Goal: Task Accomplishment & Management: Manage account settings

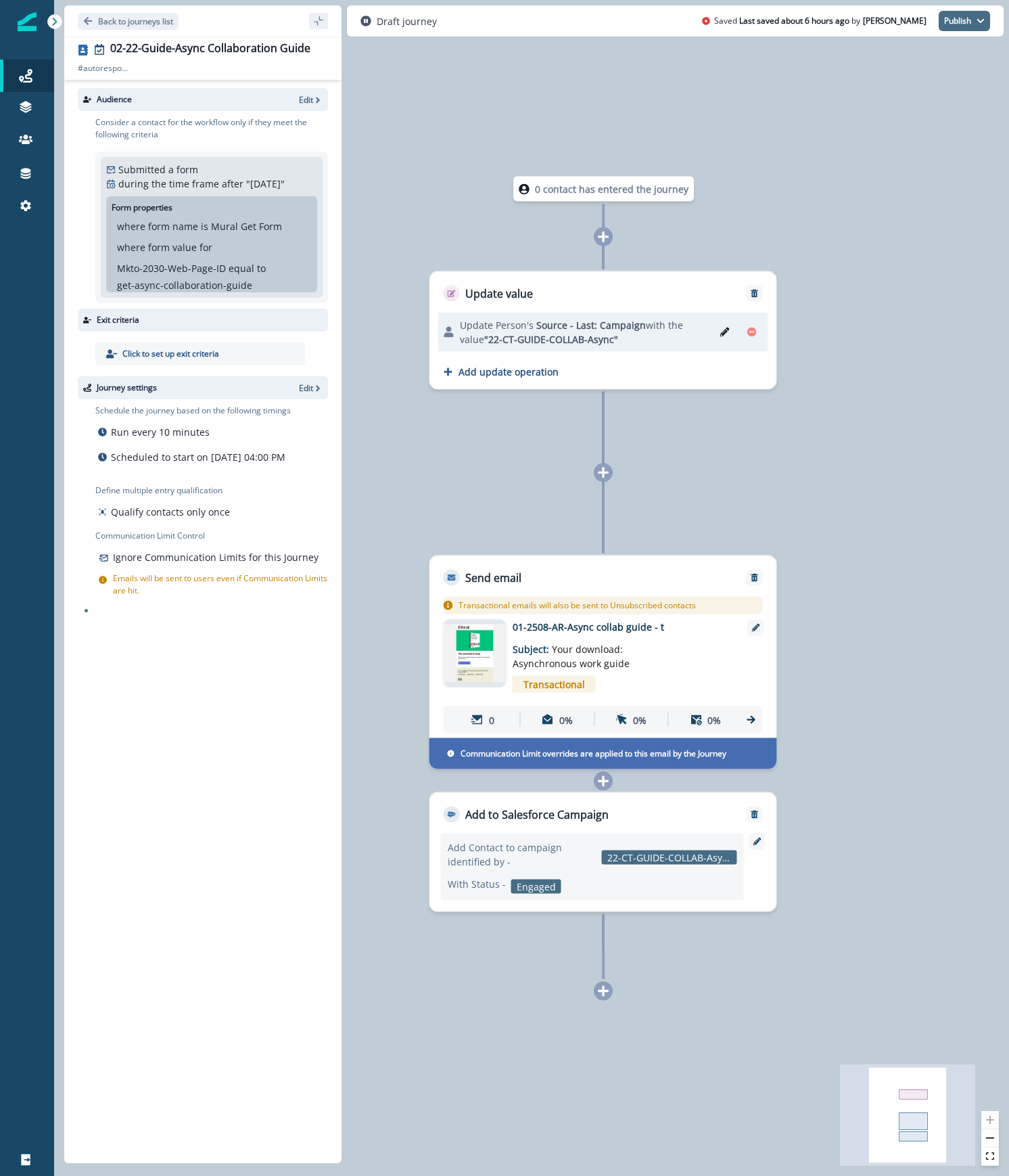
click at [966, 17] on button "Publish" at bounding box center [964, 21] width 52 height 20
click at [929, 58] on button "as active journey" at bounding box center [914, 56] width 150 height 24
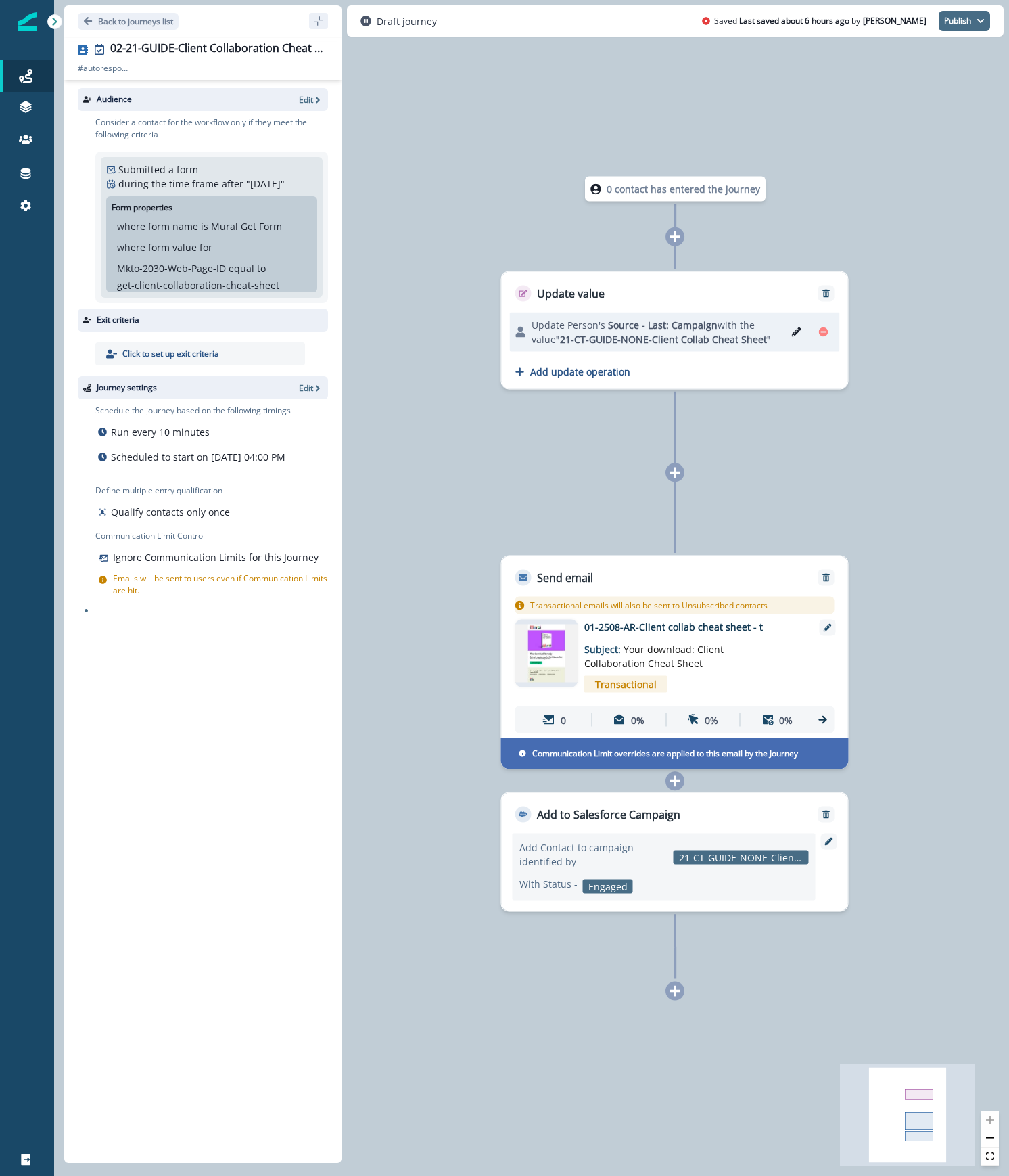
click at [972, 23] on button "Publish" at bounding box center [964, 21] width 52 height 20
click at [950, 57] on button "as active journey" at bounding box center [914, 56] width 150 height 24
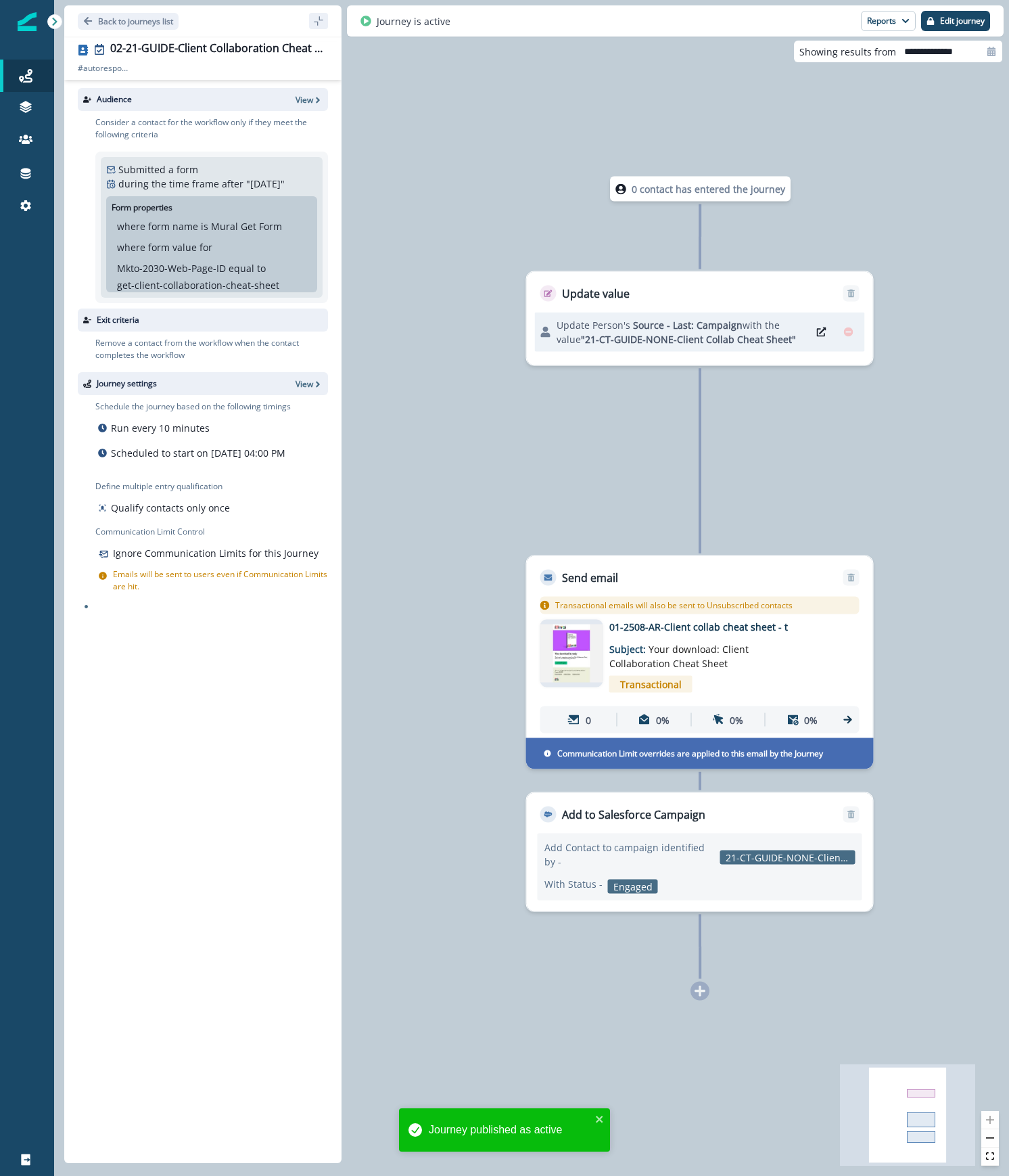
click at [772, 626] on p "01-2508-AR-Client collab cheat sheet - t" at bounding box center [717, 626] width 216 height 14
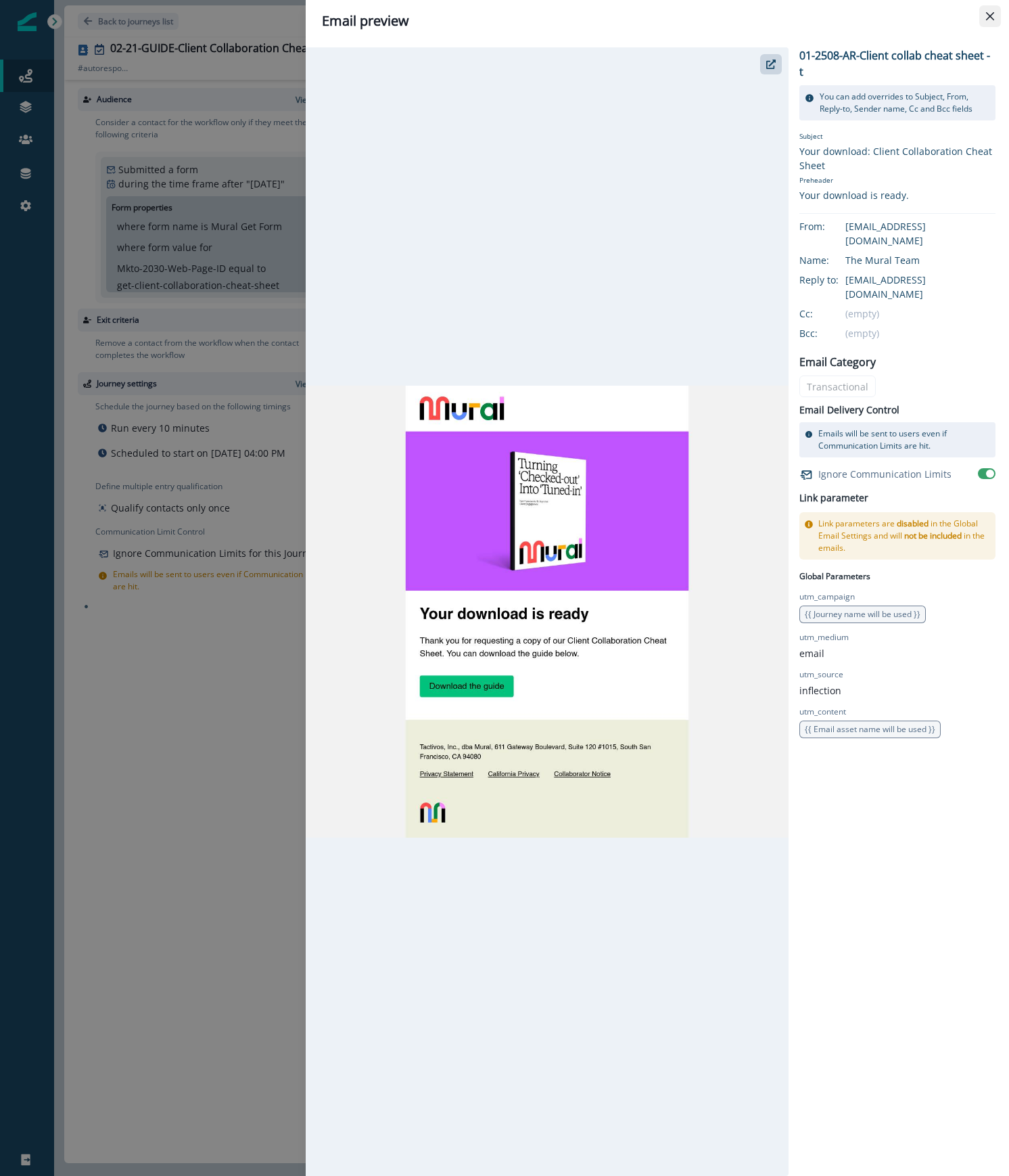
click at [995, 12] on button "Close" at bounding box center [990, 16] width 22 height 22
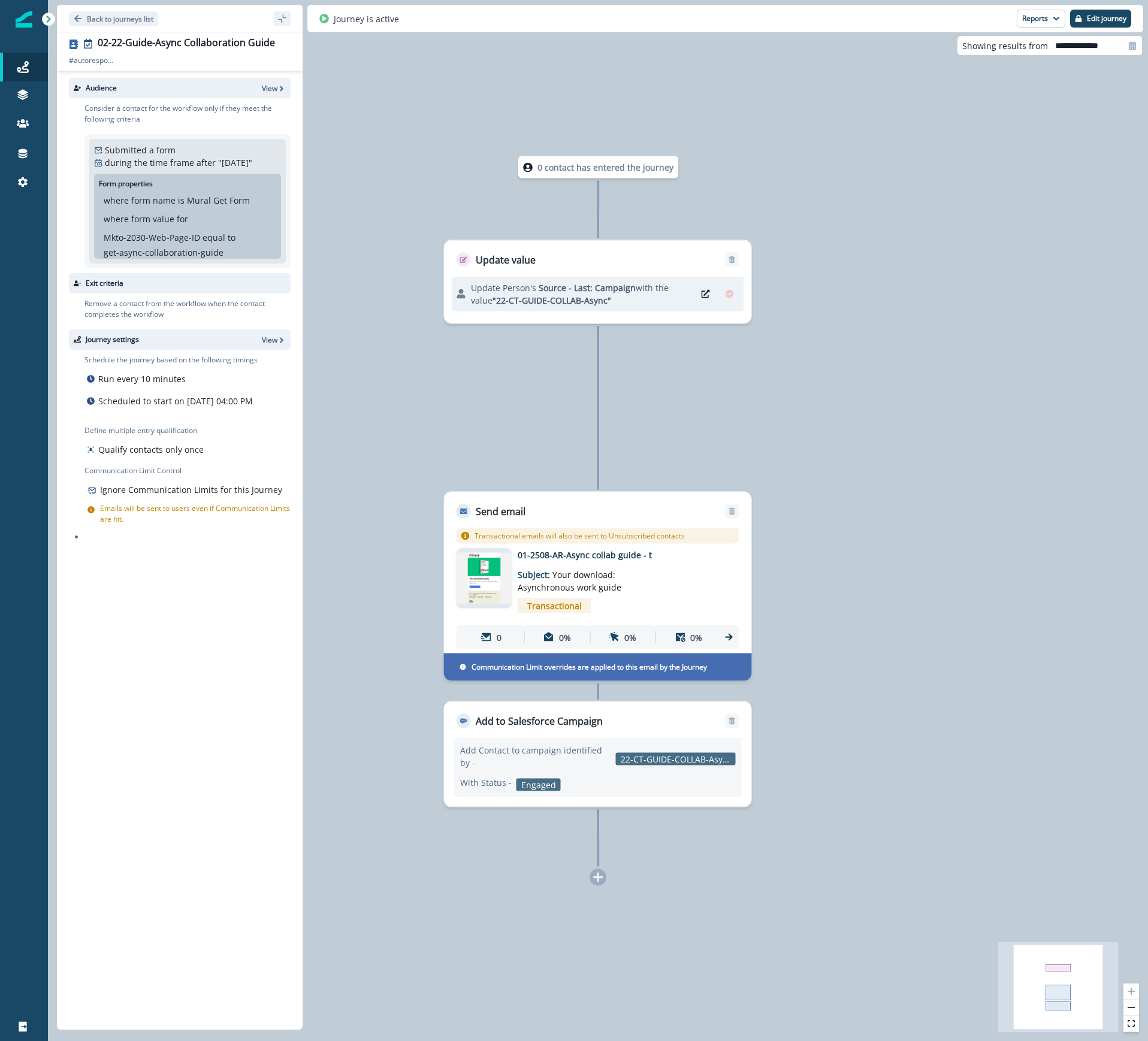
click at [631, 551] on p "01-2508-AR-Async collab guide - t" at bounding box center [613, 555] width 192 height 13
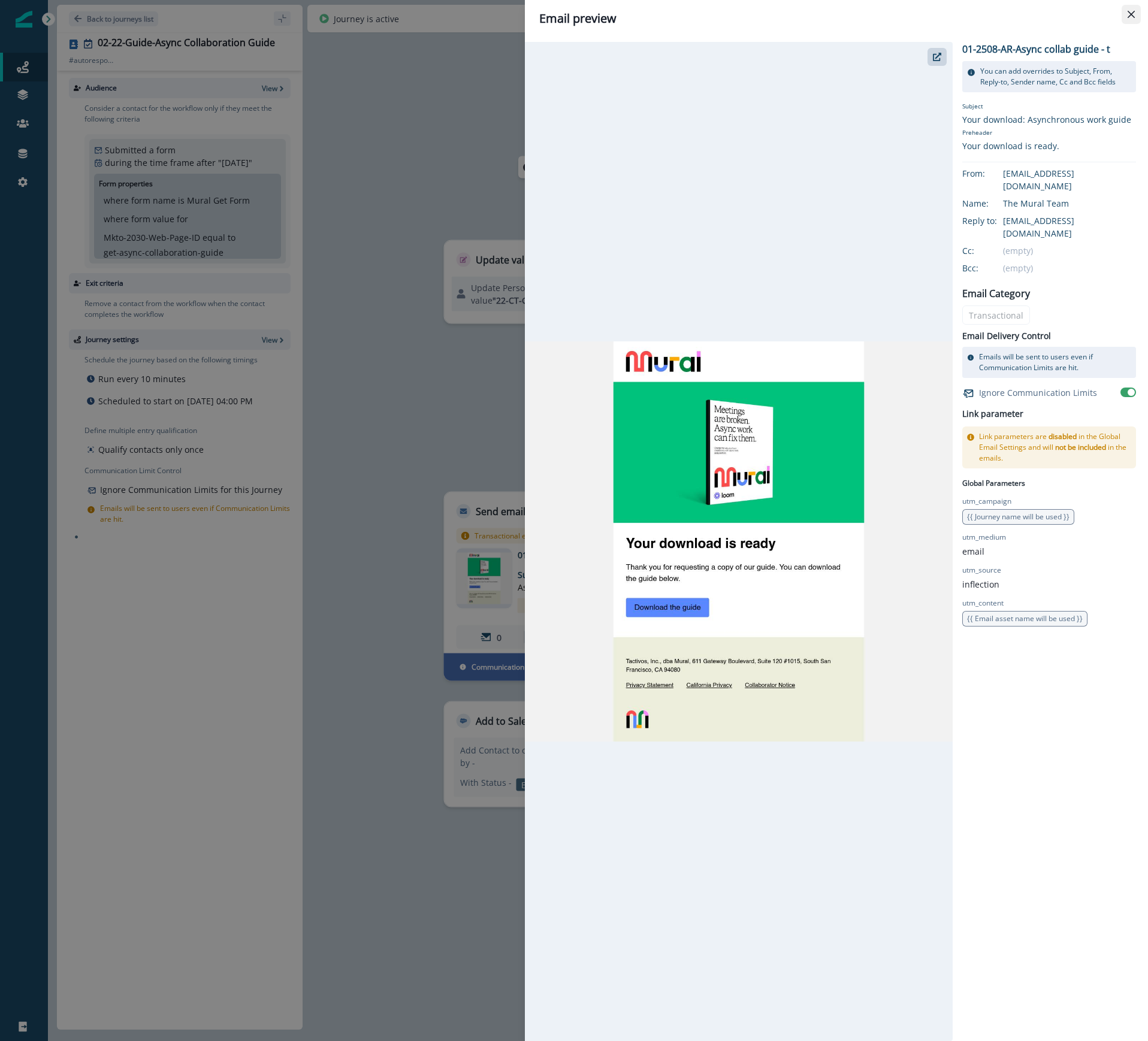
click at [1134, 15] on icon "Close" at bounding box center [1131, 14] width 7 height 7
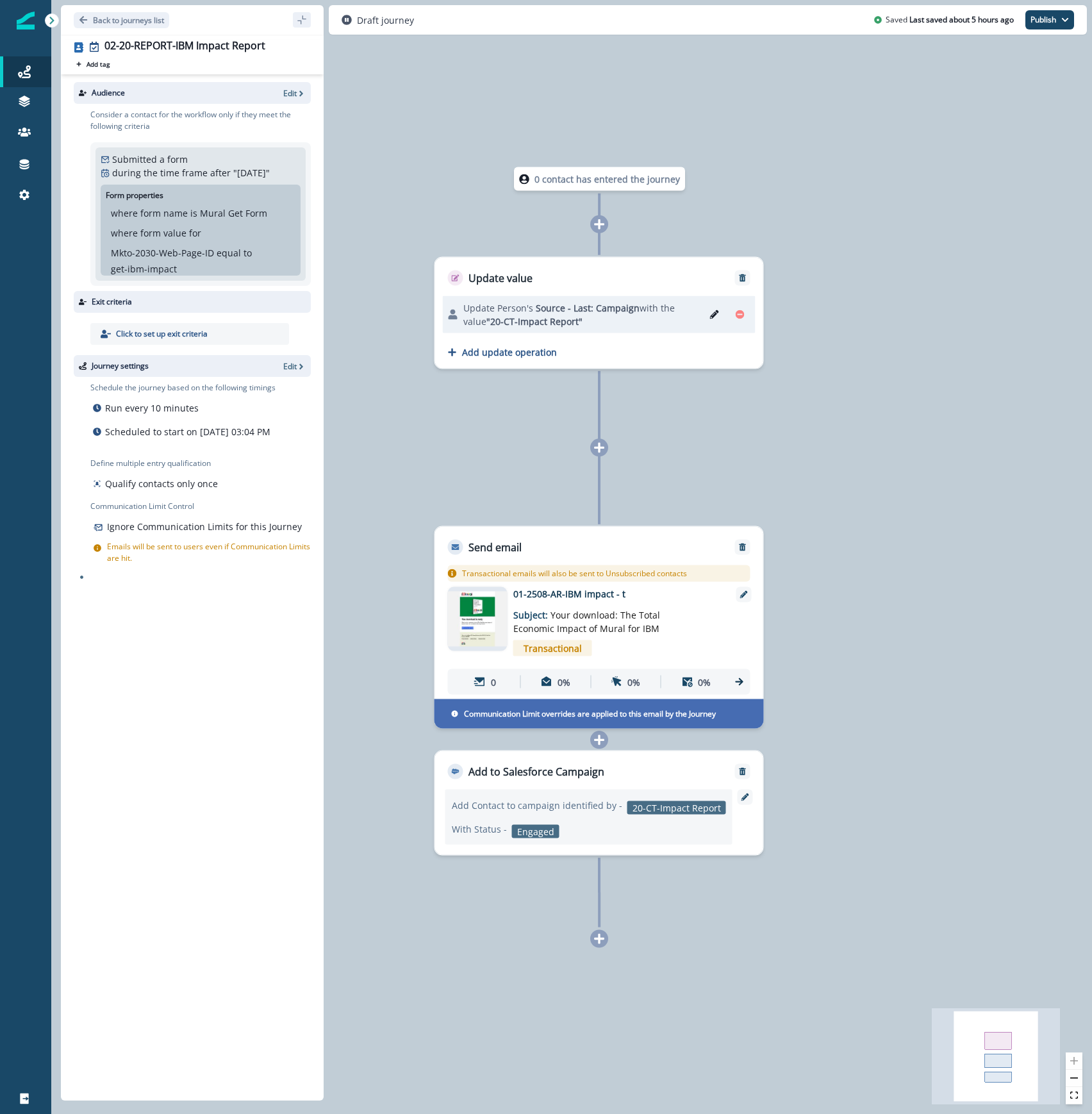
click at [66, 664] on div "Audience Edit Consider a contact for the workflow only if they meet the followi…" at bounding box center [192, 584] width 263 height 1021
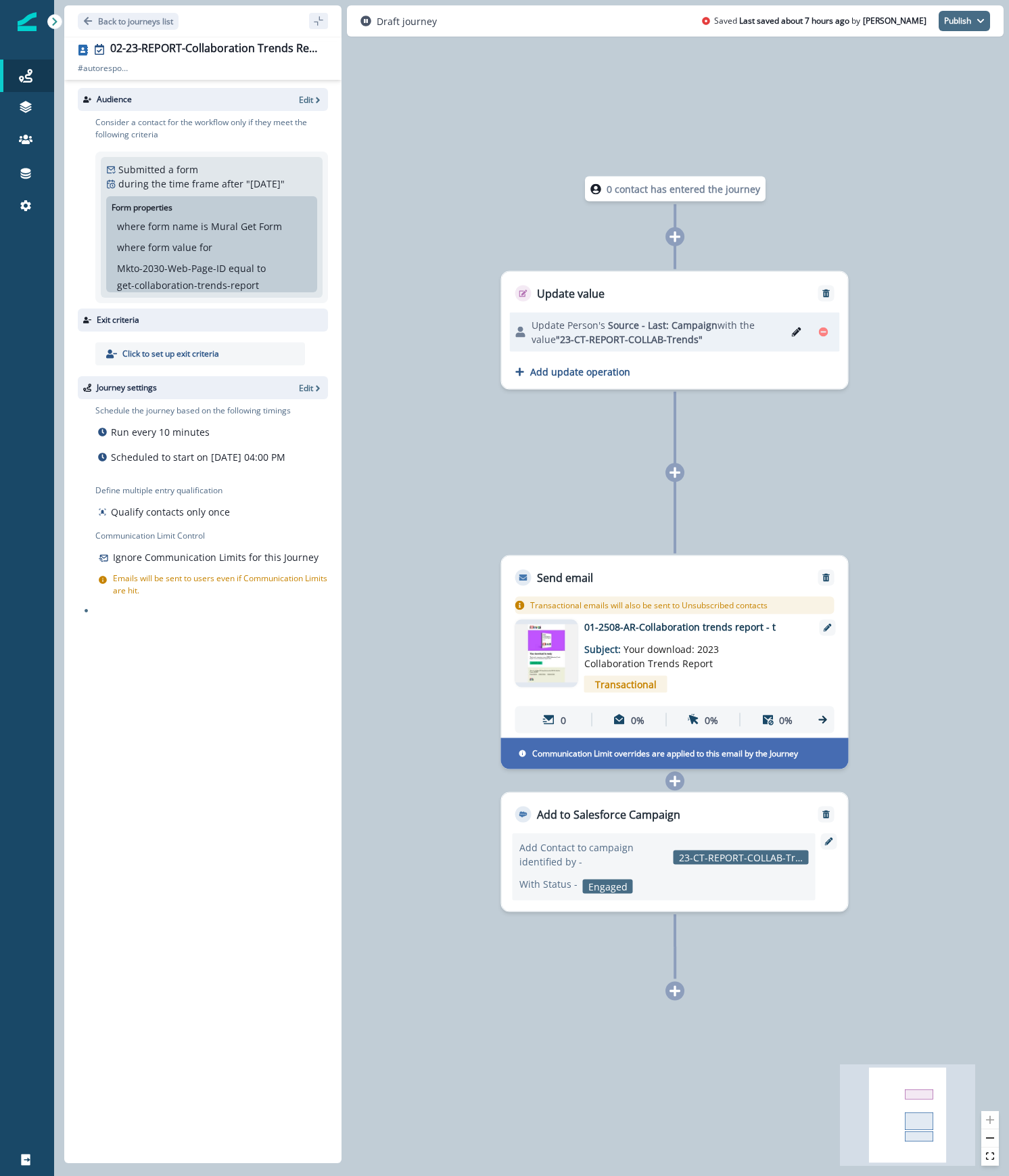
click at [955, 16] on button "Publish" at bounding box center [964, 21] width 52 height 20
click at [955, 50] on button "as active journey" at bounding box center [914, 56] width 150 height 24
click at [737, 626] on p "01-2508-AR-Download GTM research - t" at bounding box center [692, 626] width 216 height 14
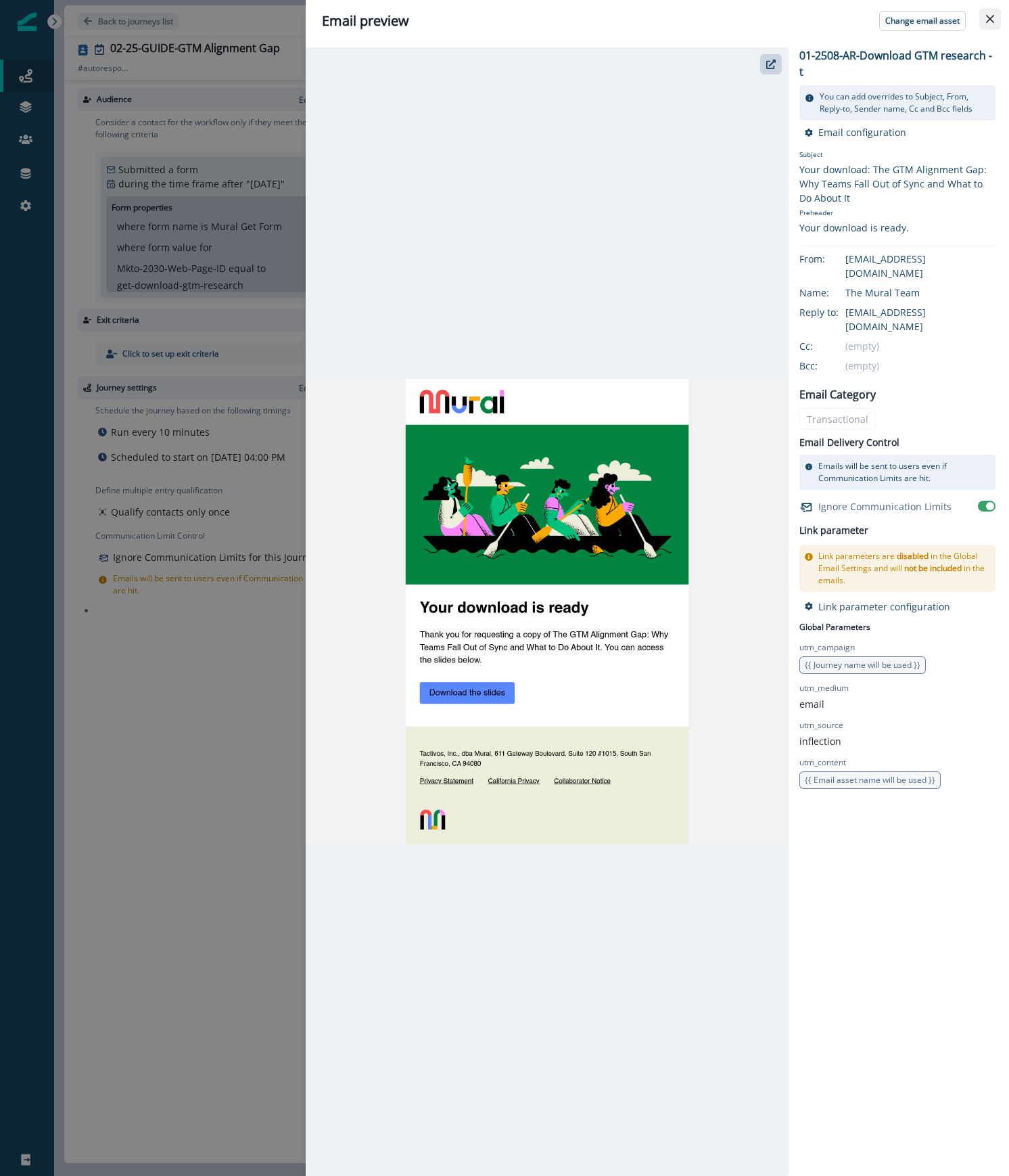
click at [985, 25] on button "Close" at bounding box center [990, 19] width 22 height 22
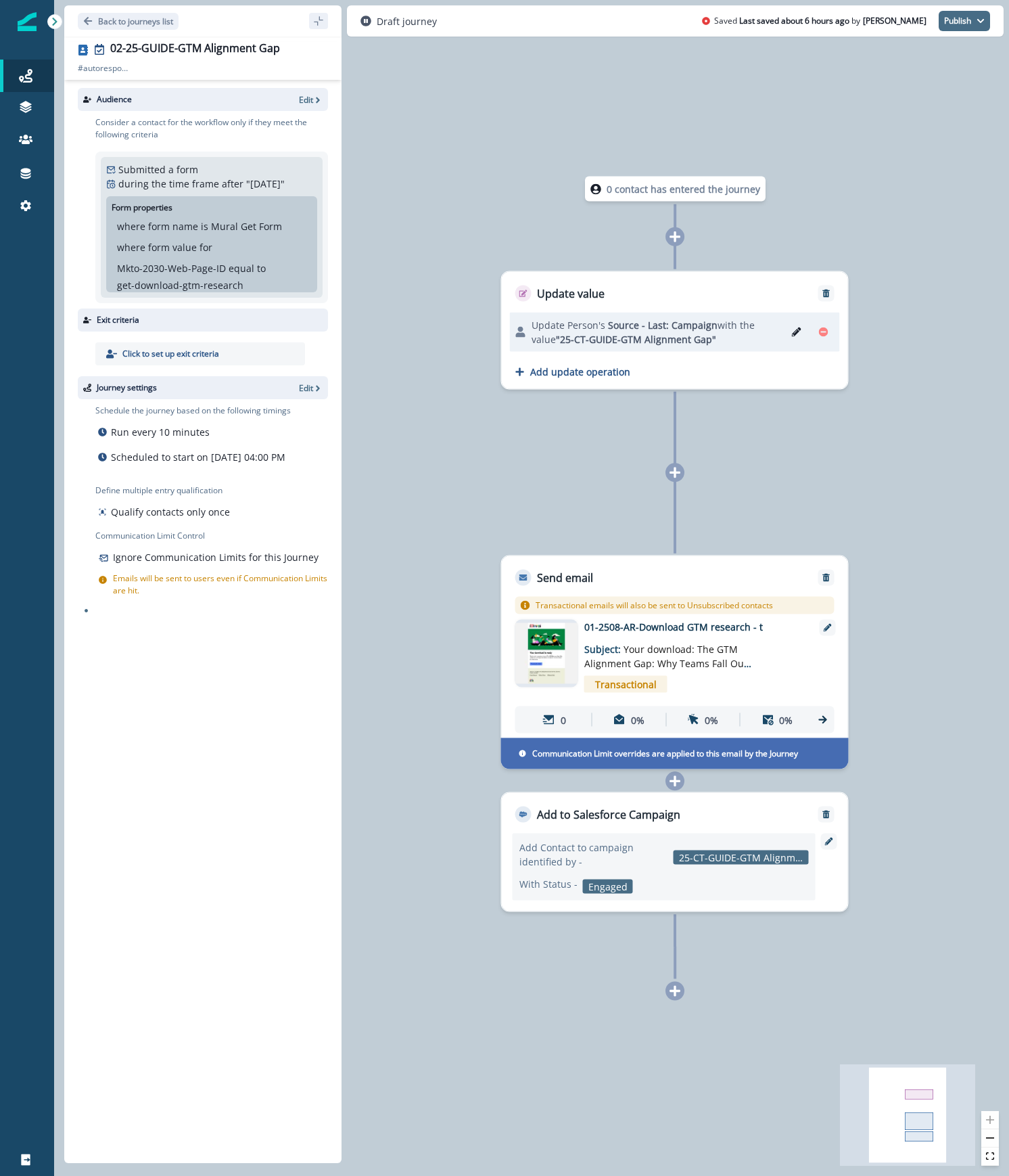
click at [970, 20] on button "Publish" at bounding box center [964, 21] width 52 height 20
click at [953, 52] on button "as active journey" at bounding box center [914, 56] width 150 height 24
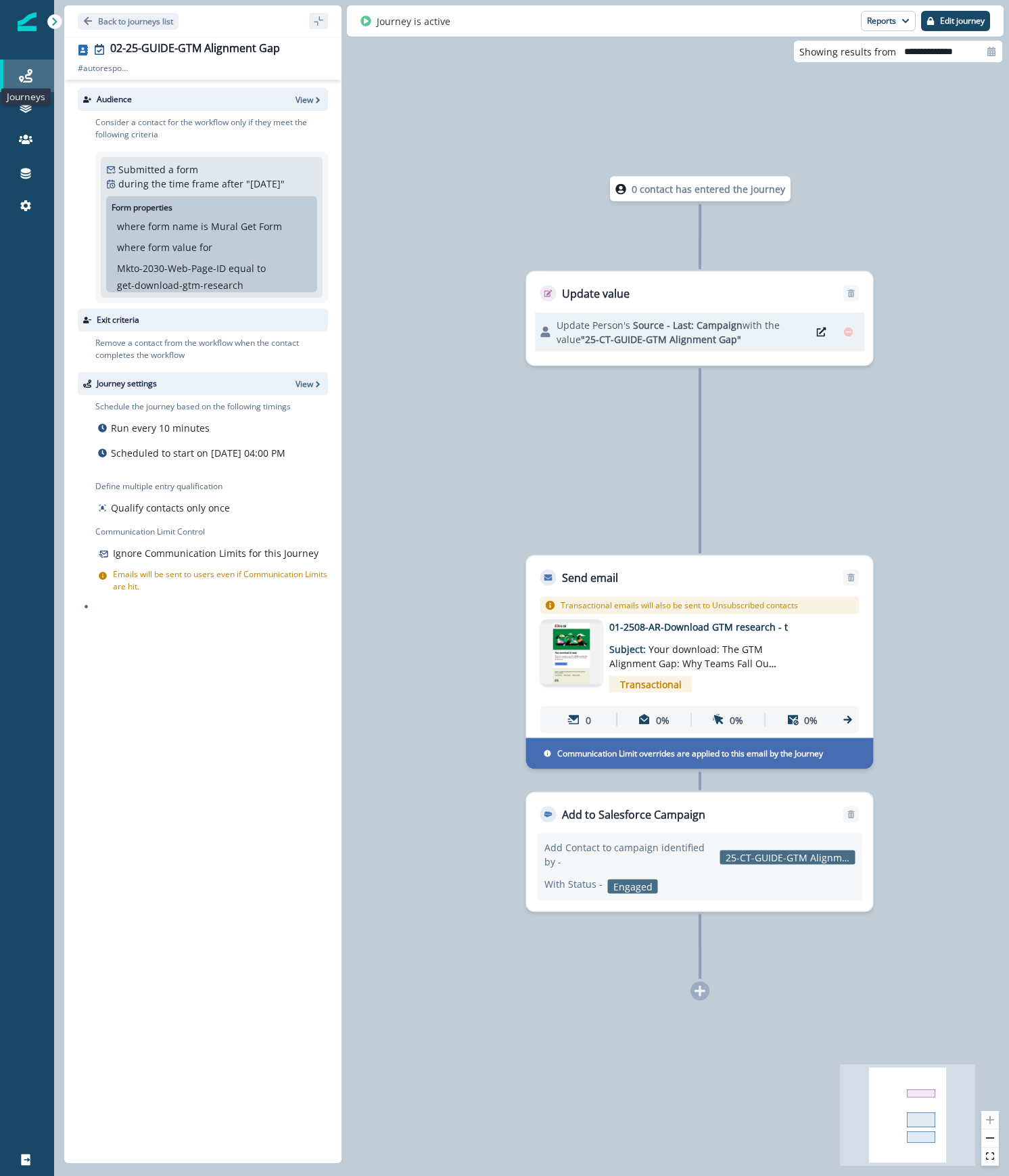
click at [23, 75] on icon at bounding box center [26, 75] width 14 height 14
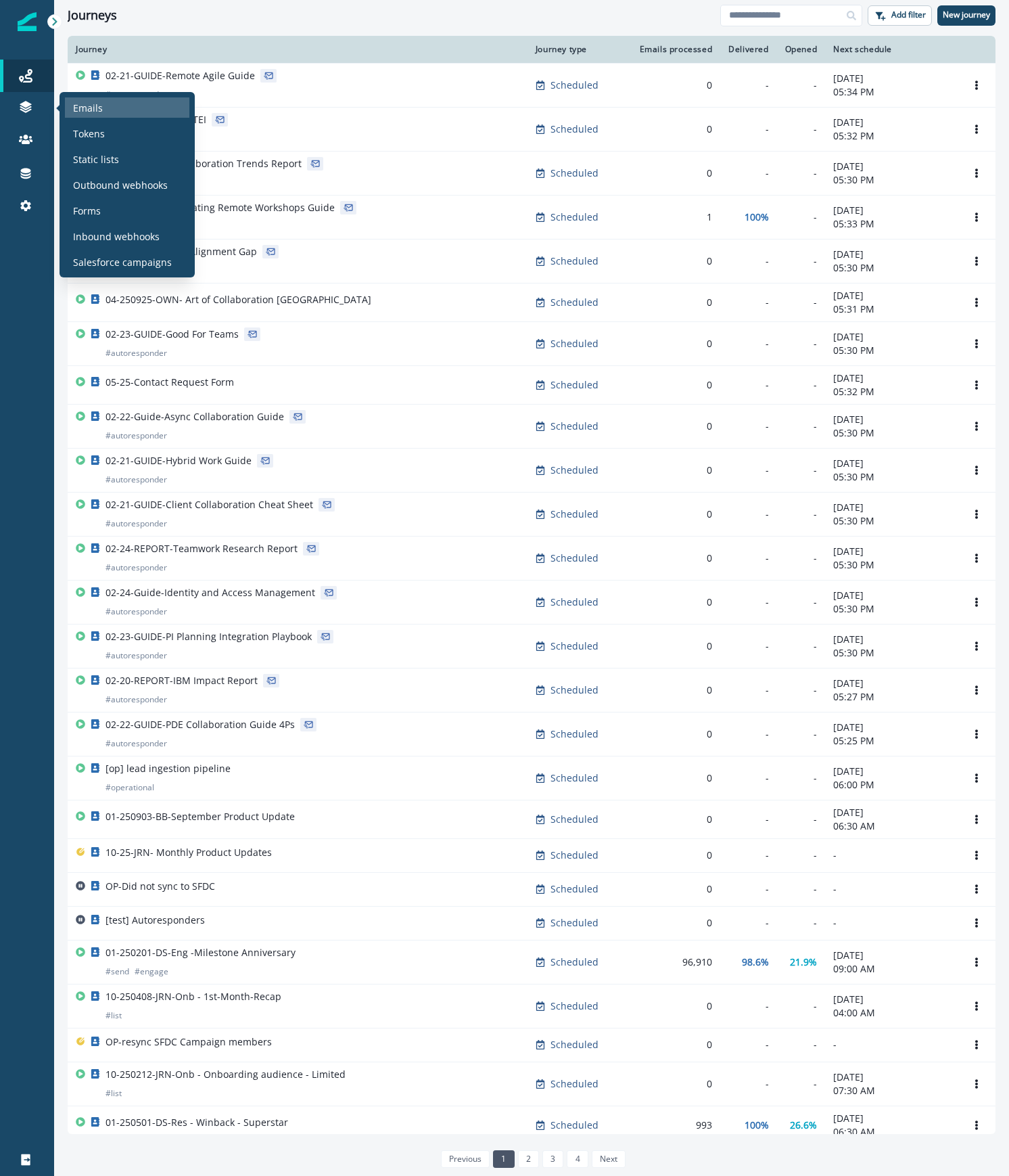
click at [95, 101] on p "Emails" at bounding box center [88, 107] width 30 height 14
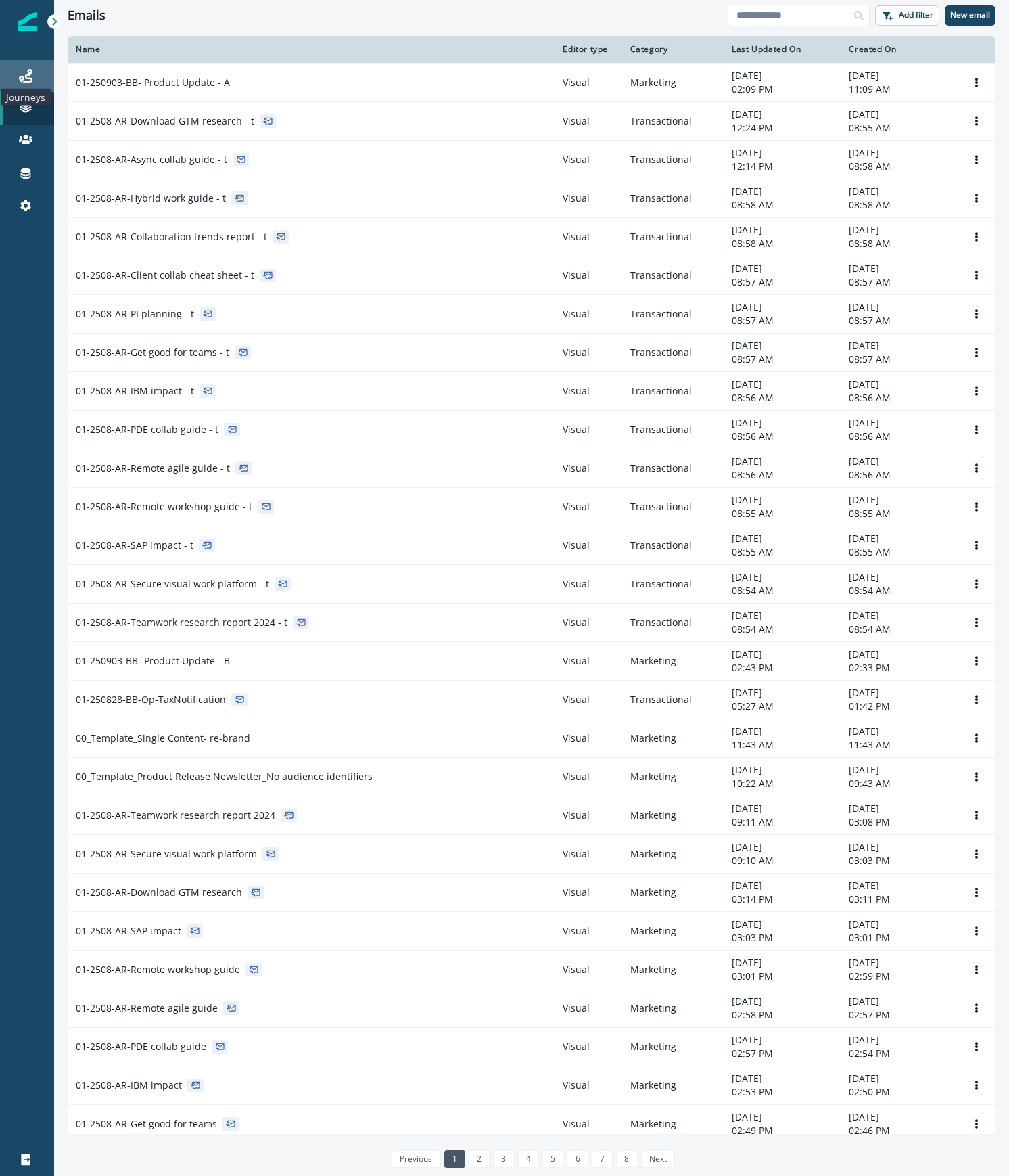
click at [29, 73] on icon at bounding box center [26, 75] width 14 height 14
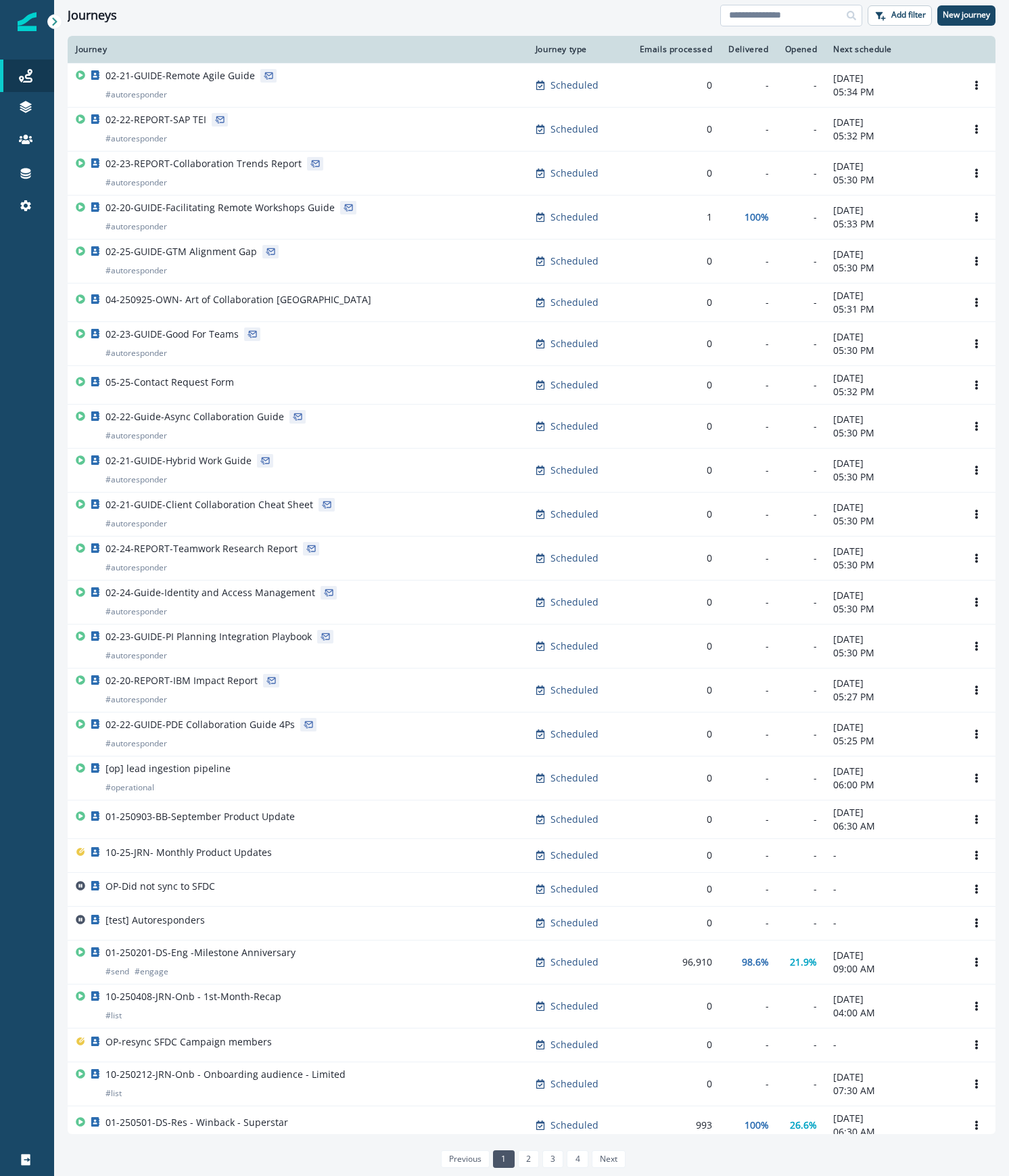
click at [802, 20] on input at bounding box center [791, 16] width 142 height 22
type input "*******"
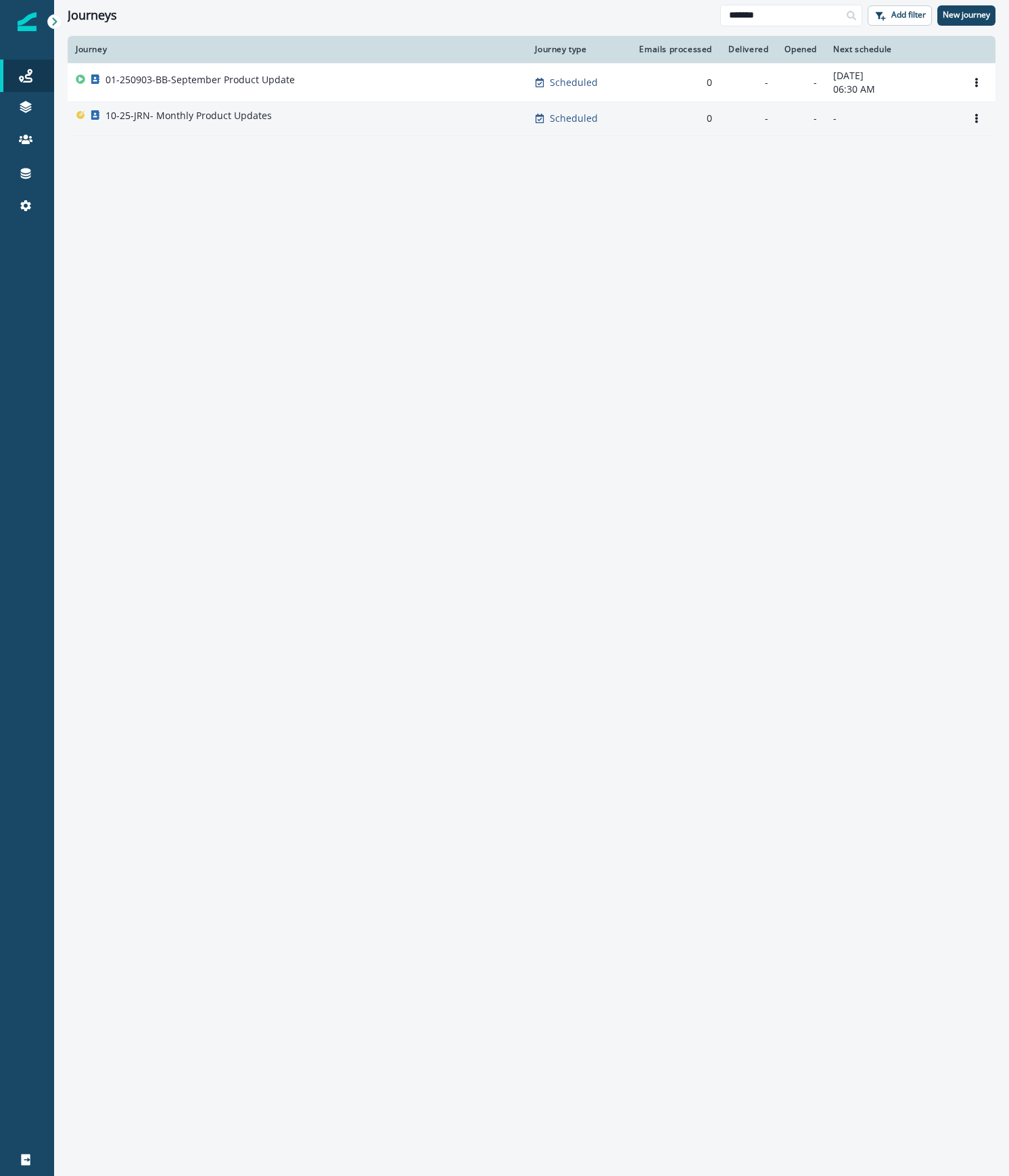
click at [280, 118] on div "10-25-JRN- Monthly Product Updates" at bounding box center [296, 118] width 443 height 19
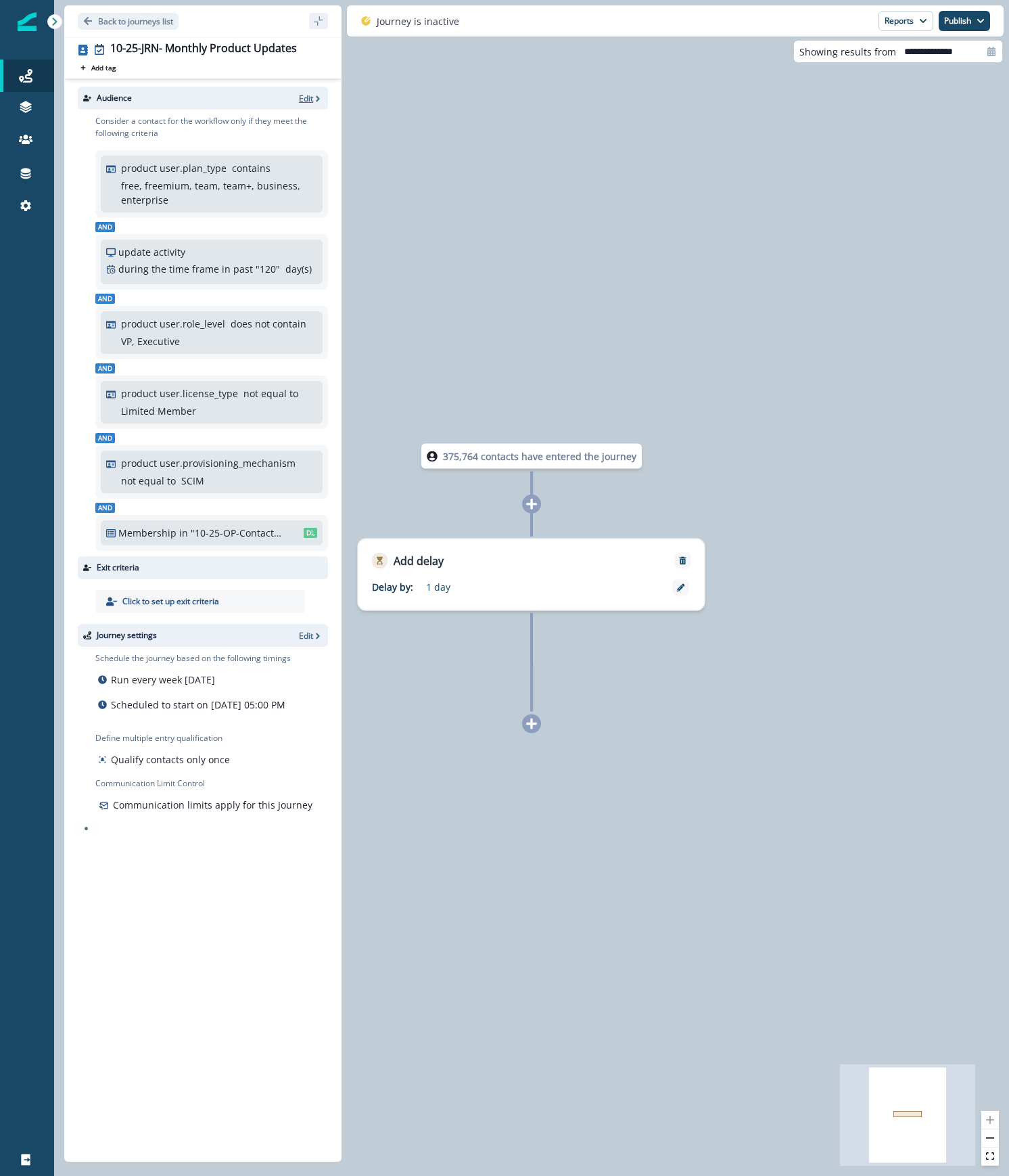
click at [313, 97] on icon "button" at bounding box center [318, 99] width 10 height 10
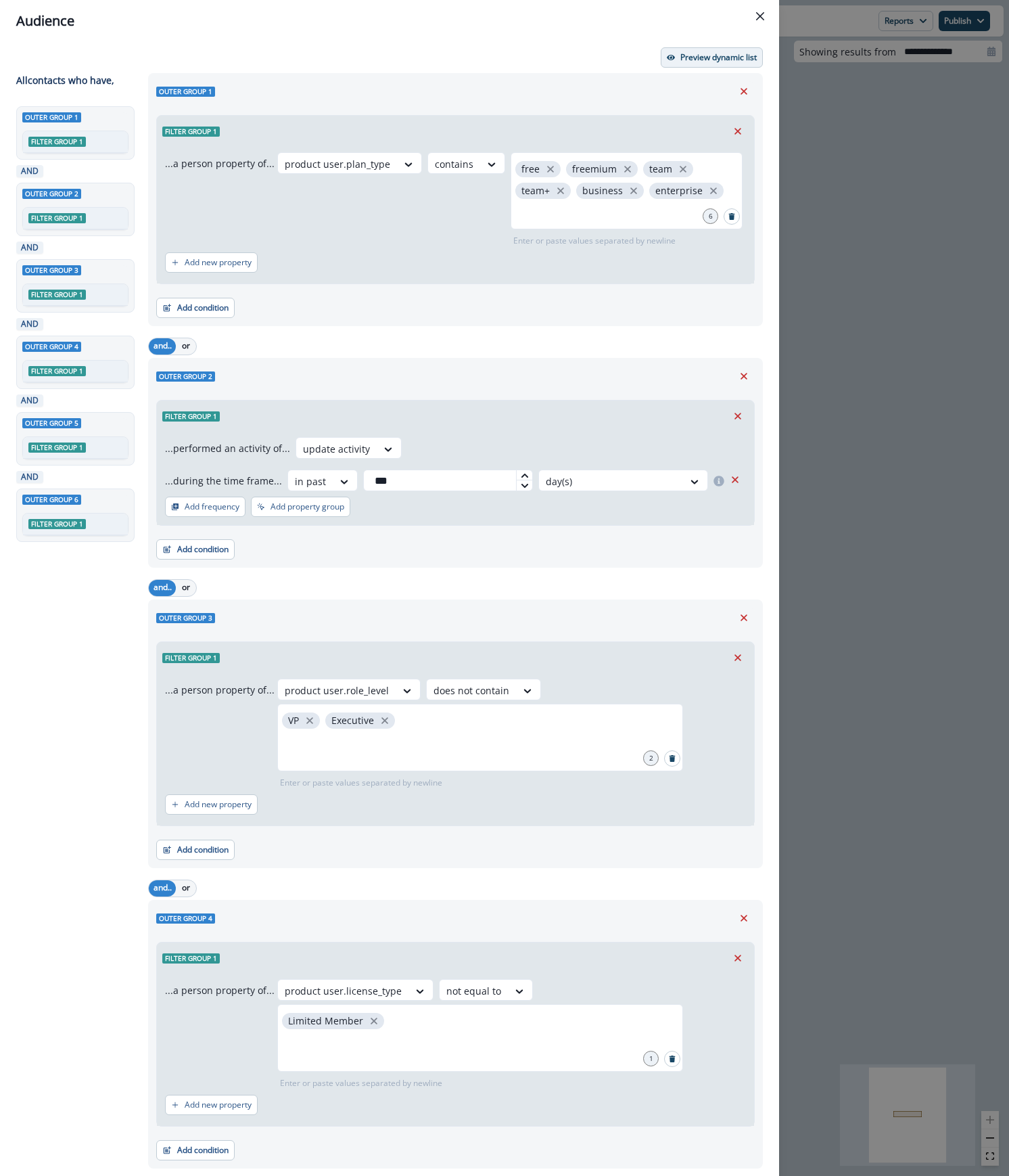
click at [684, 60] on p "Preview dynamic list" at bounding box center [719, 58] width 76 height 10
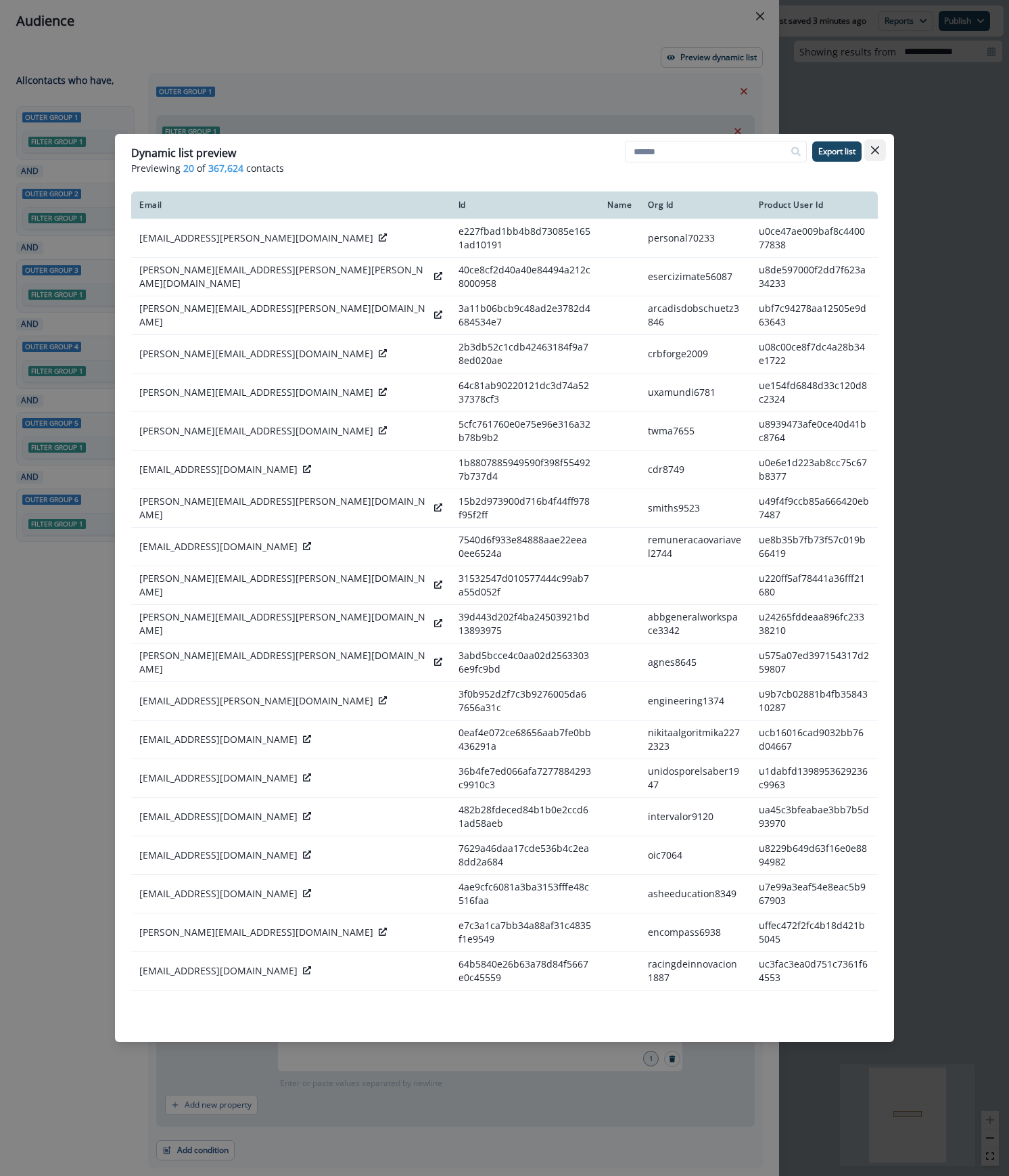
click at [883, 149] on button "Close" at bounding box center [875, 150] width 22 height 22
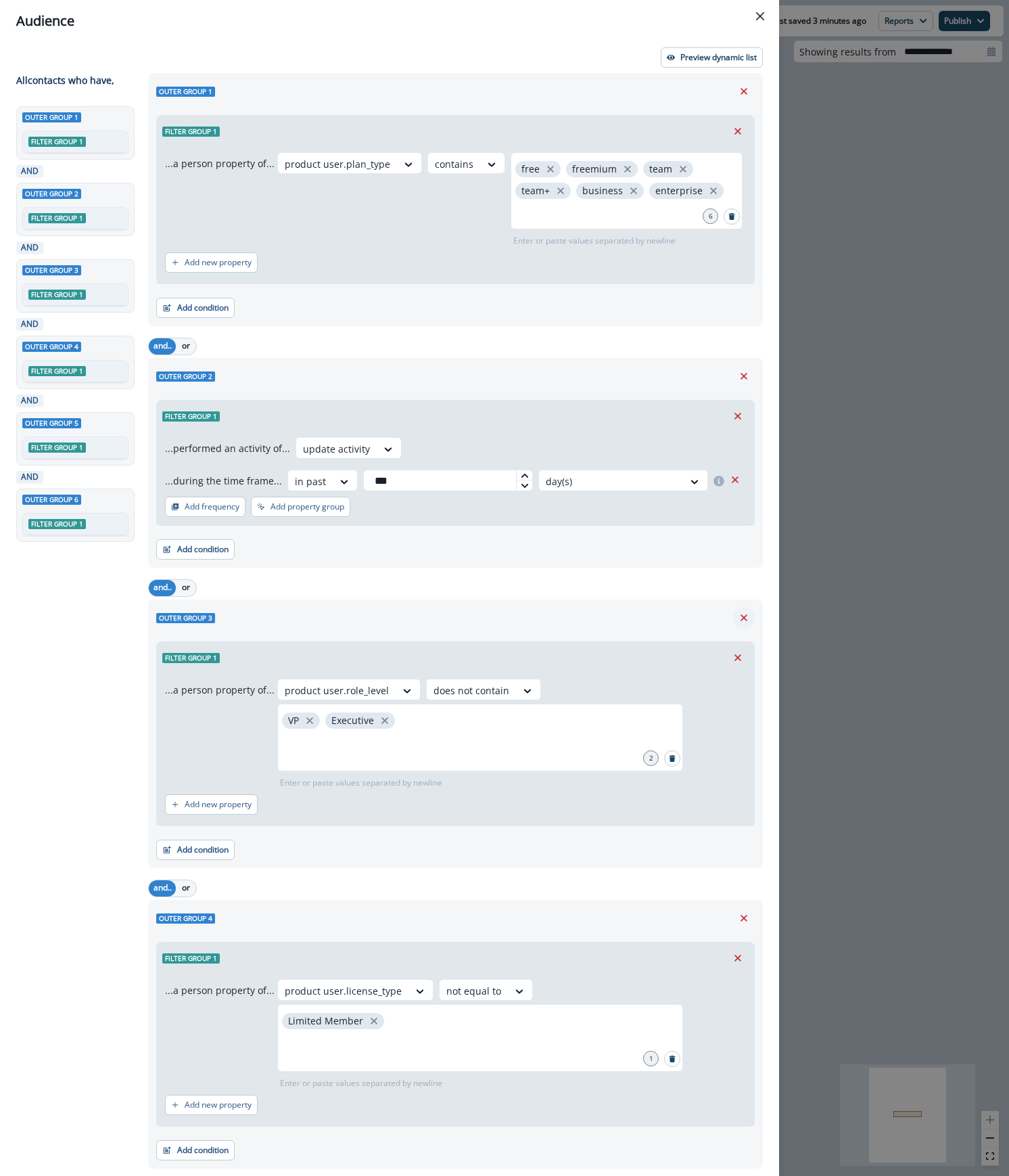
click at [738, 618] on icon "Remove" at bounding box center [744, 618] width 12 height 12
click at [696, 61] on p "Preview dynamic list" at bounding box center [719, 58] width 76 height 10
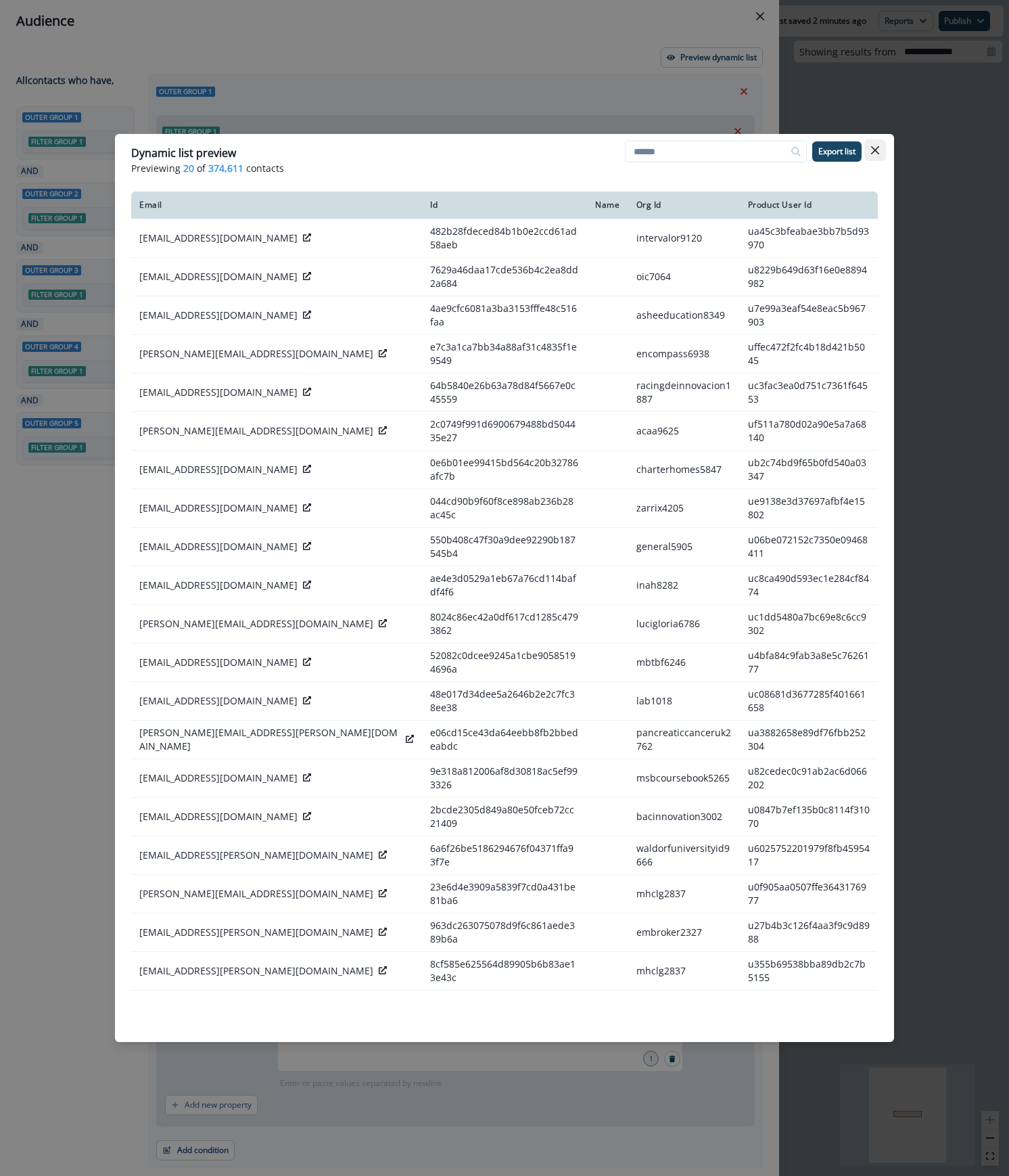
click at [880, 144] on button "Close" at bounding box center [875, 150] width 22 height 22
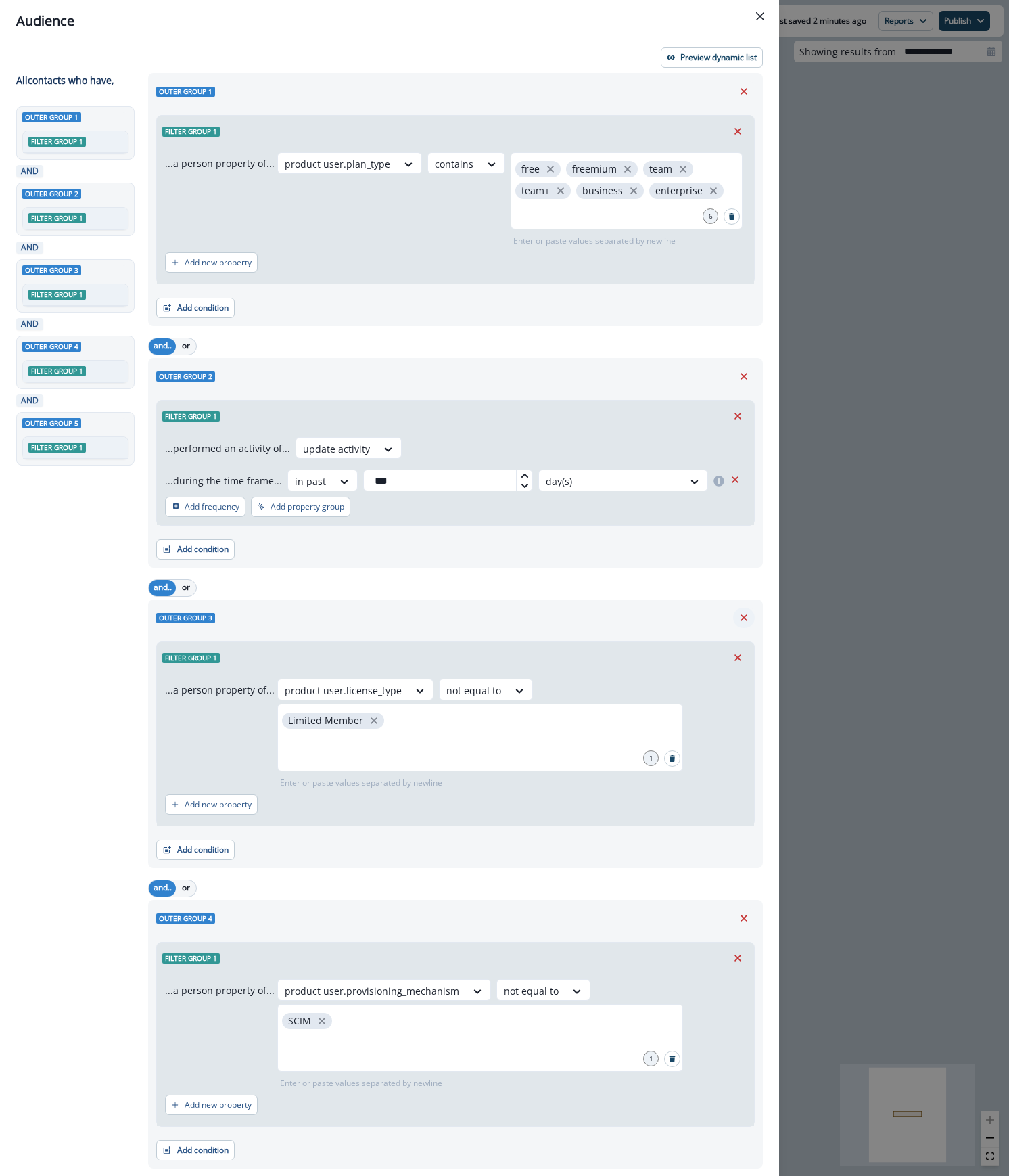
click at [738, 620] on icon "Remove" at bounding box center [744, 618] width 12 height 12
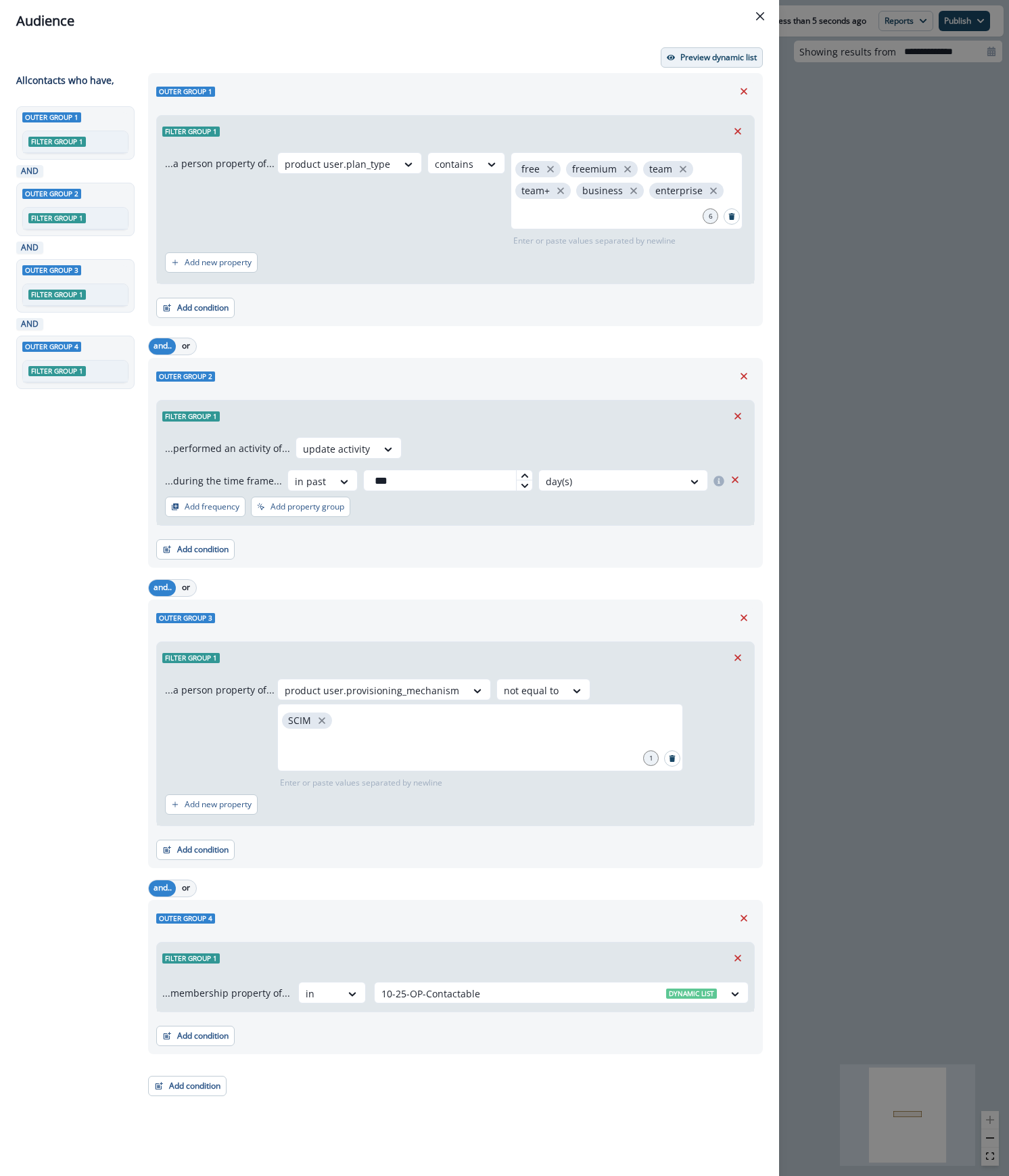
click at [699, 58] on p "Preview dynamic list" at bounding box center [719, 58] width 76 height 10
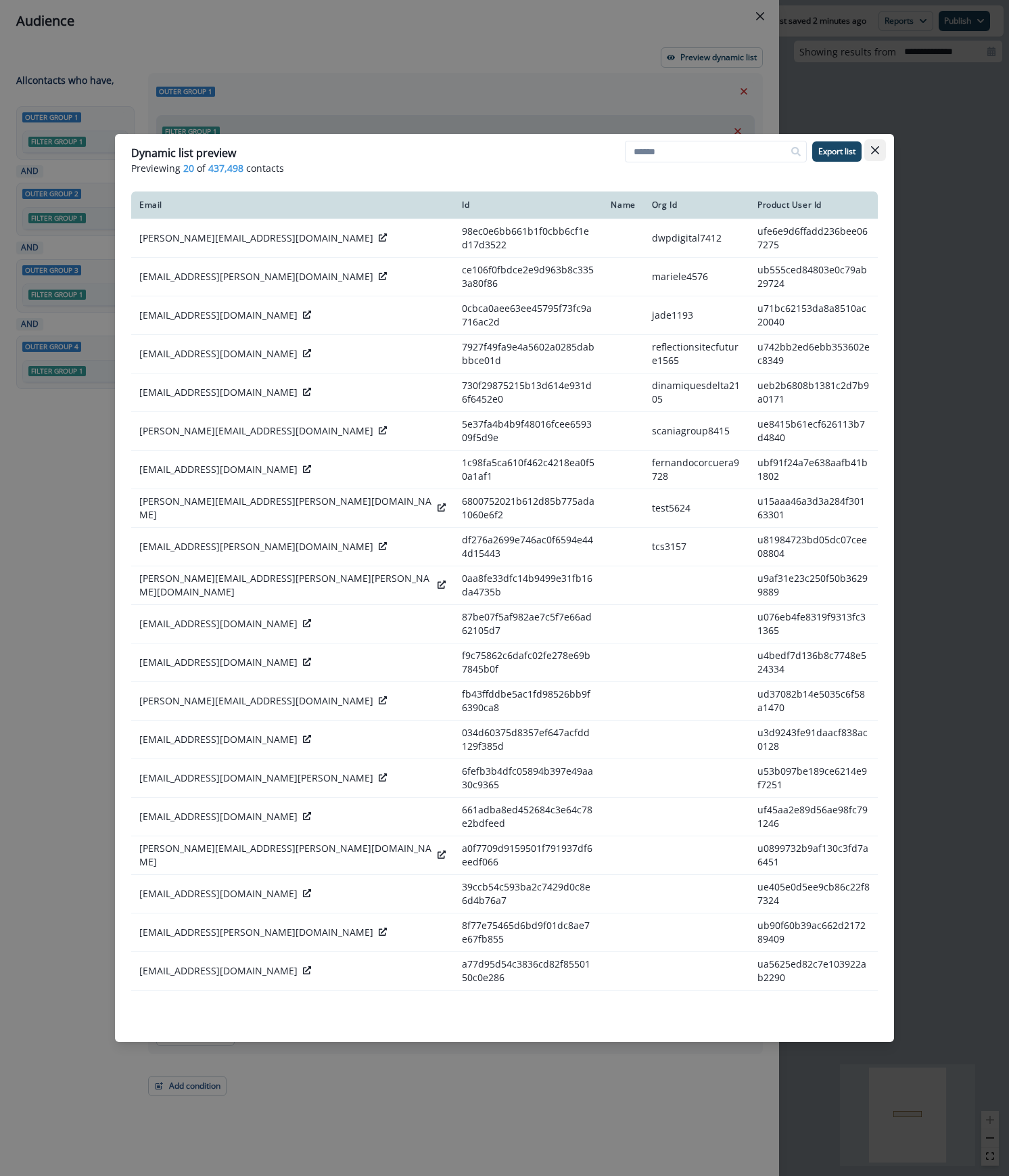
click at [870, 147] on button "Close" at bounding box center [875, 150] width 22 height 22
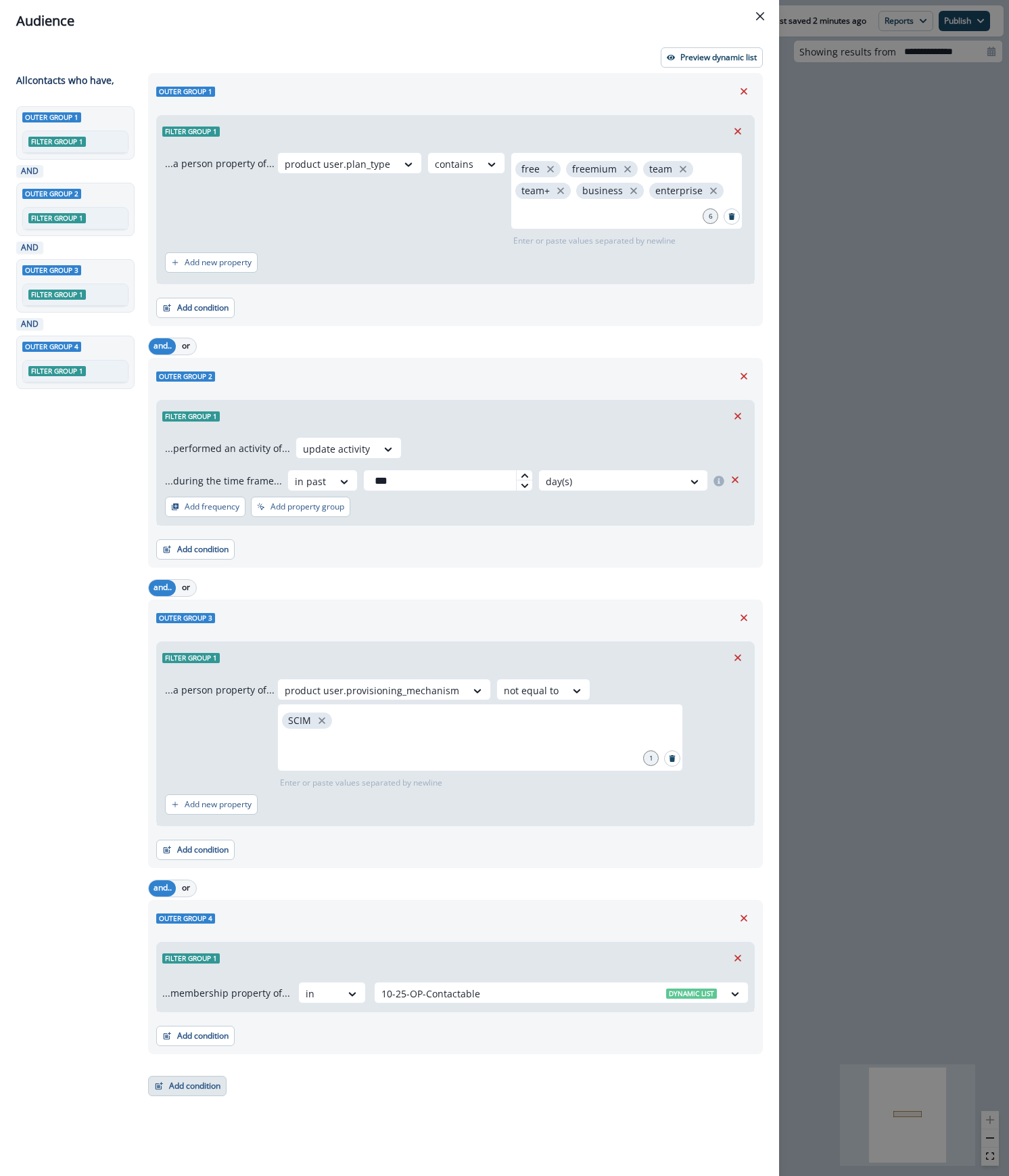
click at [177, 1085] on button "Add condition" at bounding box center [187, 1086] width 78 height 20
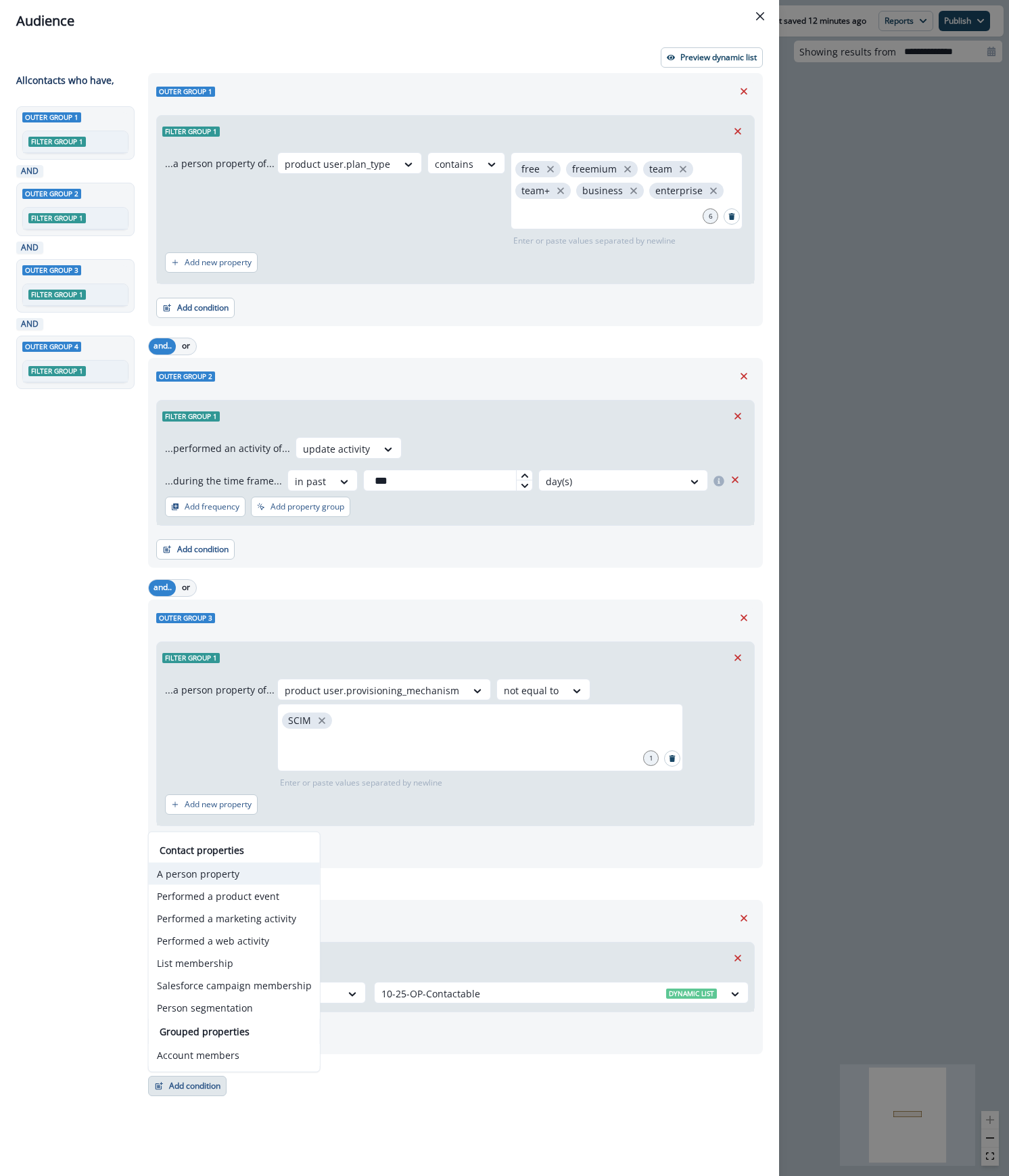
click at [216, 872] on button "A person property" at bounding box center [235, 873] width 171 height 22
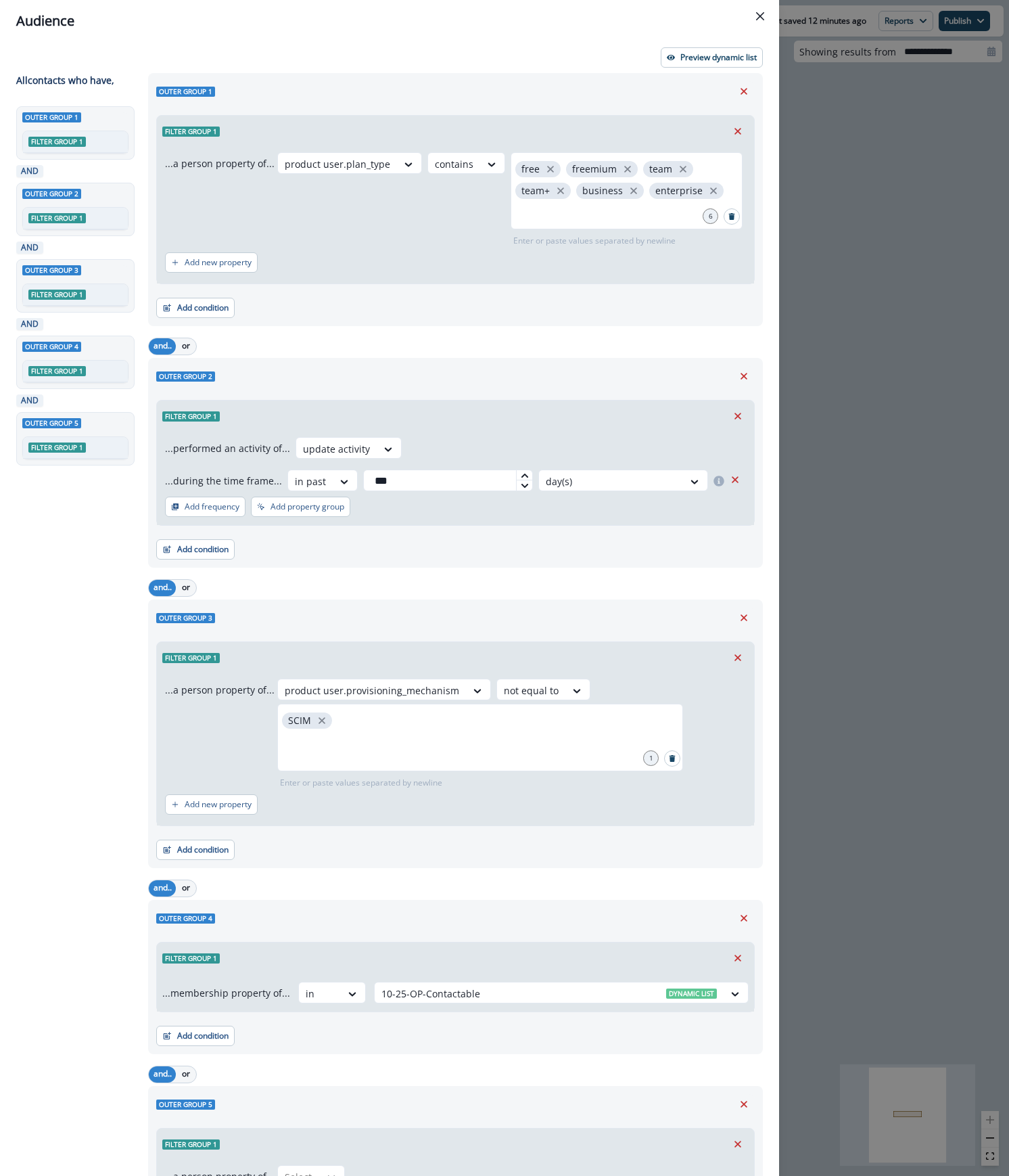
scroll to position [109, 0]
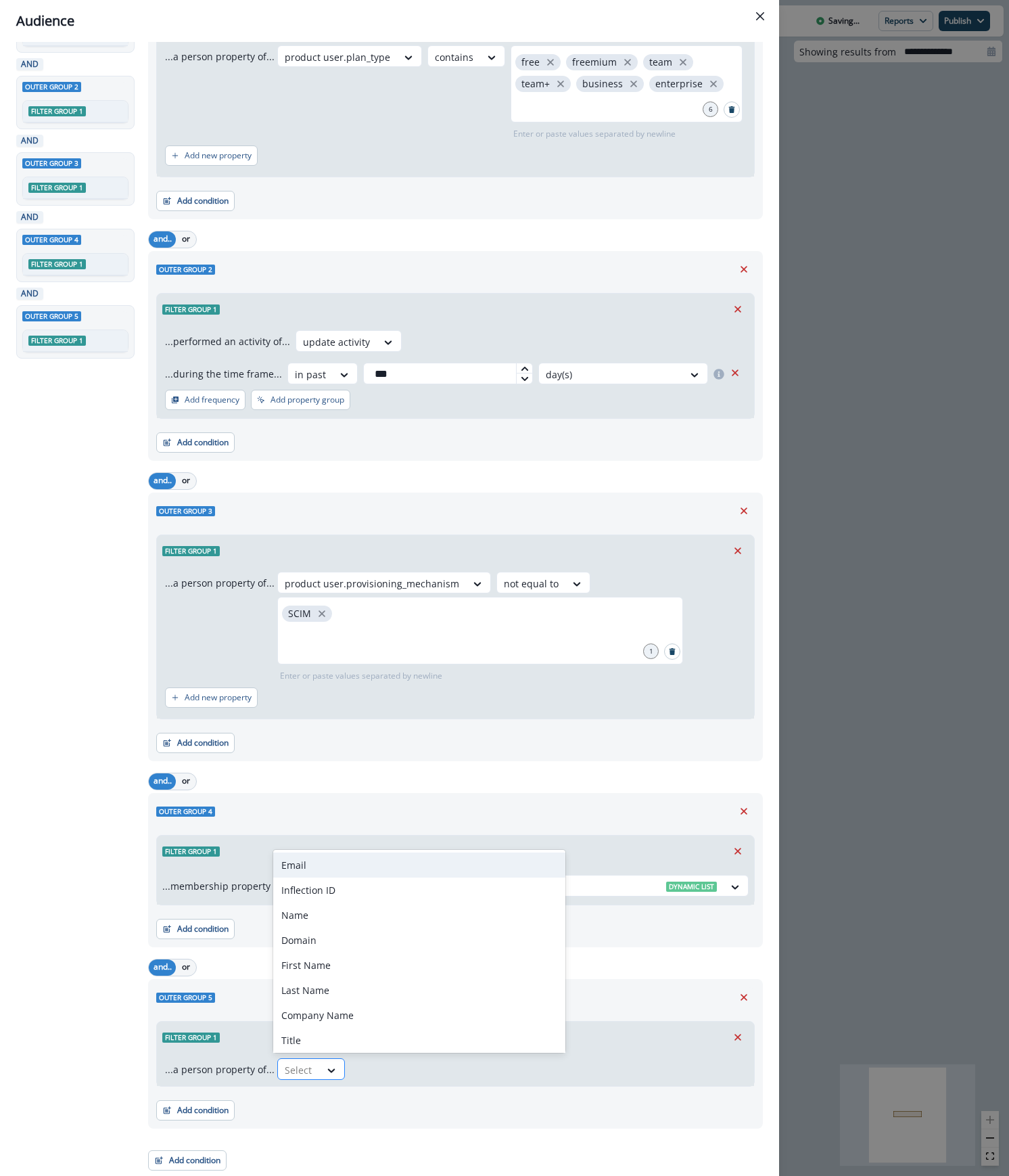
click at [309, 1073] on div "Select" at bounding box center [299, 1069] width 42 height 22
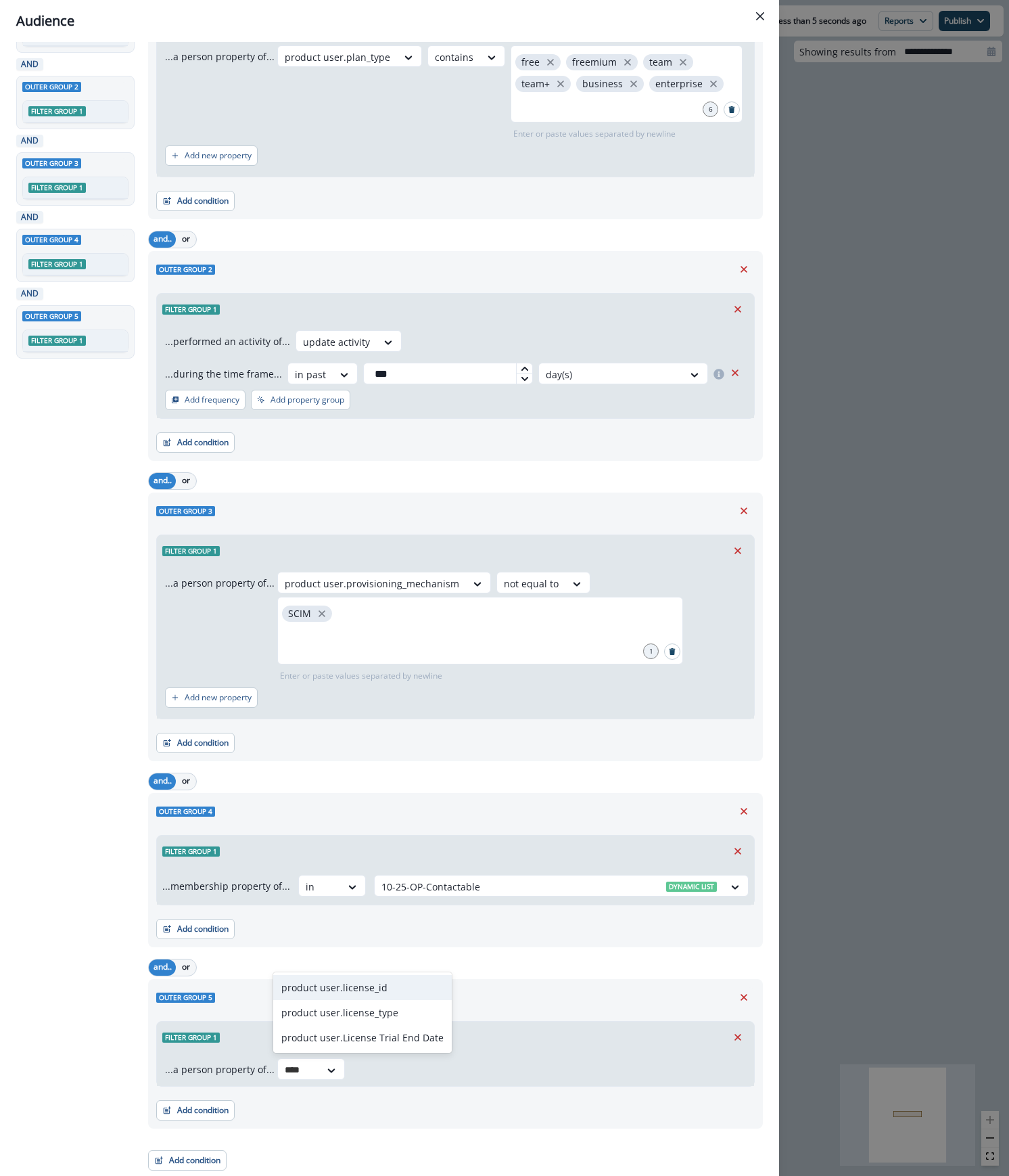
type input "*****"
click at [323, 1025] on div "product user.License Trial End Date" at bounding box center [362, 1037] width 179 height 25
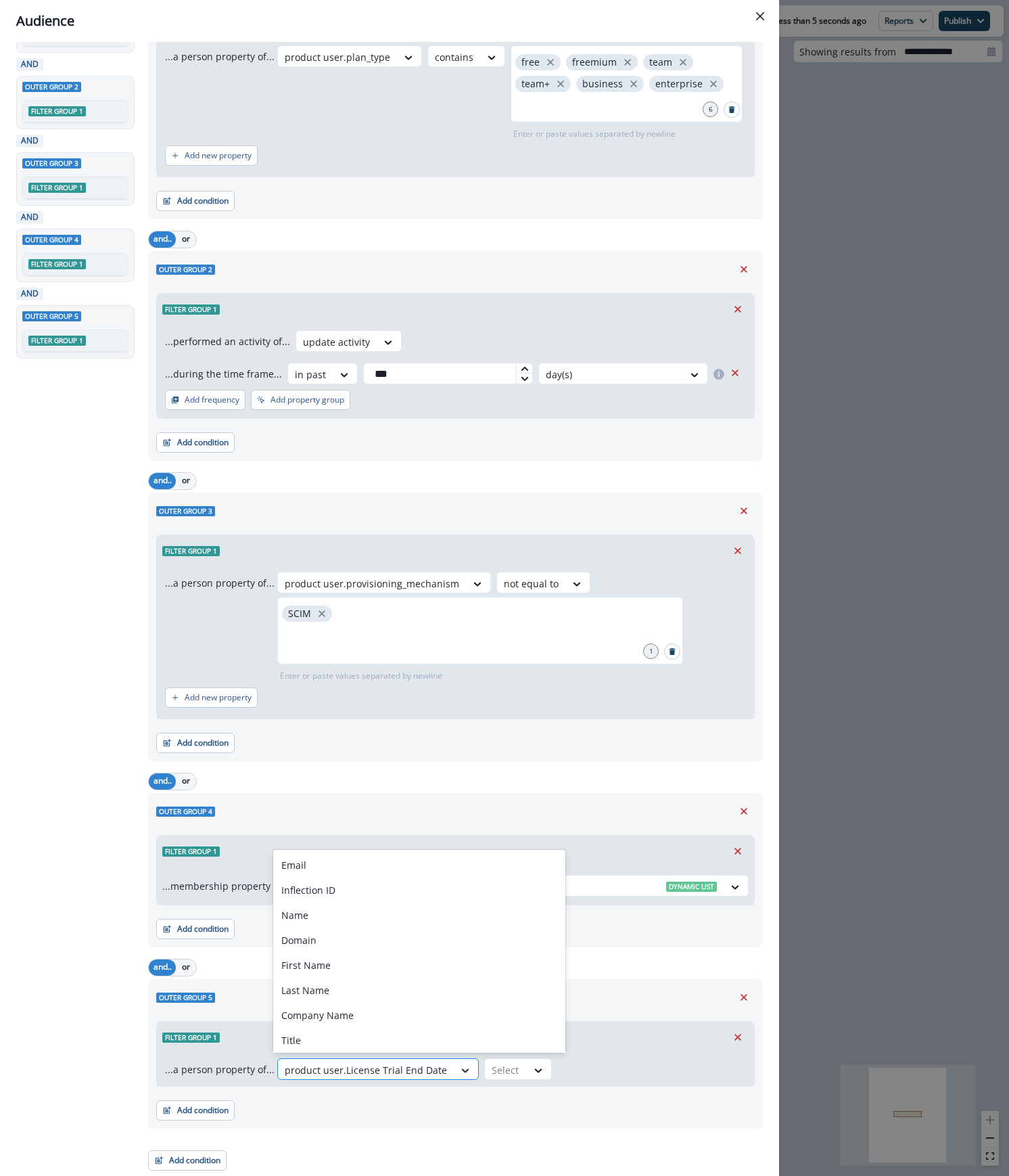
click at [459, 1069] on icon at bounding box center [465, 1070] width 12 height 14
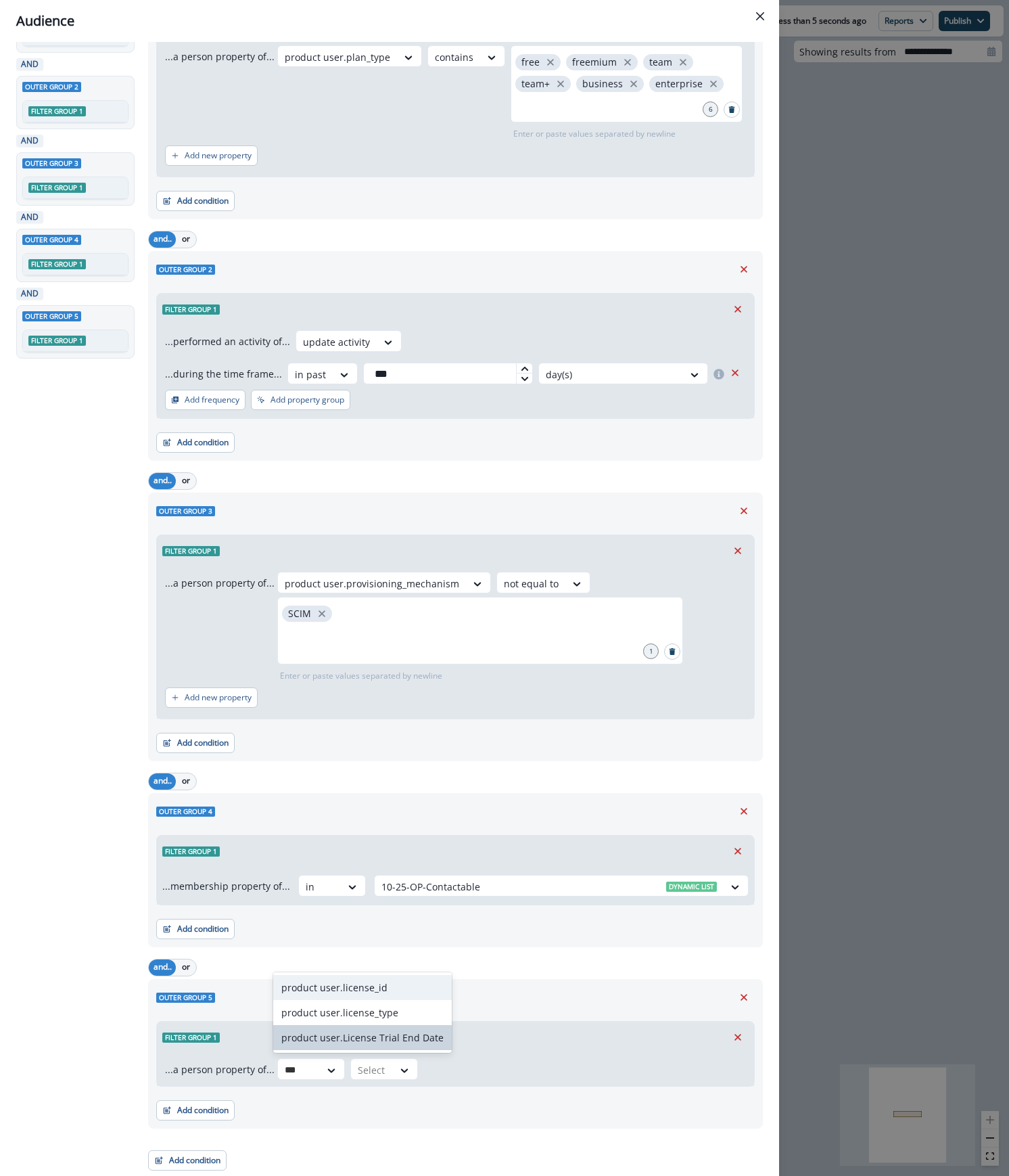
type input "****"
click at [375, 1018] on div "product user.license_type" at bounding box center [362, 1012] width 179 height 25
click at [466, 1067] on div at bounding box center [460, 1069] width 29 height 17
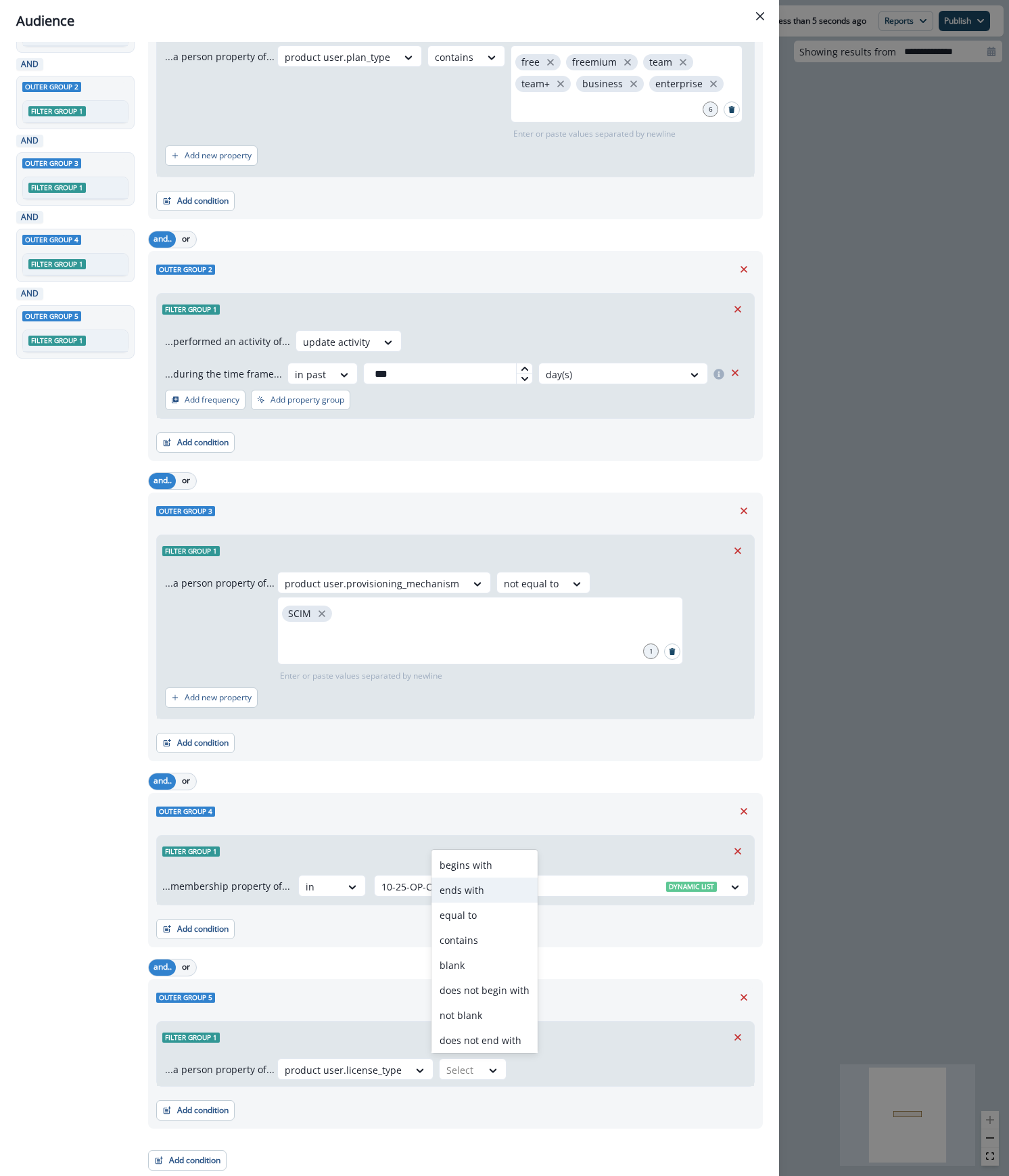
scroll to position [53, 0]
click at [515, 1037] on div "does not contain" at bounding box center [485, 1037] width 106 height 25
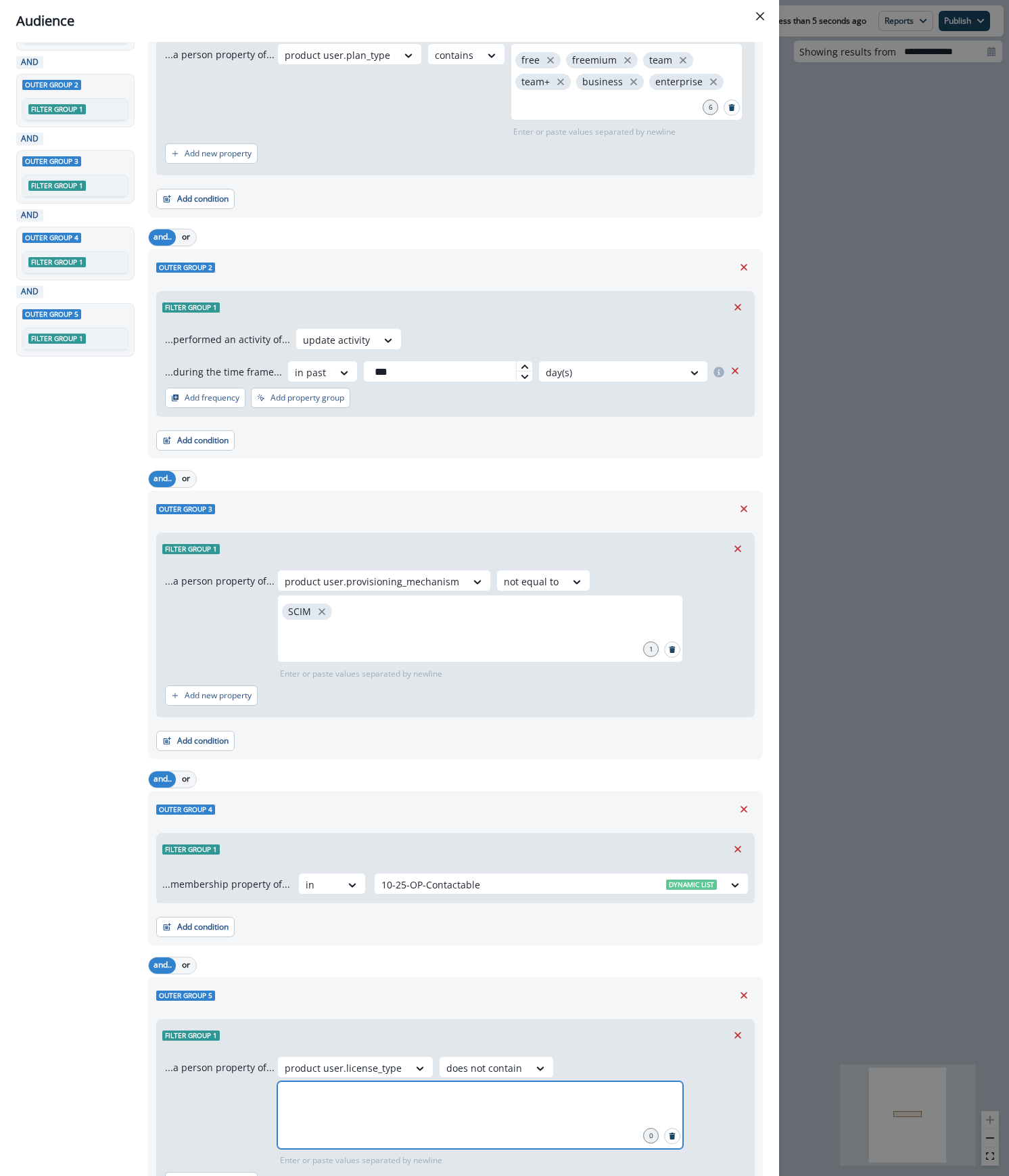
click at [358, 1107] on input "text" at bounding box center [480, 1098] width 402 height 27
type input "*******"
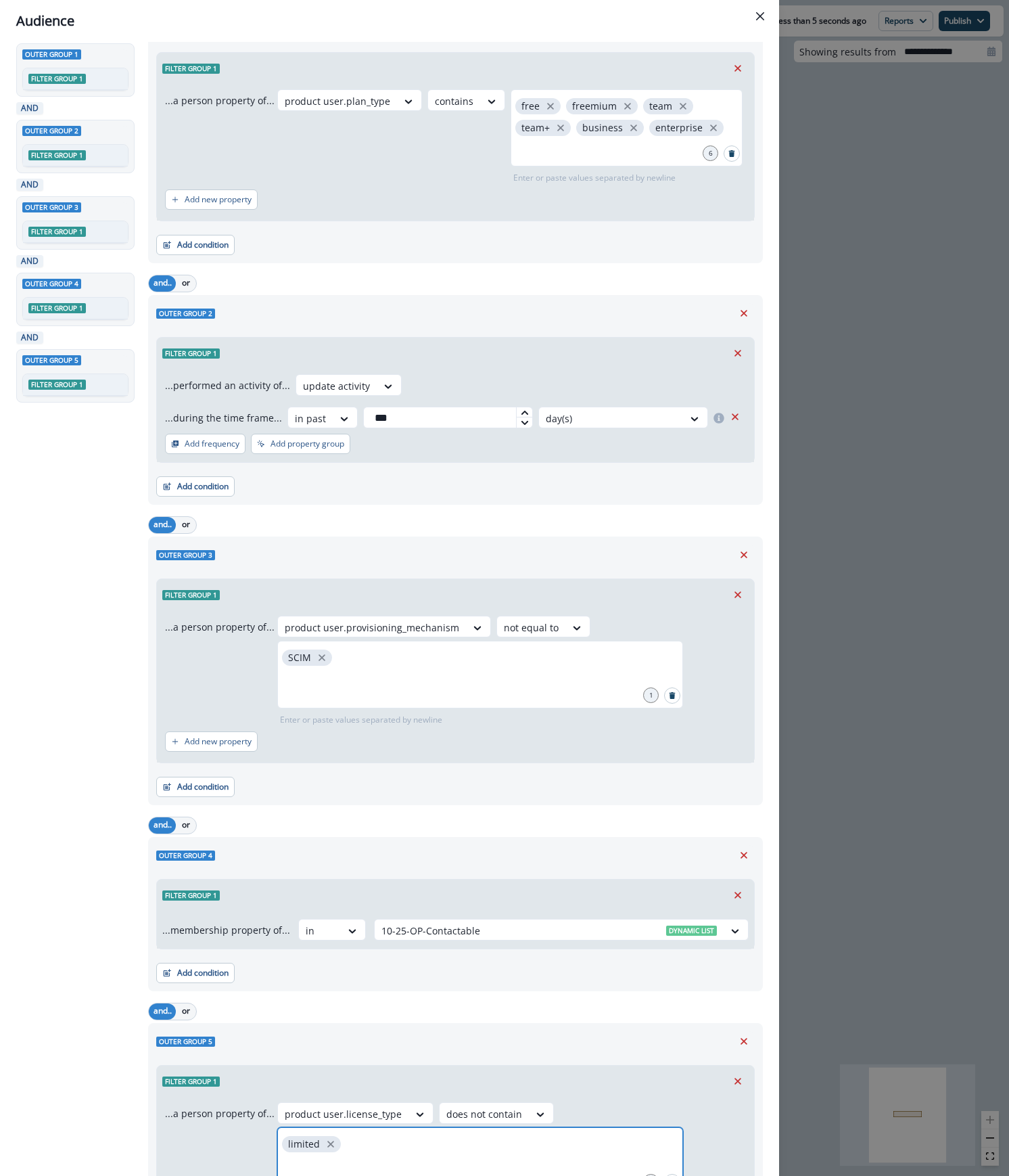
scroll to position [0, 0]
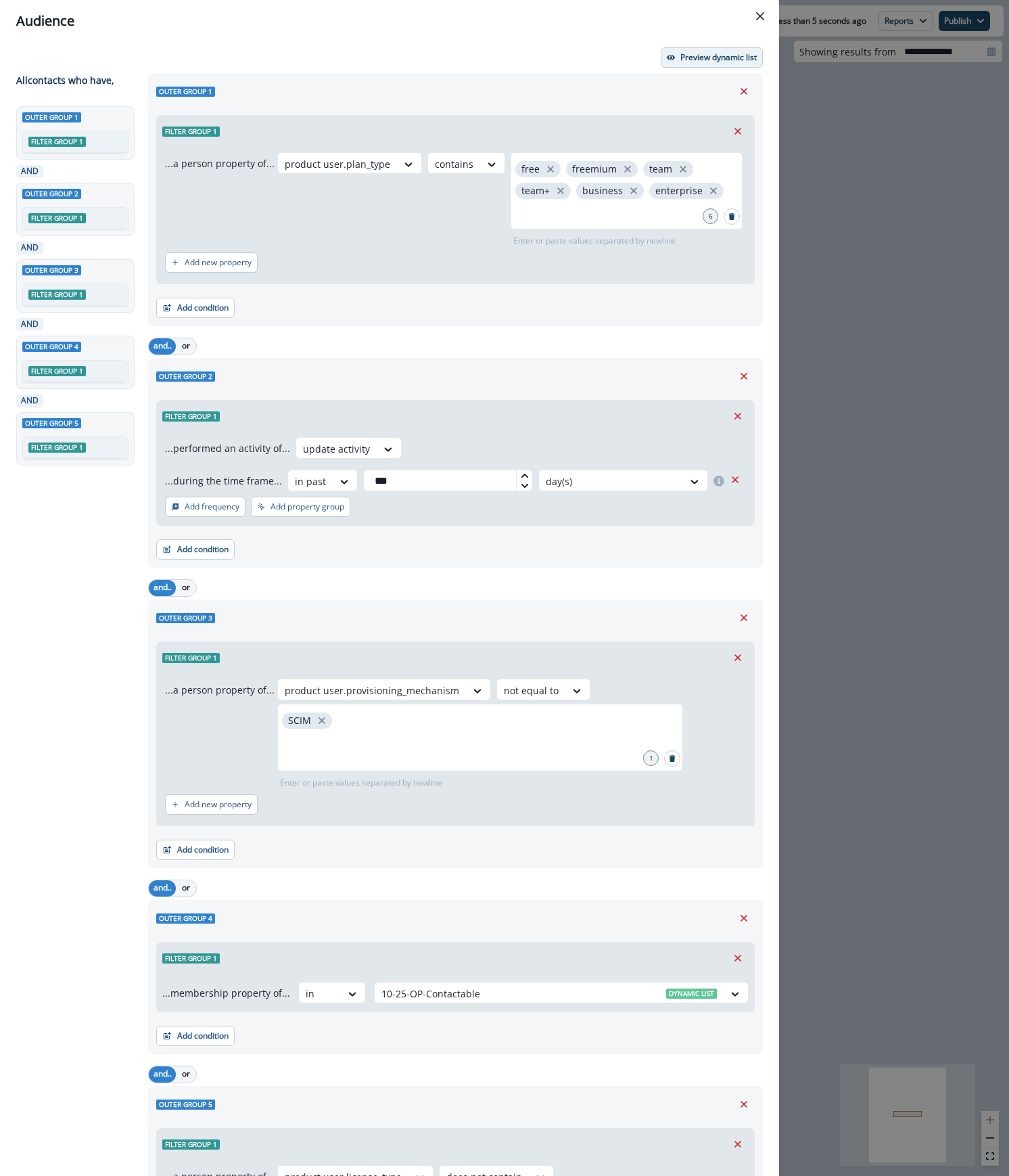
click at [719, 60] on p "Preview dynamic list" at bounding box center [719, 58] width 76 height 10
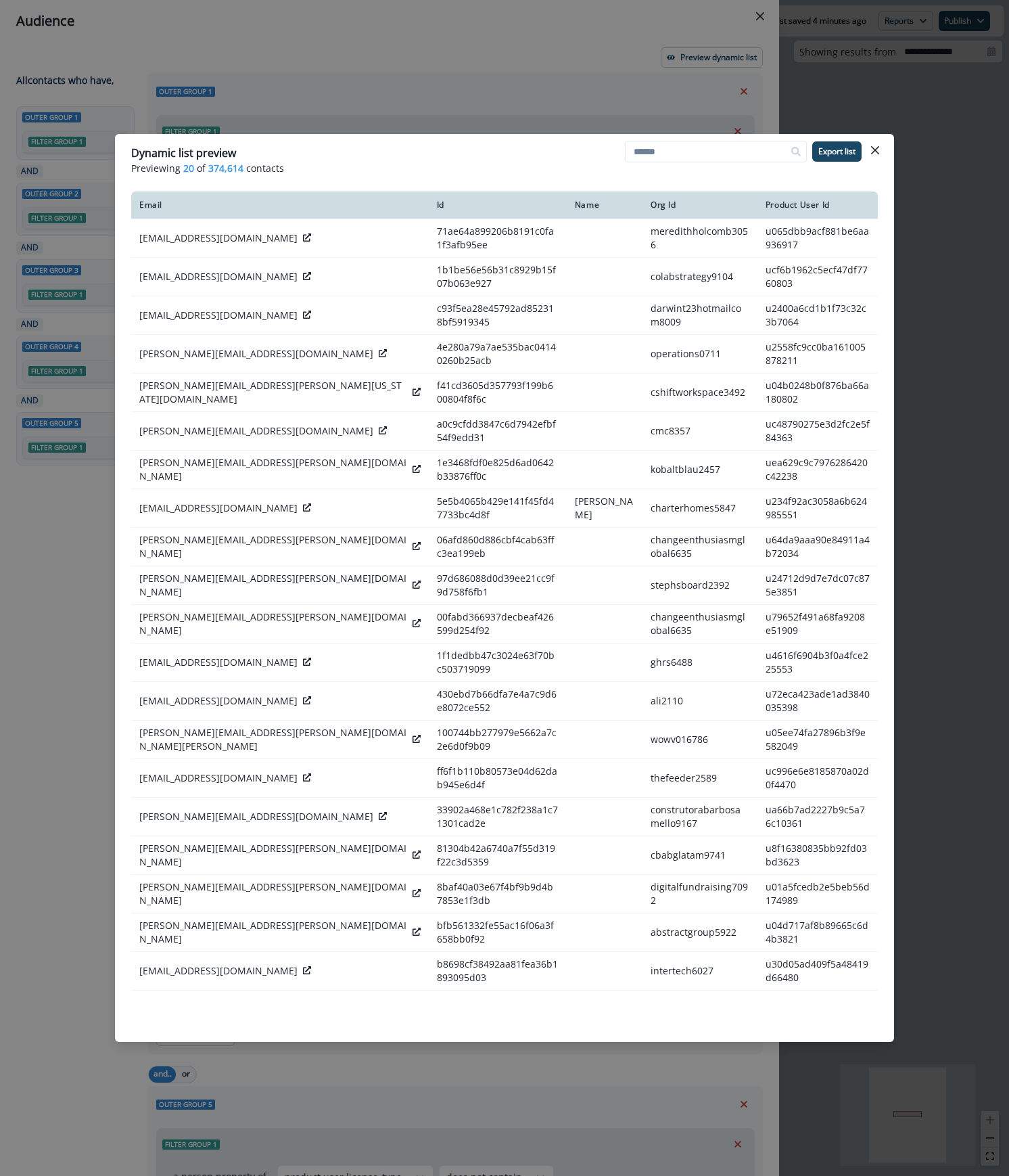
click at [874, 152] on icon "Close" at bounding box center [875, 150] width 8 height 8
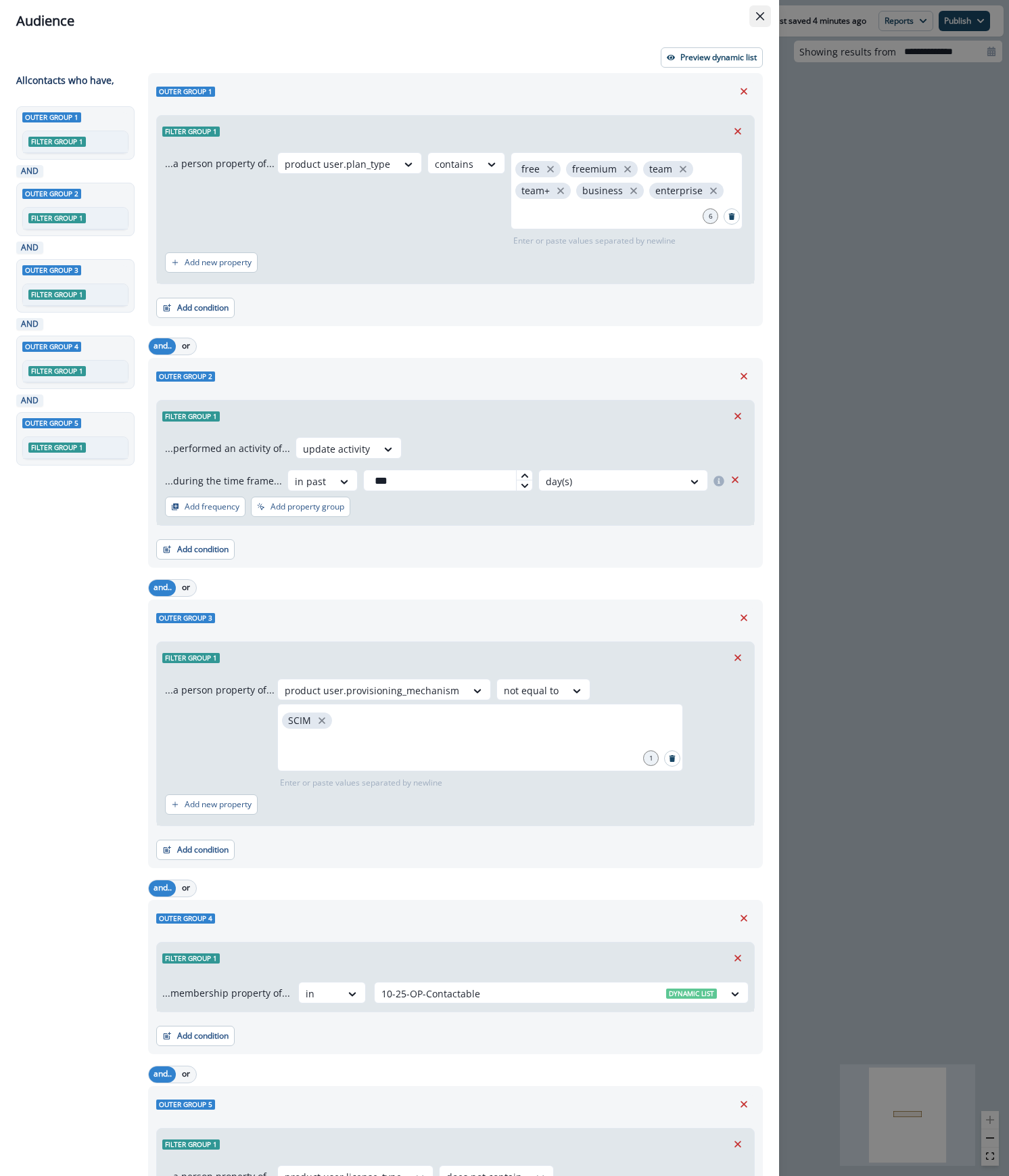
click at [756, 12] on icon "Close" at bounding box center [760, 16] width 8 height 8
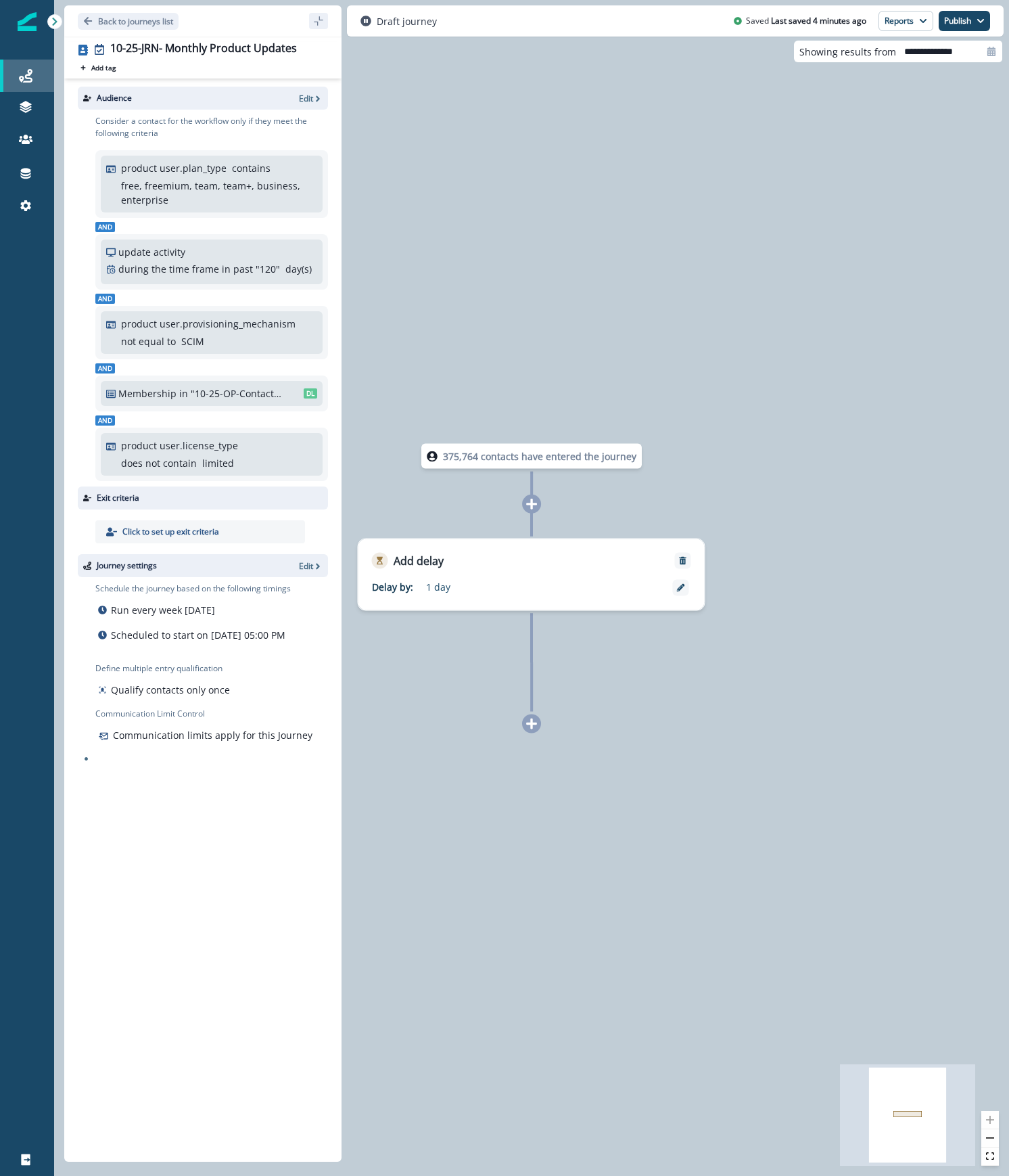
drag, startPoint x: 587, startPoint y: 280, endPoint x: 33, endPoint y: 84, distance: 587.6
click at [583, 277] on div "375,764 contacts have entered the journey Add delay Delay by: 1 day Delay detai…" at bounding box center [532, 588] width 955 height 1176
click at [99, 17] on p "Back to journeys list" at bounding box center [135, 21] width 75 height 12
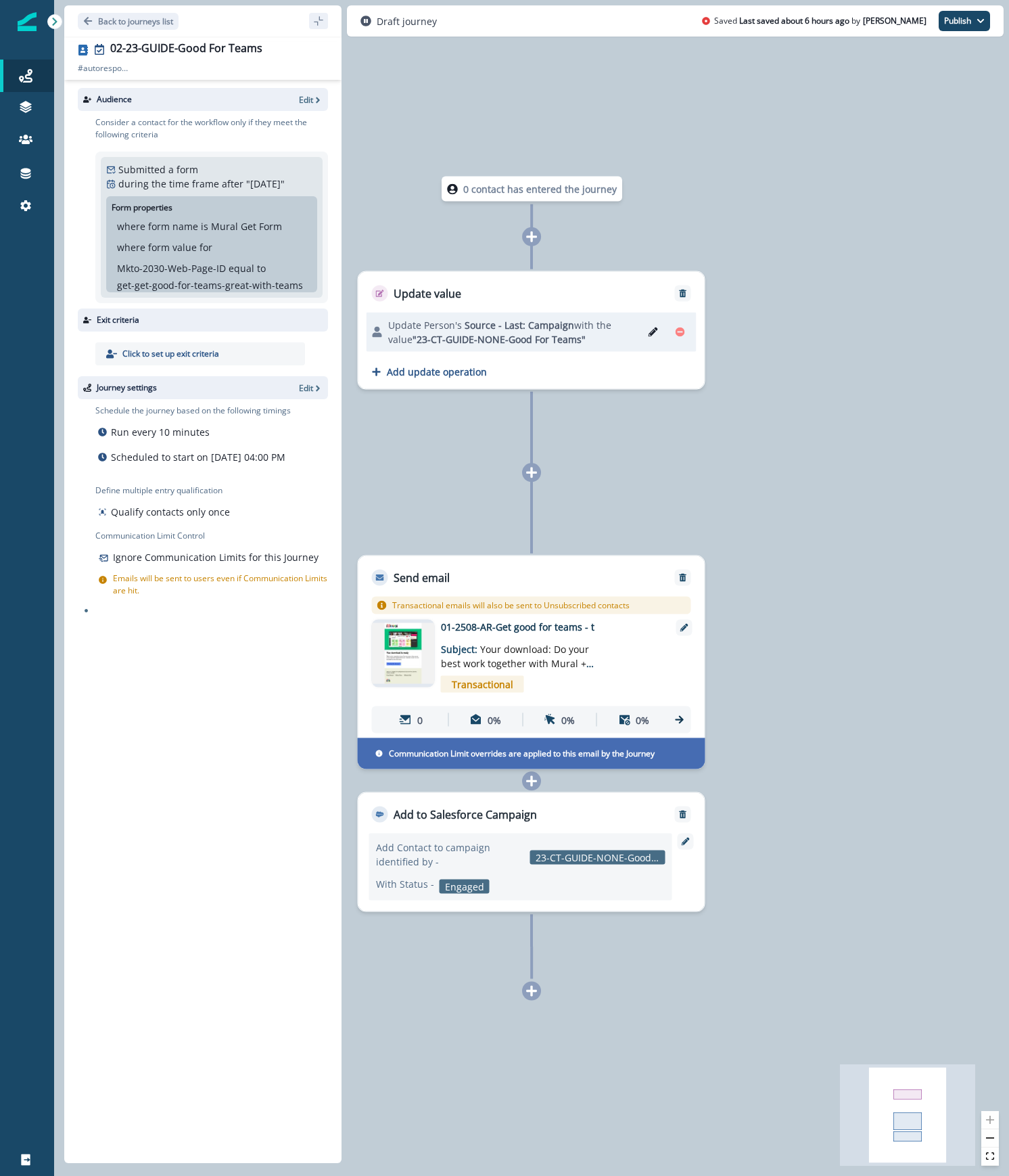
click at [559, 624] on p "01-2508-AR-Get good for teams - t" at bounding box center [549, 626] width 216 height 14
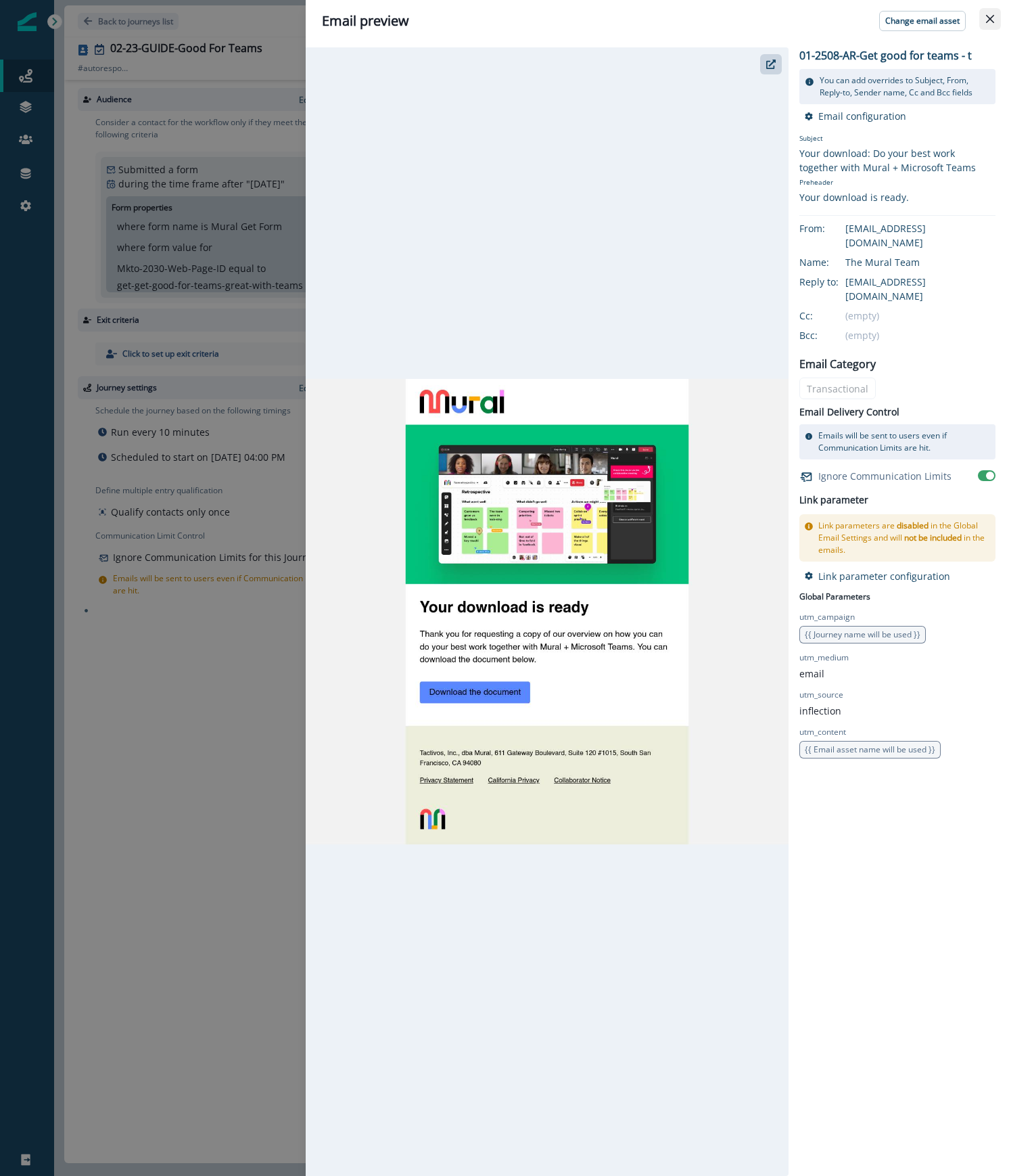
click at [987, 20] on icon "Close" at bounding box center [990, 19] width 8 height 8
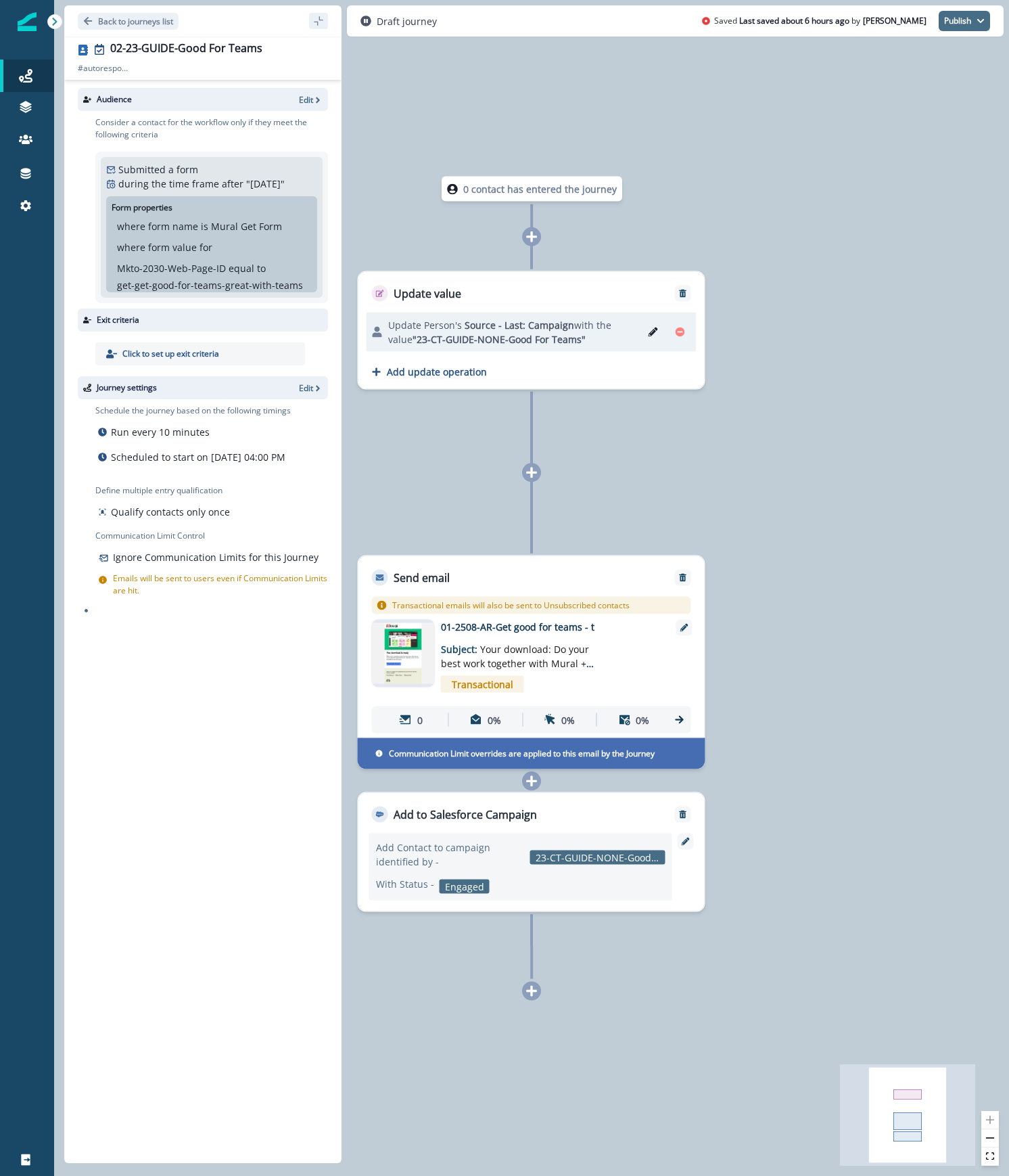
click at [974, 16] on button "Publish" at bounding box center [964, 21] width 52 height 20
click at [955, 53] on button "as active journey" at bounding box center [914, 56] width 150 height 24
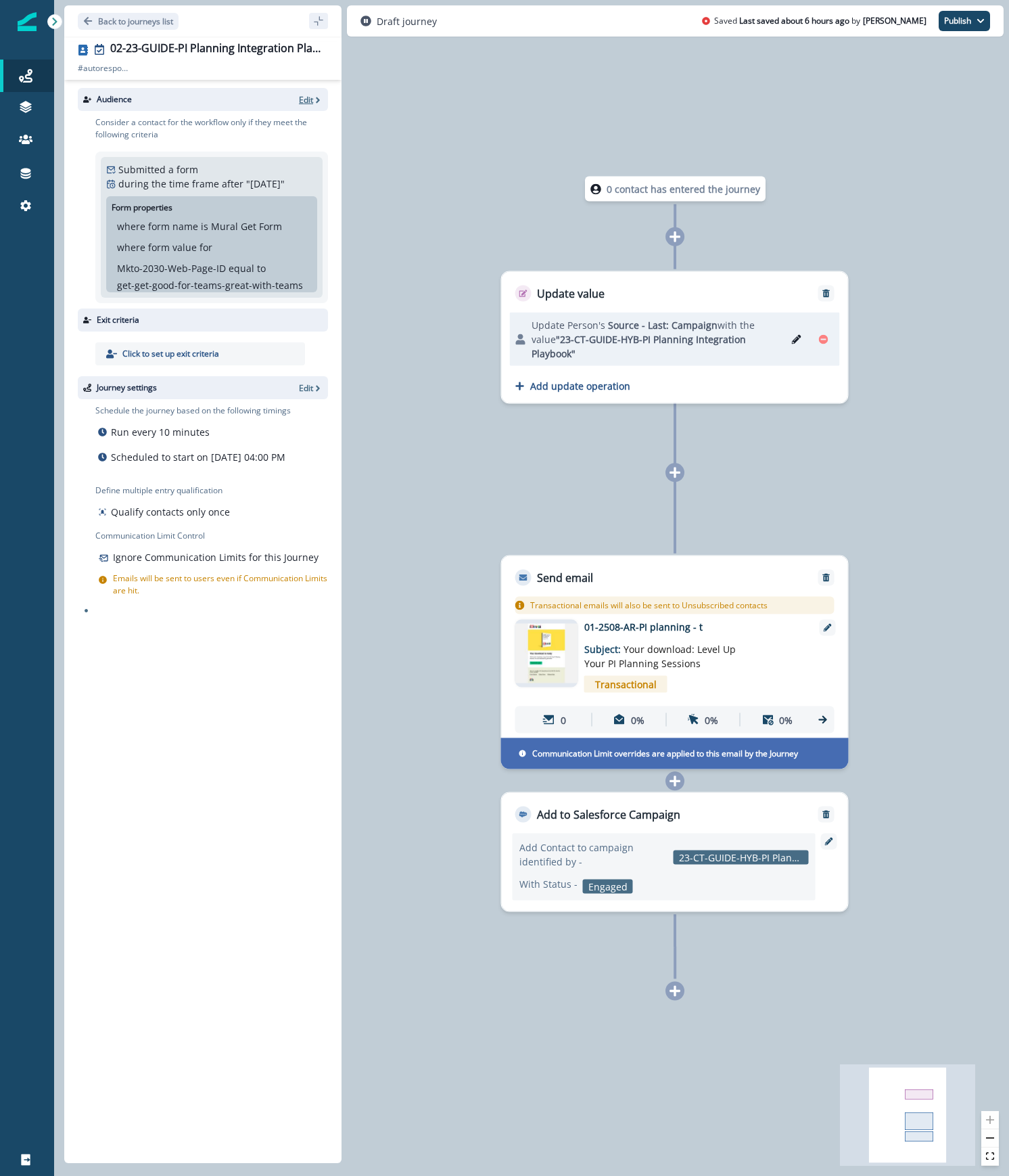
click at [314, 100] on icon "button" at bounding box center [318, 100] width 10 height 10
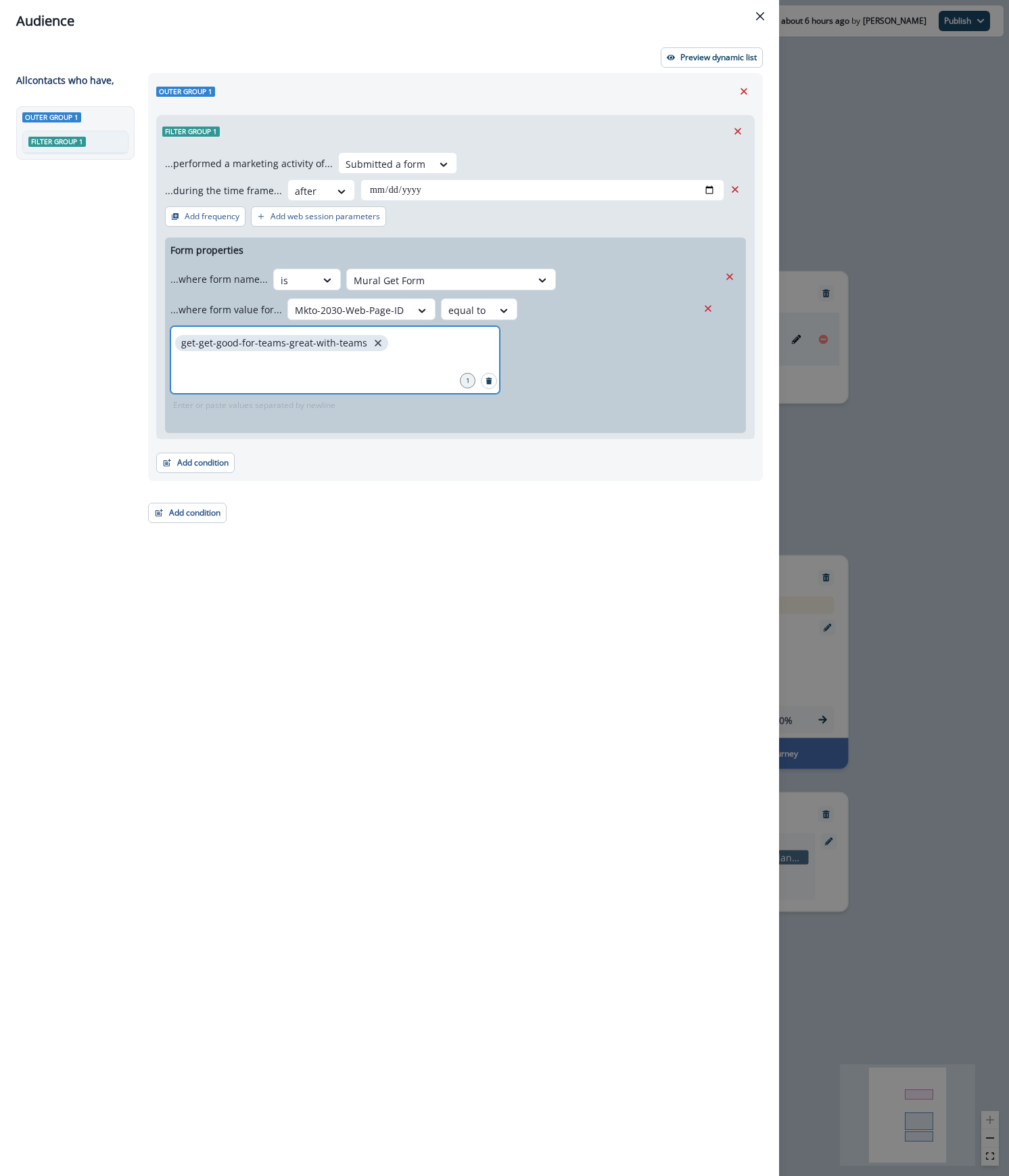
click at [375, 341] on icon "close" at bounding box center [378, 343] width 7 height 7
click at [357, 349] on input "text" at bounding box center [272, 343] width 199 height 27
click at [764, 11] on button "Close" at bounding box center [760, 16] width 22 height 22
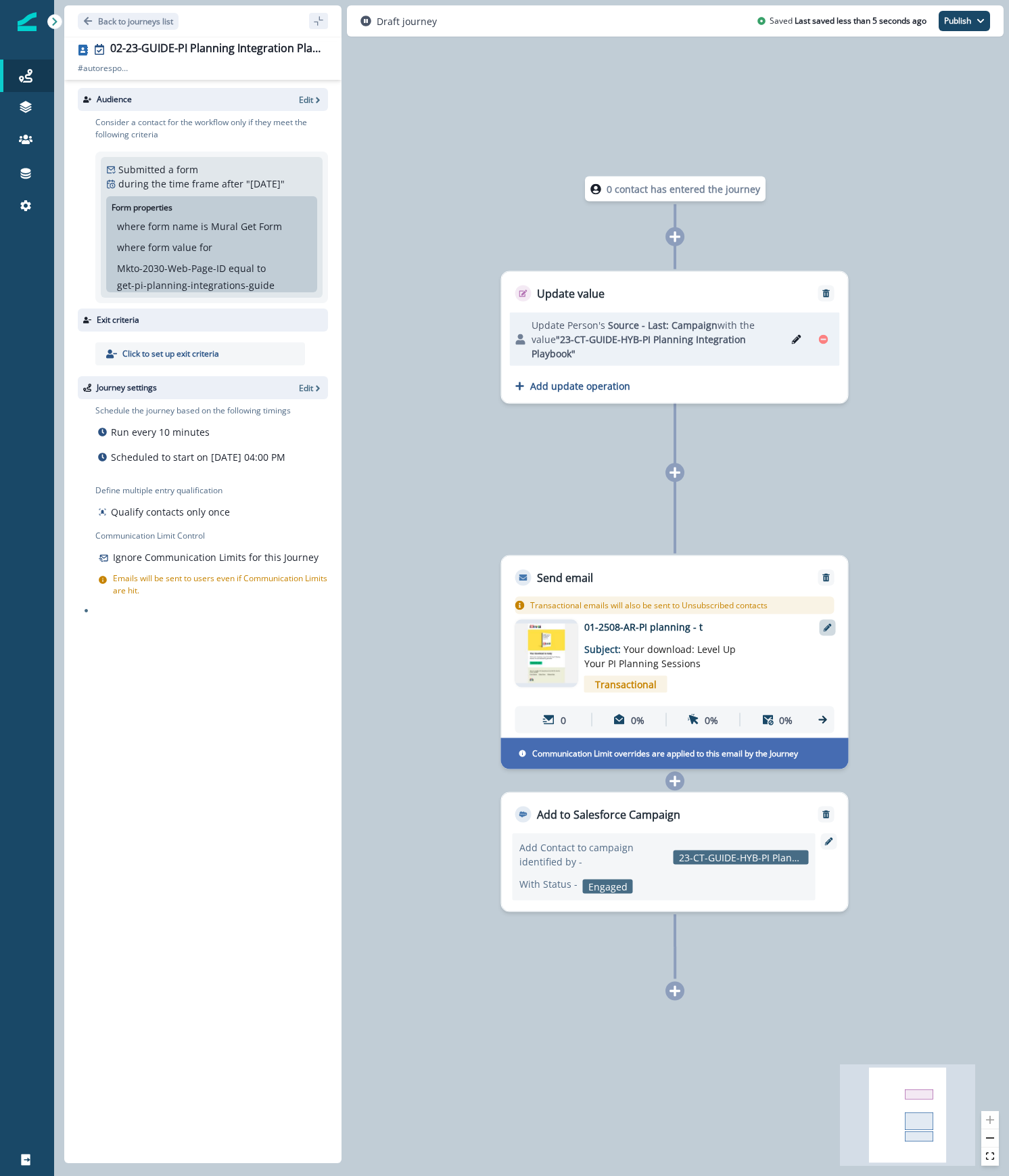
click at [830, 626] on icon at bounding box center [827, 628] width 8 height 8
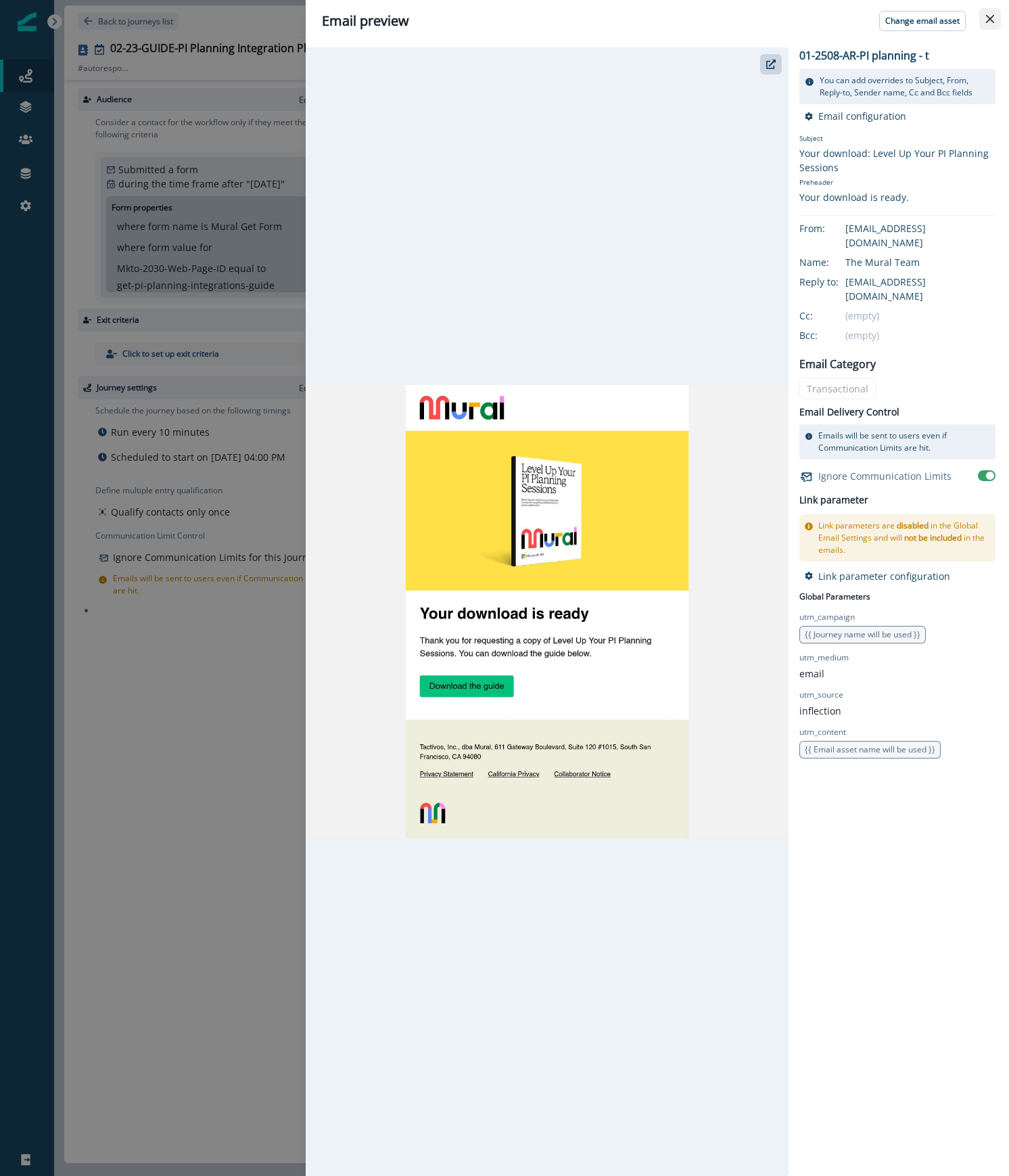
click at [986, 15] on icon "Close" at bounding box center [990, 19] width 8 height 8
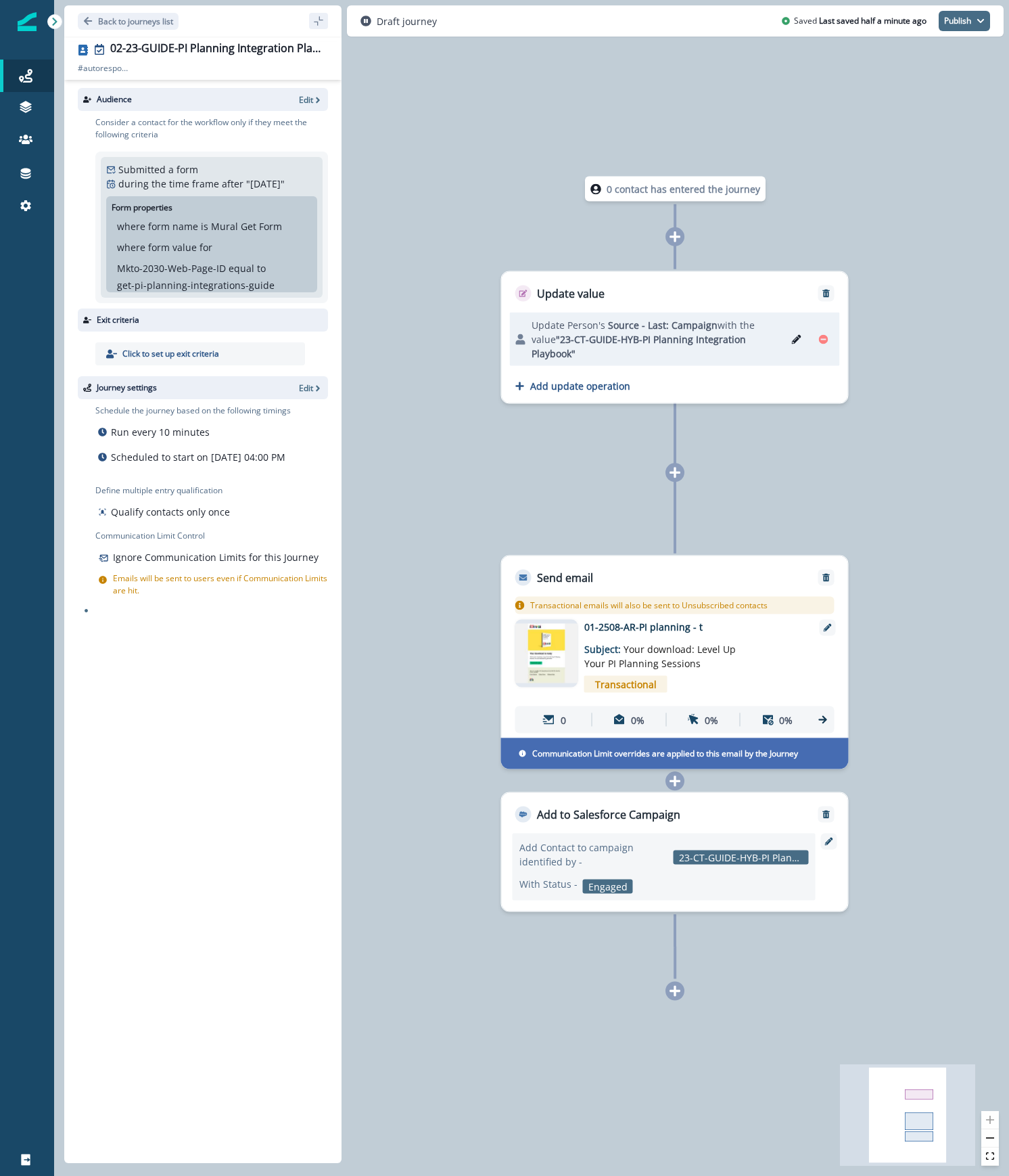
click at [955, 18] on button "Publish" at bounding box center [964, 21] width 52 height 20
click at [923, 56] on button "as active journey" at bounding box center [914, 56] width 150 height 24
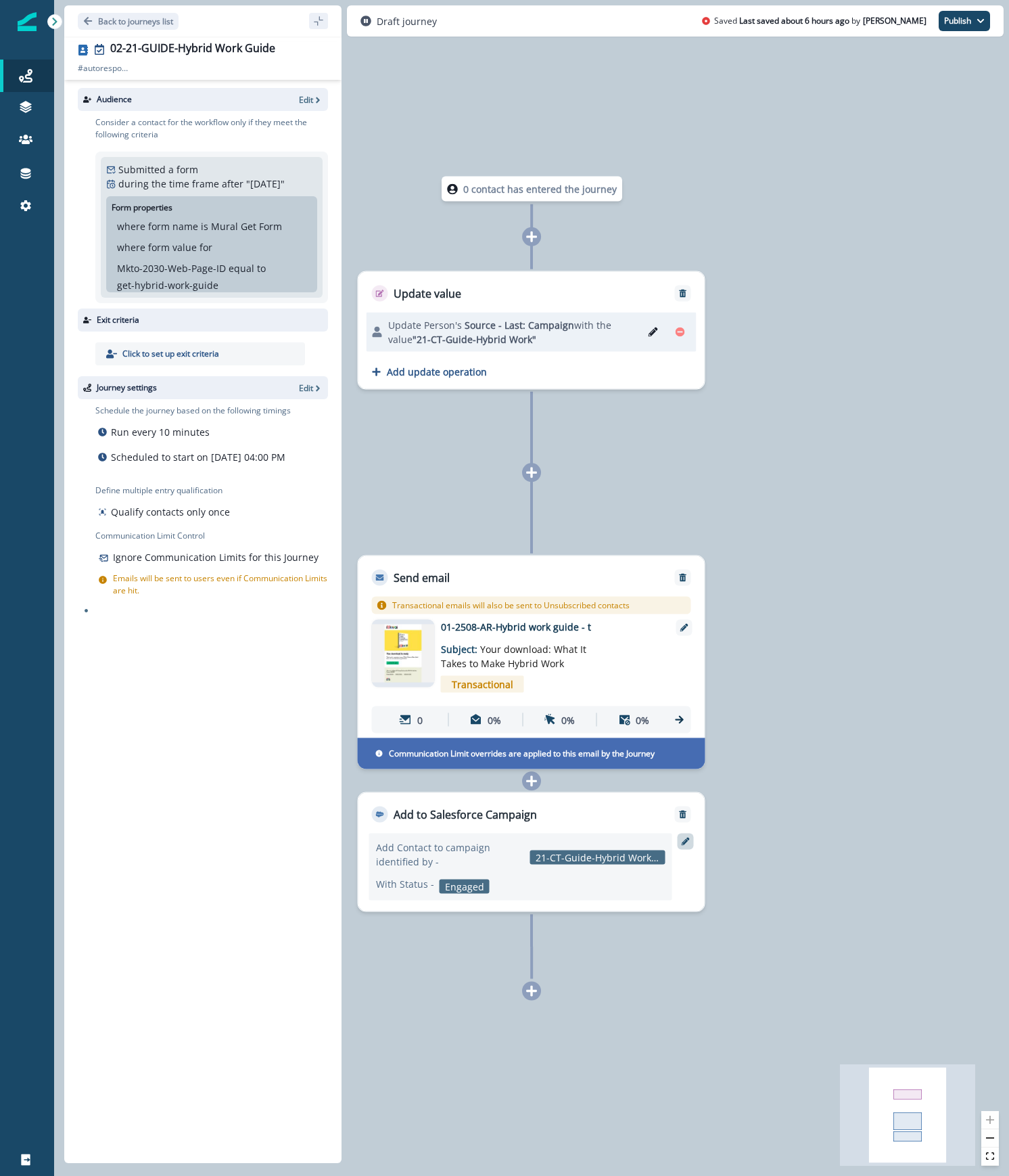
click at [683, 842] on icon at bounding box center [686, 841] width 8 height 8
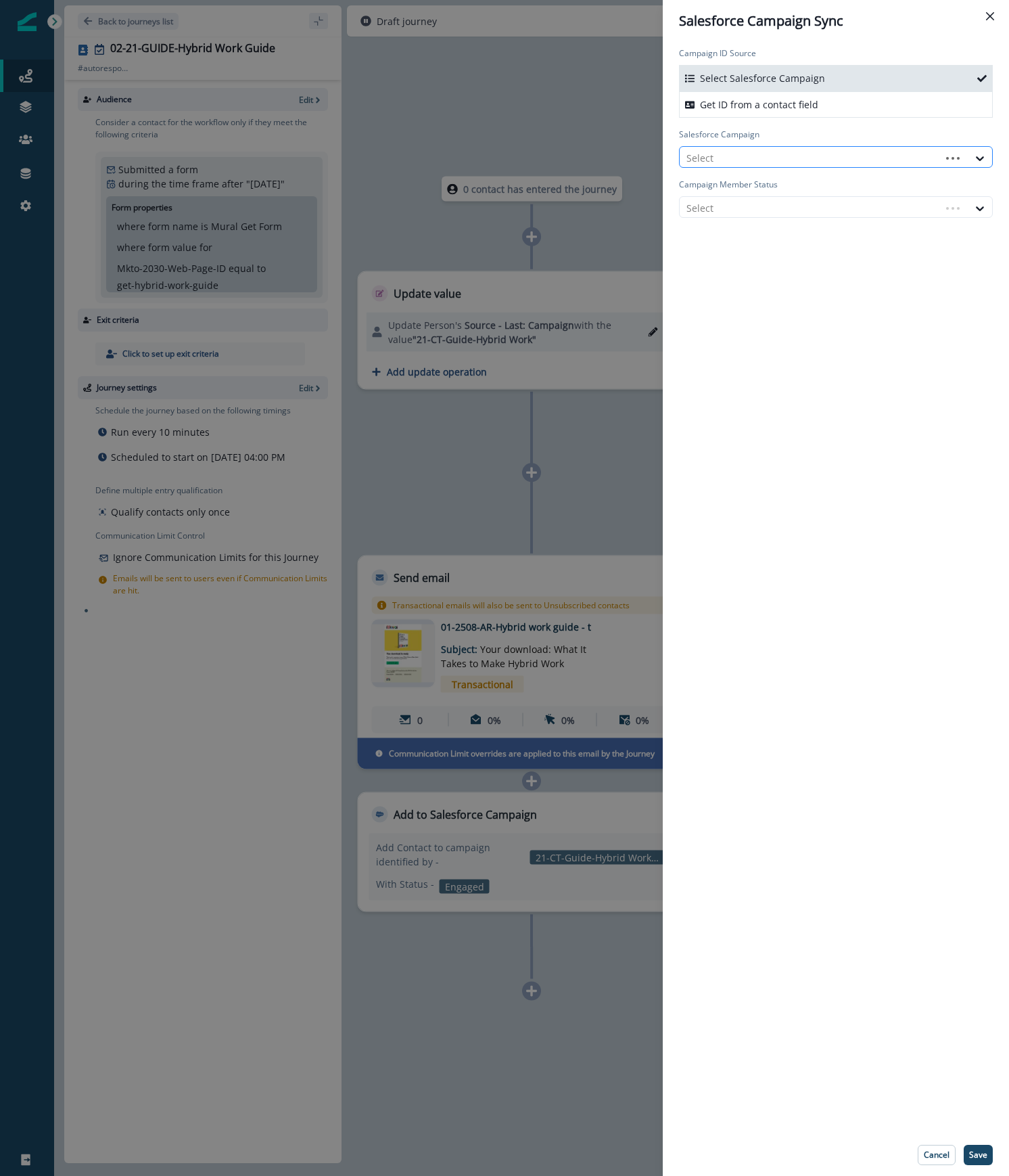
click at [771, 158] on div at bounding box center [810, 158] width 247 height 17
type input "*****"
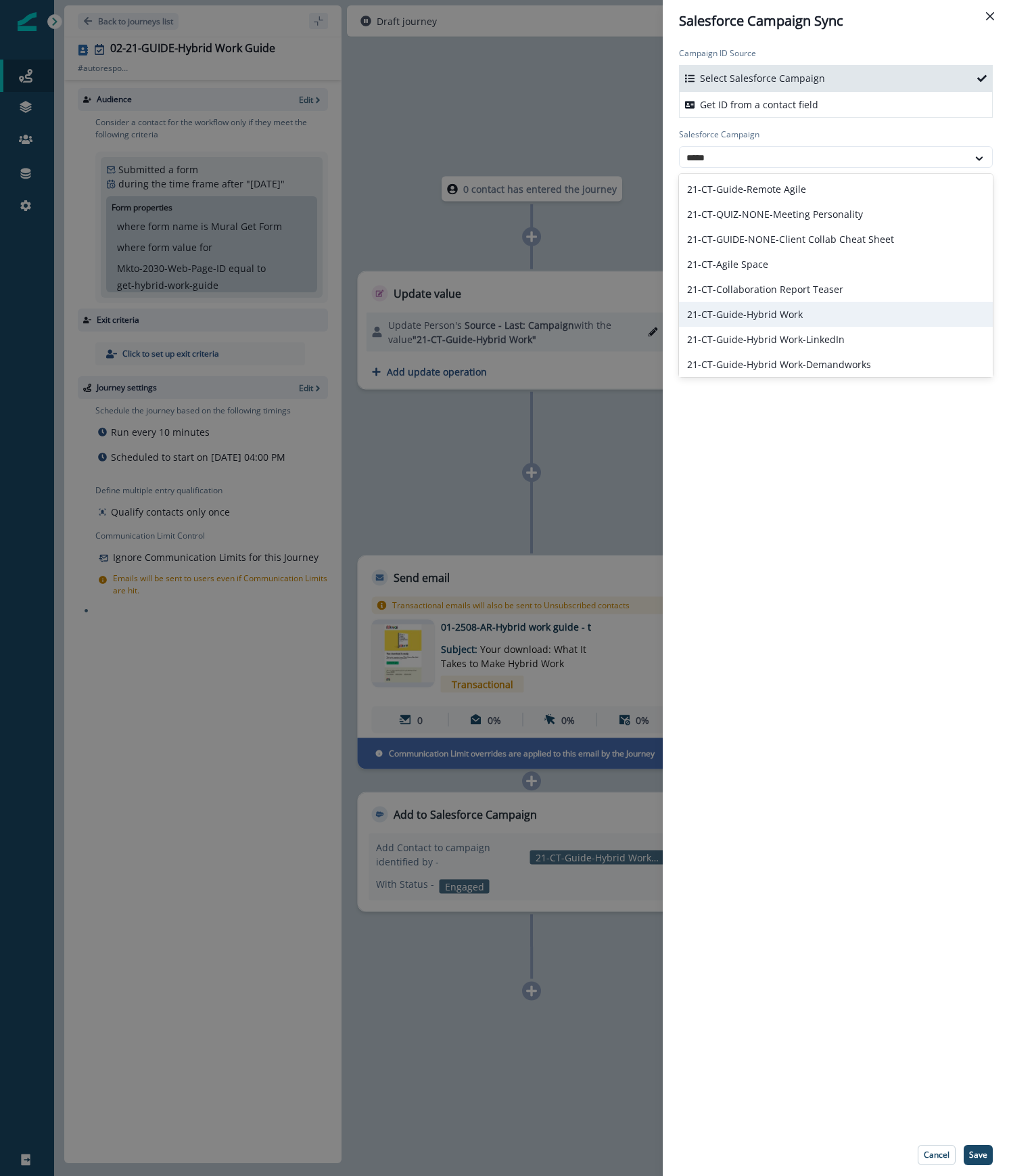
click at [876, 312] on div "21-CT-Guide-Hybrid Work" at bounding box center [836, 314] width 313 height 25
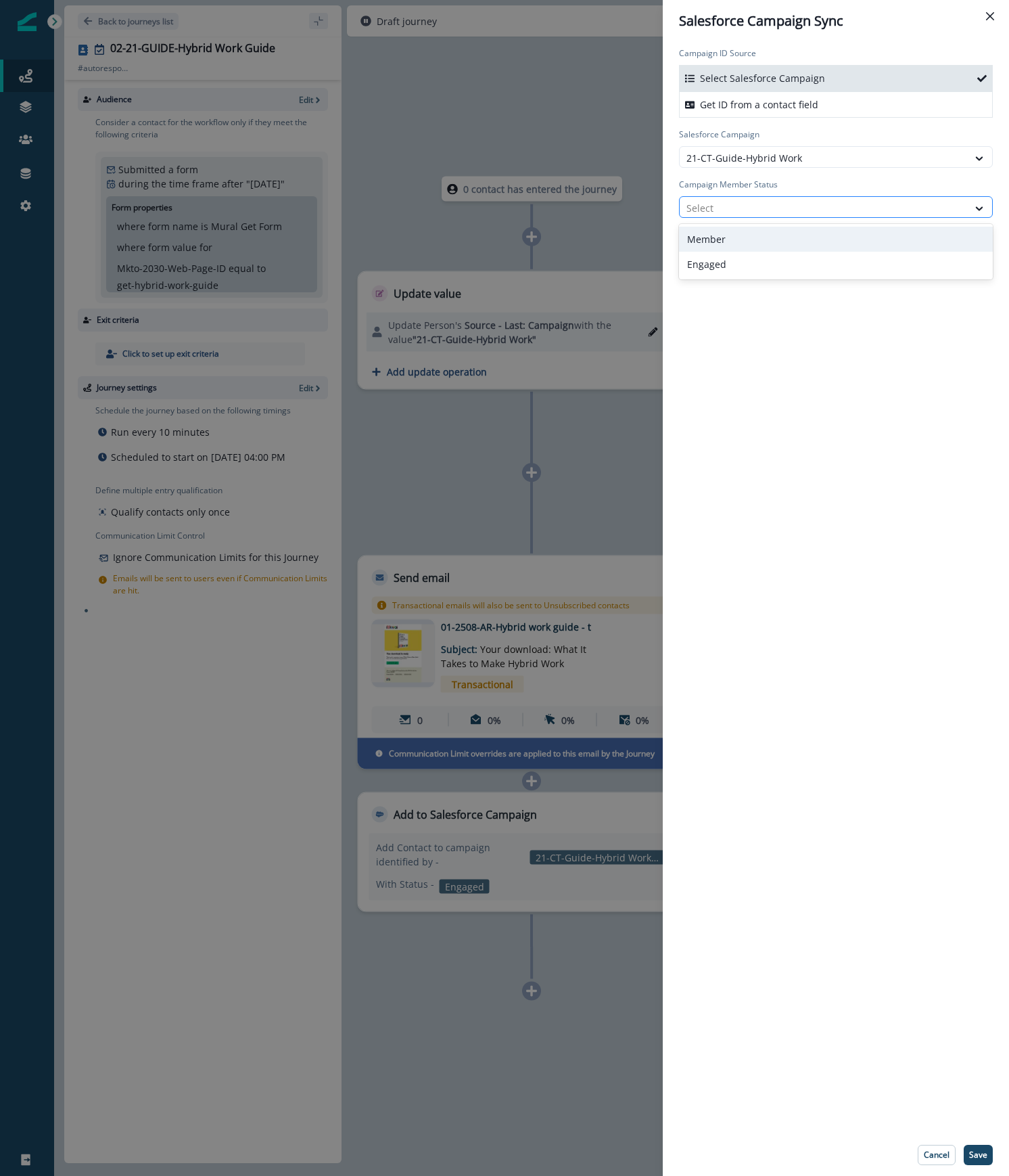
click at [839, 207] on div at bounding box center [823, 207] width 275 height 17
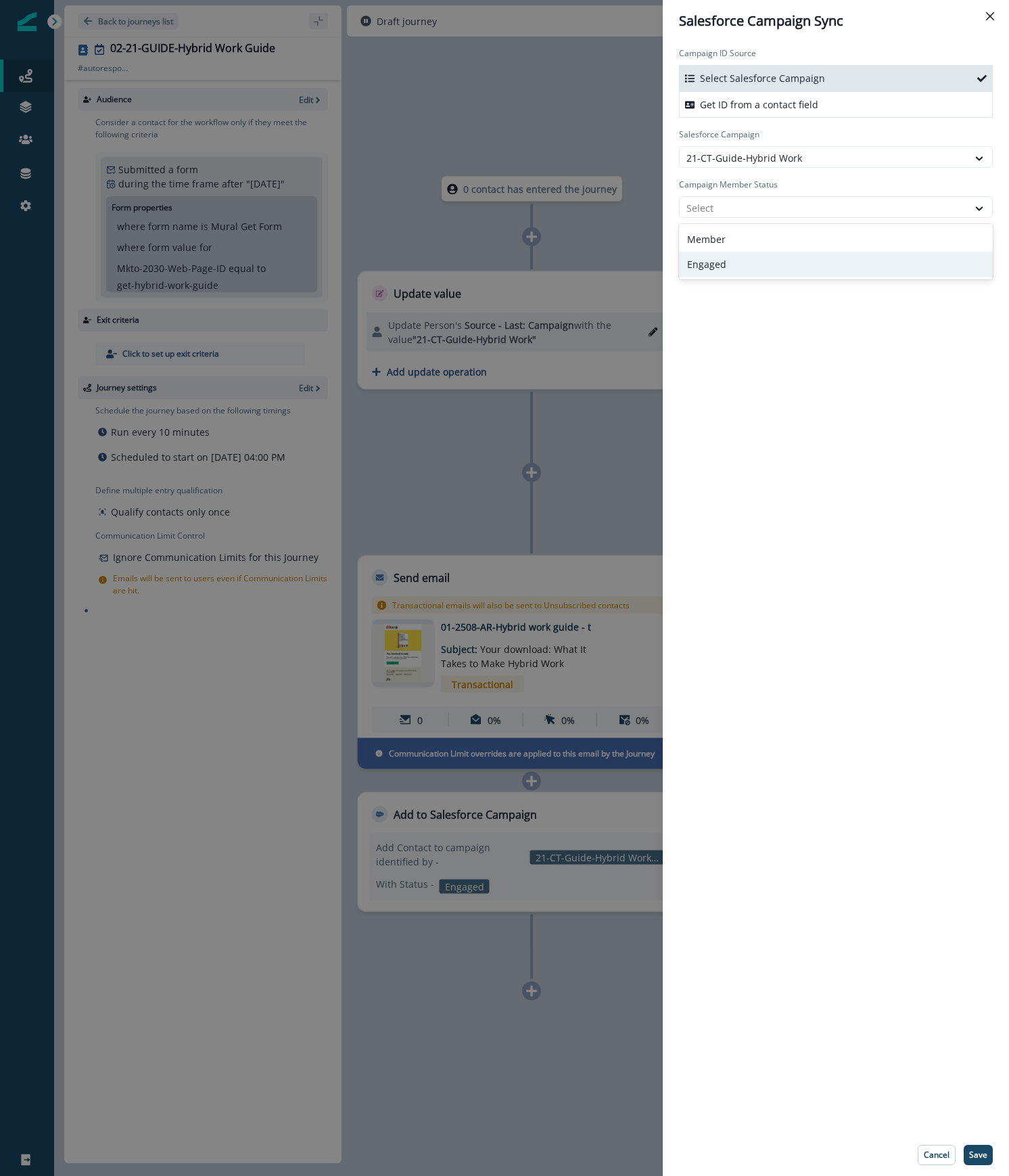
click at [790, 272] on div "Engaged" at bounding box center [836, 264] width 313 height 25
click at [976, 1152] on p "Save" at bounding box center [978, 1155] width 18 height 10
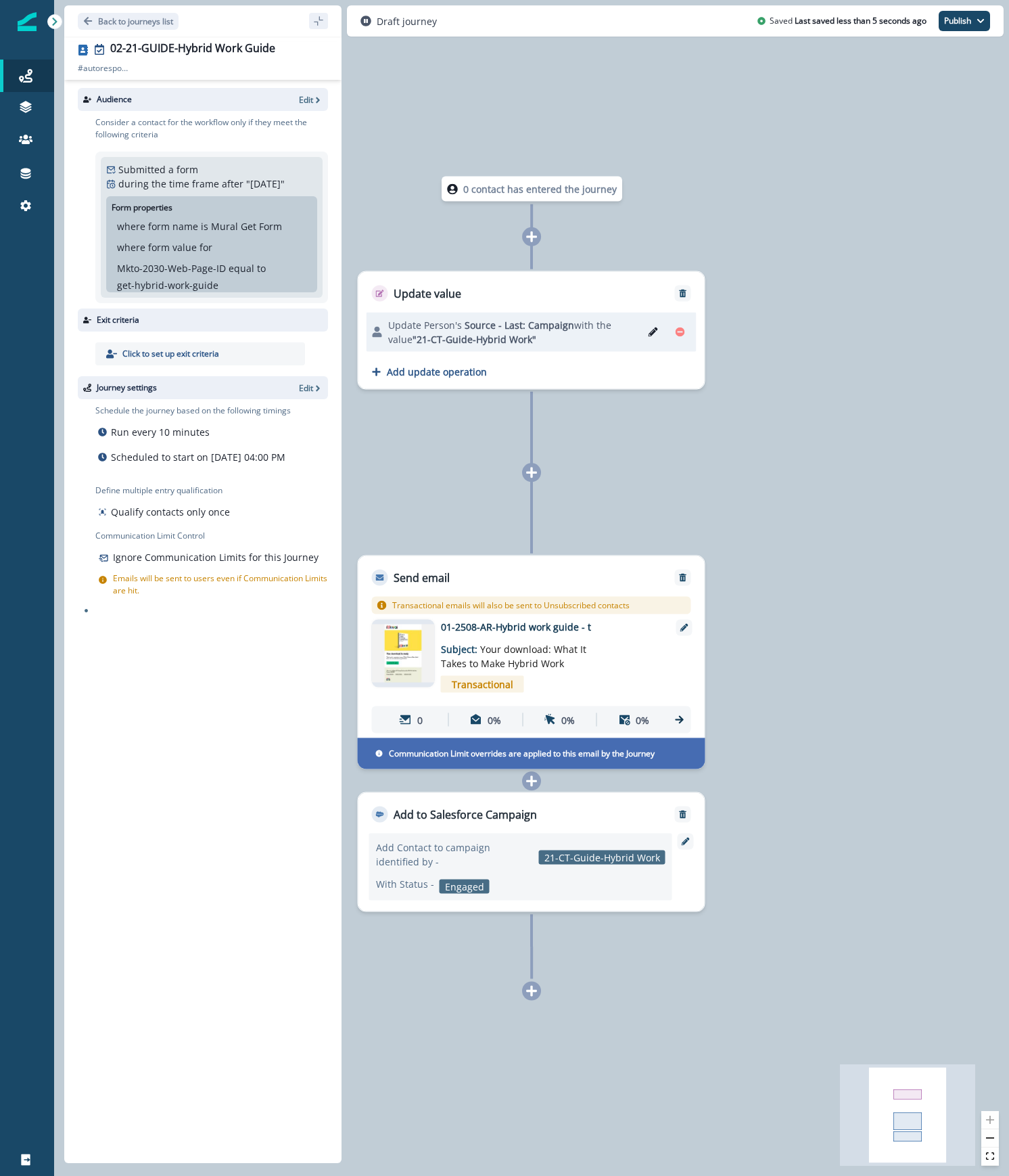
click at [558, 625] on p "01-2508-AR-Hybrid work guide - t" at bounding box center [549, 626] width 216 height 14
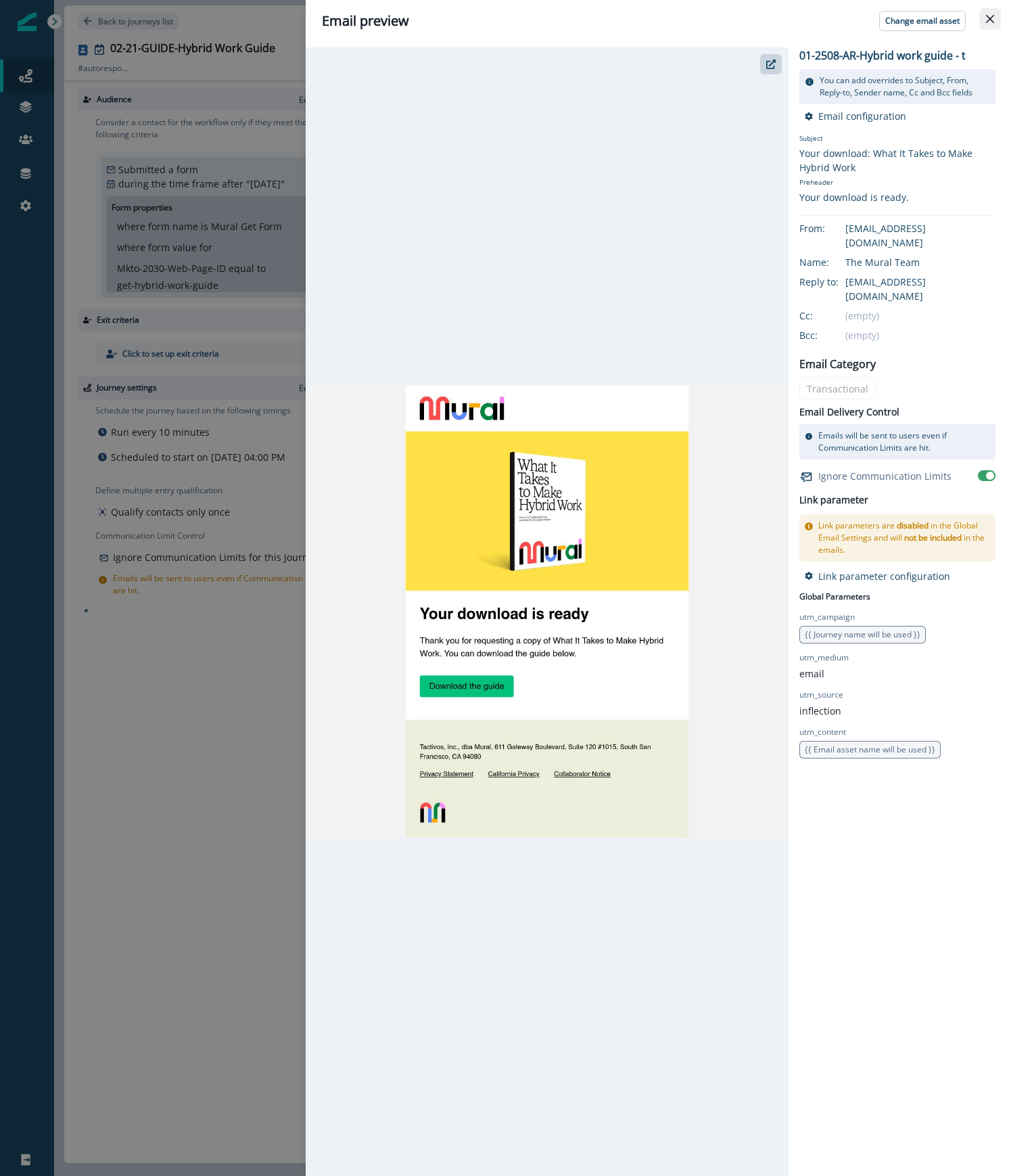
click at [991, 16] on icon "Close" at bounding box center [990, 19] width 8 height 8
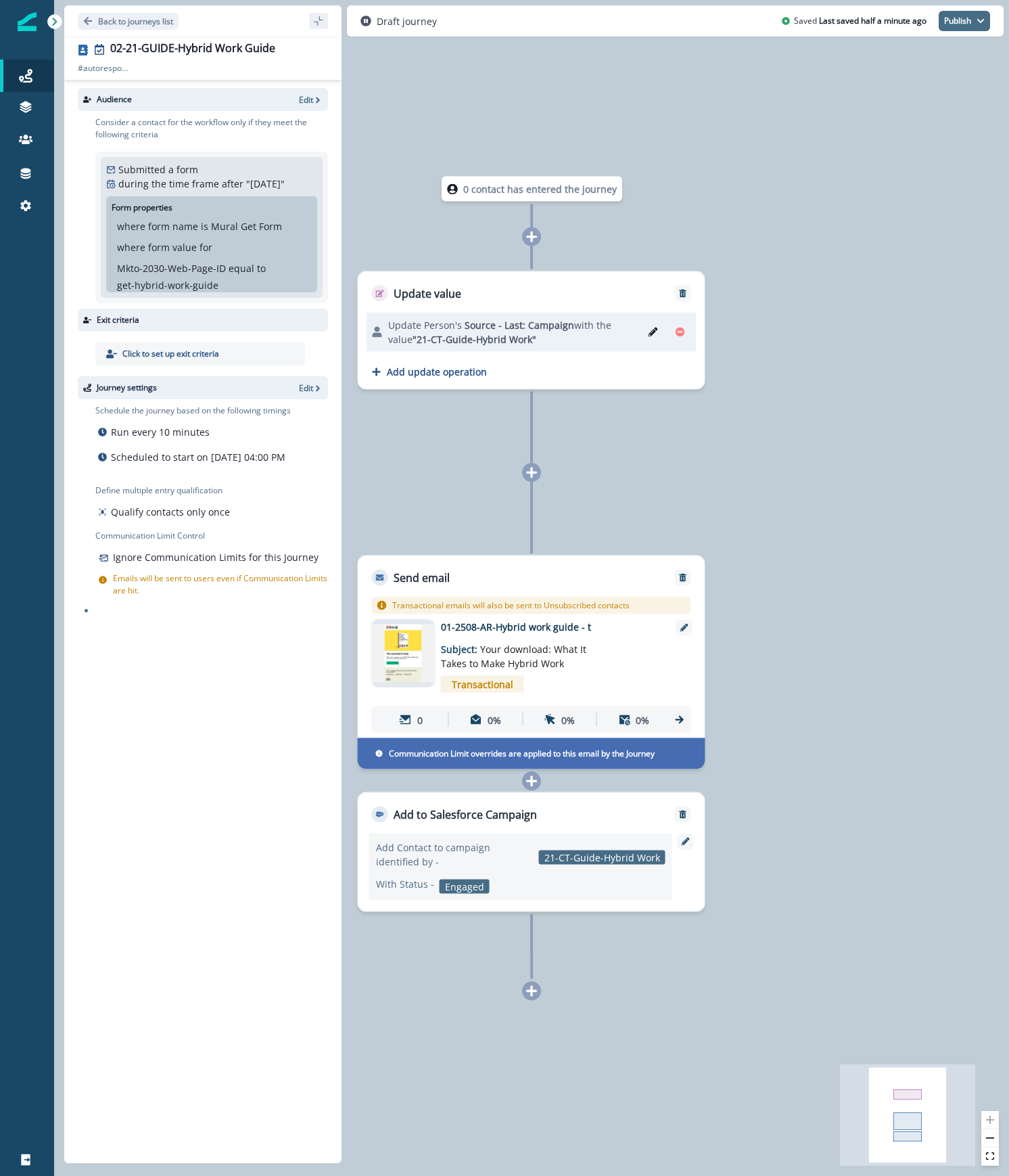
click at [972, 30] on button "Publish" at bounding box center [964, 21] width 52 height 20
click at [939, 52] on button "as active journey" at bounding box center [914, 56] width 150 height 24
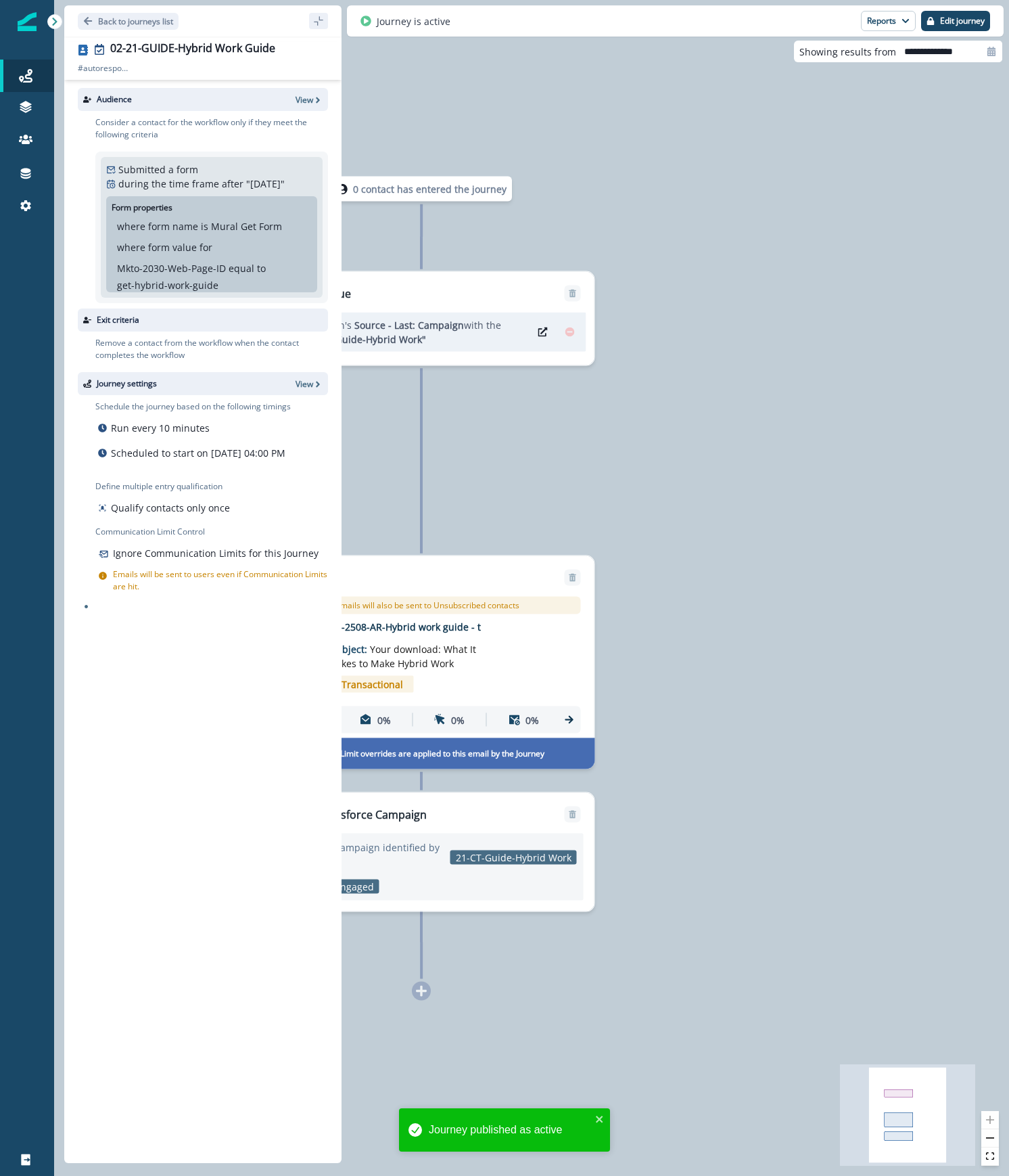
click at [112, 758] on div "Audience View Consider a contact for the workflow only if they meet the followi…" at bounding box center [203, 618] width 277 height 1077
click at [143, 14] on button "Back to journeys list" at bounding box center [128, 21] width 101 height 17
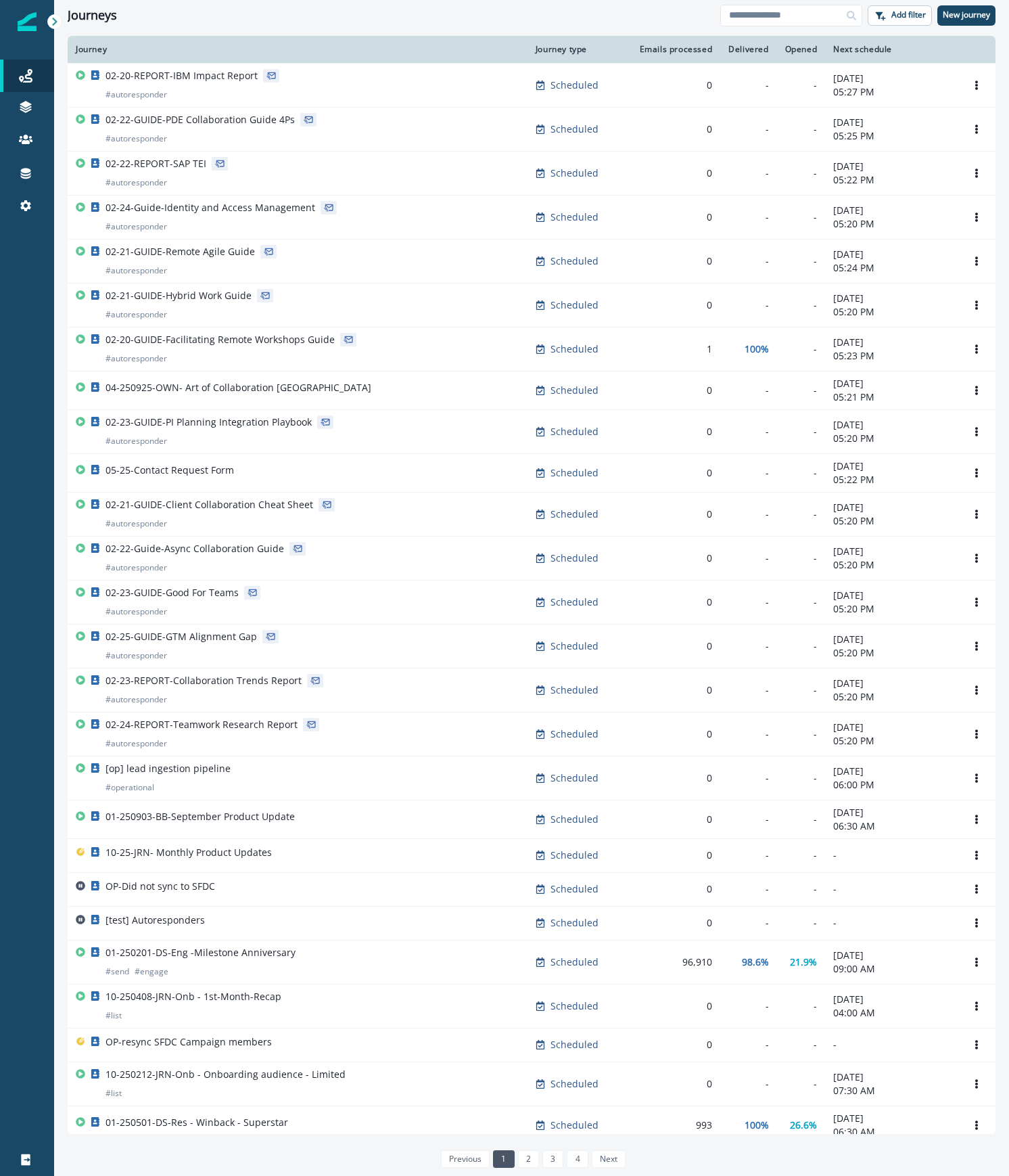
click at [10, 312] on div at bounding box center [27, 690] width 54 height 905
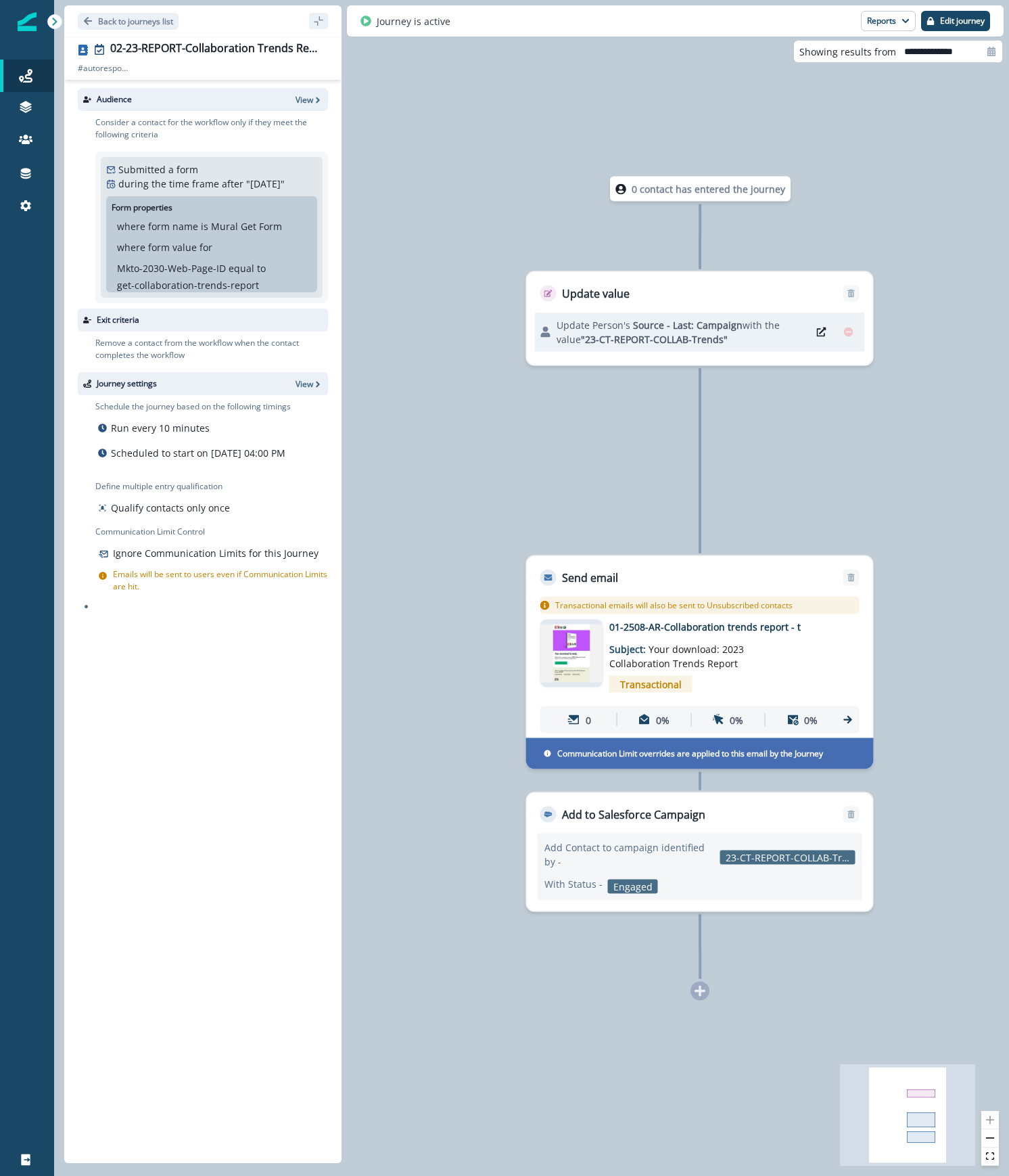
click at [766, 624] on p "01-2508-AR-Collaboration trends report - t" at bounding box center [717, 626] width 216 height 14
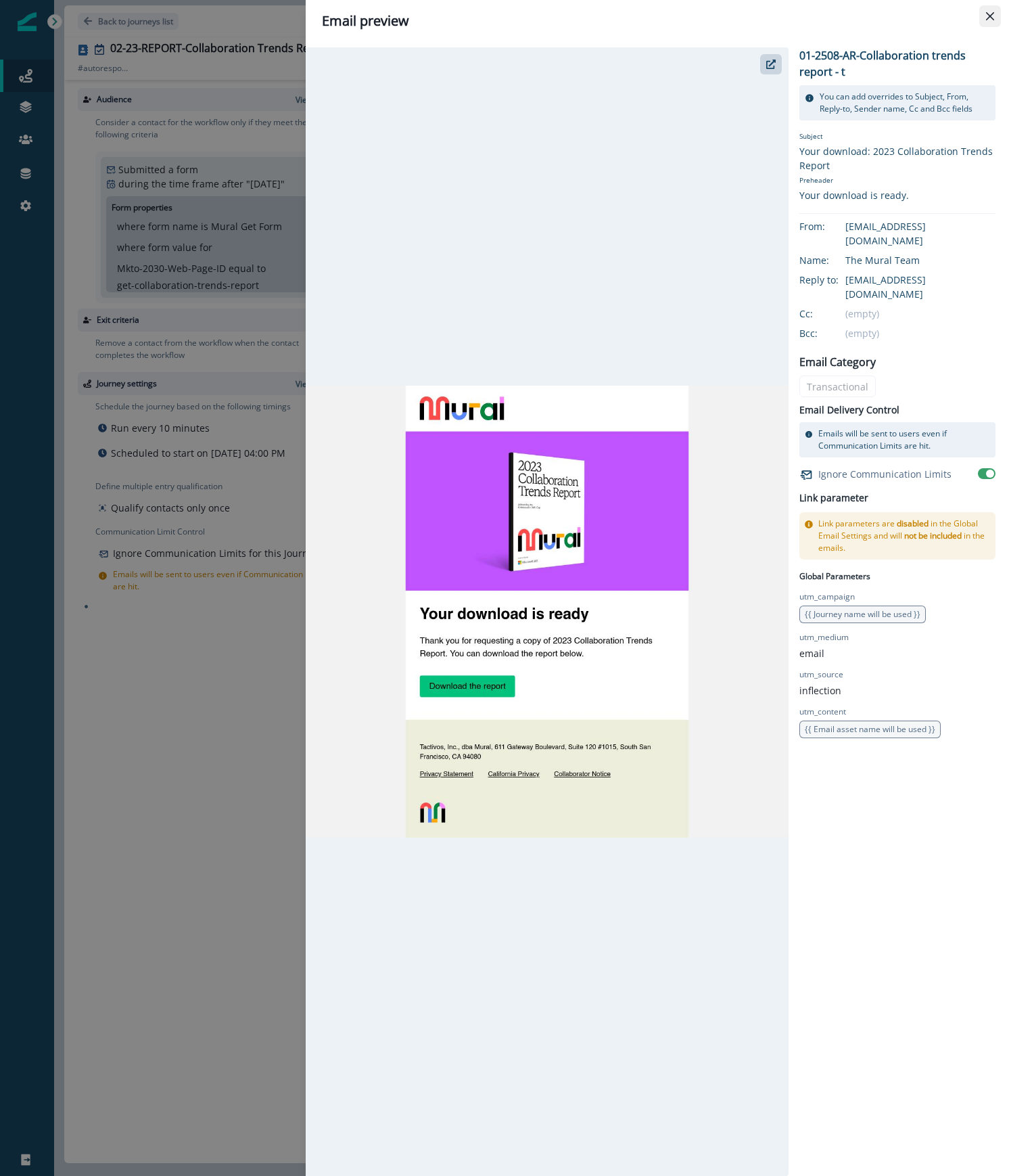
click at [994, 20] on button "Close" at bounding box center [990, 16] width 22 height 22
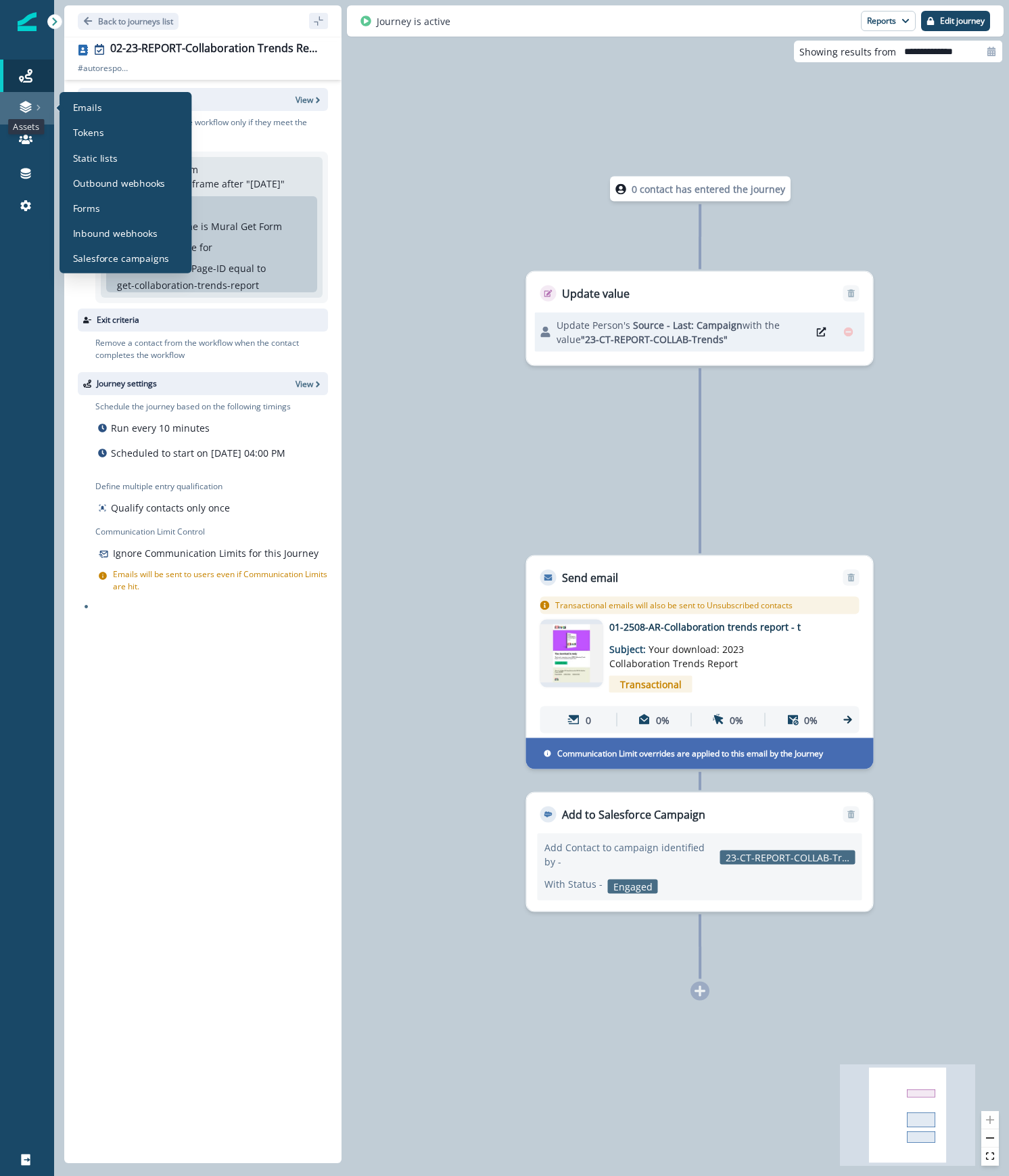
click at [31, 110] on icon at bounding box center [25, 111] width 12 height 4
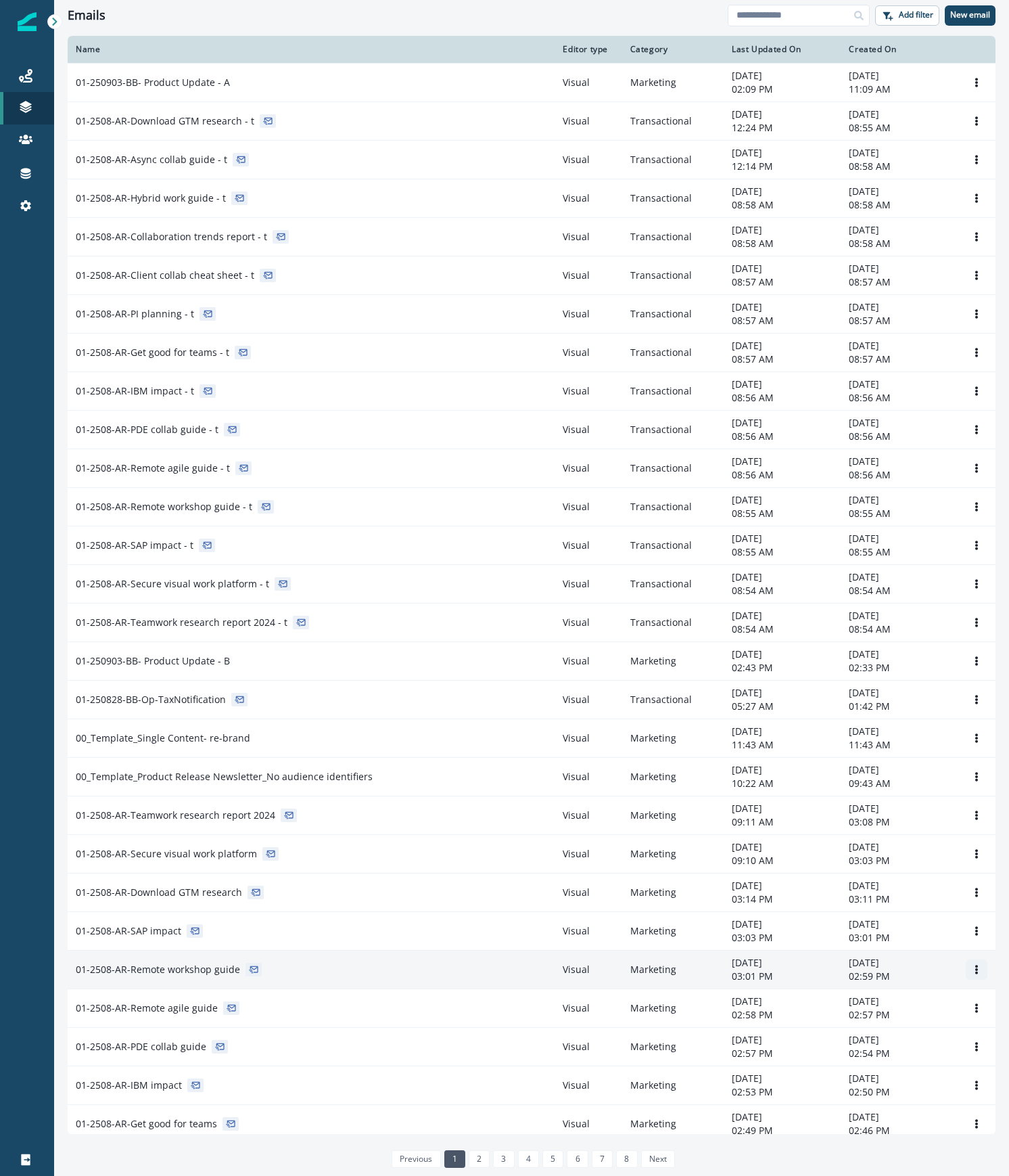
click at [972, 970] on icon "Options" at bounding box center [976, 969] width 10 height 10
click at [872, 1045] on button "Remove" at bounding box center [897, 1051] width 150 height 22
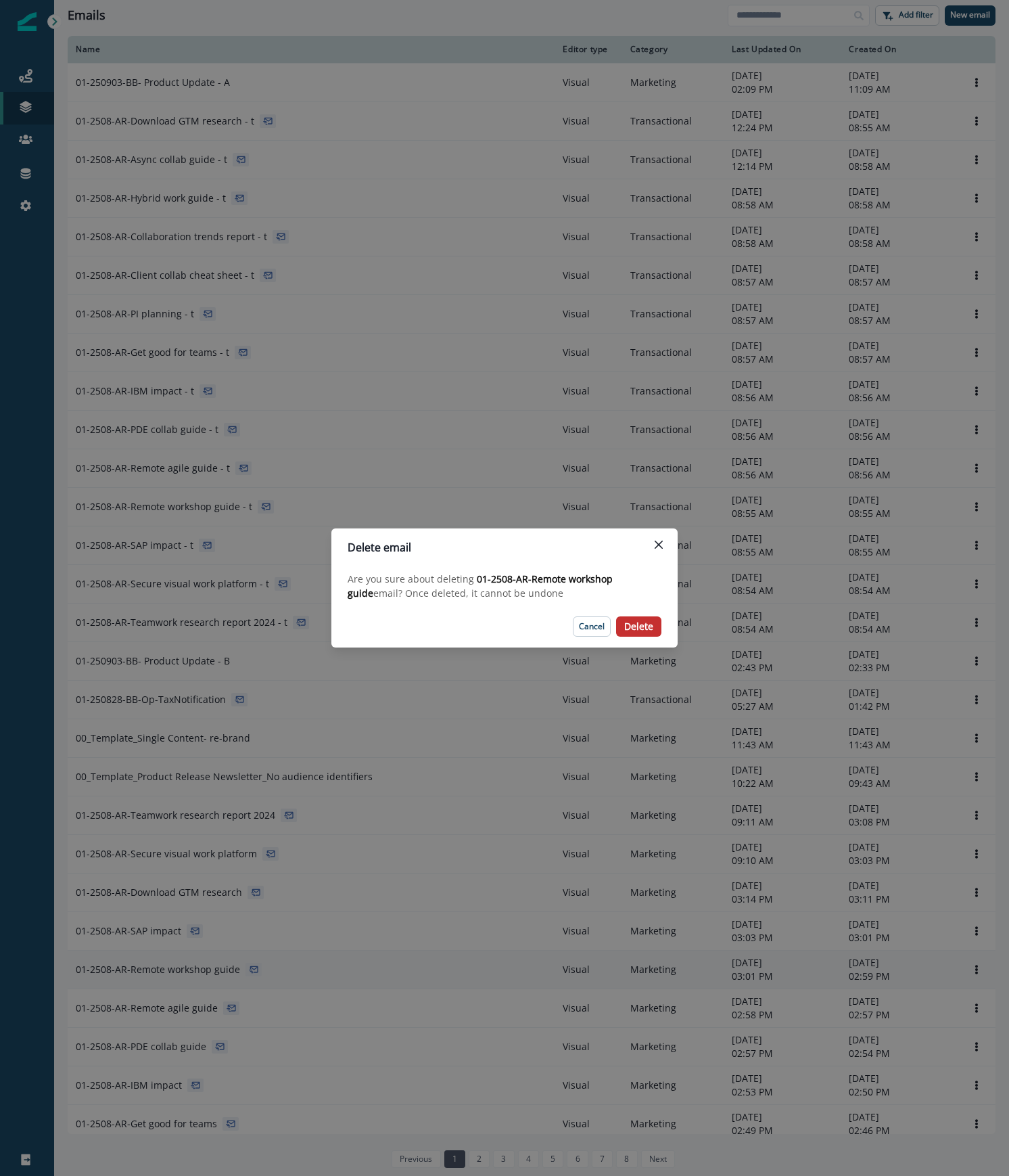
click at [643, 625] on p "Delete" at bounding box center [638, 626] width 29 height 12
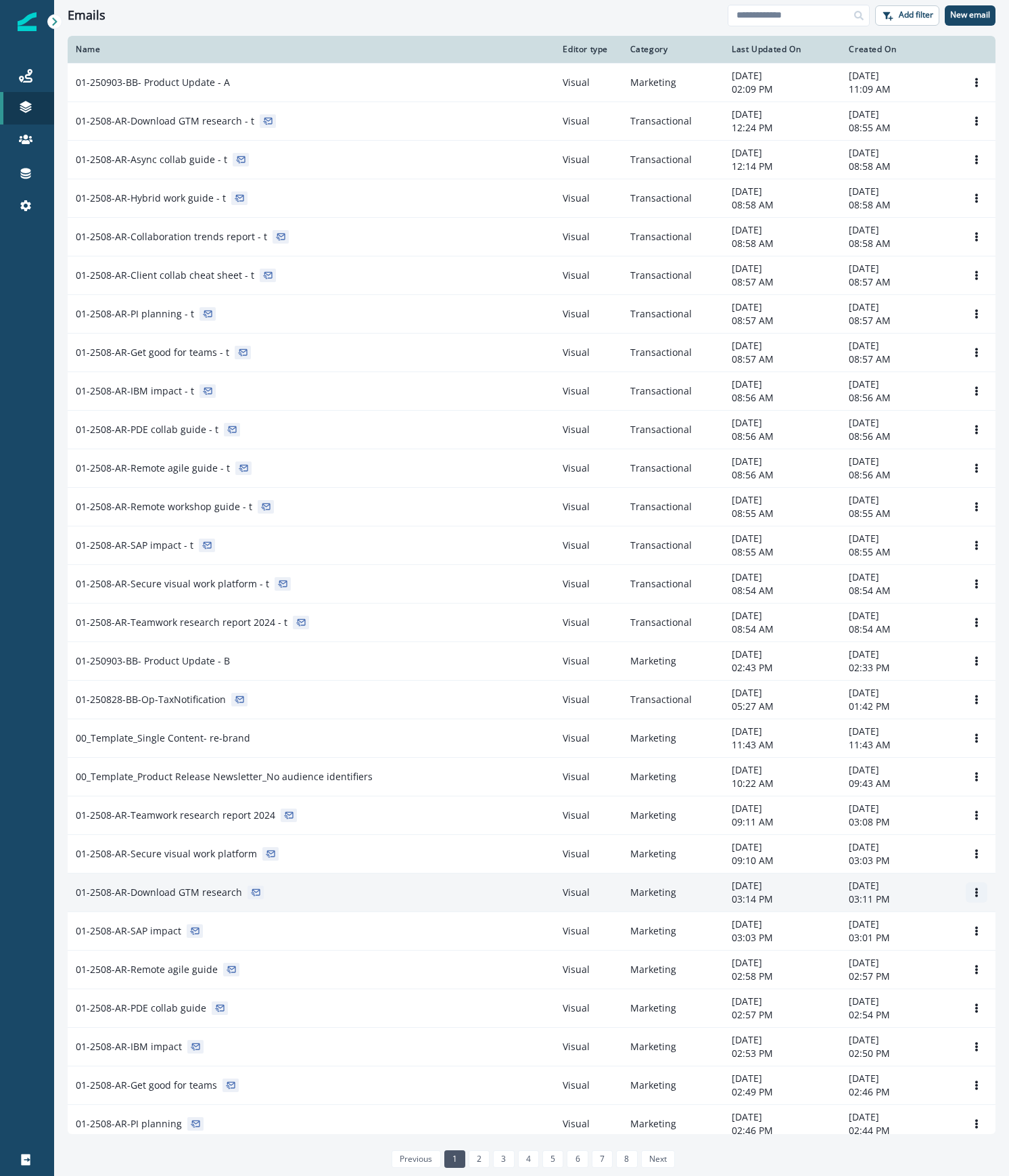
click at [975, 894] on icon "Options" at bounding box center [976, 892] width 3 height 10
click at [853, 967] on button "Remove" at bounding box center [897, 973] width 150 height 22
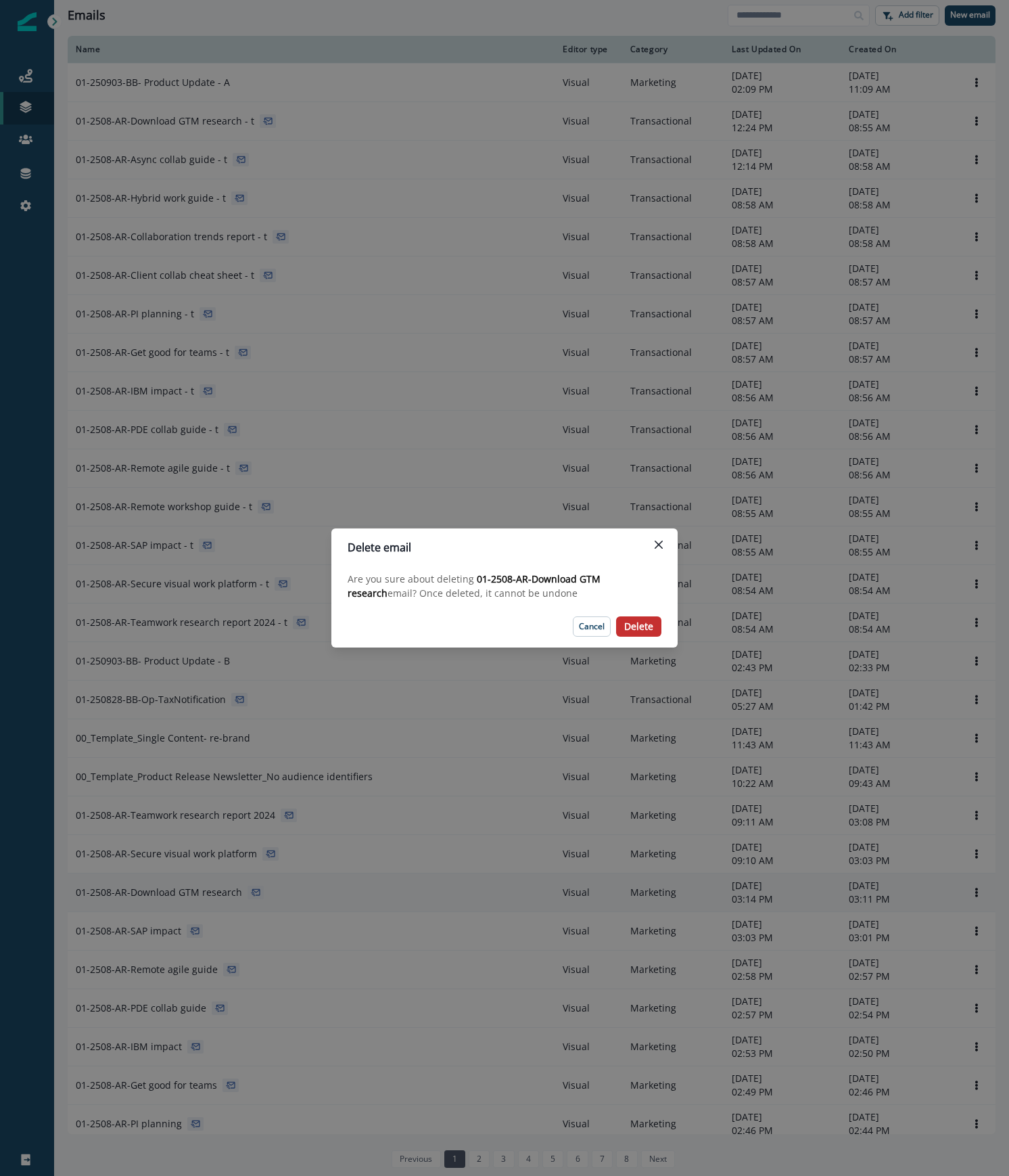
click at [642, 626] on p "Delete" at bounding box center [638, 626] width 29 height 12
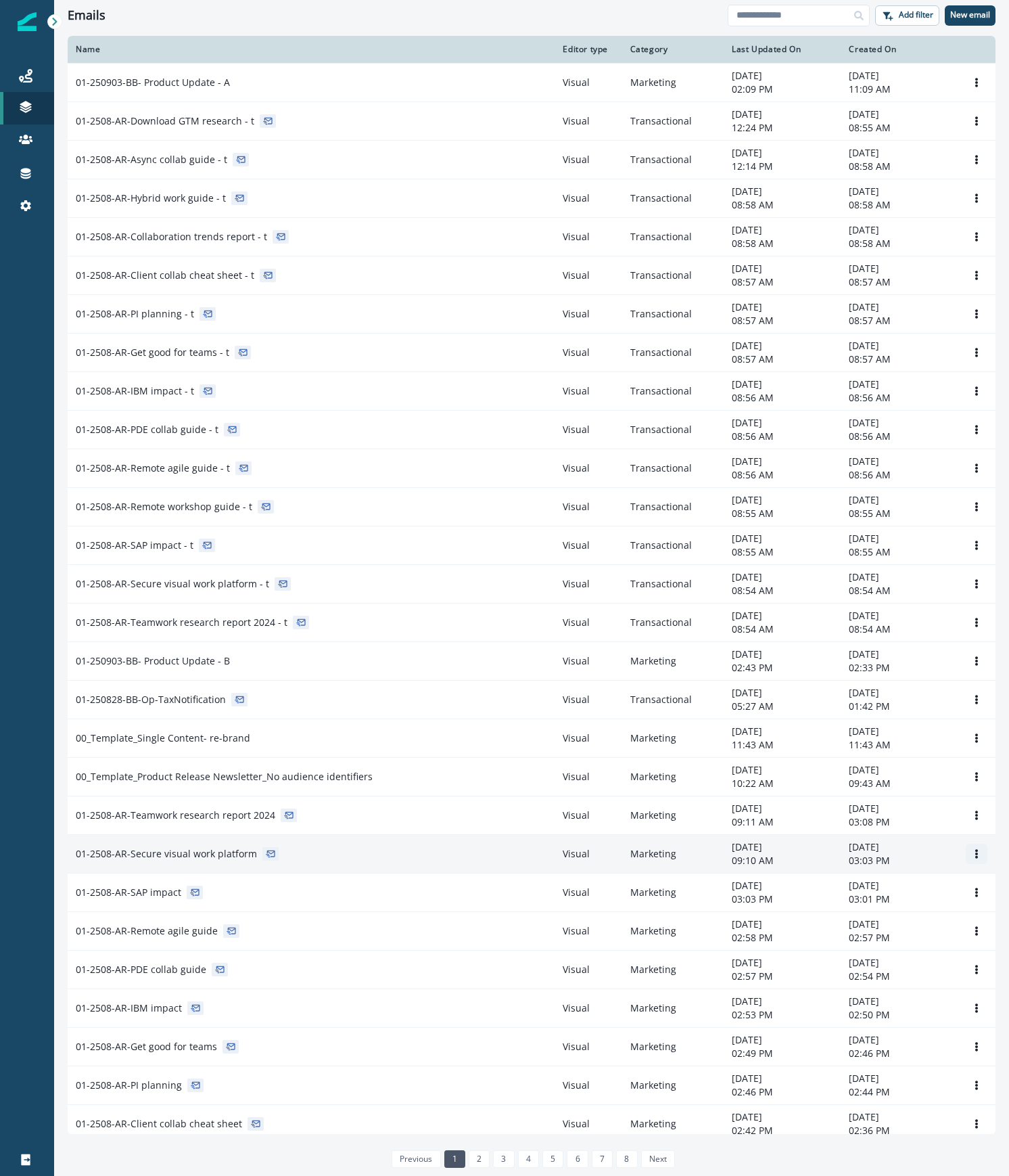
click at [972, 856] on icon "Options" at bounding box center [976, 854] width 10 height 10
click at [864, 932] on button "Remove" at bounding box center [897, 935] width 150 height 22
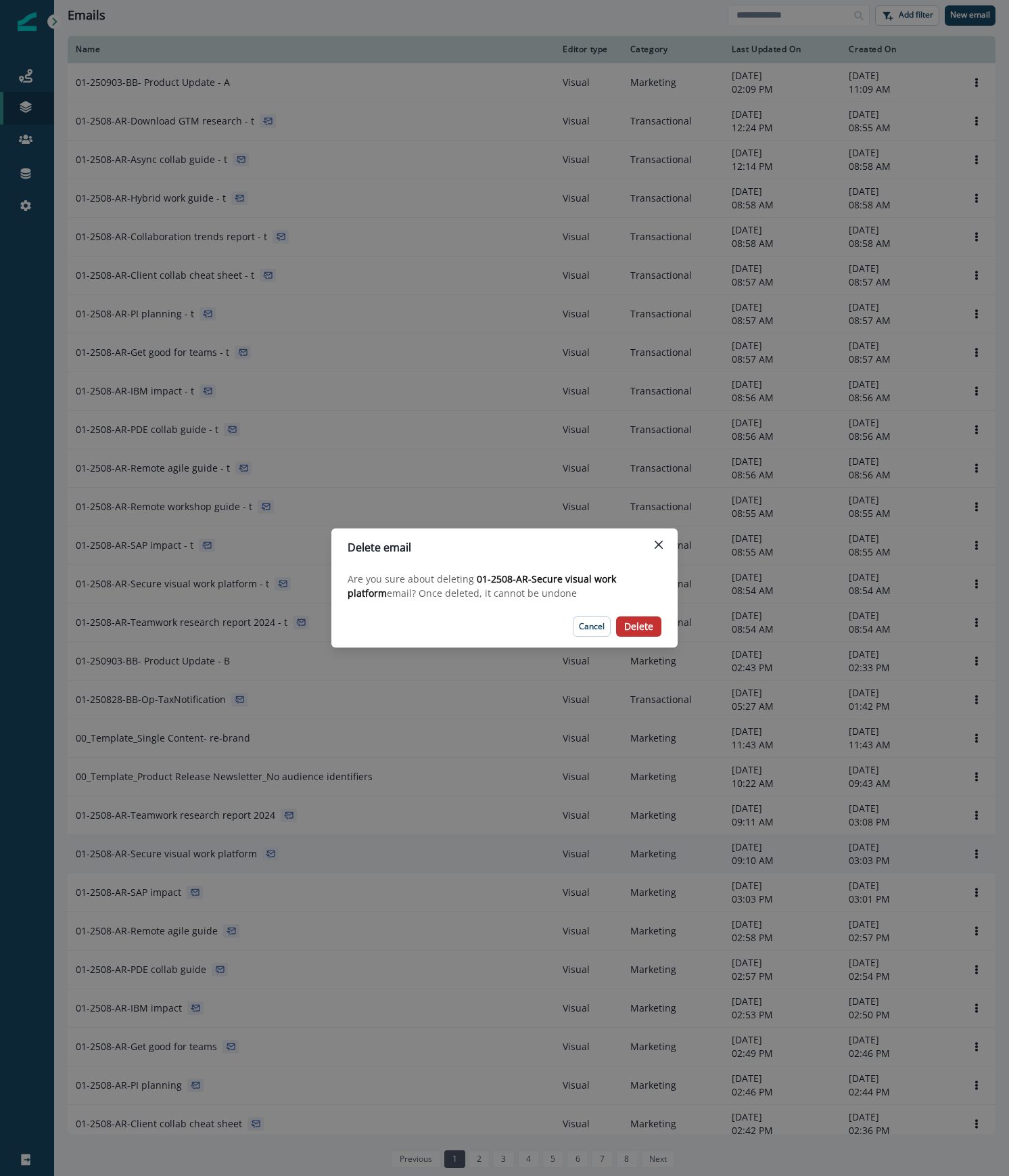
click at [634, 629] on p "Delete" at bounding box center [638, 626] width 29 height 12
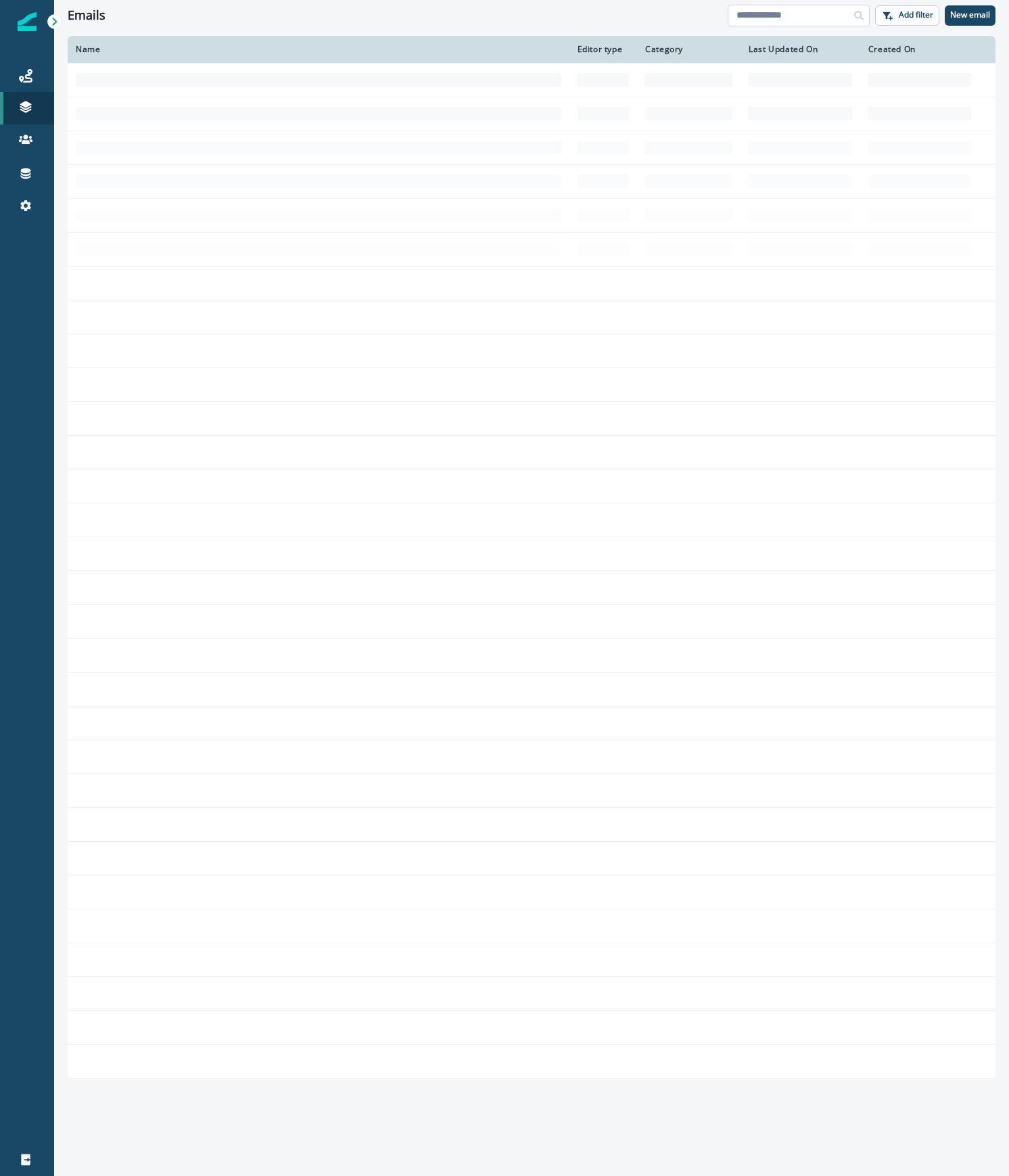
click at [810, 8] on input at bounding box center [798, 16] width 142 height 22
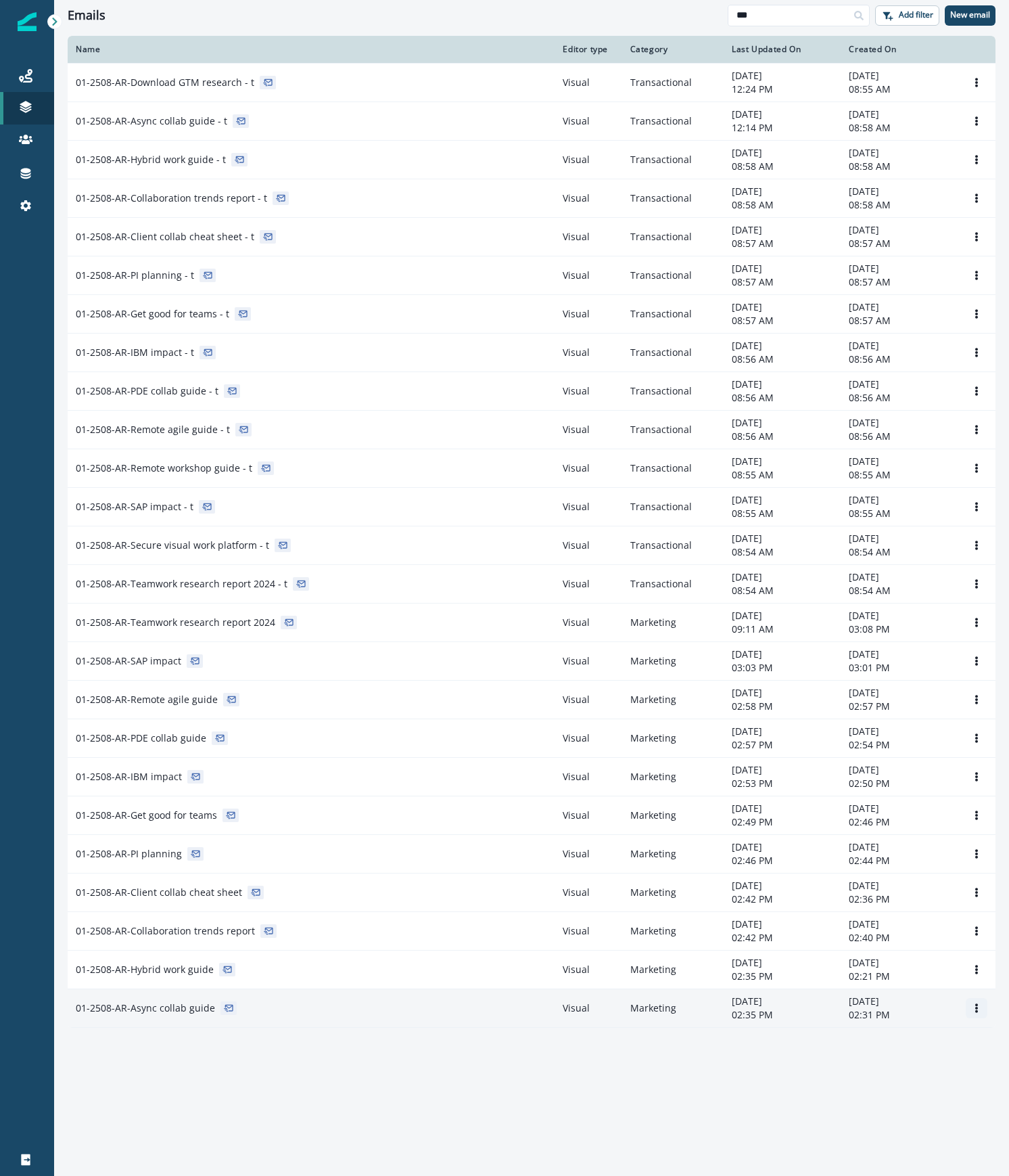
click at [975, 1010] on icon "Options" at bounding box center [976, 1008] width 3 height 10
click at [877, 1096] on button "Remove" at bounding box center [911, 1089] width 150 height 22
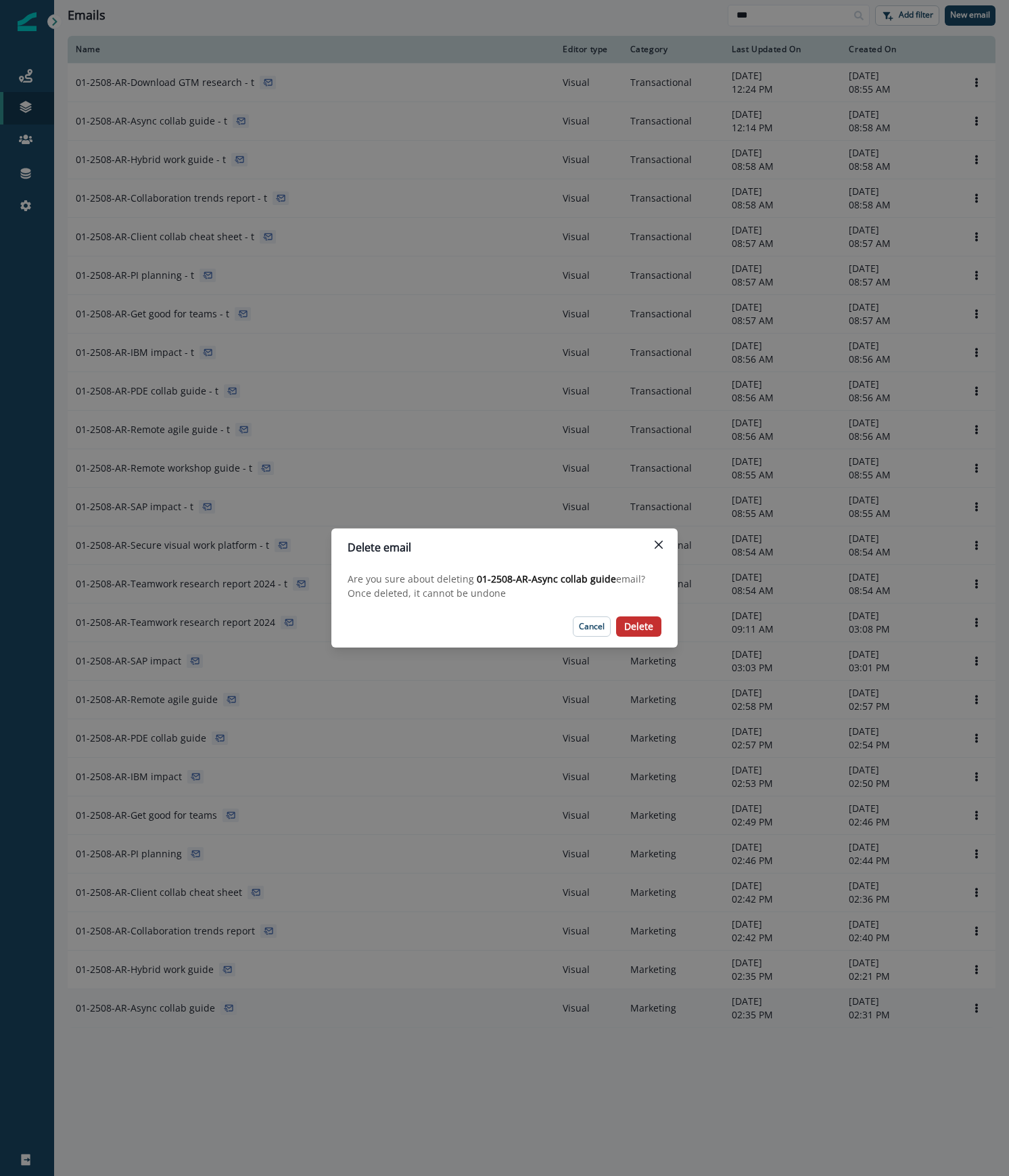
click at [651, 628] on p "Delete" at bounding box center [638, 626] width 29 height 12
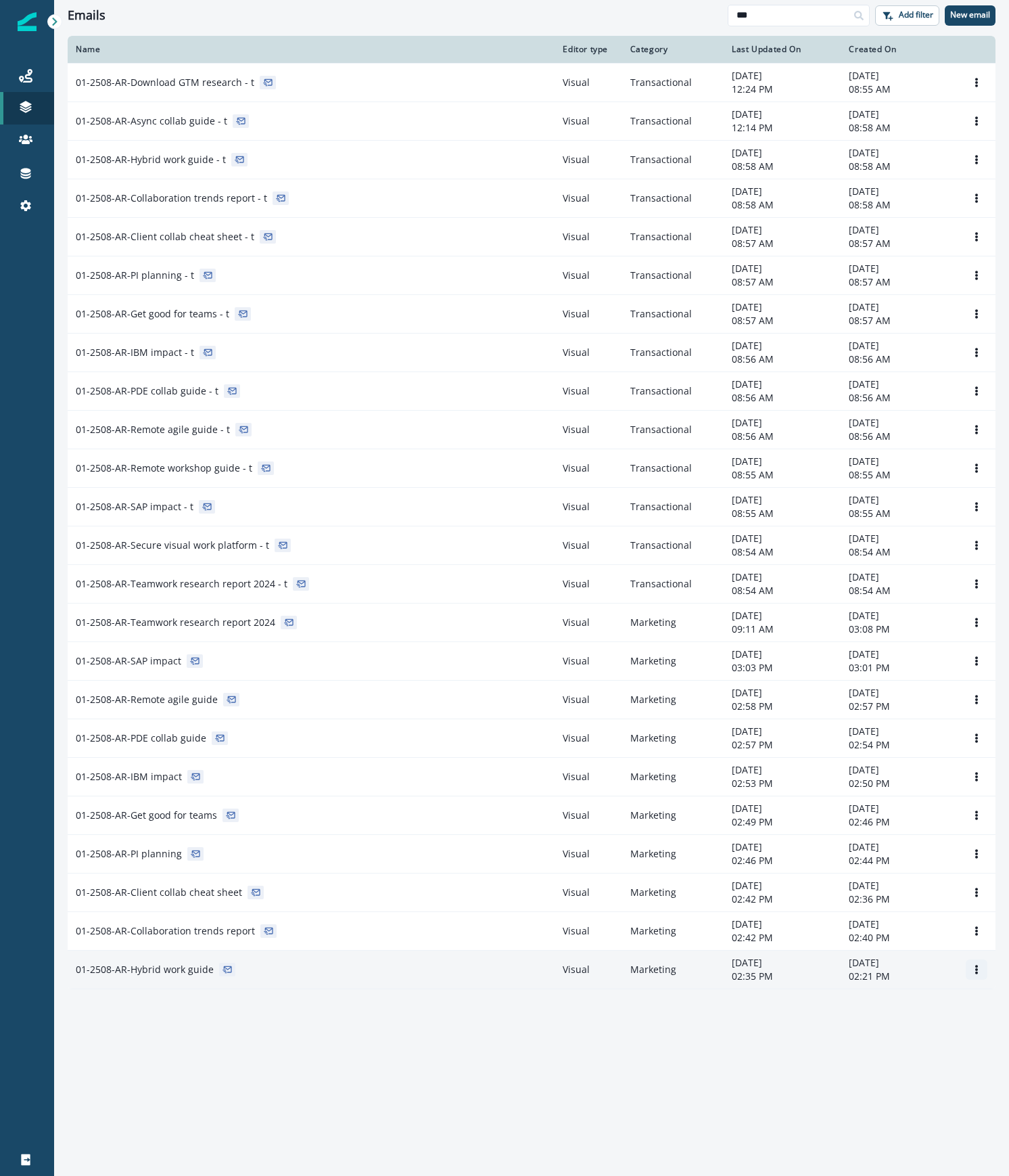
click at [974, 973] on icon "Options" at bounding box center [976, 969] width 10 height 10
click at [902, 1051] on button "Remove" at bounding box center [911, 1051] width 150 height 22
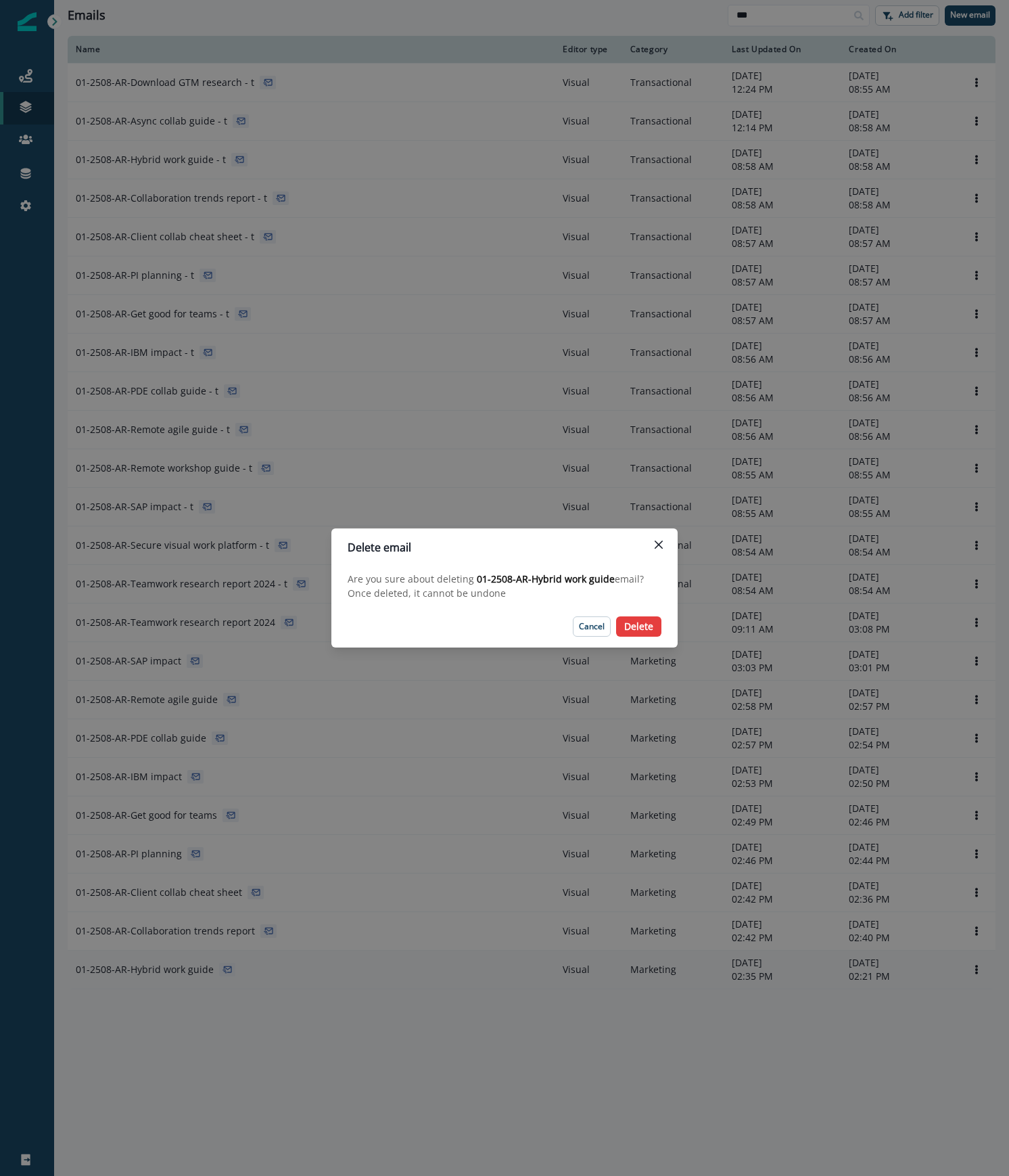
click at [662, 633] on footer "Cancel Delete" at bounding box center [504, 626] width 346 height 42
click at [653, 622] on p "Delete" at bounding box center [638, 626] width 29 height 12
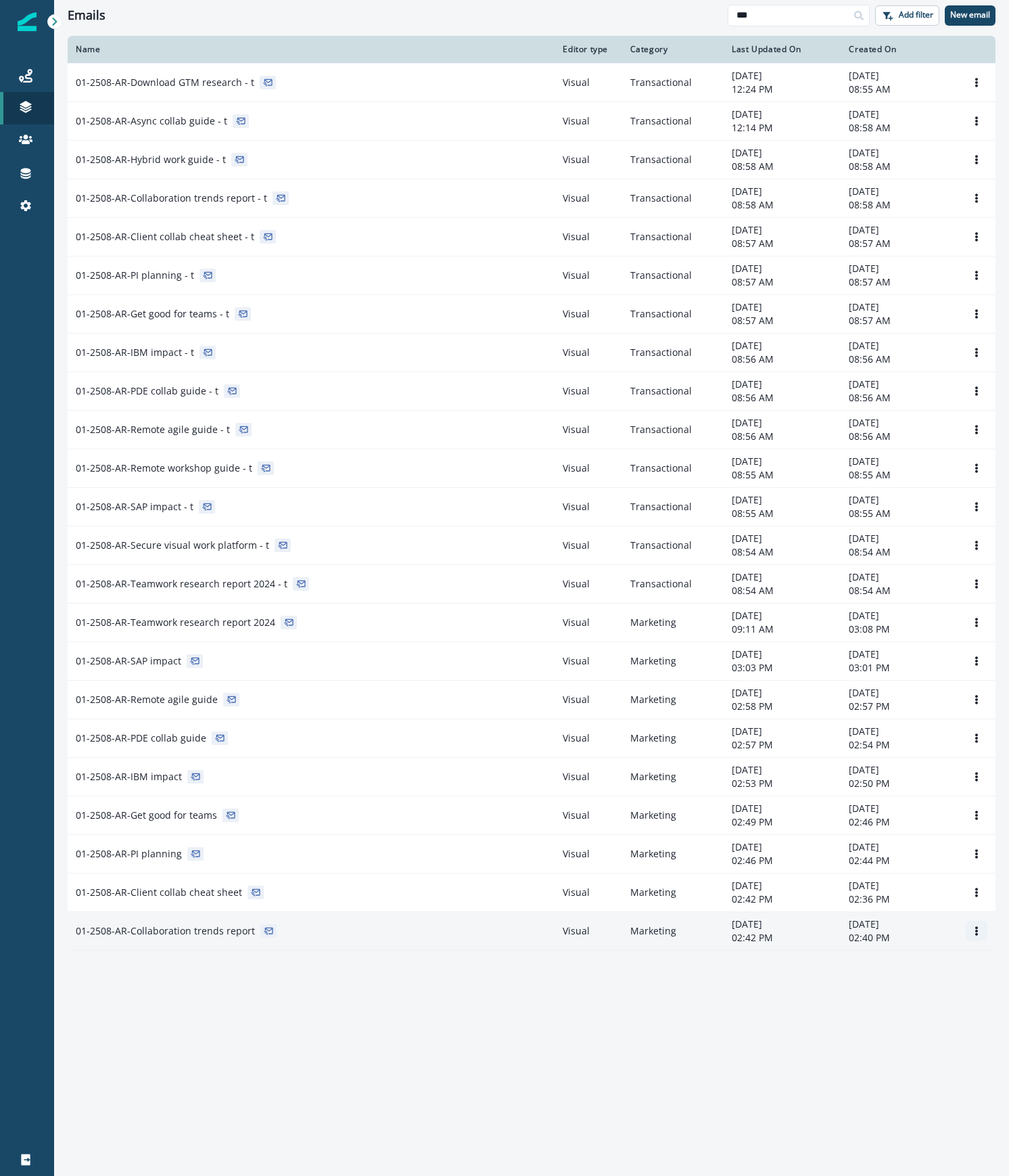
click at [976, 935] on icon "Options" at bounding box center [976, 931] width 10 height 10
click at [905, 1009] on button "Remove" at bounding box center [911, 1012] width 150 height 22
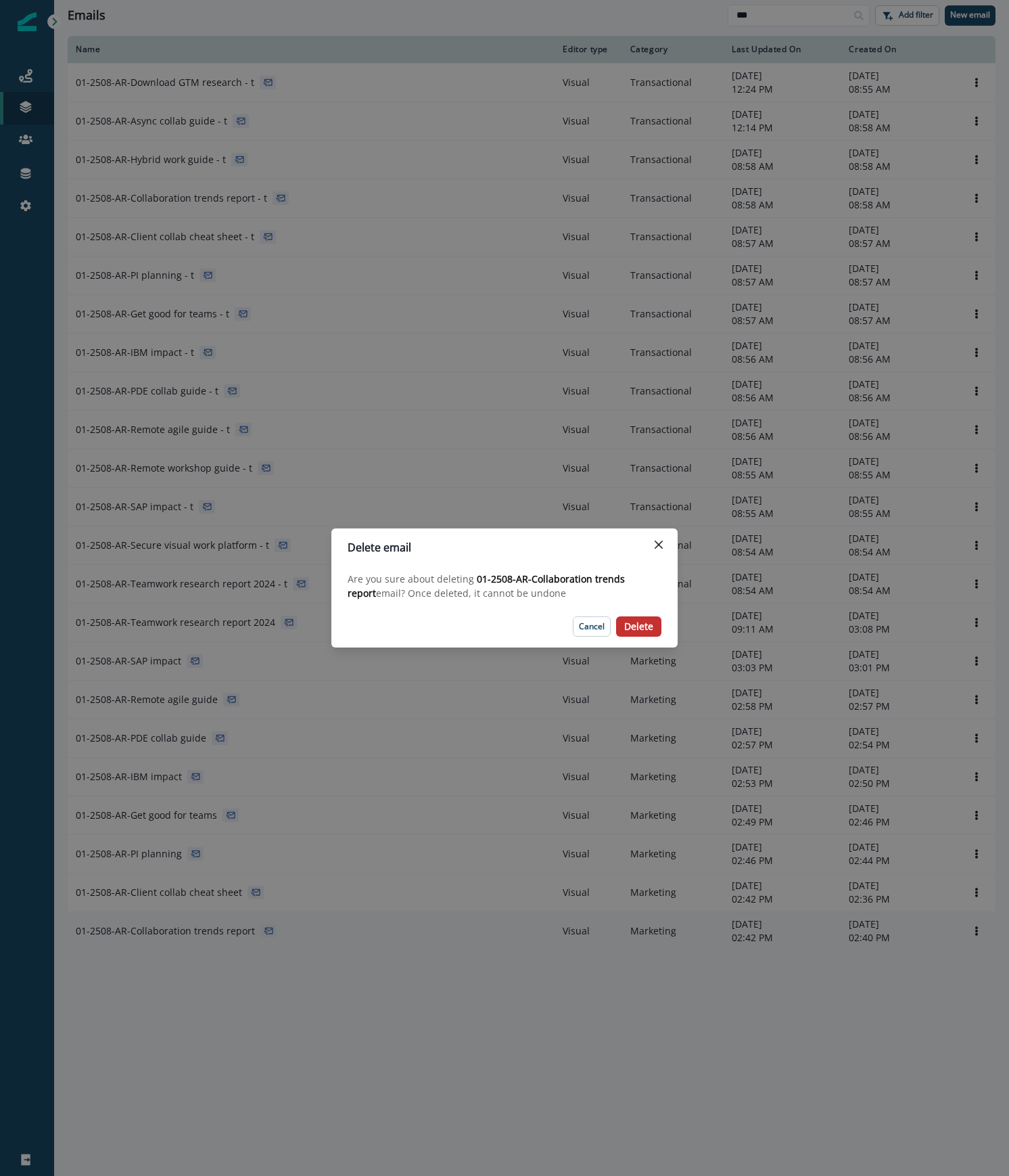
click at [643, 624] on p "Delete" at bounding box center [638, 626] width 29 height 12
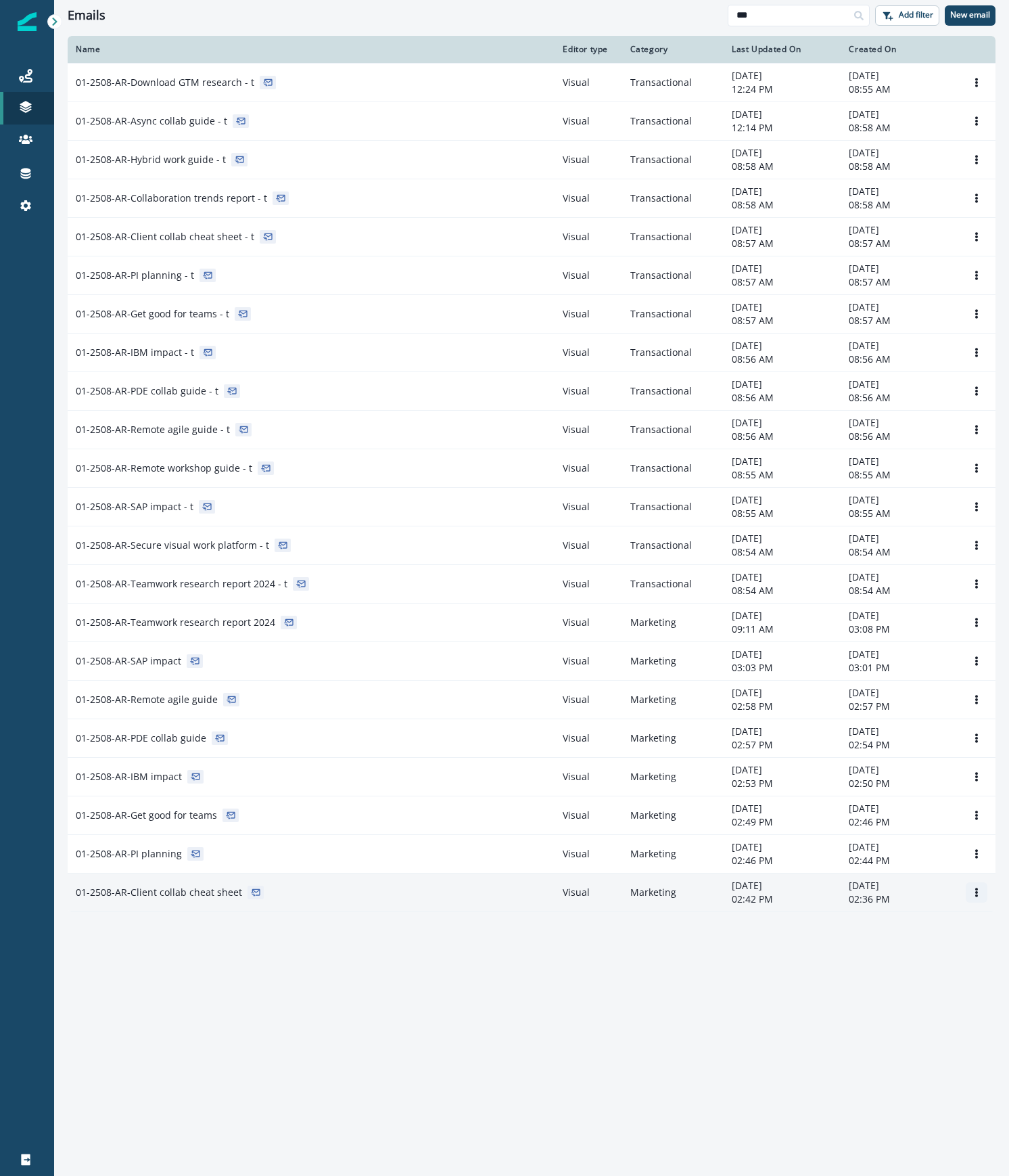
click at [974, 896] on icon "Options" at bounding box center [976, 892] width 10 height 10
click at [900, 970] on button "Remove" at bounding box center [911, 973] width 150 height 22
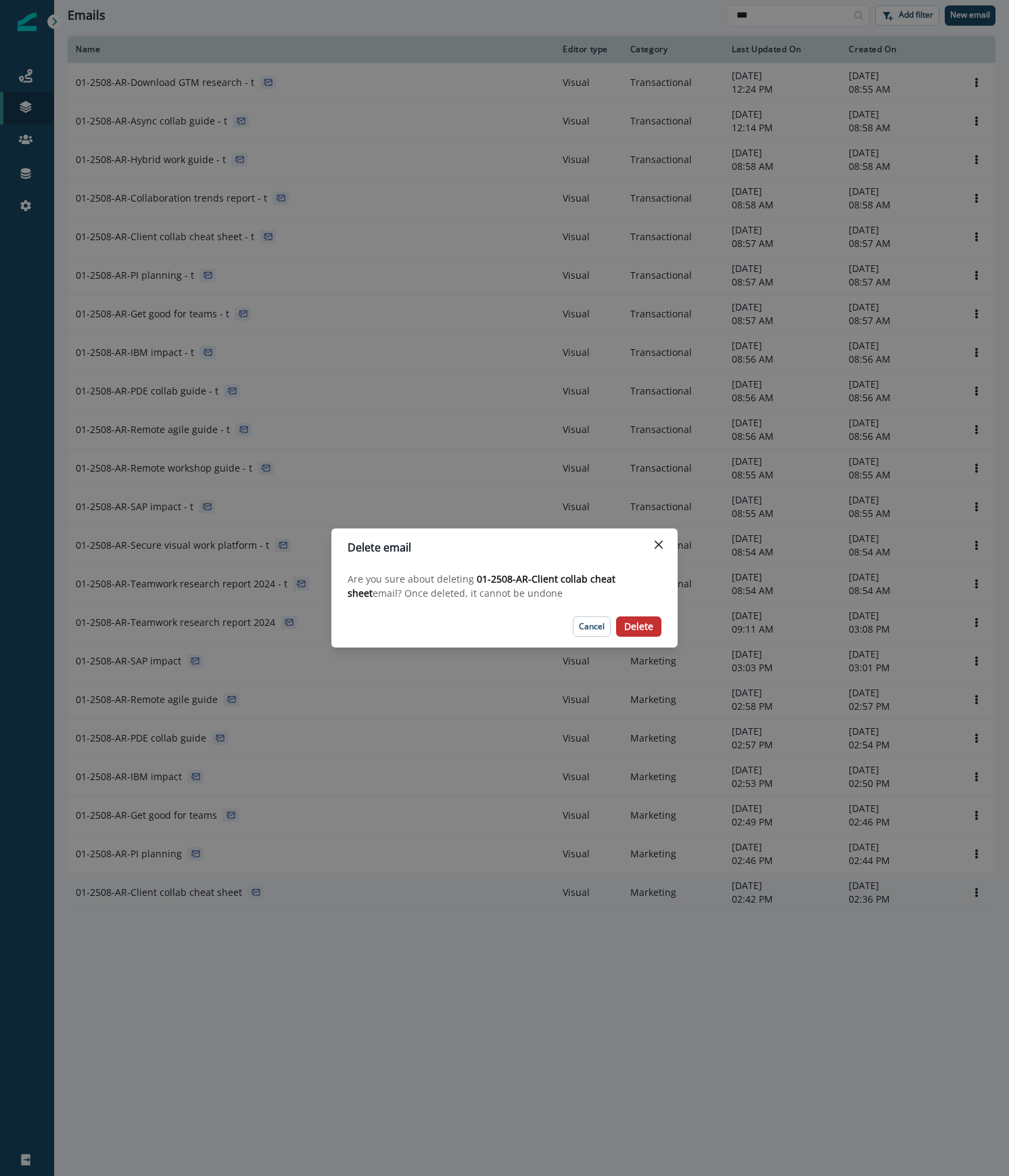
click at [639, 626] on p "Delete" at bounding box center [638, 626] width 29 height 12
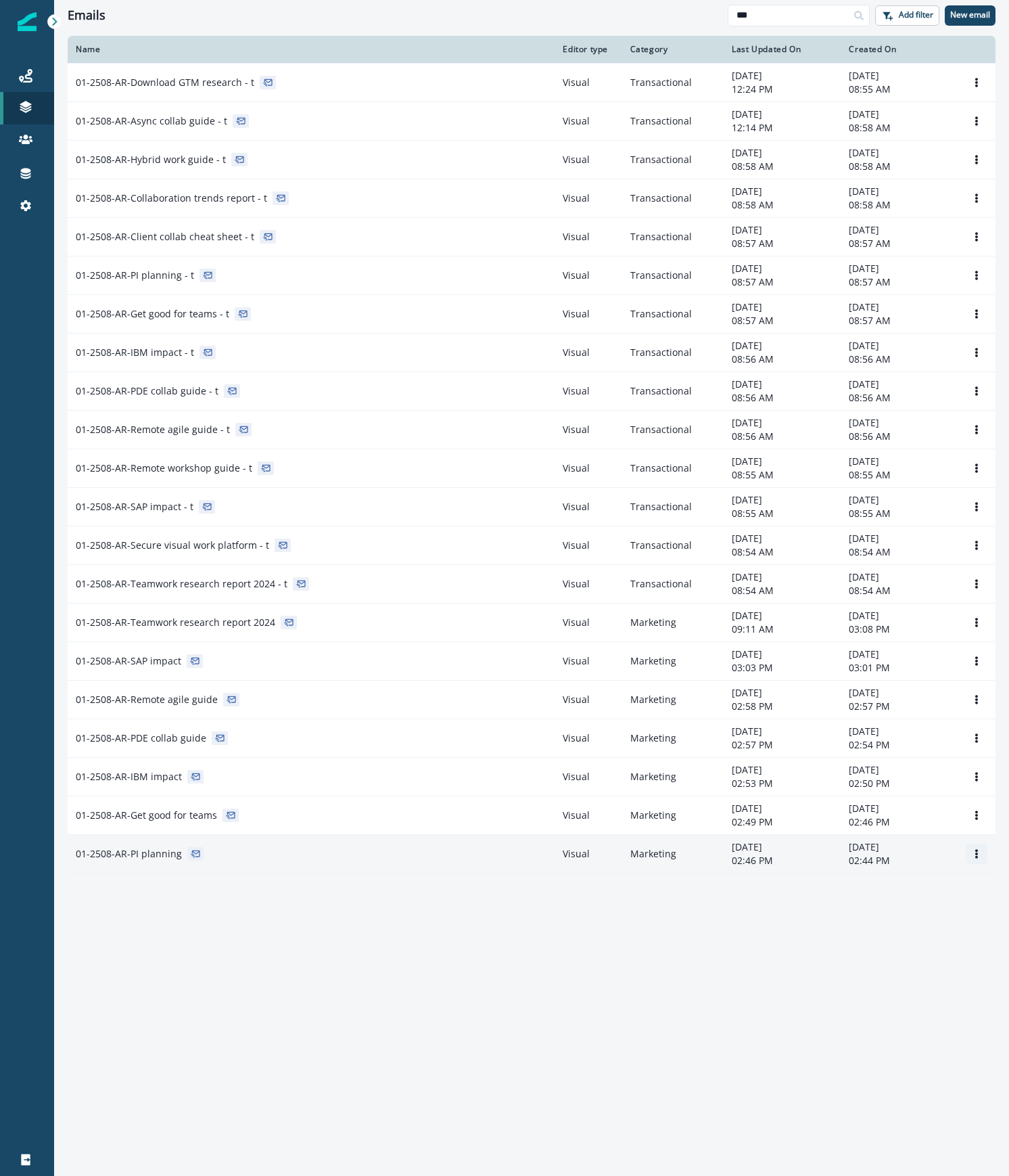
click at [968, 852] on button "Options" at bounding box center [976, 854] width 22 height 20
click at [891, 939] on button "Remove" at bounding box center [911, 935] width 150 height 22
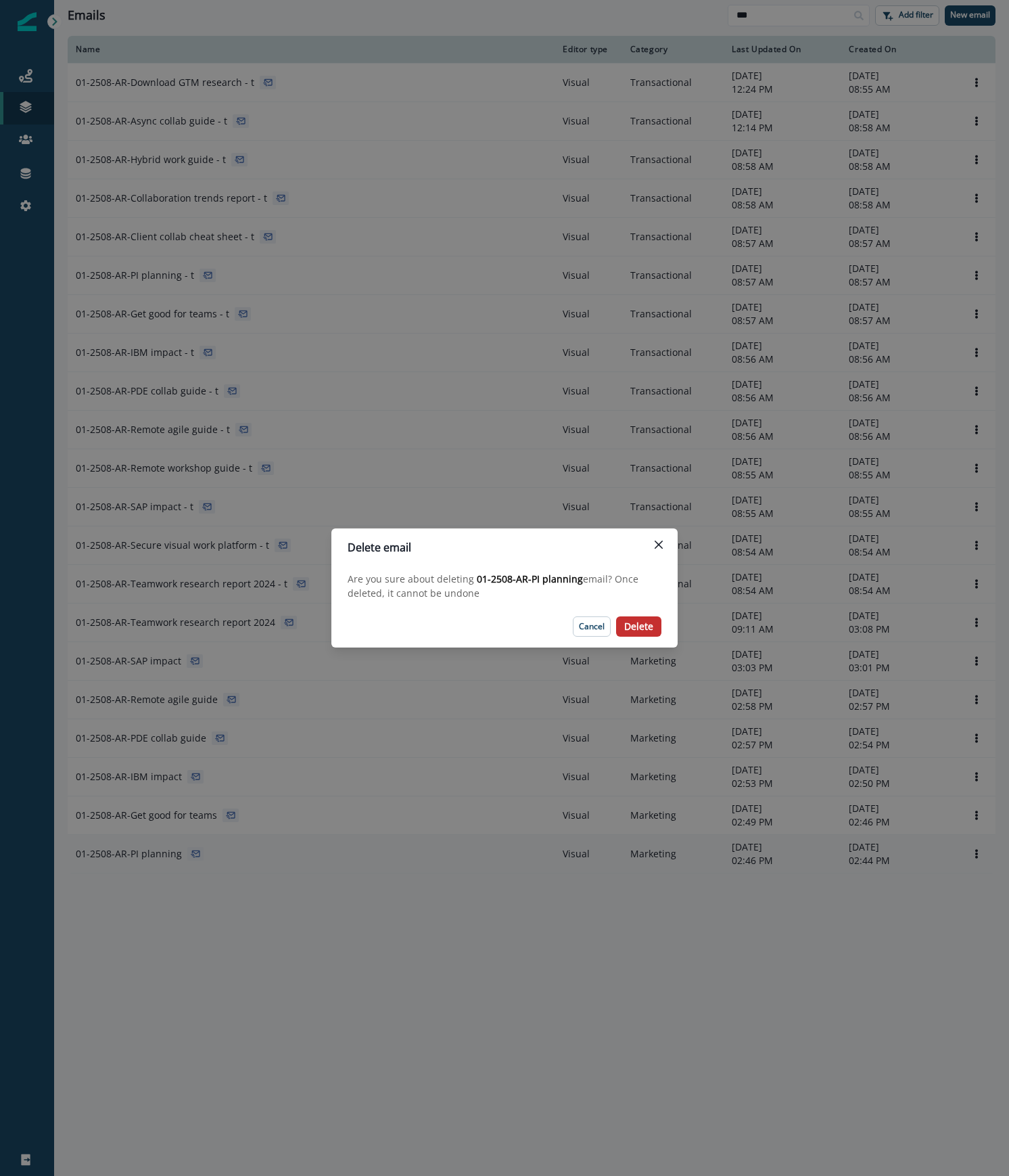
click at [645, 631] on p "Delete" at bounding box center [638, 626] width 29 height 12
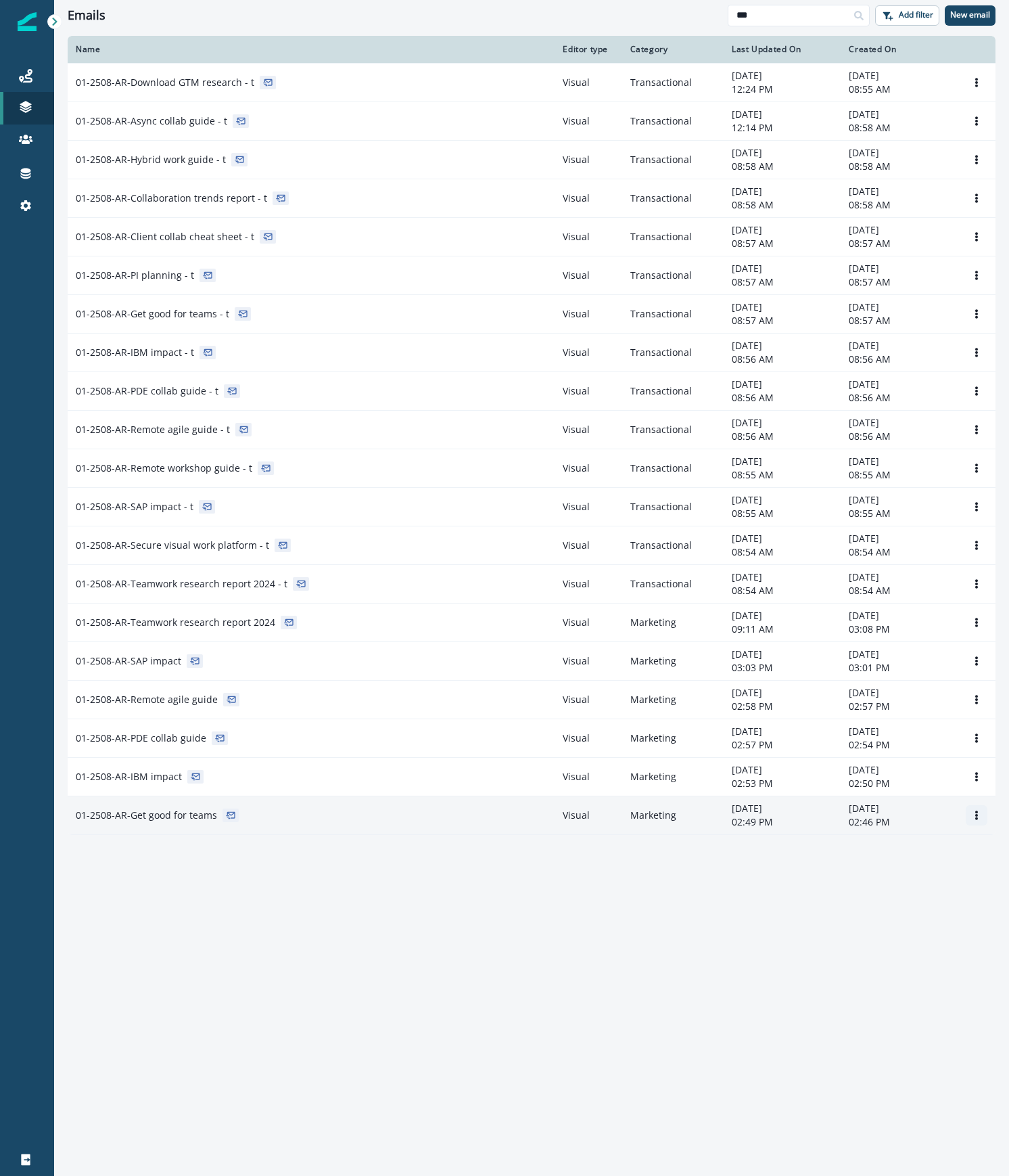
click at [972, 818] on icon "Options" at bounding box center [976, 815] width 10 height 10
click at [883, 897] on button "Remove" at bounding box center [911, 896] width 150 height 22
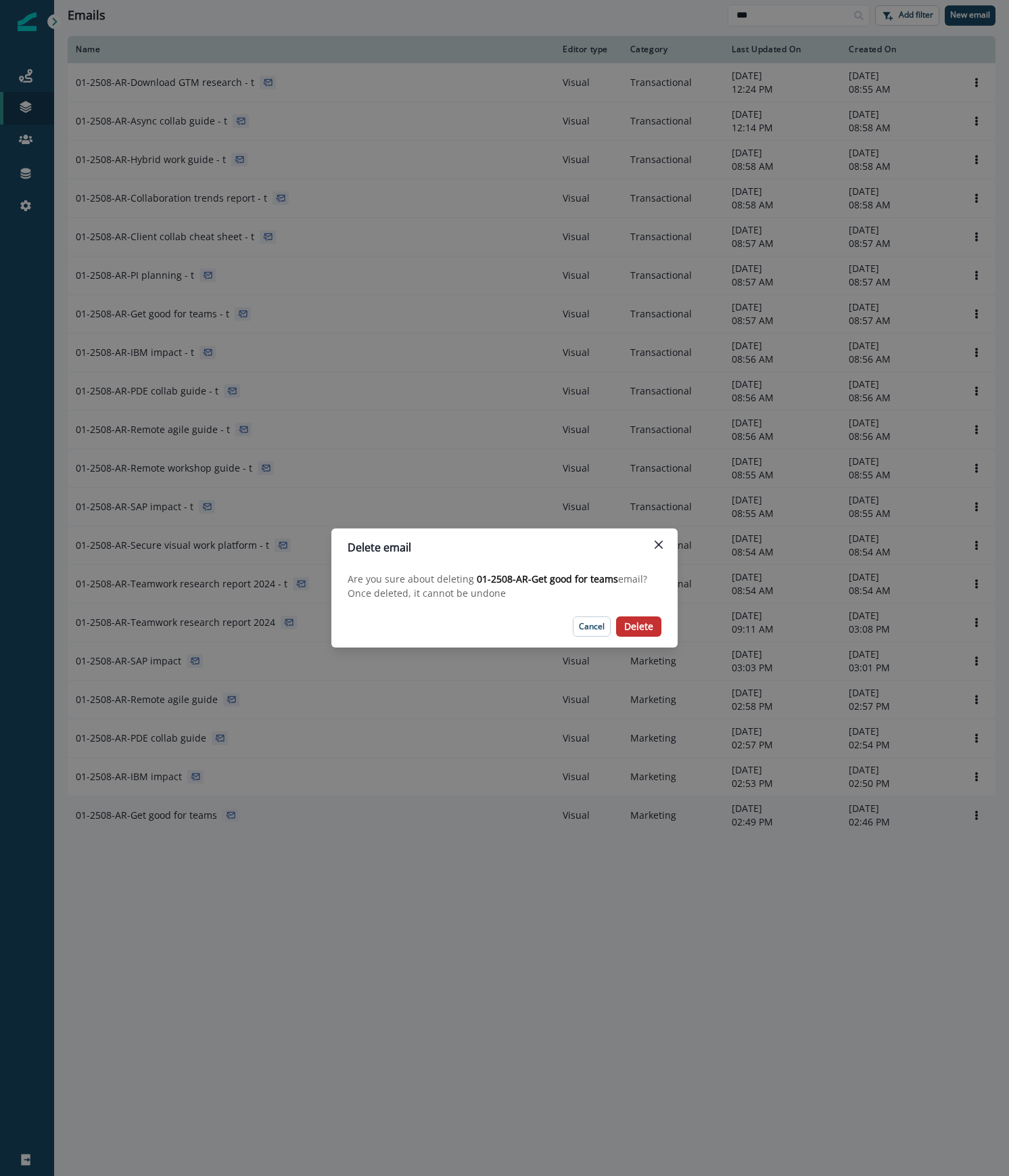
click at [634, 628] on p "Delete" at bounding box center [638, 626] width 29 height 12
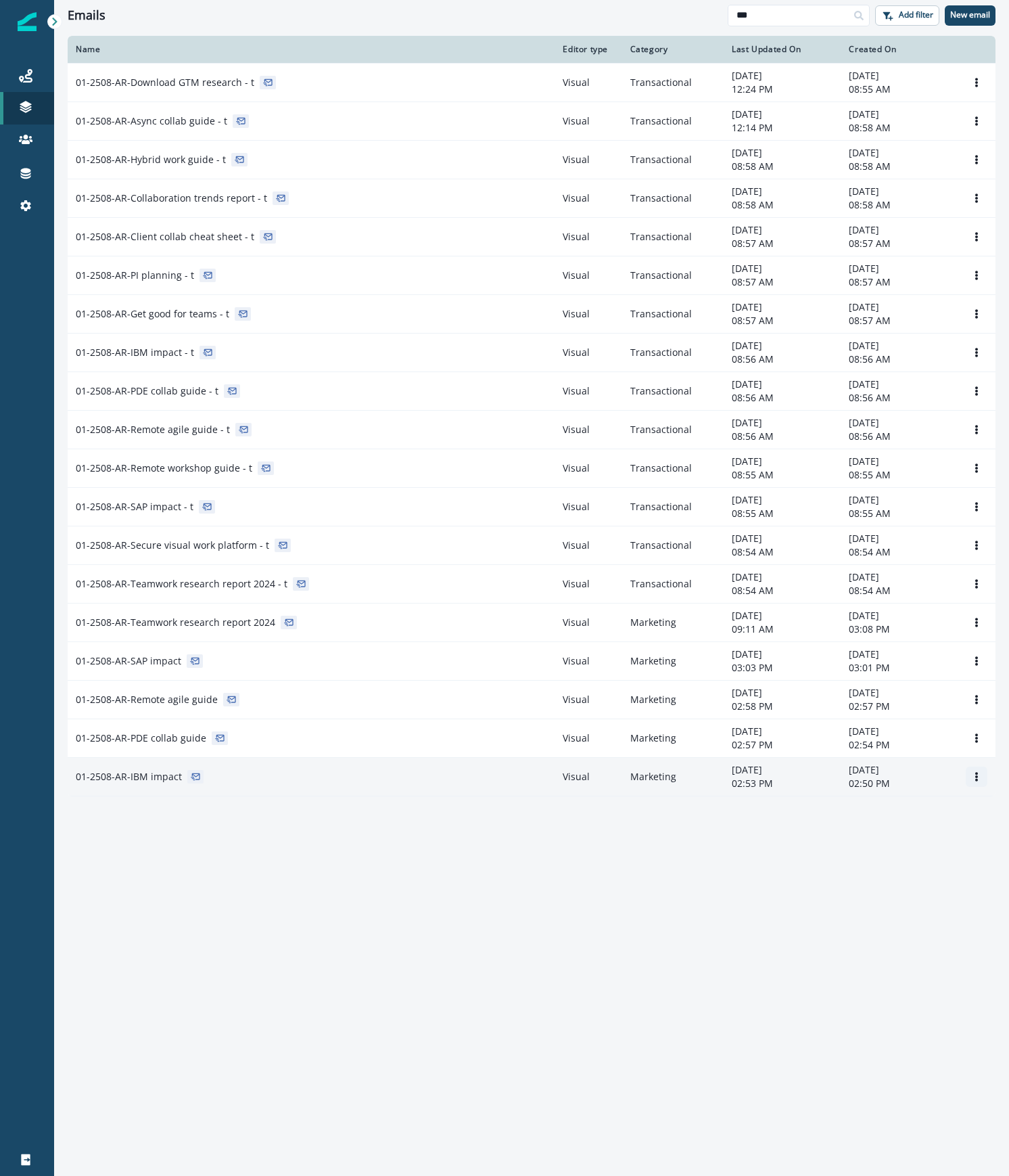
click at [974, 770] on button "Options" at bounding box center [976, 777] width 22 height 20
click at [880, 851] on button "Remove" at bounding box center [911, 856] width 150 height 22
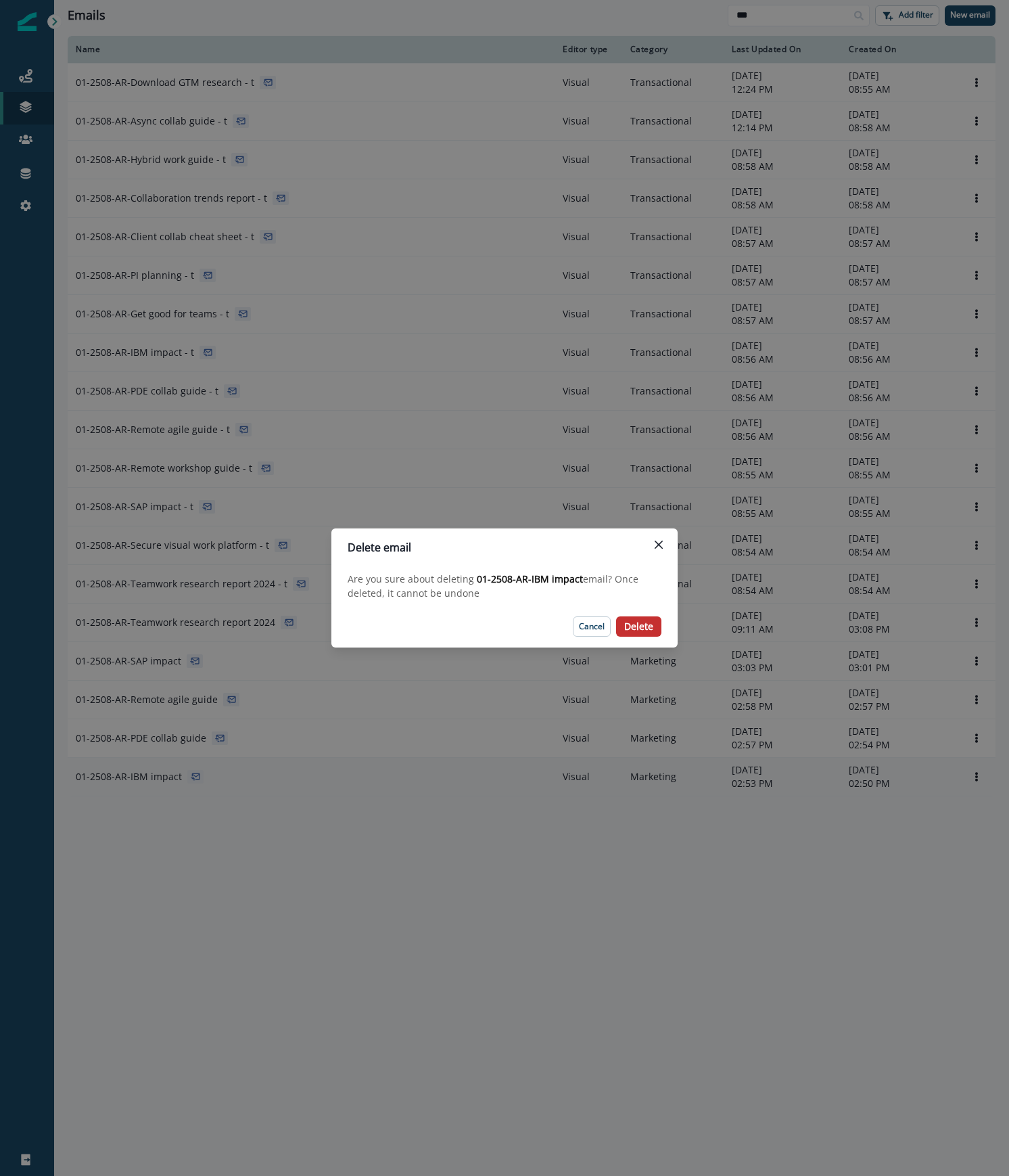
click at [634, 622] on p "Delete" at bounding box center [638, 626] width 29 height 12
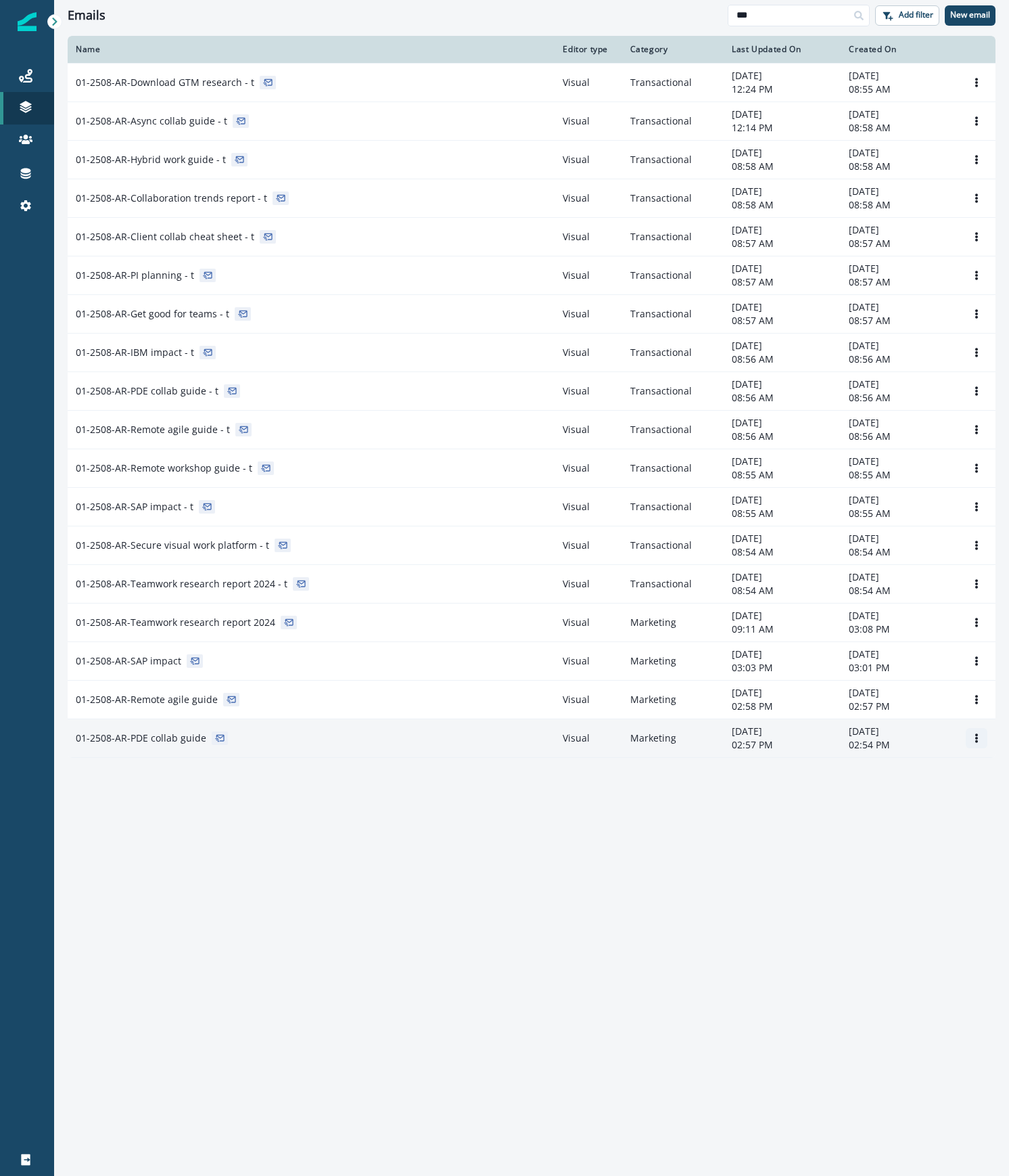
click at [974, 734] on button "Options" at bounding box center [976, 738] width 22 height 20
click at [909, 811] on button "Remove" at bounding box center [911, 818] width 150 height 22
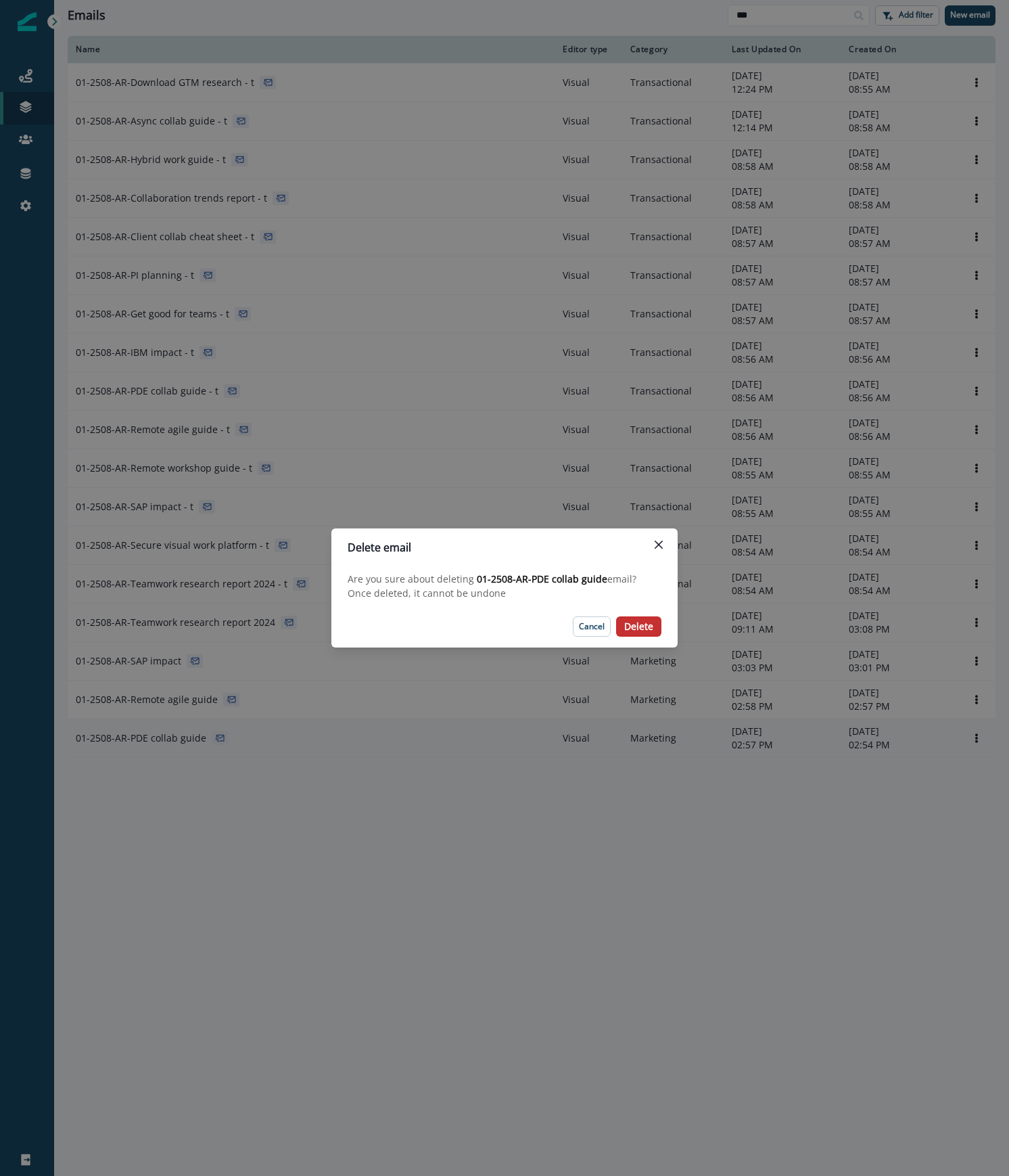
click at [649, 626] on p "Delete" at bounding box center [638, 626] width 29 height 12
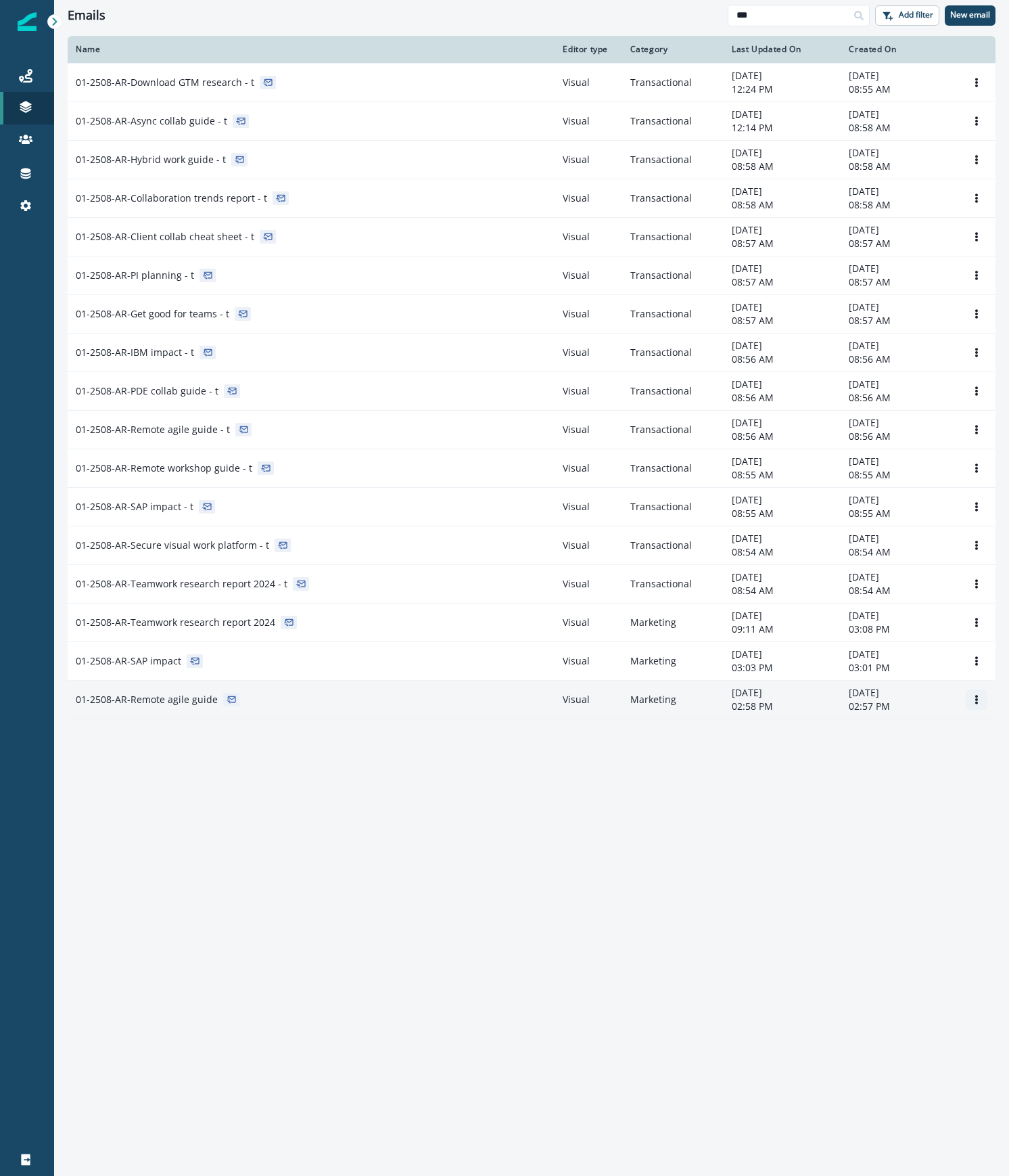
click at [975, 702] on icon "Options" at bounding box center [976, 699] width 3 height 10
click at [874, 775] on button "Remove" at bounding box center [911, 779] width 150 height 22
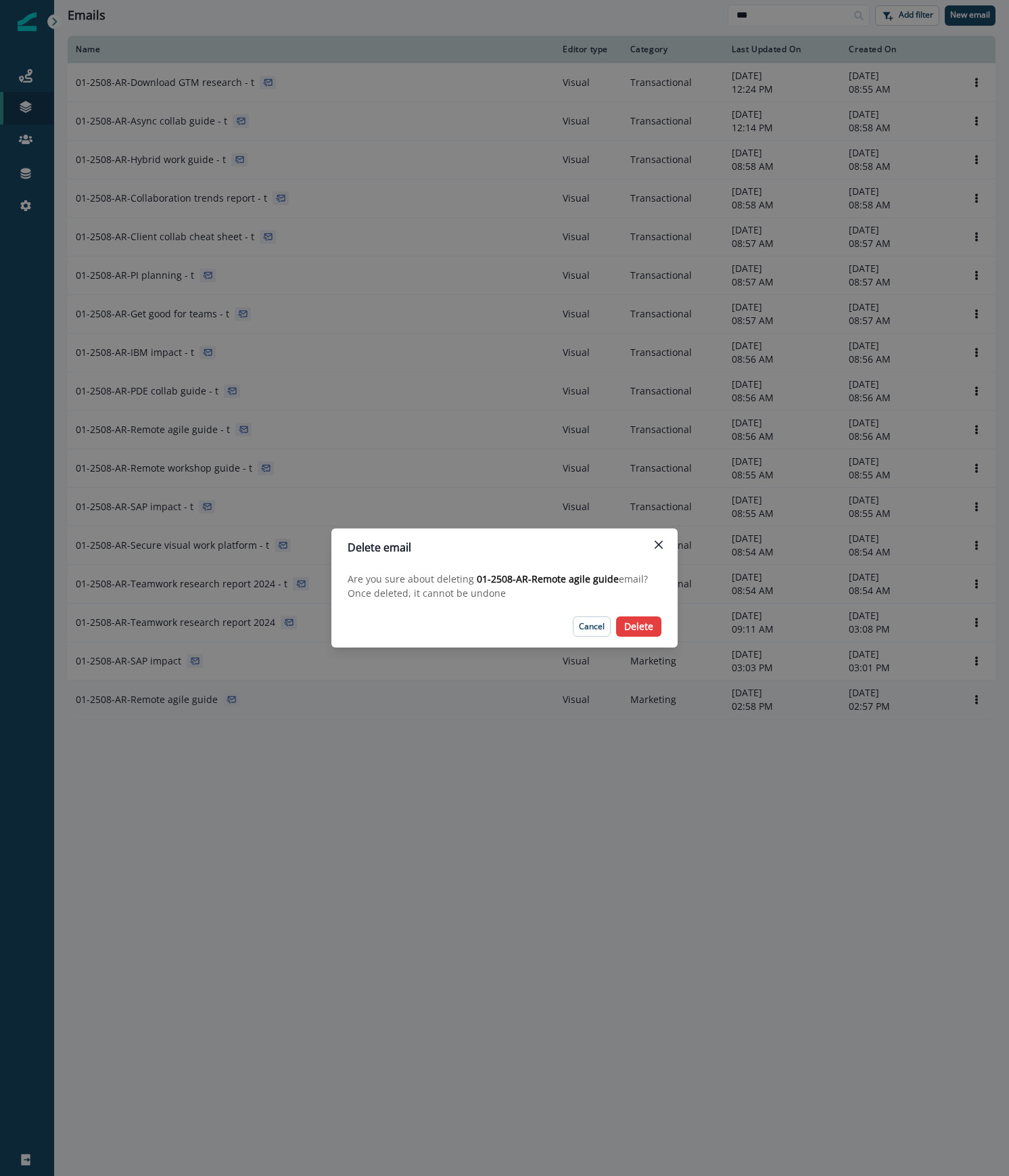
click at [669, 632] on footer "Cancel Delete" at bounding box center [504, 626] width 346 height 42
click at [653, 628] on button "Delete" at bounding box center [638, 626] width 46 height 20
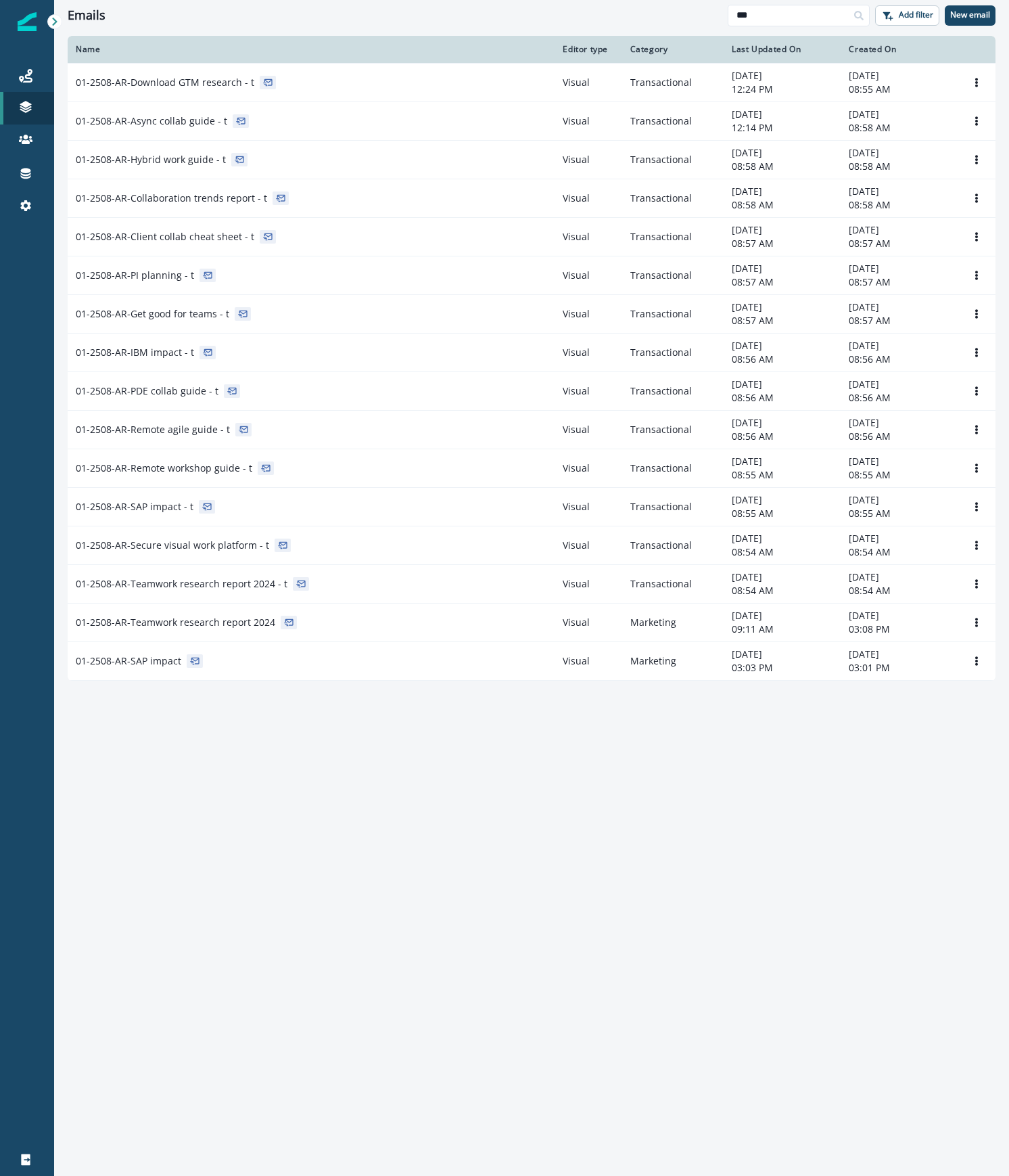
drag, startPoint x: 818, startPoint y: 18, endPoint x: 594, endPoint y: -18, distance: 226.9
click at [594, 0] on html "A newer version of Inflection.io is available. Refresh your page to load the la…" at bounding box center [504, 588] width 1009 height 1176
type input "*"
type input "*******"
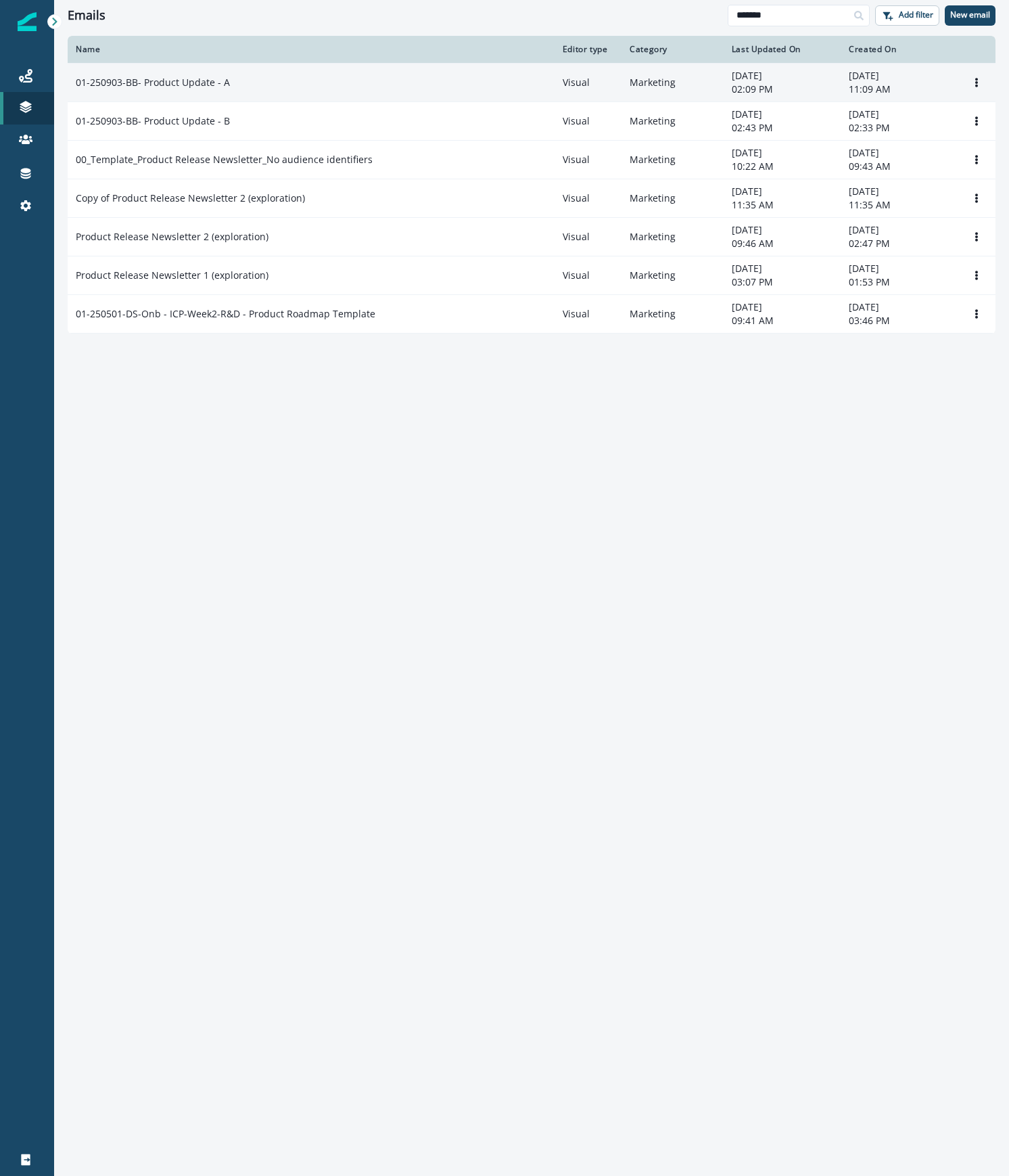
click at [237, 90] on td "01-250903-BB- Product Update - A" at bounding box center [311, 82] width 487 height 39
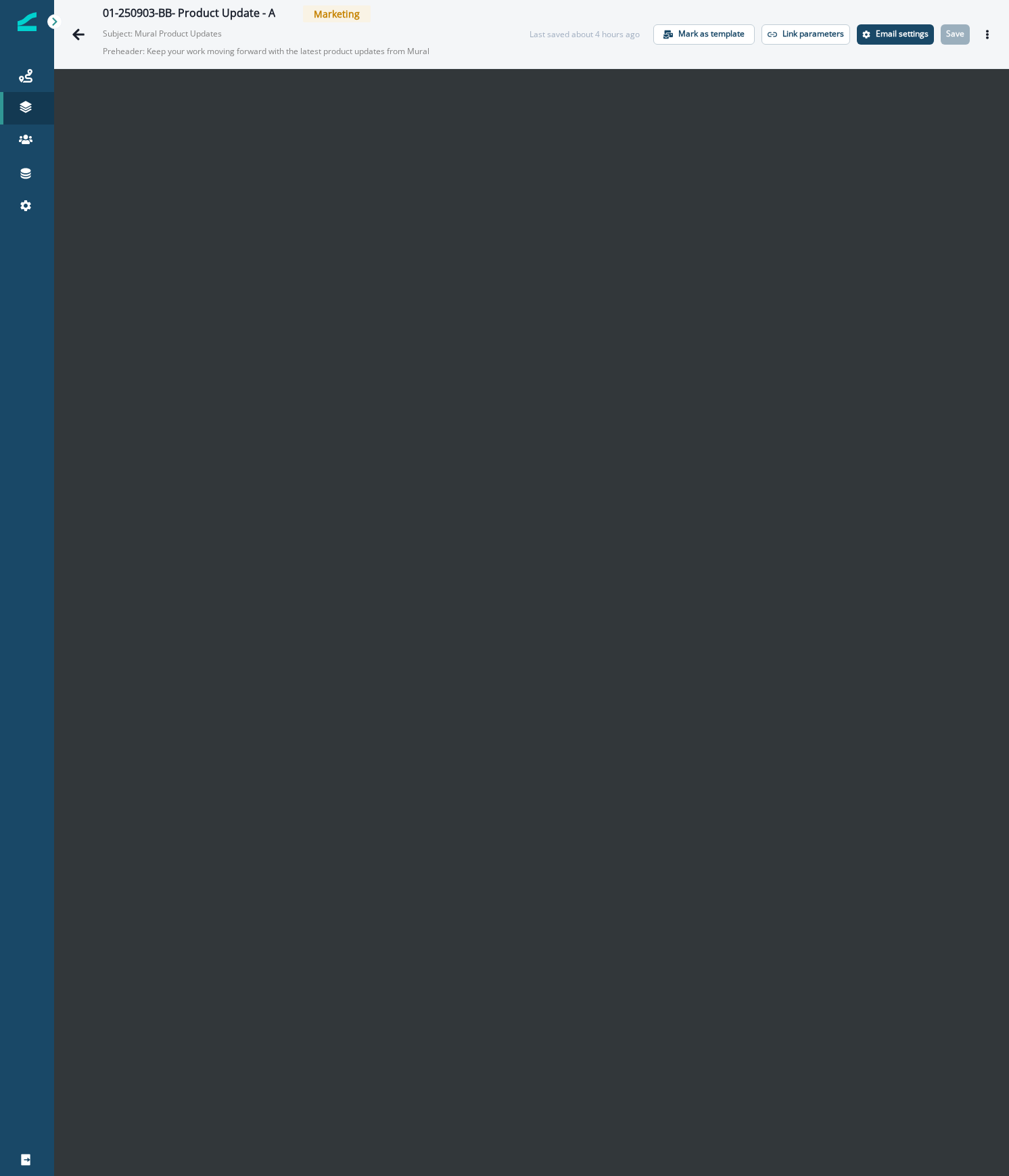
click at [437, 44] on p "Preheader: Keep your work moving forward with the latest product updates from M…" at bounding box center [271, 52] width 338 height 23
click at [895, 31] on p "Email settings" at bounding box center [902, 34] width 53 height 10
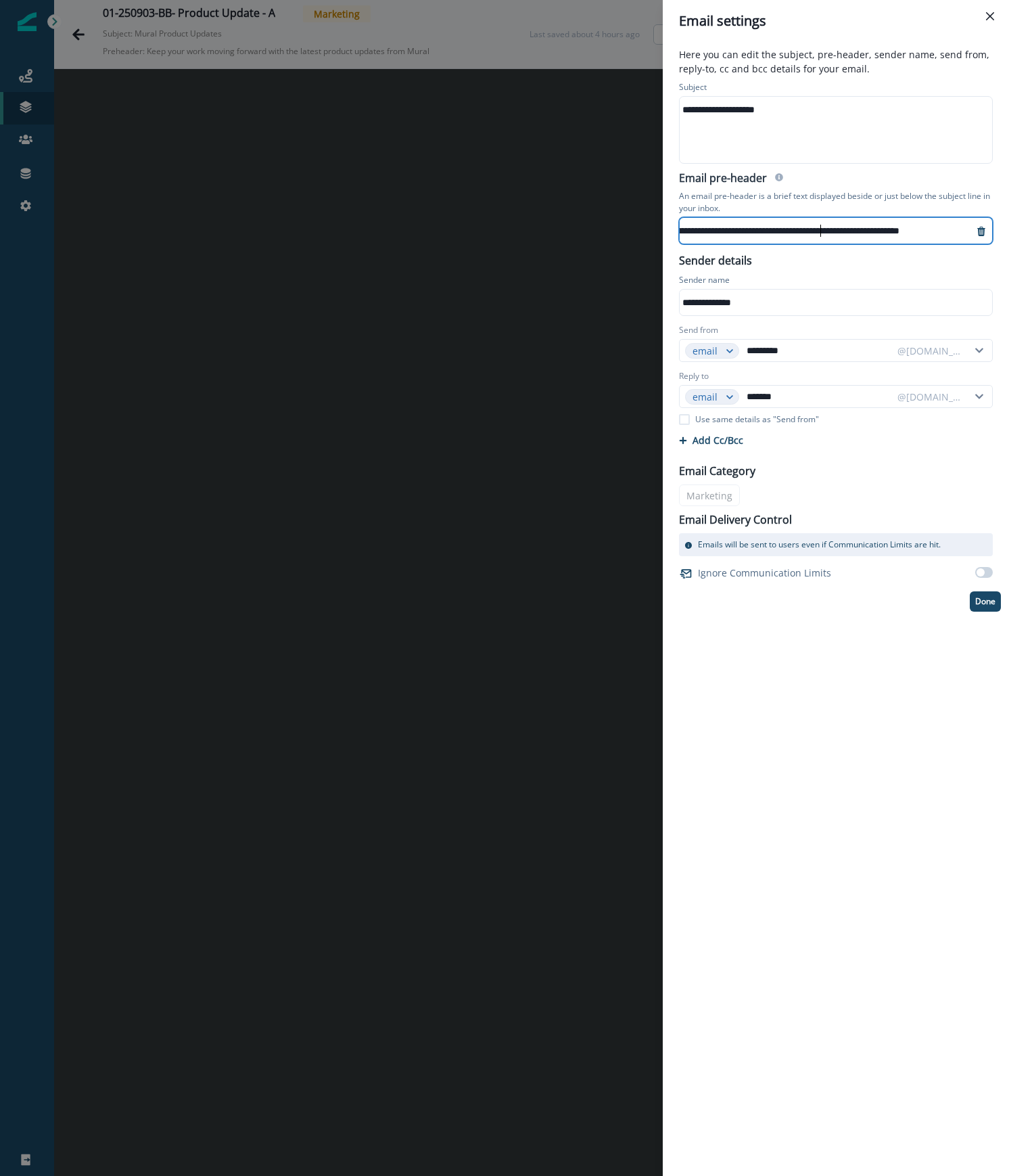
scroll to position [11, 105]
drag, startPoint x: 910, startPoint y: 223, endPoint x: 1012, endPoint y: 228, distance: 102.1
click at [1008, 228] on html "**********" at bounding box center [504, 588] width 1009 height 1176
click at [921, 220] on div "**********" at bounding box center [780, 231] width 386 height 20
drag, startPoint x: 910, startPoint y: 225, endPoint x: 1053, endPoint y: 211, distance: 143.7
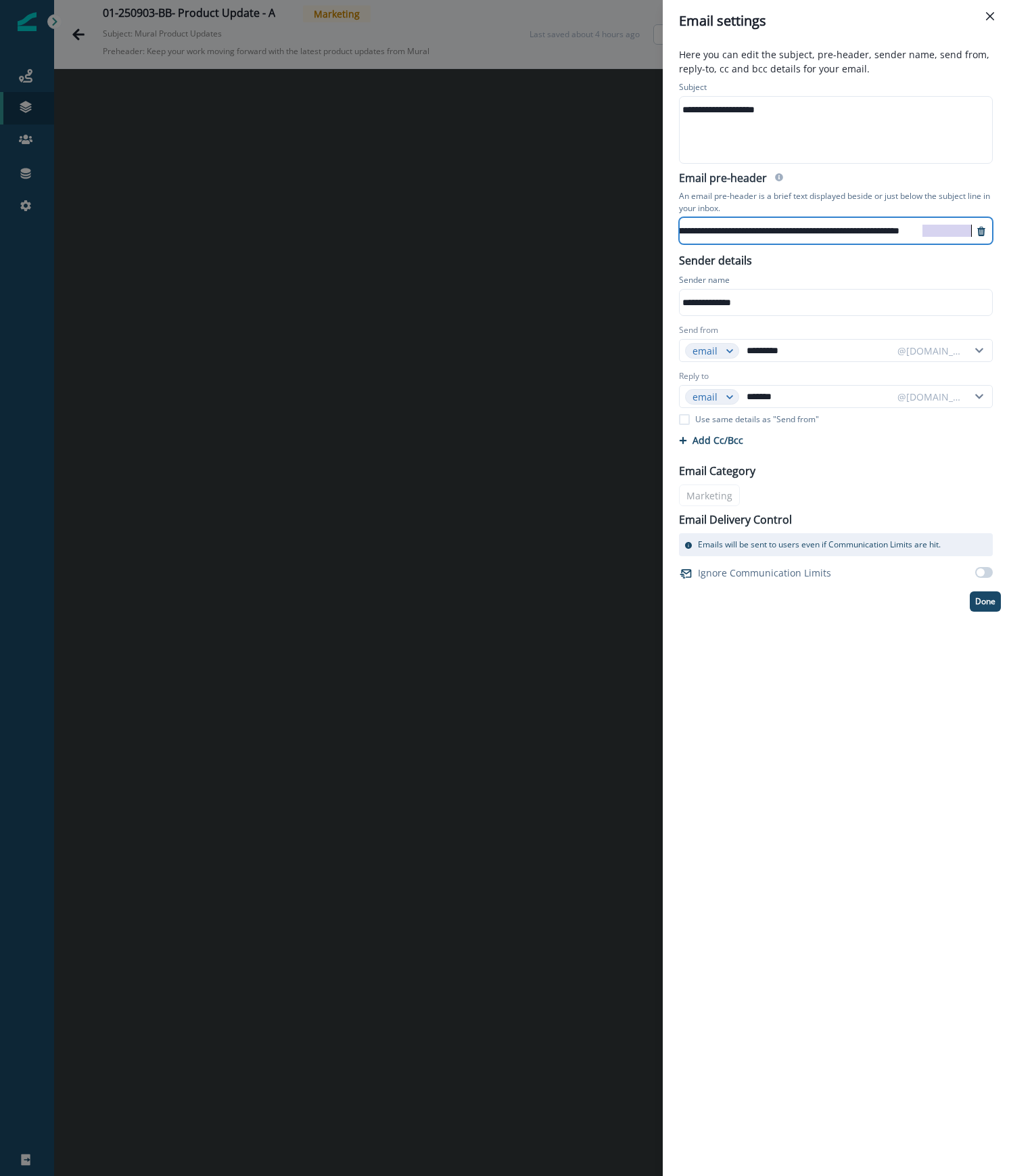
click at [1008, 211] on html "**********" at bounding box center [504, 588] width 1009 height 1176
click at [949, 990] on div "**********" at bounding box center [836, 609] width 346 height 1134
click at [987, 603] on p "Done" at bounding box center [985, 601] width 20 height 10
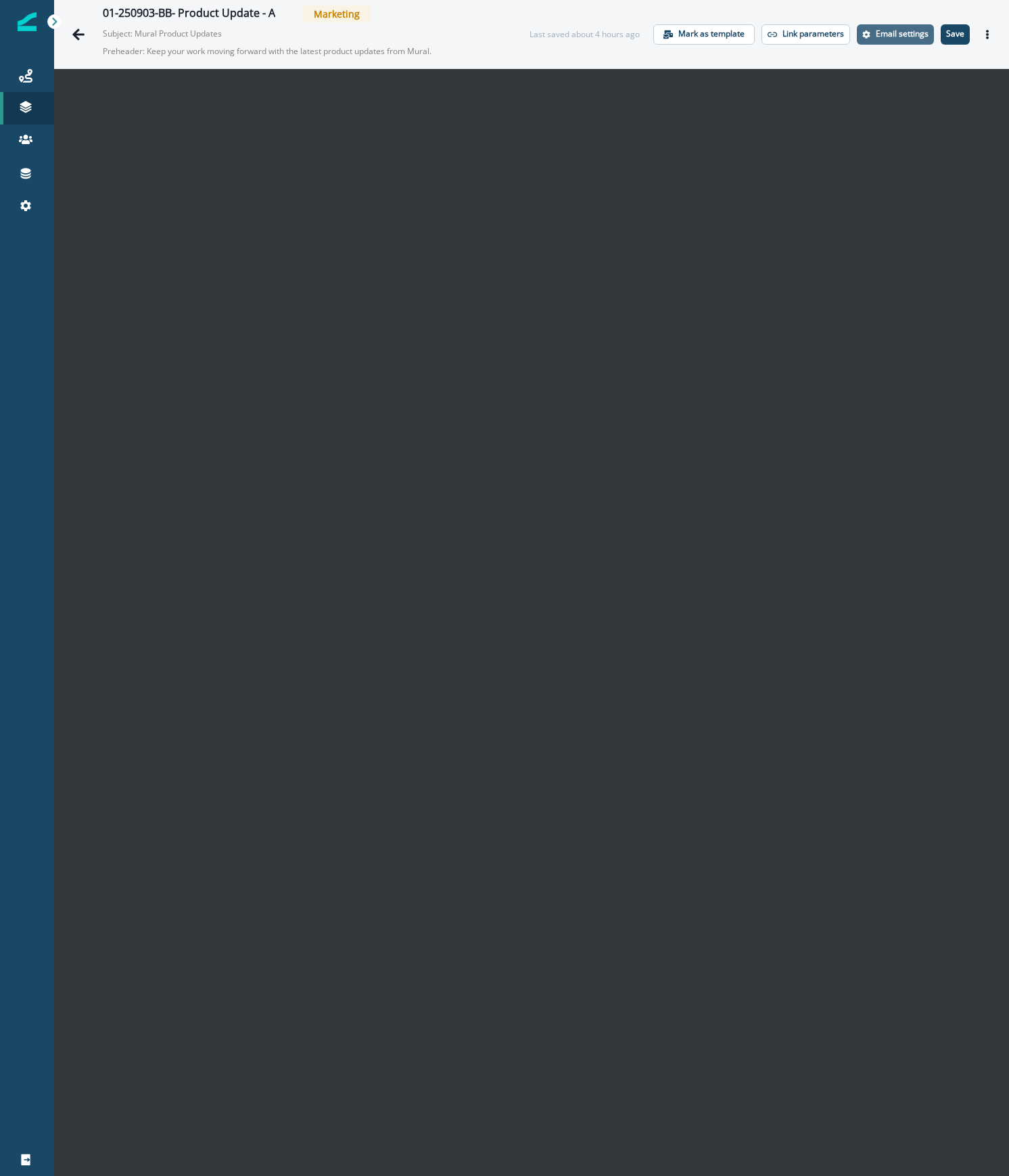
click at [893, 29] on p "Email settings" at bounding box center [902, 34] width 53 height 10
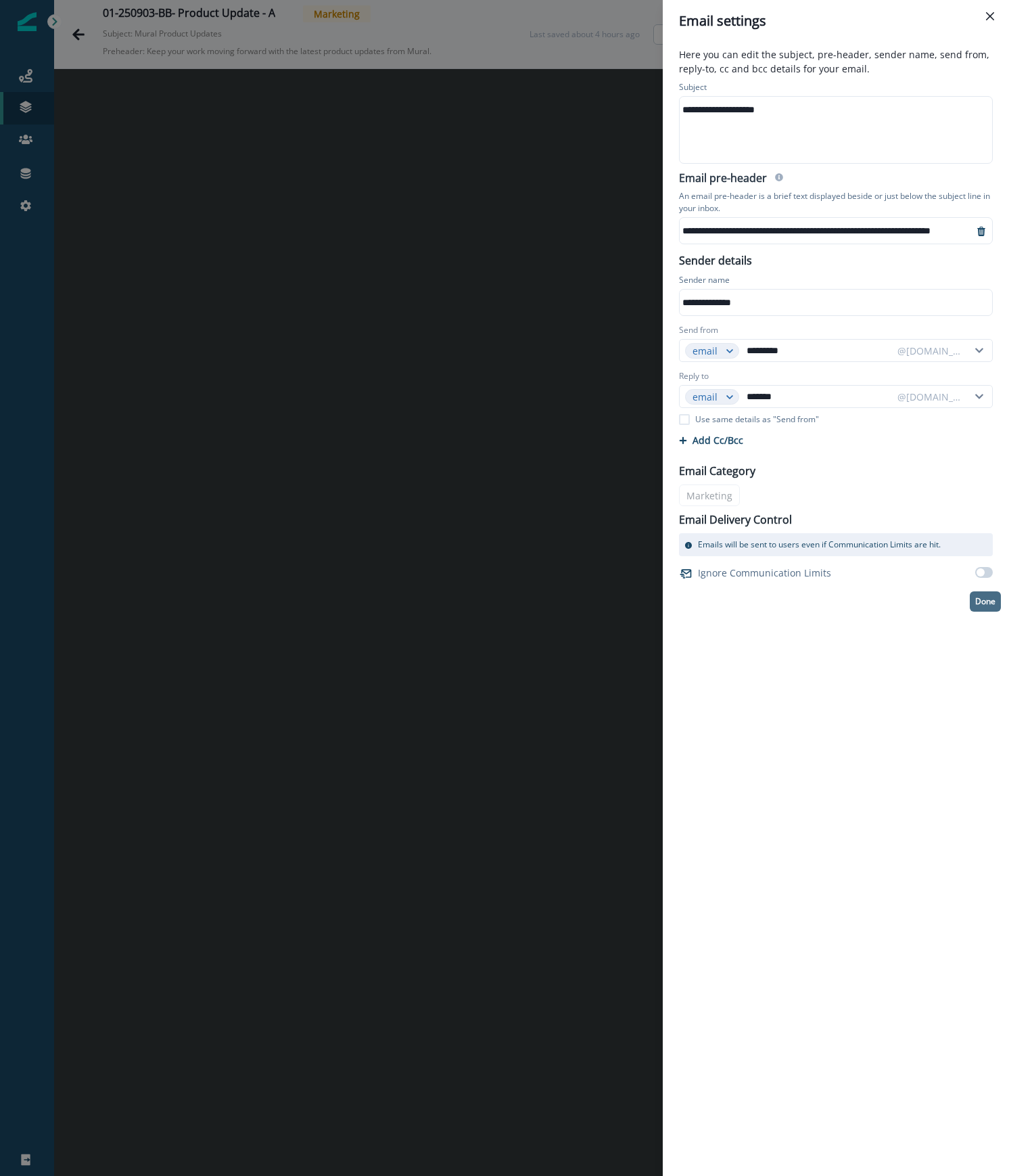
click at [982, 605] on p "Done" at bounding box center [985, 601] width 20 height 10
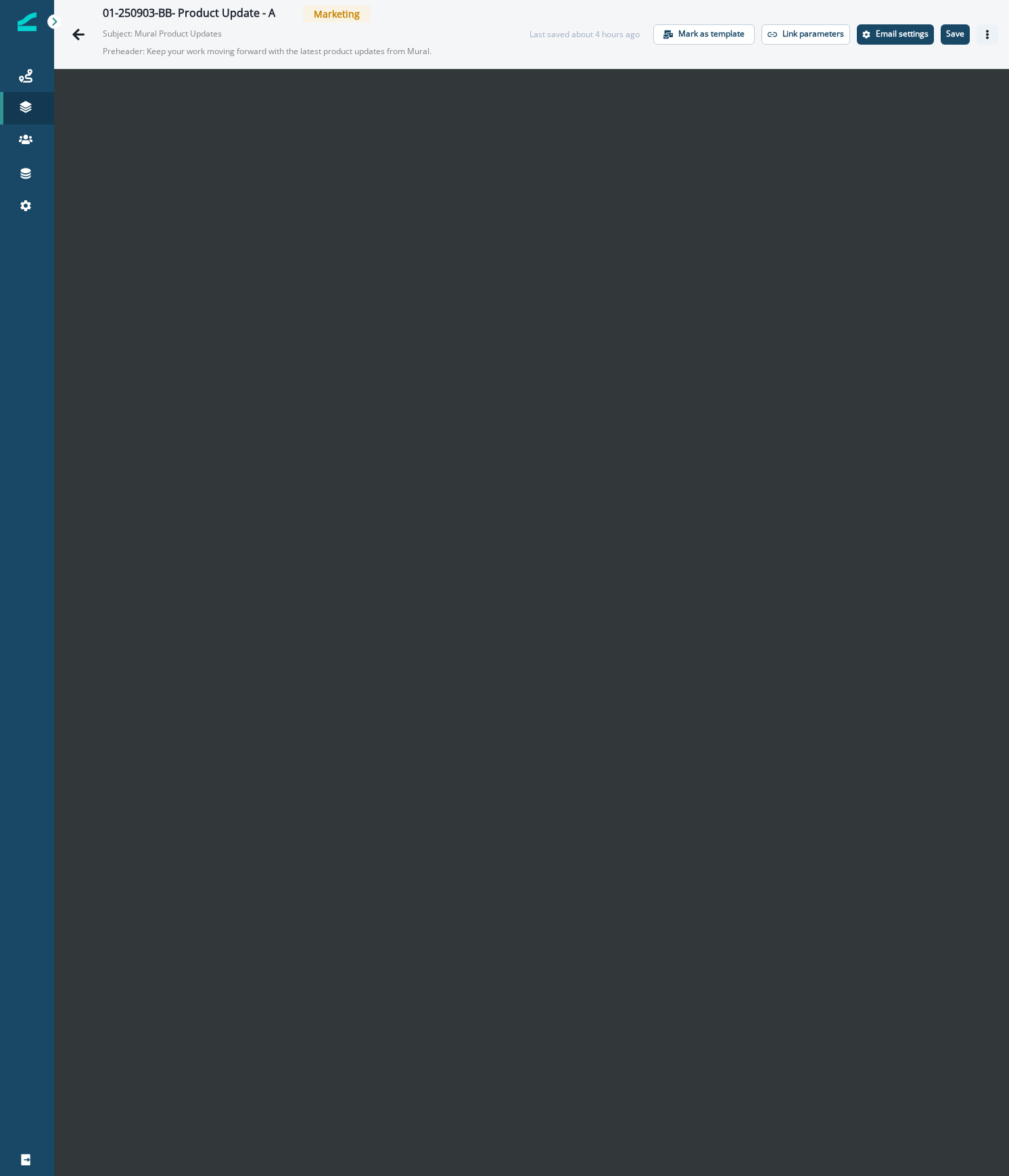
click at [982, 33] on icon "Actions" at bounding box center [987, 35] width 10 height 10
click at [948, 31] on p "Save" at bounding box center [955, 34] width 18 height 10
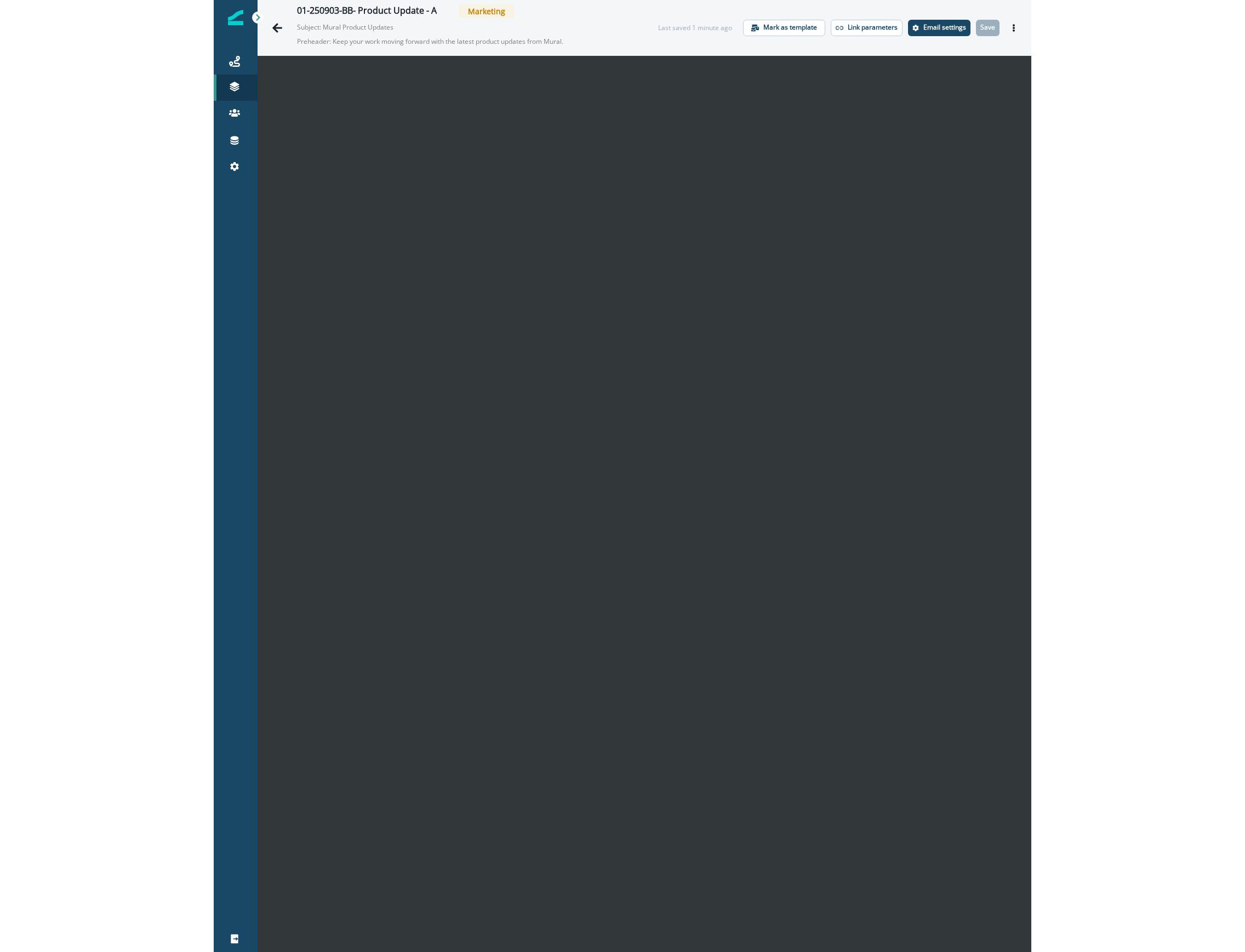
scroll to position [18, 0]
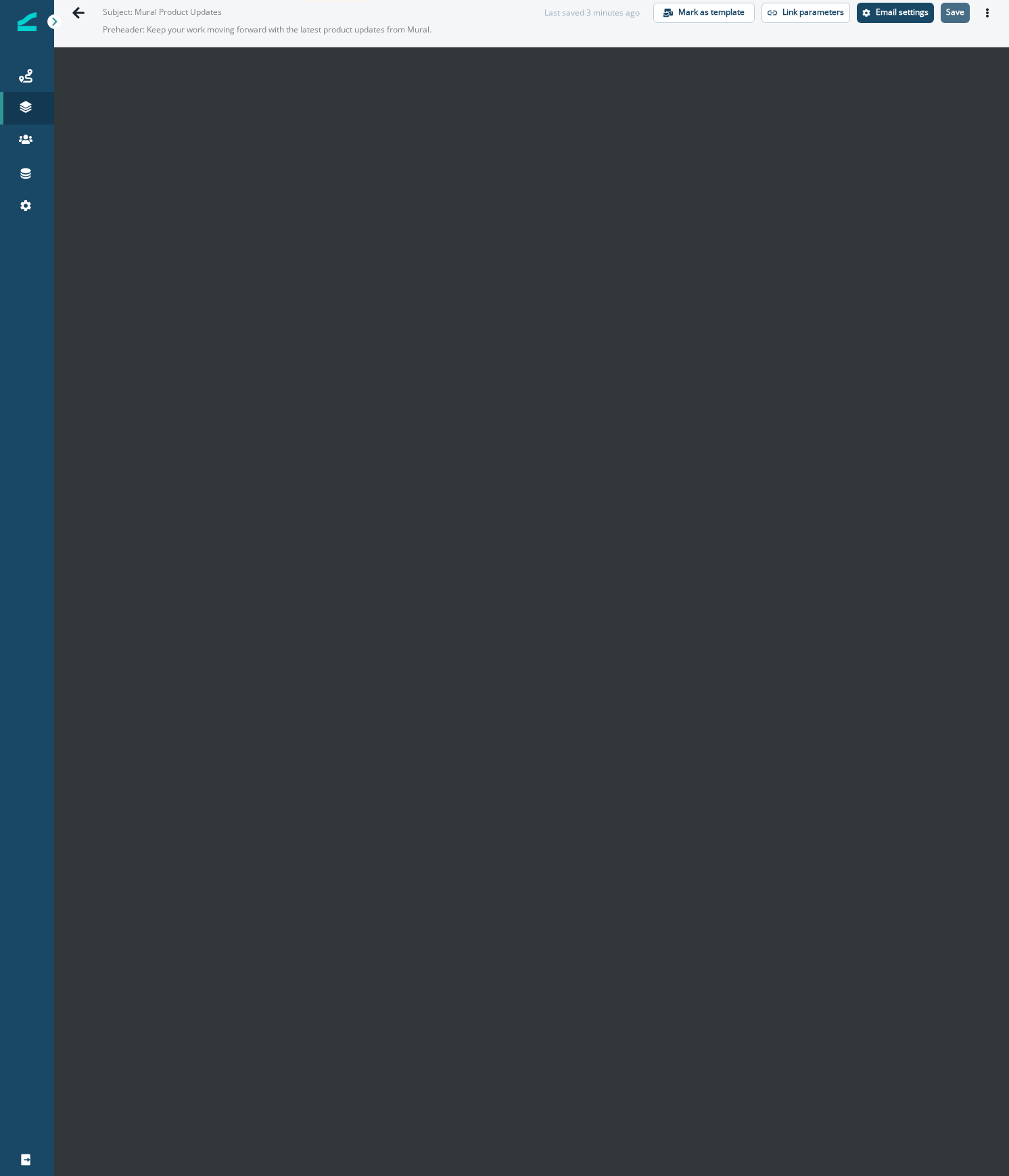
click at [946, 8] on p "Save" at bounding box center [955, 12] width 18 height 10
click at [982, 14] on icon "Actions" at bounding box center [987, 13] width 10 height 10
click at [901, 95] on button "Send test email" at bounding box center [908, 95] width 150 height 24
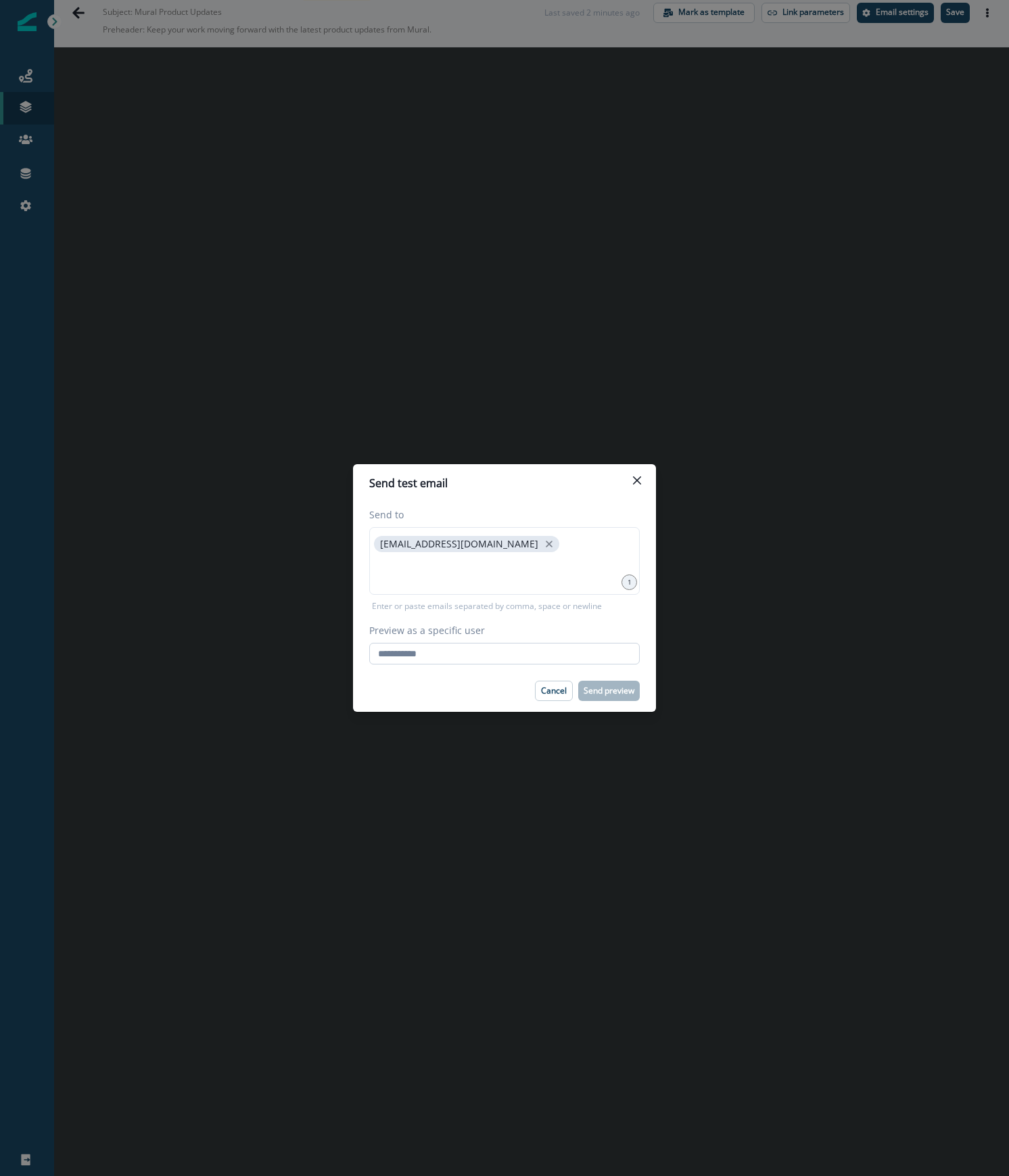
click at [434, 648] on input "Preview as a specific user" at bounding box center [504, 654] width 271 height 22
click at [482, 569] on input at bounding box center [504, 572] width 267 height 27
type input "**********"
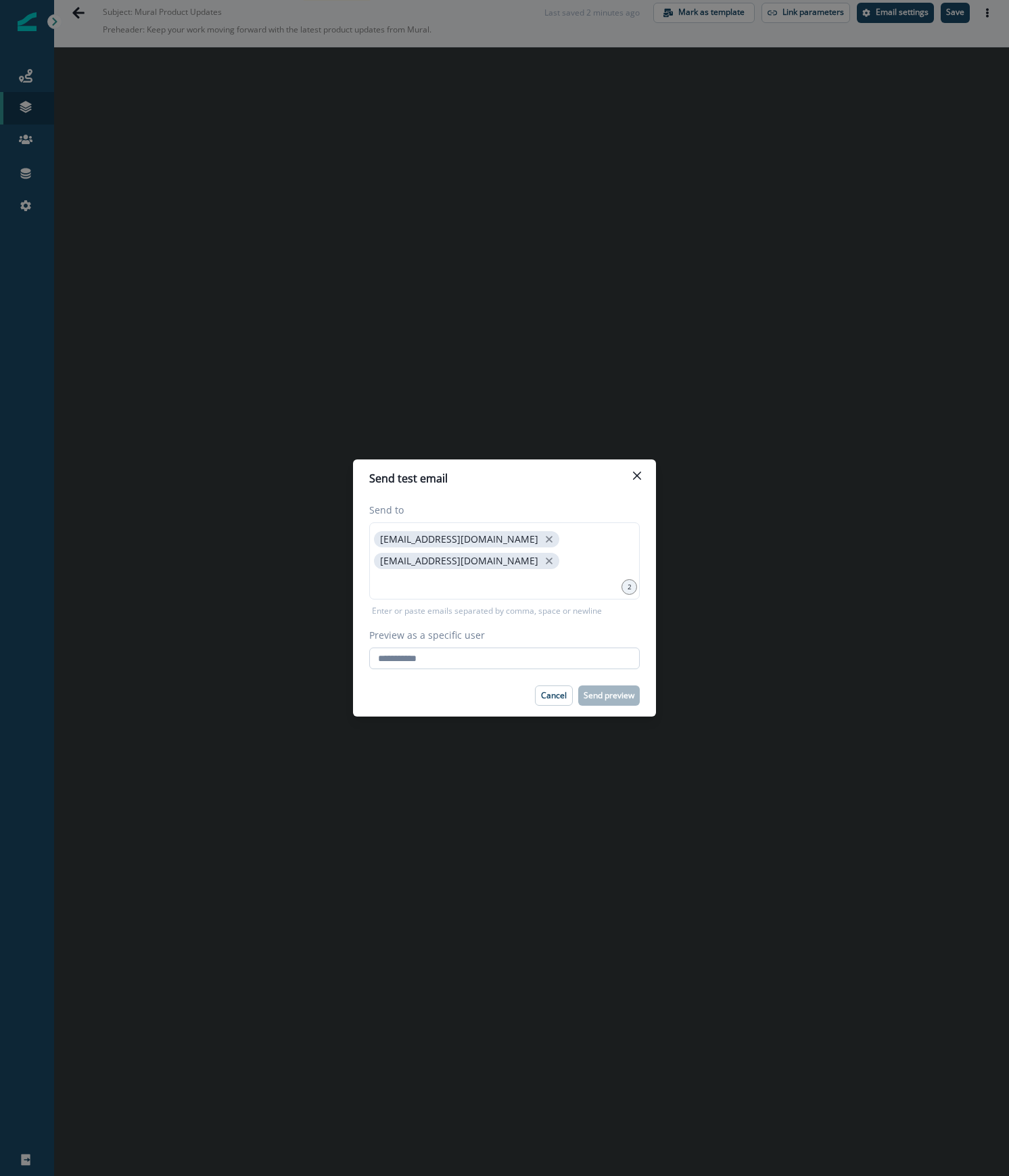
click at [477, 658] on input "Preview as a specific user" at bounding box center [504, 658] width 271 height 22
type input "**********"
click at [426, 685] on div "Cancel Send preview" at bounding box center [504, 695] width 271 height 20
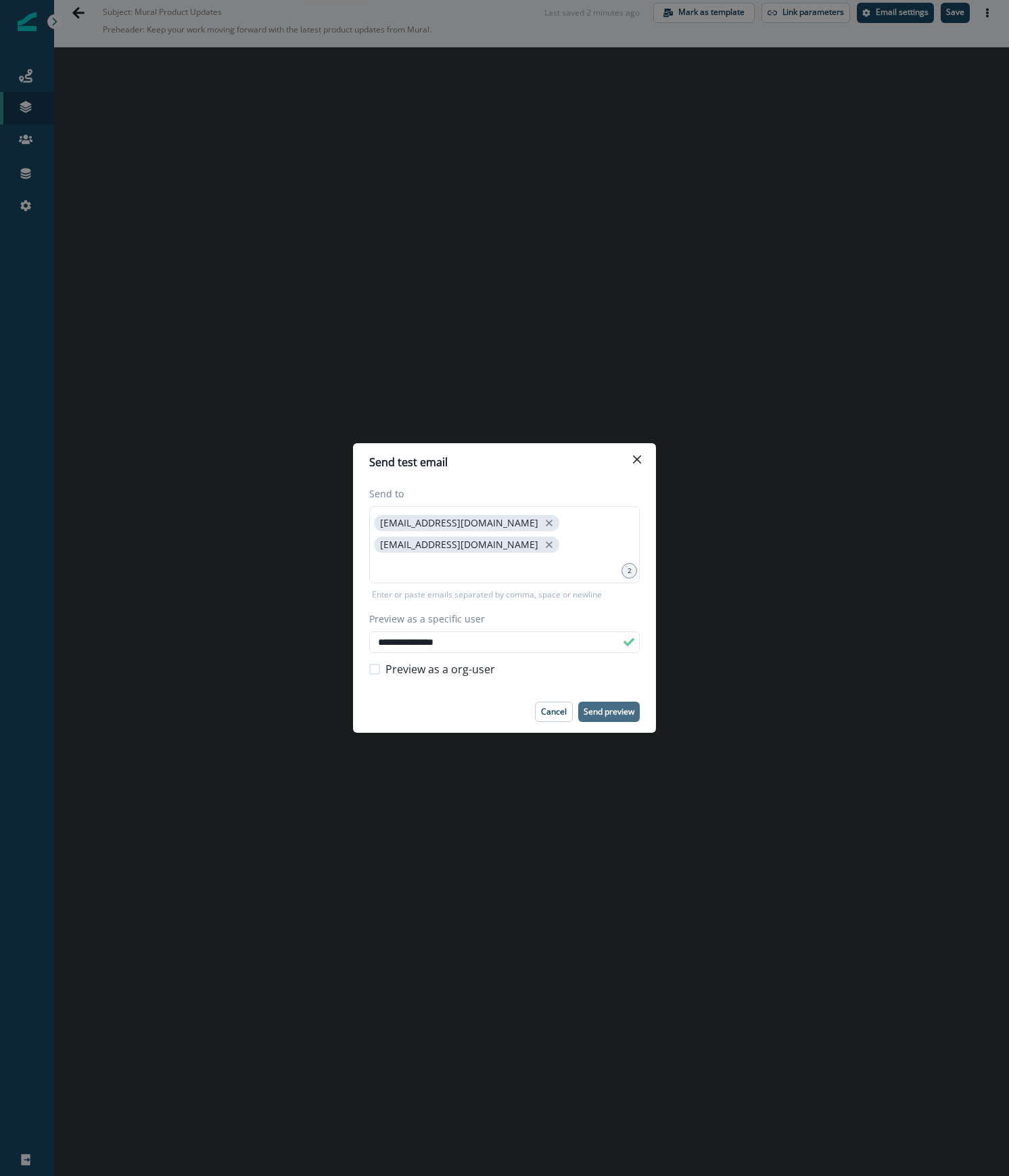
click at [611, 707] on p "Send preview" at bounding box center [609, 711] width 51 height 10
drag, startPoint x: 621, startPoint y: 703, endPoint x: 647, endPoint y: 702, distance: 26.0
click at [621, 707] on p "Send preview" at bounding box center [609, 711] width 51 height 10
click at [637, 463] on icon "Close" at bounding box center [637, 459] width 8 height 8
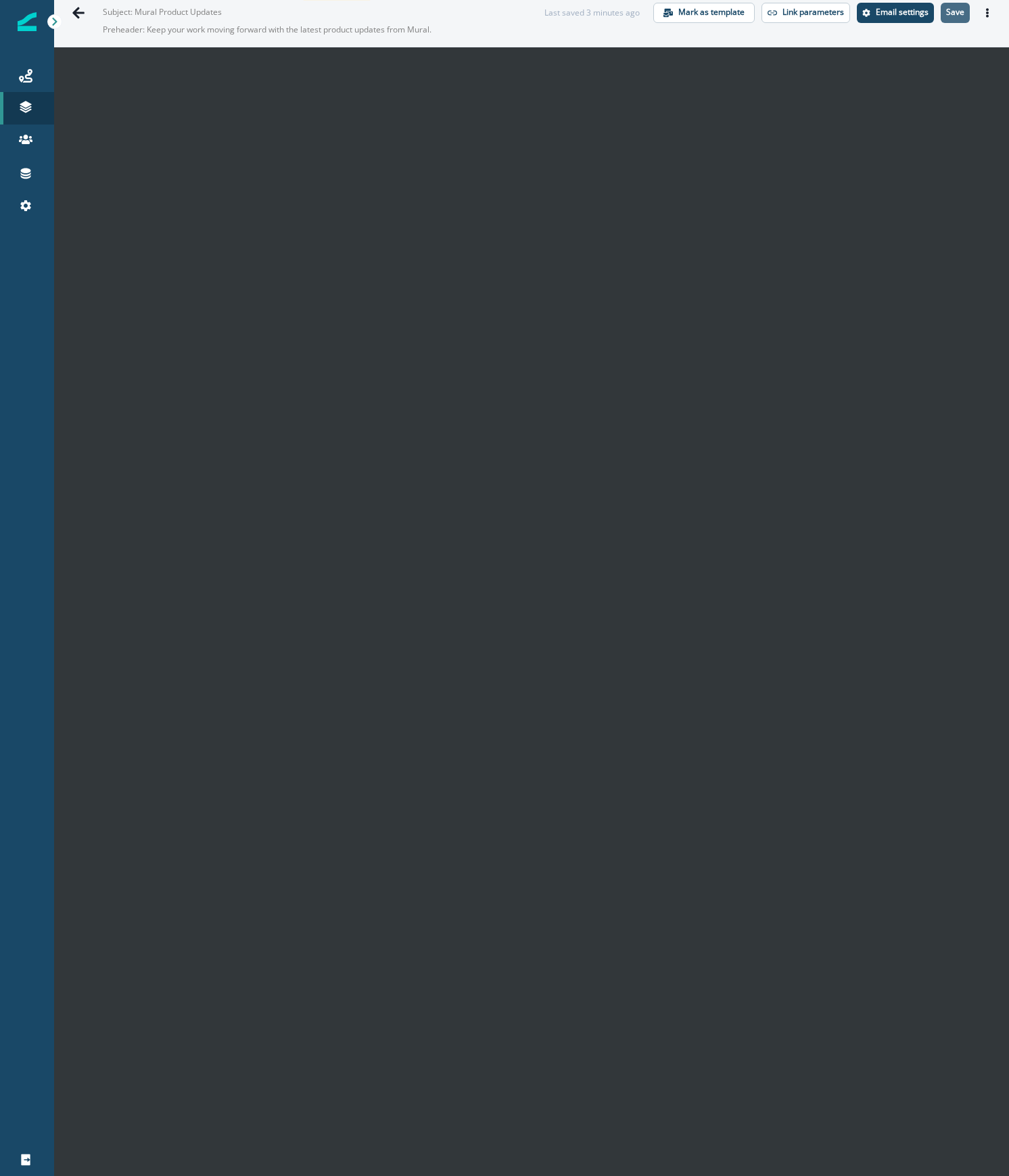
click at [940, 14] on button "Save" at bounding box center [955, 13] width 29 height 20
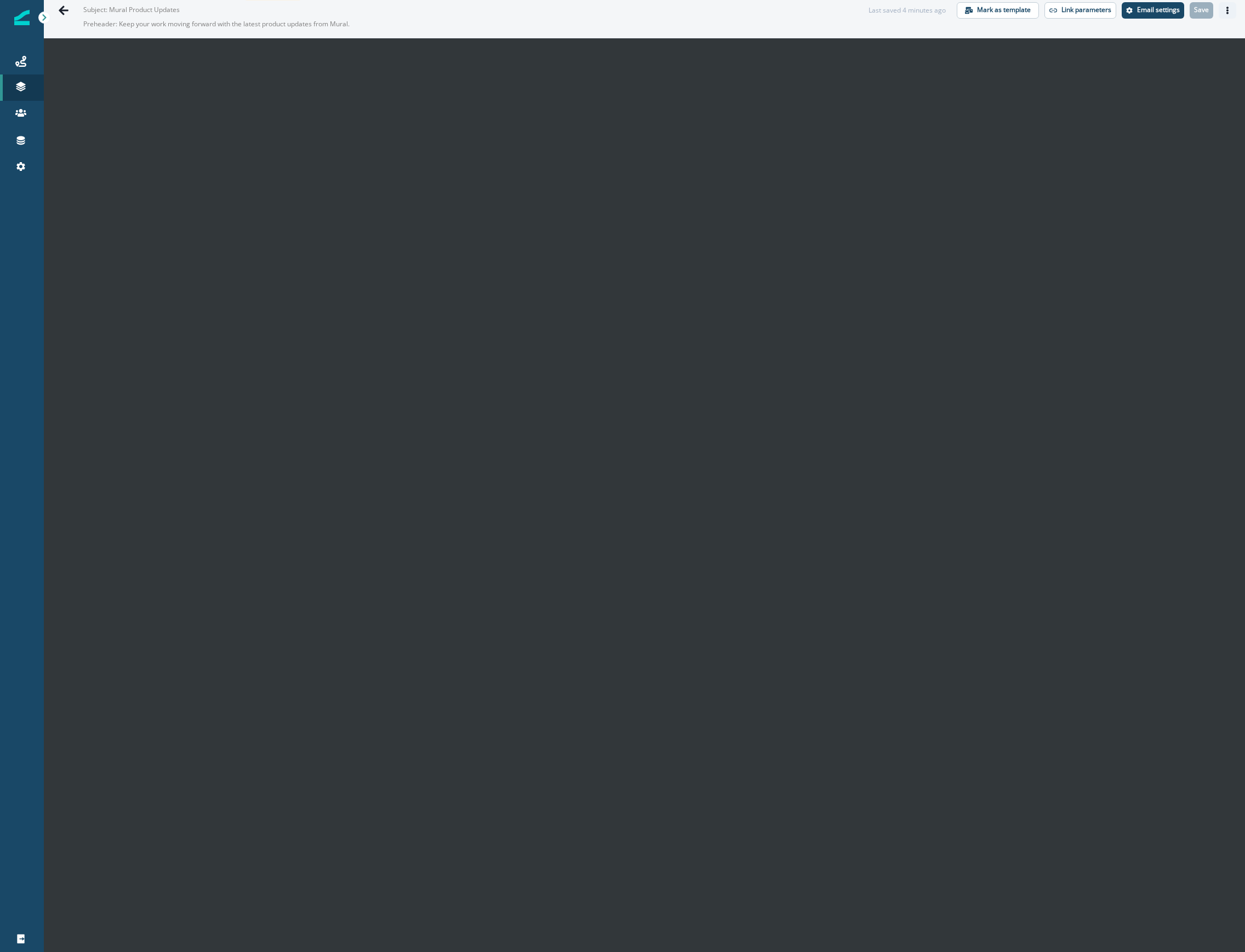
click at [817, 7] on button "Actions" at bounding box center [1227, 10] width 18 height 17
click at [817, 74] on button "Send test email" at bounding box center [1163, 77] width 122 height 20
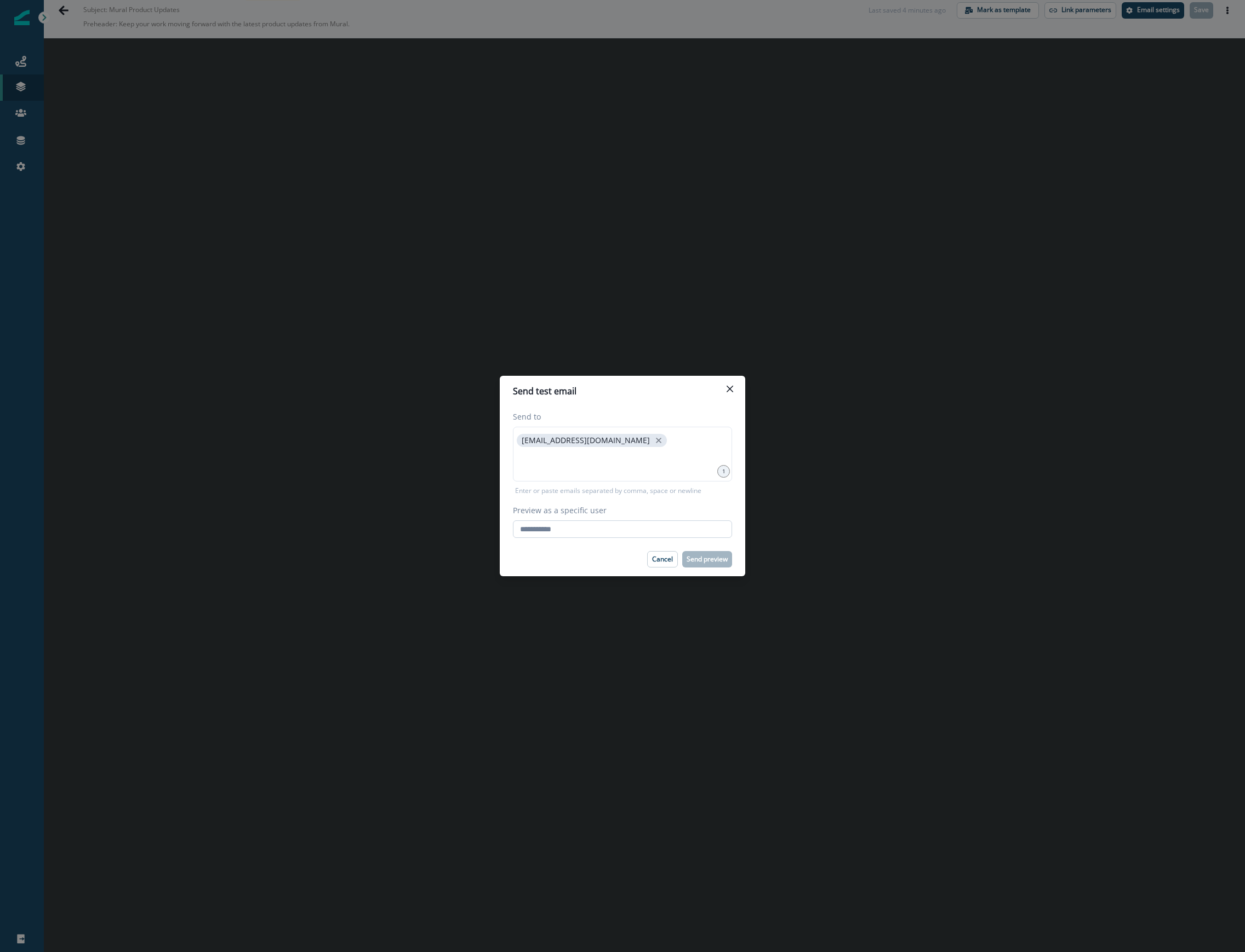
click at [602, 525] on input "Preview as a specific user" at bounding box center [622, 529] width 219 height 18
click at [612, 456] on input at bounding box center [622, 463] width 216 height 22
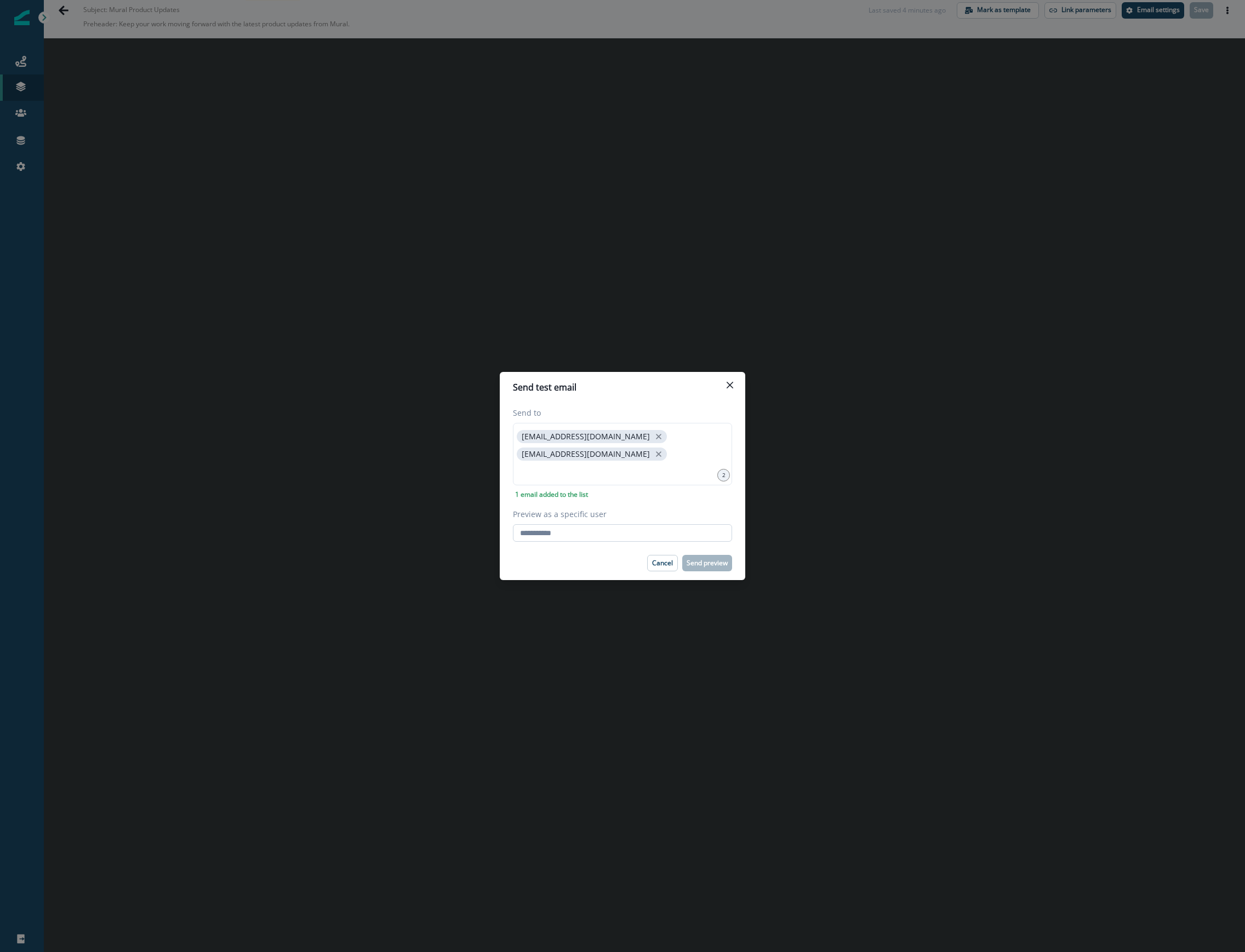
click at [540, 535] on input "Preview as a specific user" at bounding box center [622, 533] width 219 height 18
type input "**********"
click at [592, 450] on p "mural.0deb@litmusemail.com" at bounding box center [586, 454] width 128 height 9
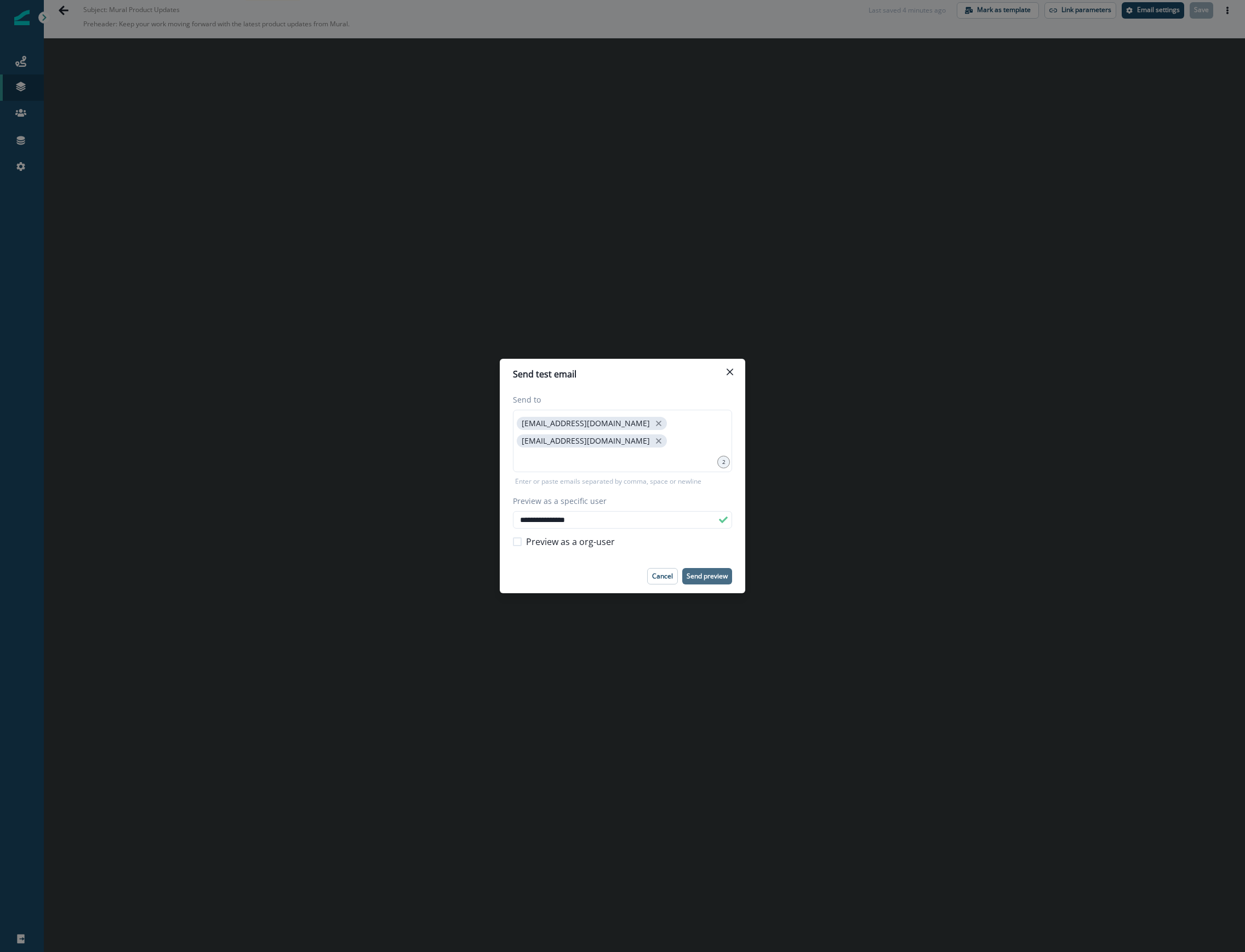
click at [711, 573] on p "Send preview" at bounding box center [707, 576] width 41 height 8
click at [729, 371] on icon "Close" at bounding box center [730, 372] width 7 height 7
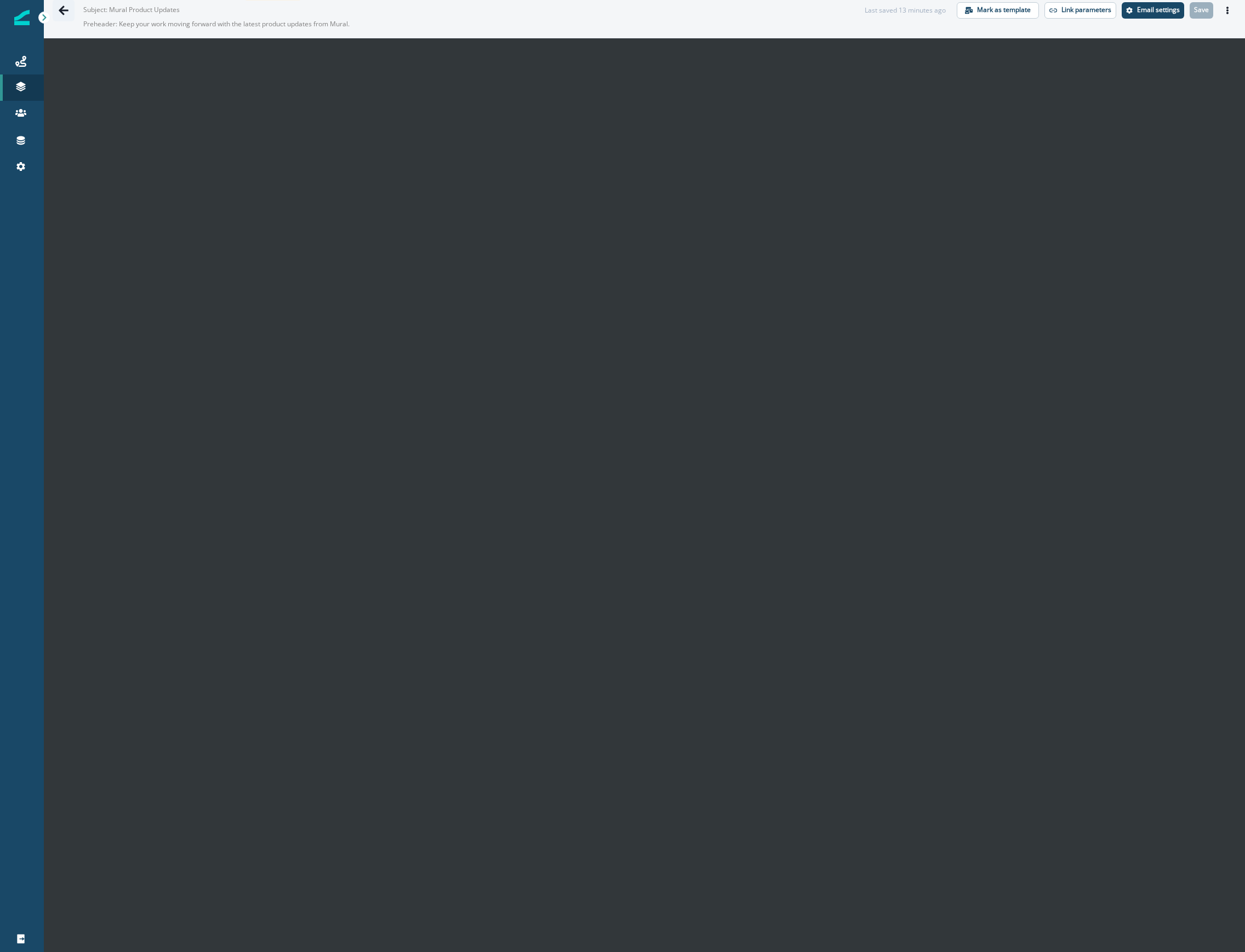
click at [64, 9] on icon "Go back" at bounding box center [63, 10] width 11 height 11
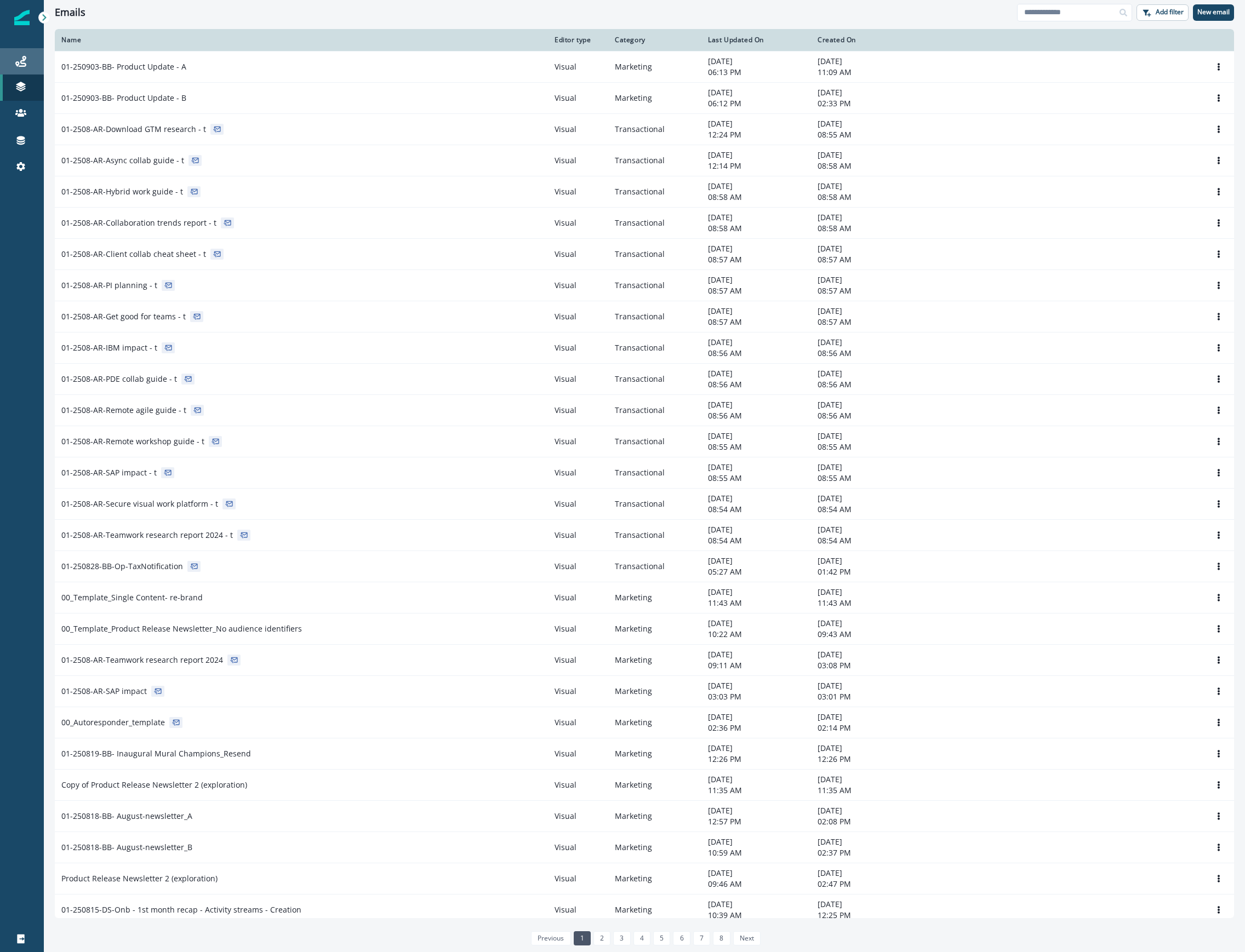
click at [29, 66] on div "Journeys" at bounding box center [22, 61] width 35 height 13
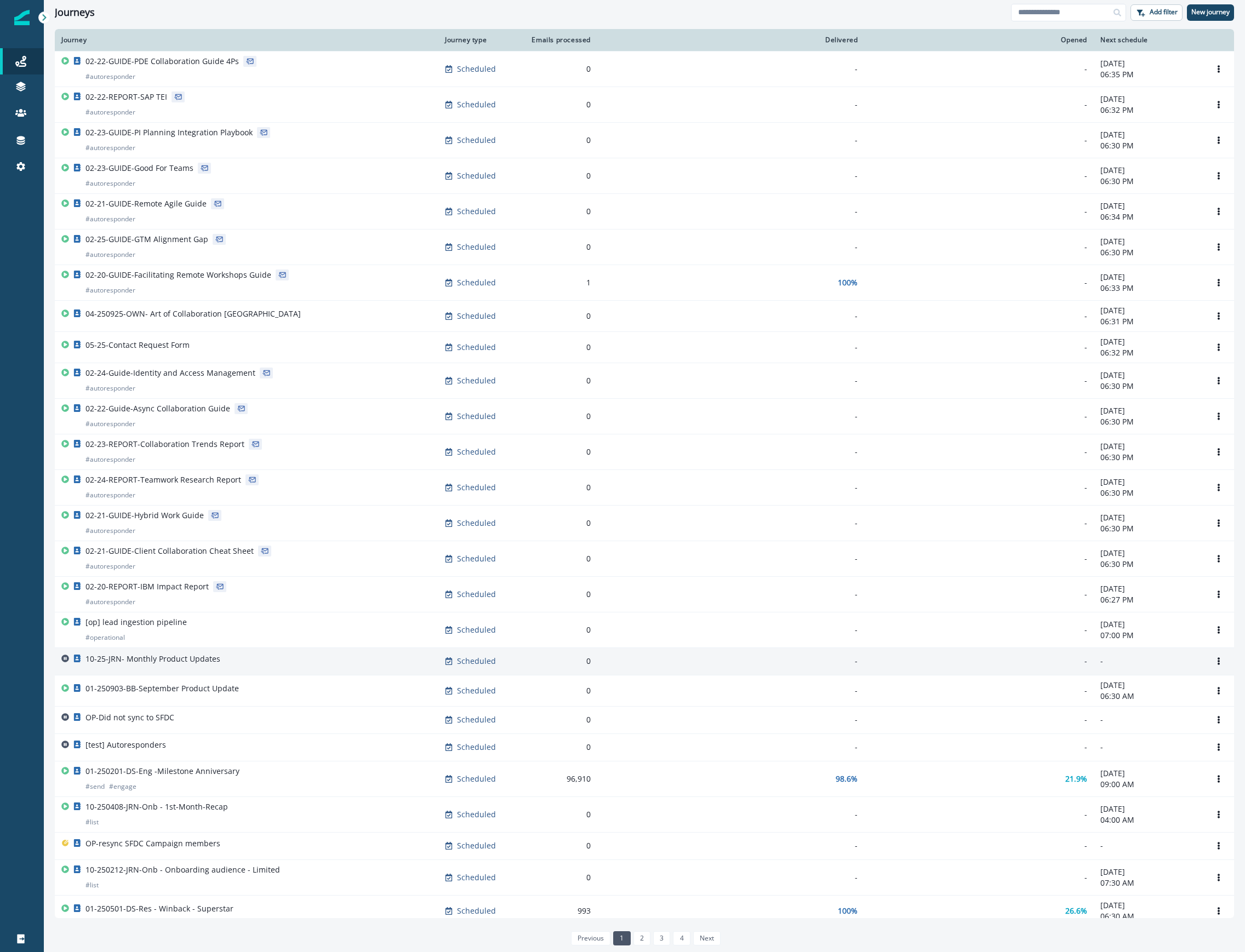
click at [257, 664] on div "10-25-JRN- Monthly Product Updates" at bounding box center [246, 661] width 370 height 15
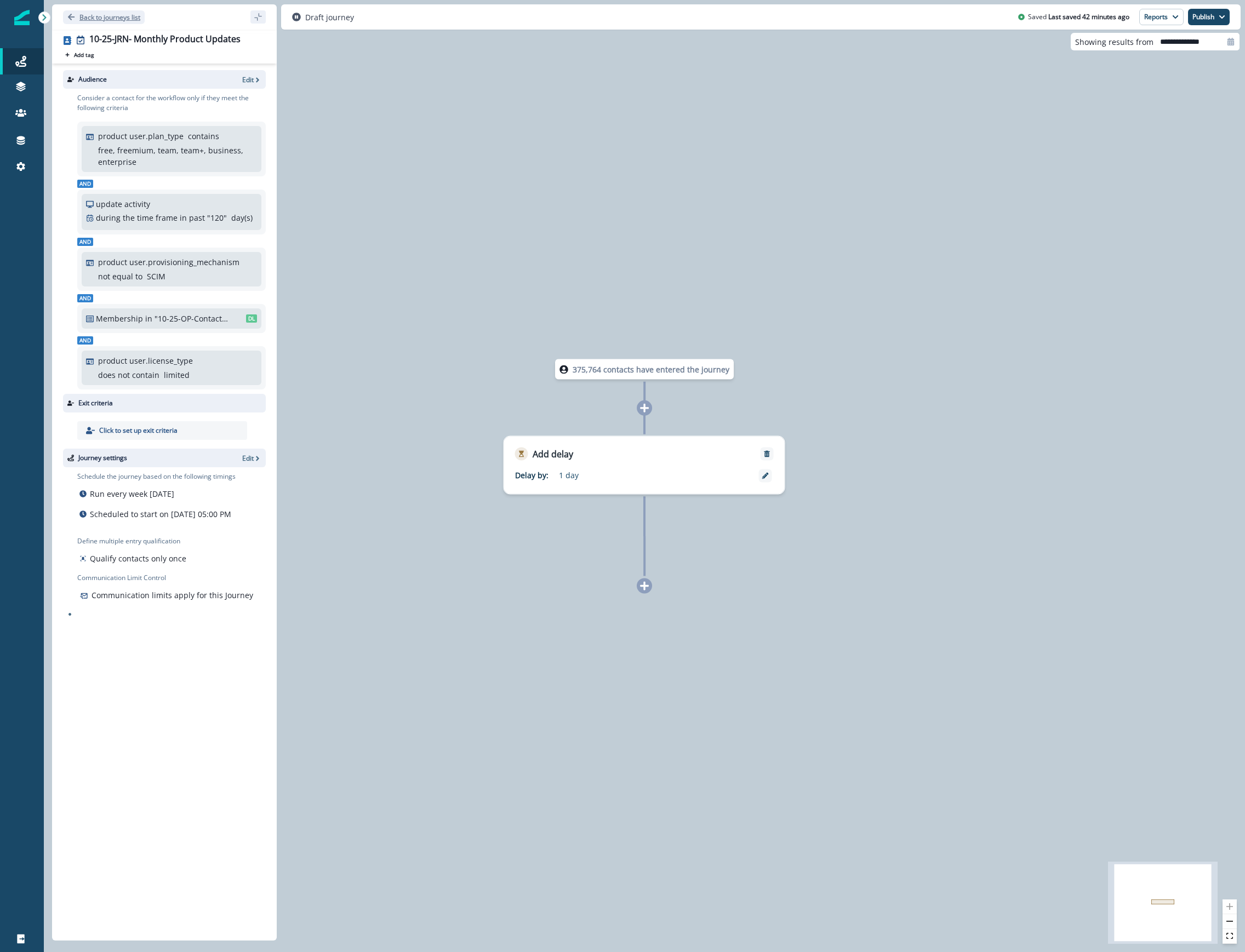
click at [107, 18] on p "Back to journeys list" at bounding box center [110, 17] width 61 height 9
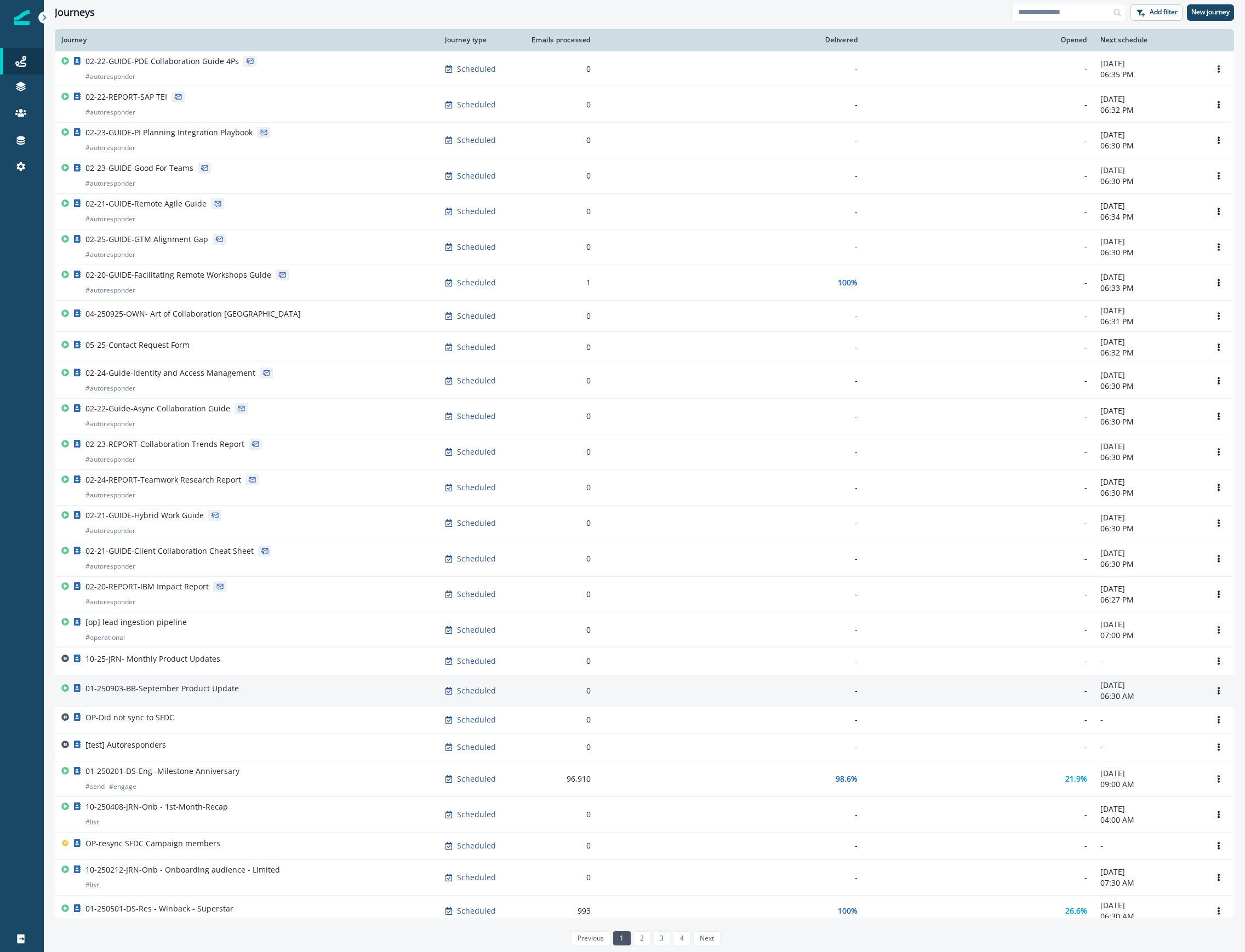
click at [295, 698] on div "01-250903-BB-September Product Update" at bounding box center [246, 690] width 370 height 15
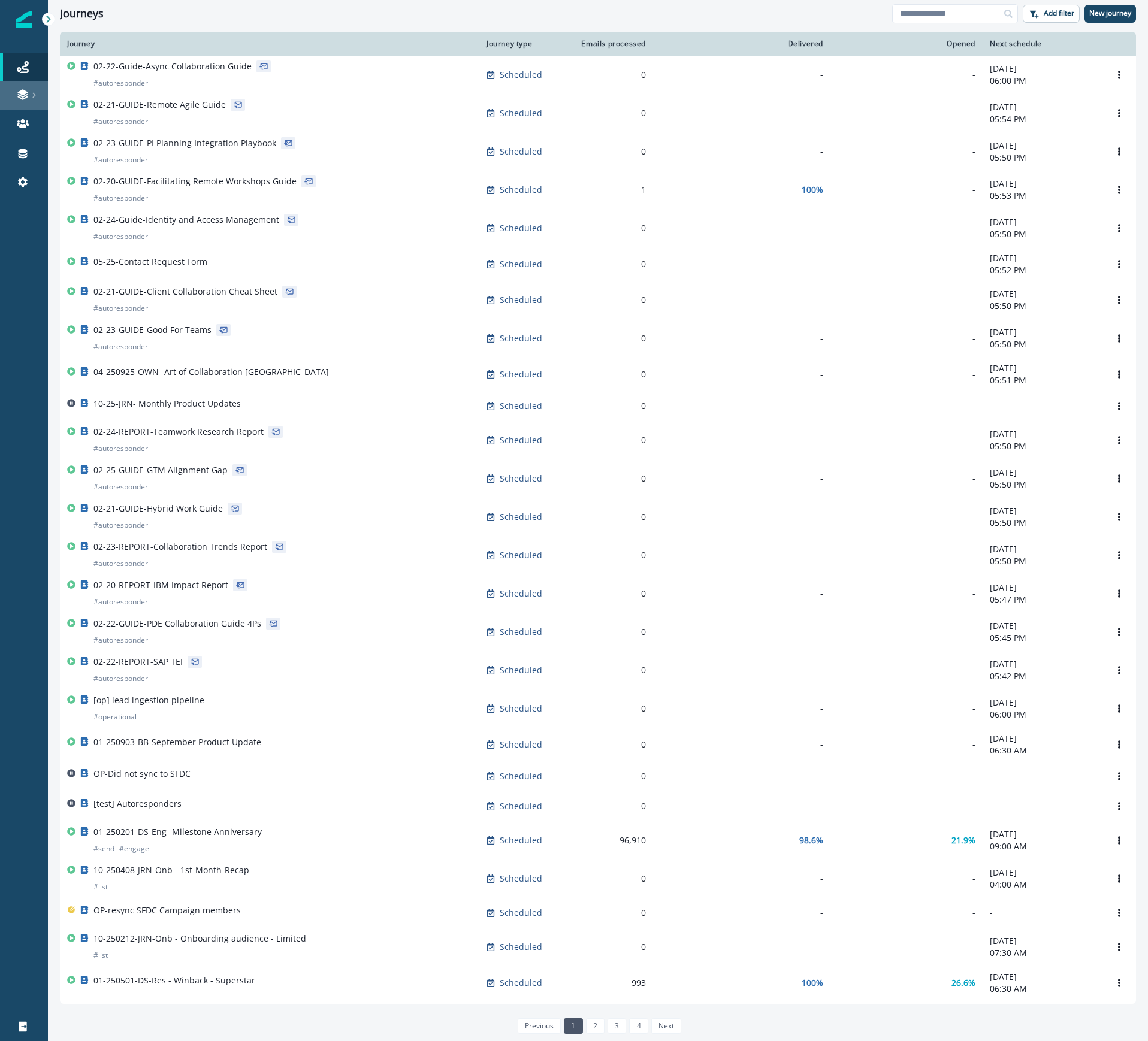
click at [32, 93] on icon at bounding box center [34, 95] width 6 height 6
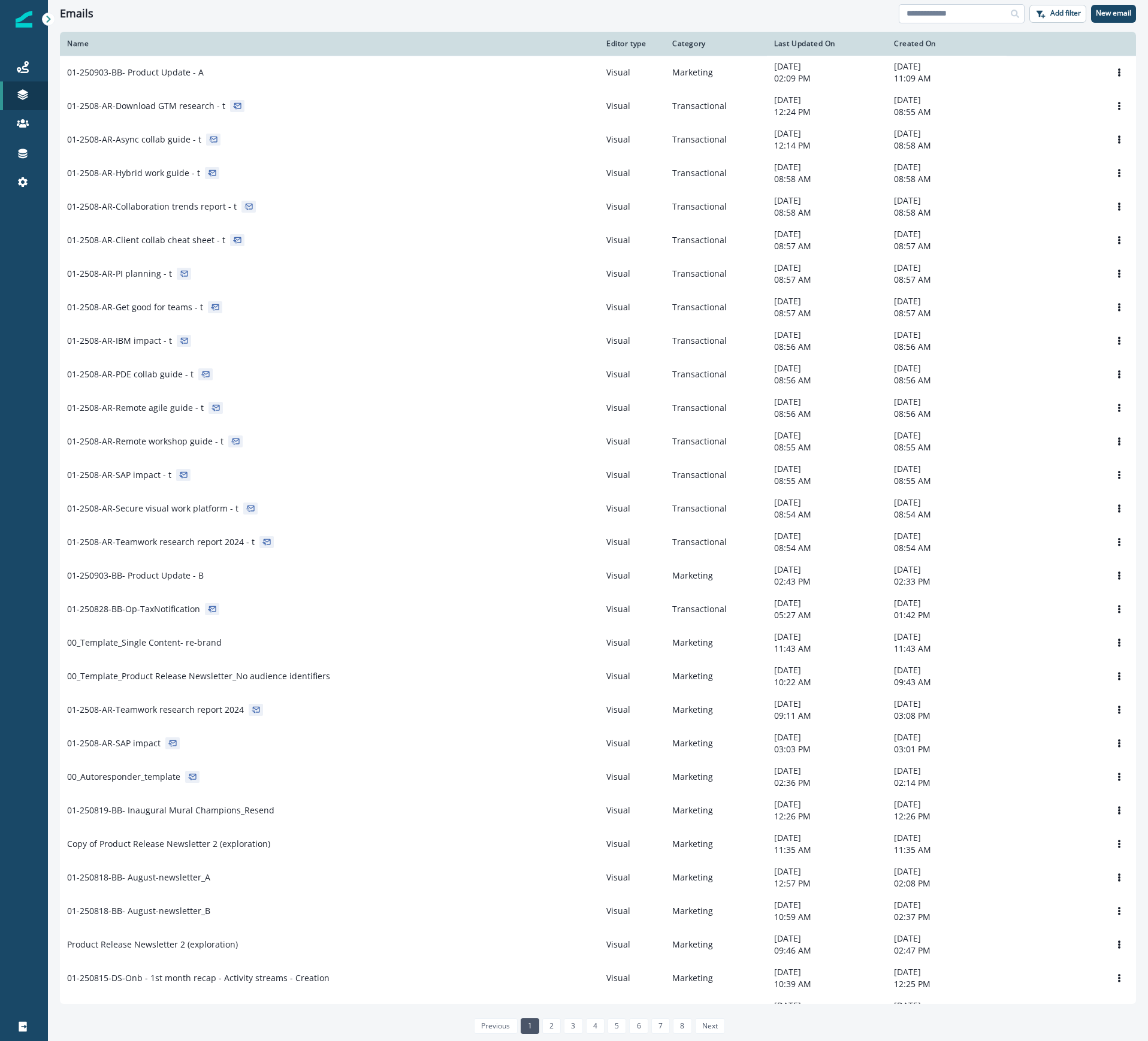
click at [944, 20] on input at bounding box center [961, 14] width 126 height 19
type input "*******"
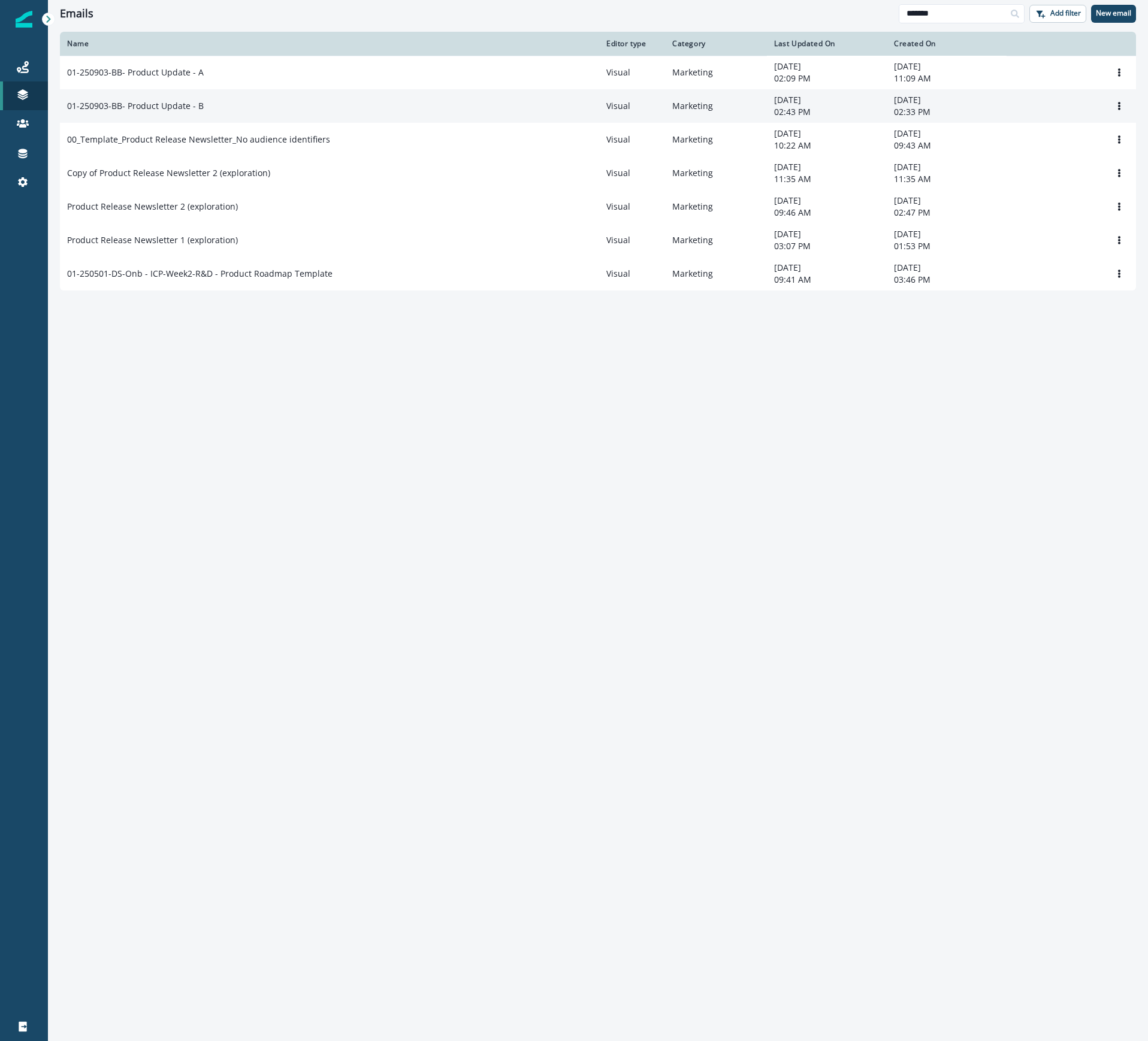
click at [233, 101] on div "01-250903-BB- Product Update - B" at bounding box center [329, 106] width 525 height 12
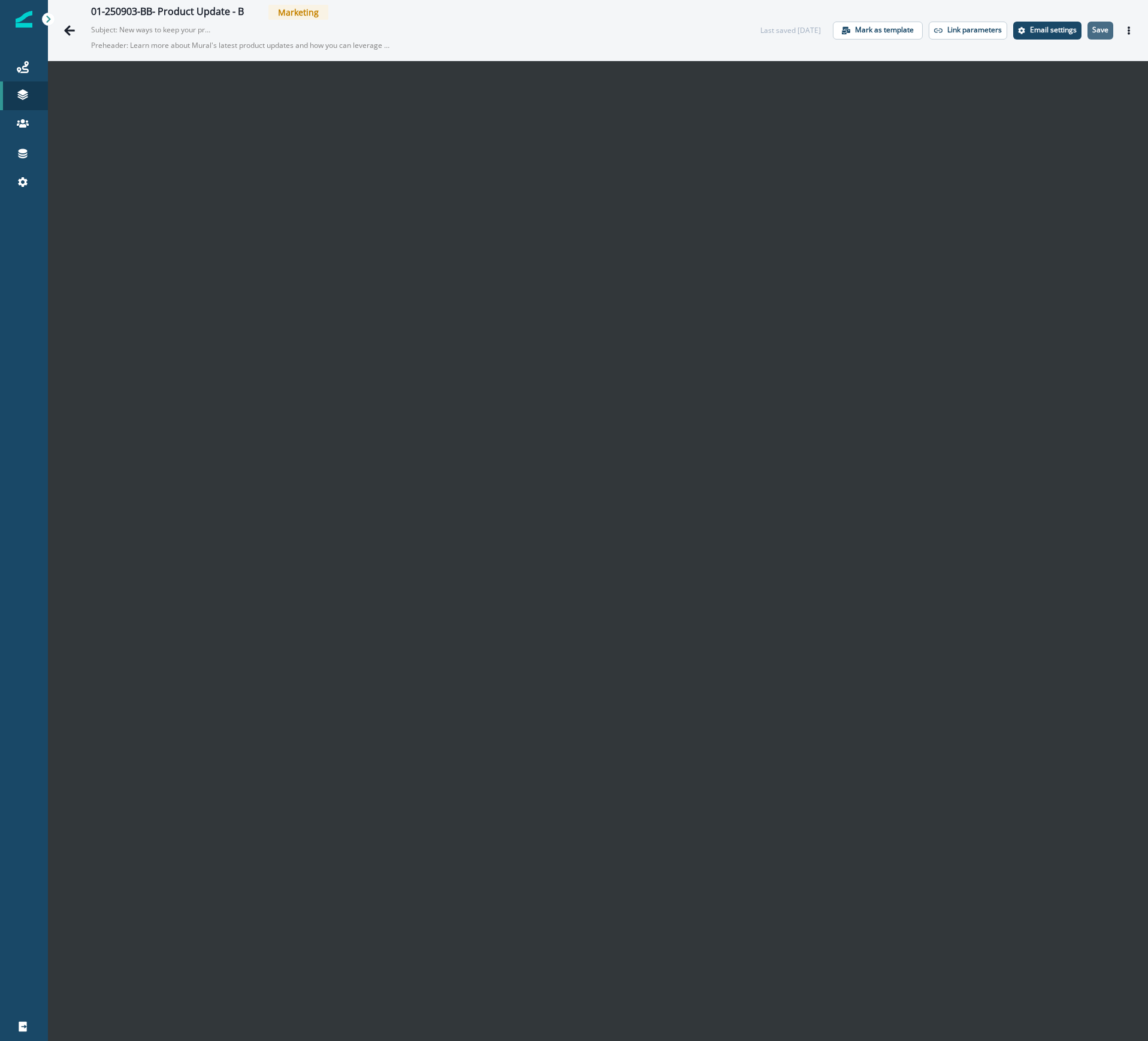
click at [1092, 26] on p "Save" at bounding box center [1100, 30] width 16 height 8
click at [1092, 34] on p "Save" at bounding box center [1100, 30] width 16 height 8
click at [241, 44] on p "Preheader: Learn more about Mural's latest product updates and how you can leve…" at bounding box center [240, 46] width 299 height 20
click at [1049, 32] on p "Email settings" at bounding box center [1053, 30] width 47 height 8
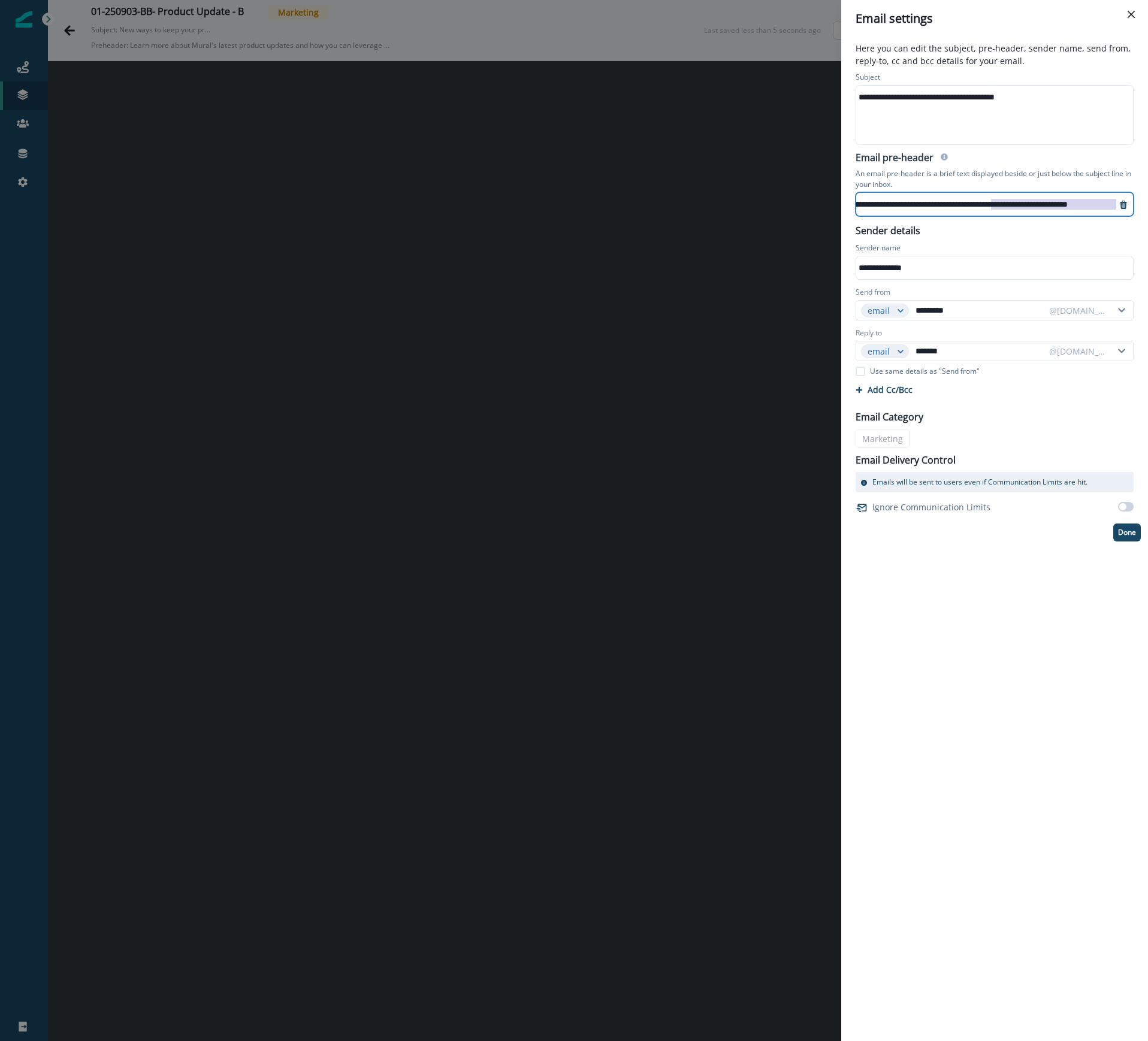
scroll to position [10, 75]
drag, startPoint x: 1015, startPoint y: 197, endPoint x: 1148, endPoint y: 192, distance: 133.1
click at [1147, 192] on html "**********" at bounding box center [574, 520] width 1148 height 1041
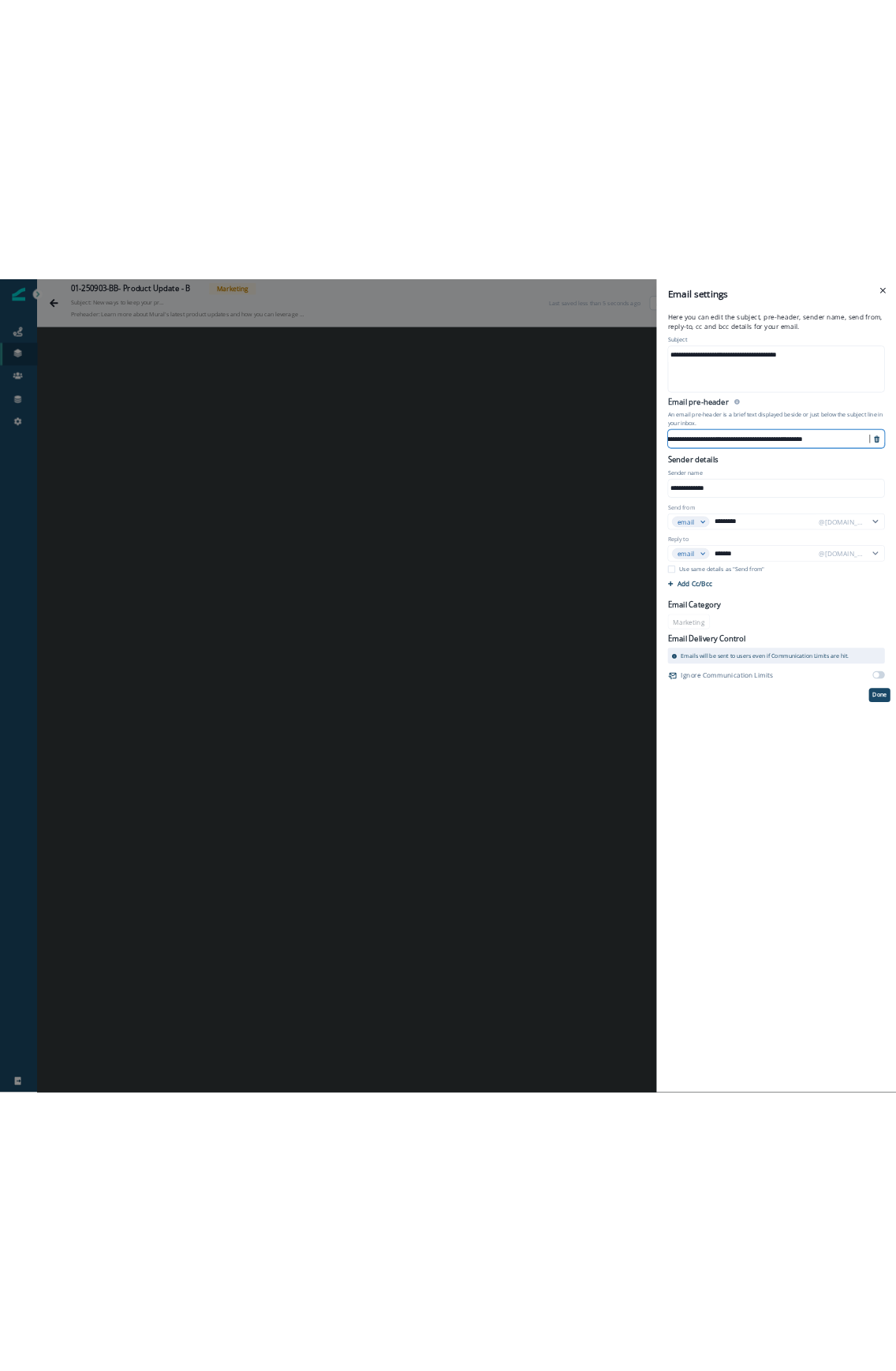
scroll to position [13, 101]
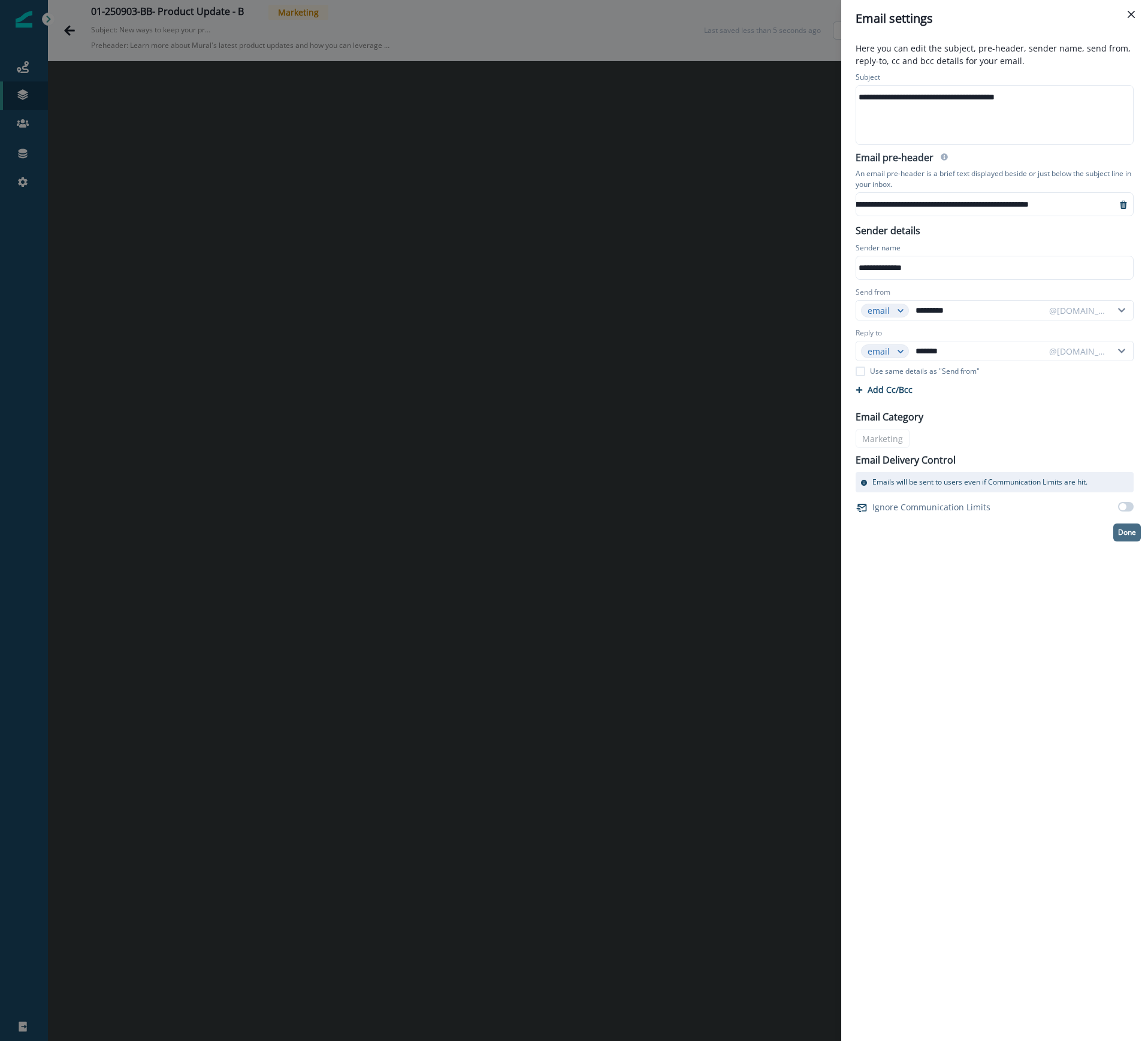
click at [1129, 534] on p "Done" at bounding box center [1127, 532] width 18 height 8
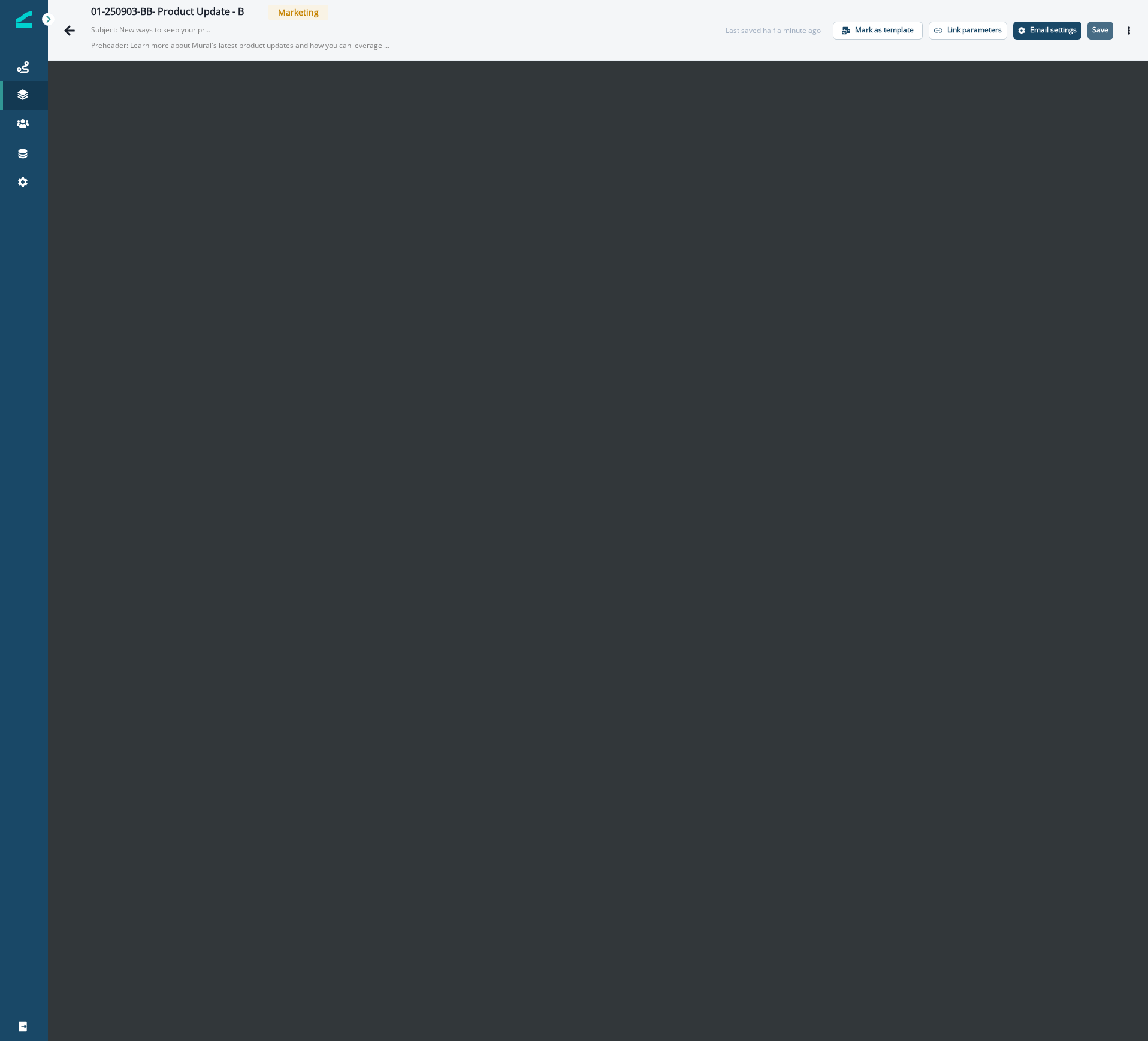
click at [1091, 22] on button "Save" at bounding box center [1100, 31] width 26 height 18
click at [1125, 30] on icon "Actions" at bounding box center [1129, 31] width 8 height 8
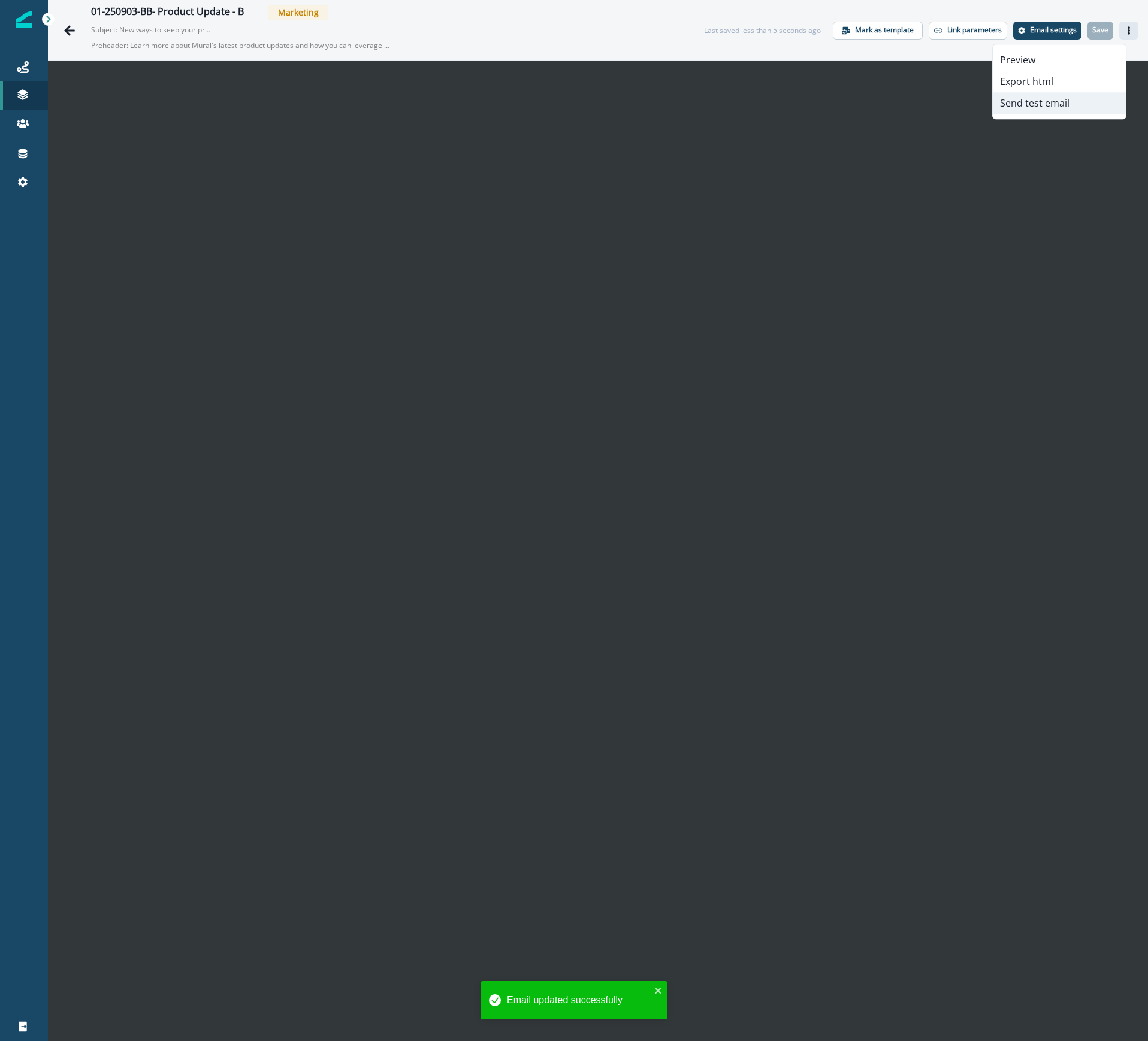
click at [1072, 108] on button "Send test email" at bounding box center [1059, 103] width 133 height 22
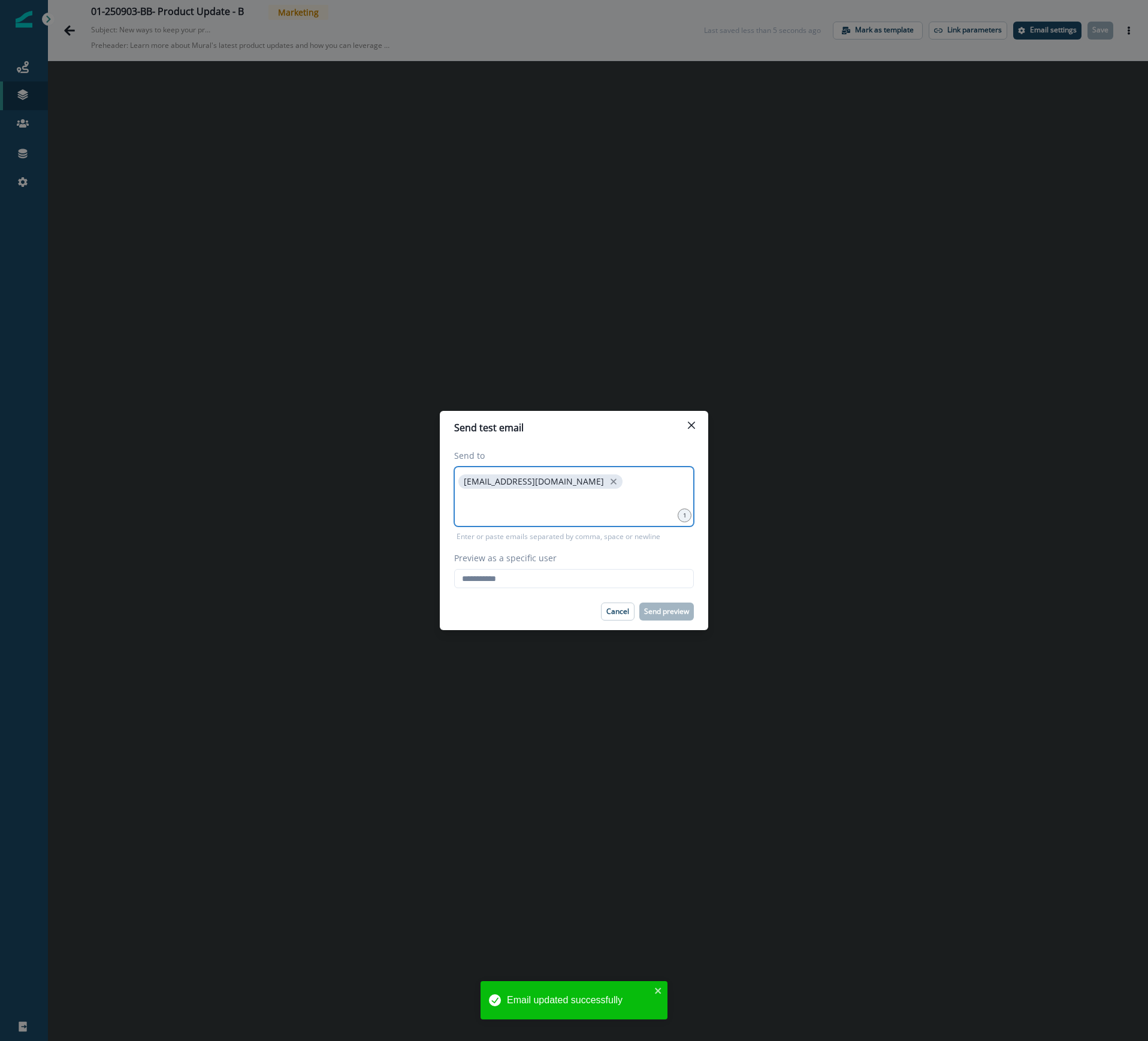
click at [563, 505] on input at bounding box center [574, 506] width 236 height 24
type input "**********"
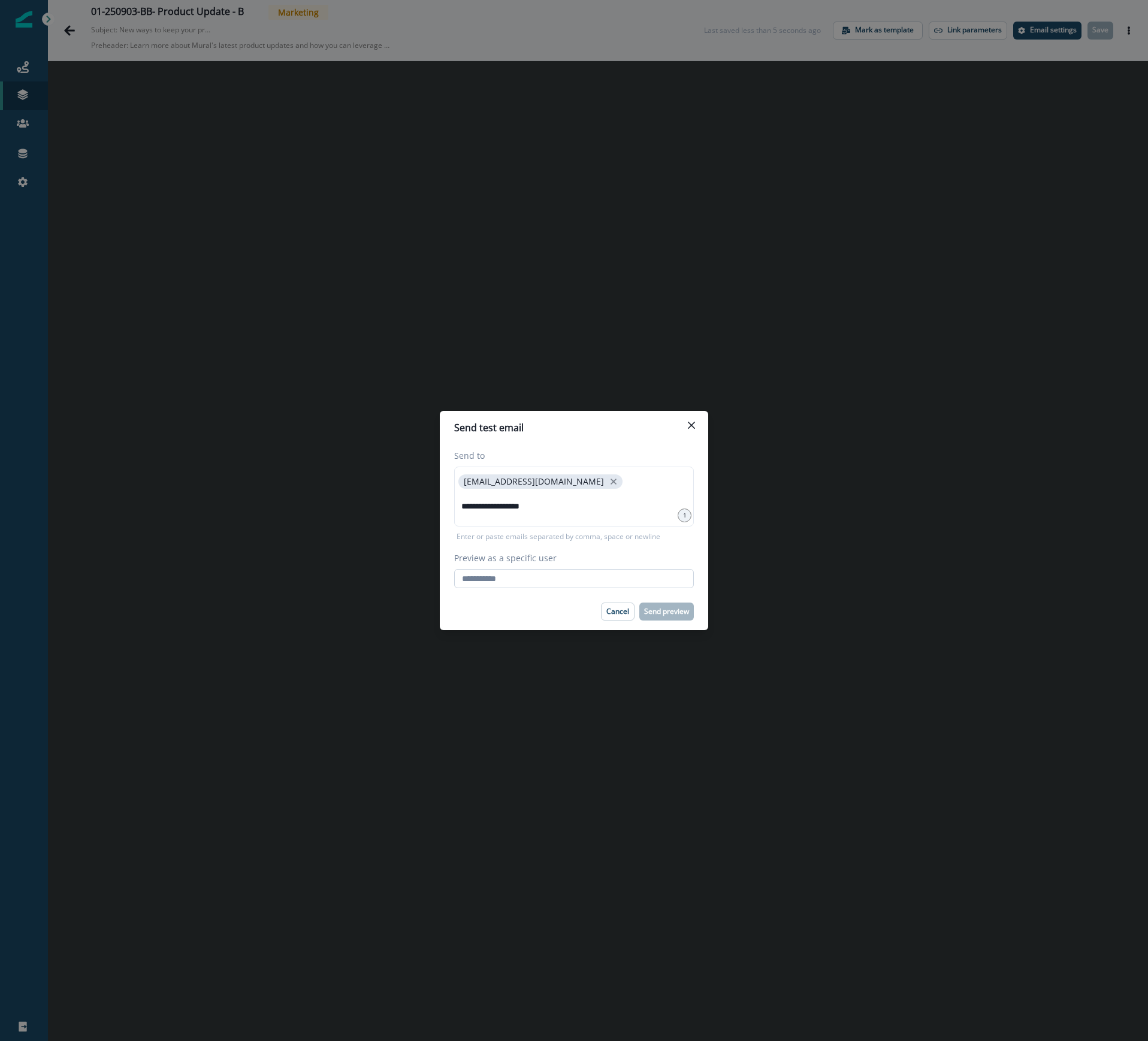
click at [547, 576] on input "Preview as a specific user" at bounding box center [574, 579] width 240 height 19
click at [571, 517] on input "**********" at bounding box center [574, 506] width 236 height 24
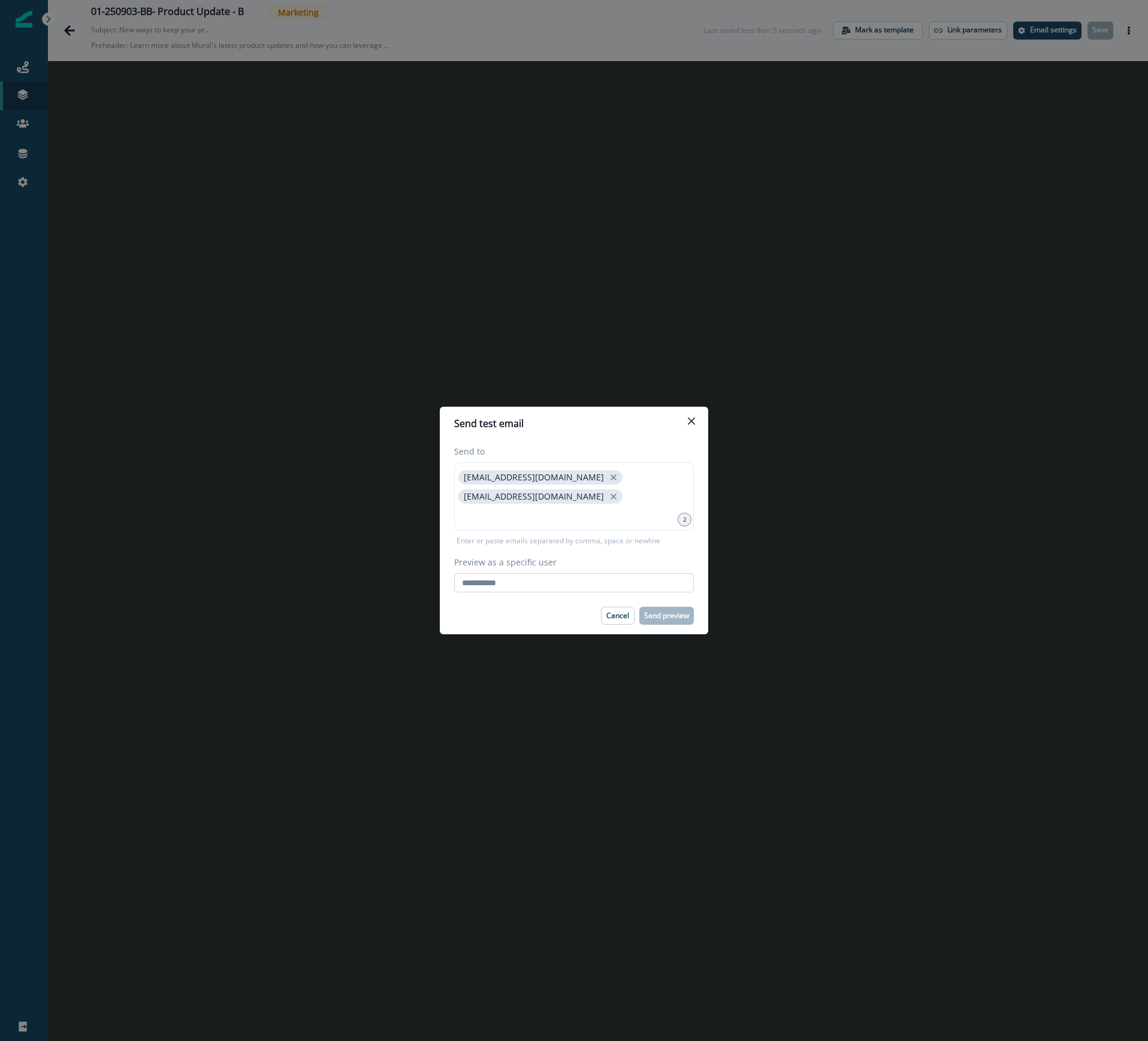
click at [573, 583] on input "Preview as a specific user" at bounding box center [574, 583] width 240 height 19
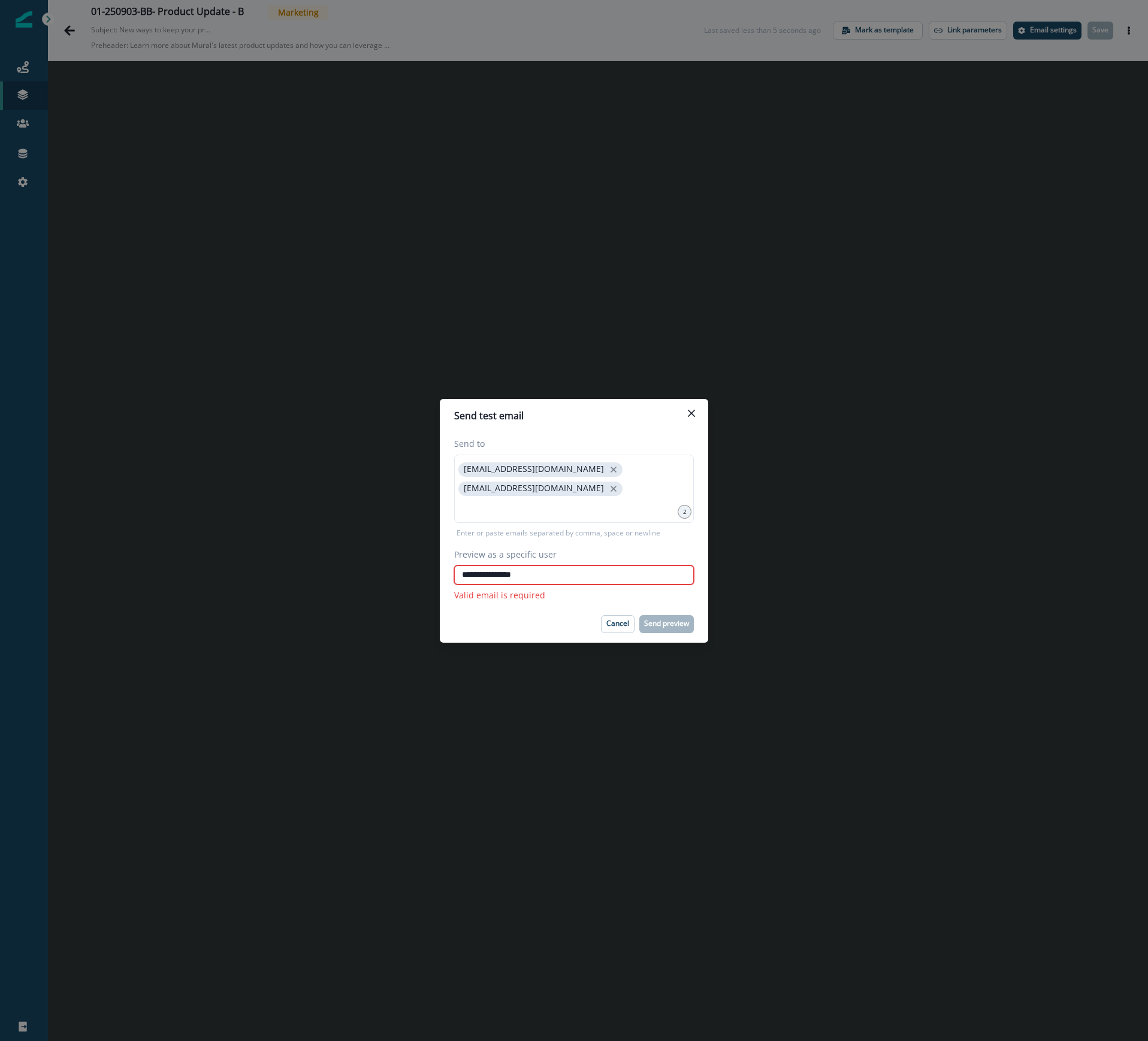
type input "**********"
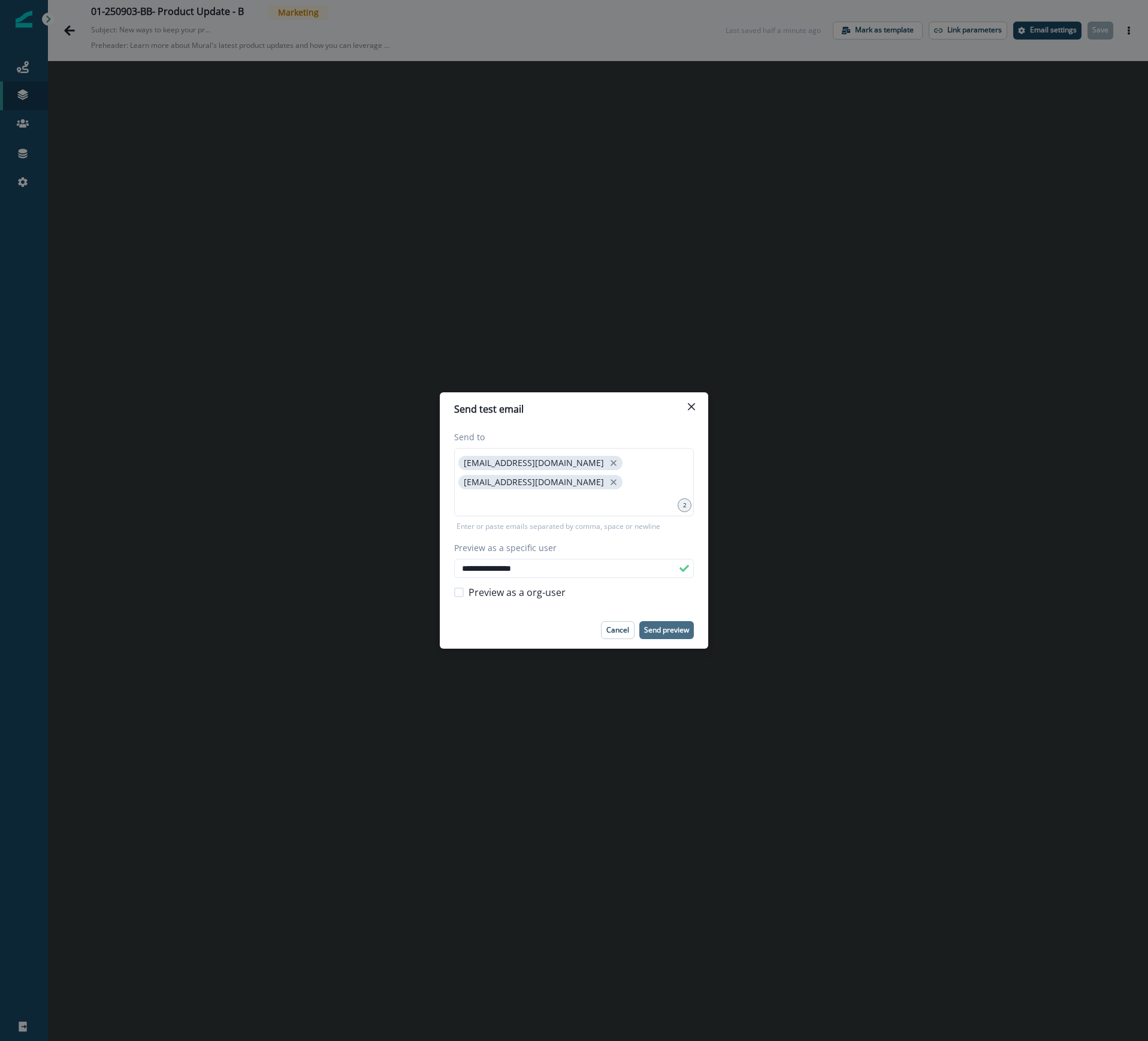
click at [669, 626] on p "Send preview" at bounding box center [666, 630] width 45 height 8
click at [684, 411] on button "Close" at bounding box center [691, 406] width 19 height 19
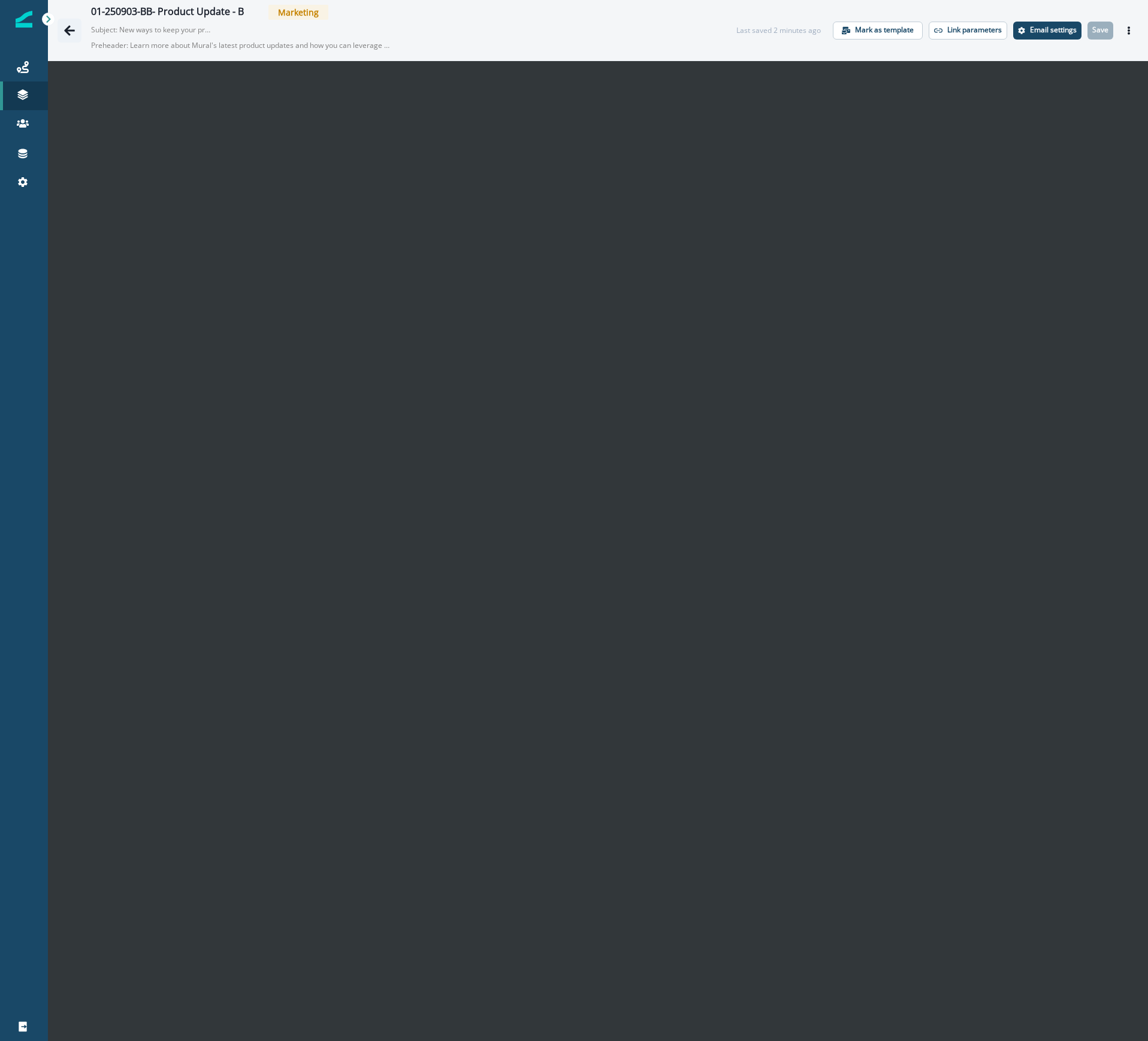
click at [69, 28] on icon "Go back" at bounding box center [69, 31] width 12 height 12
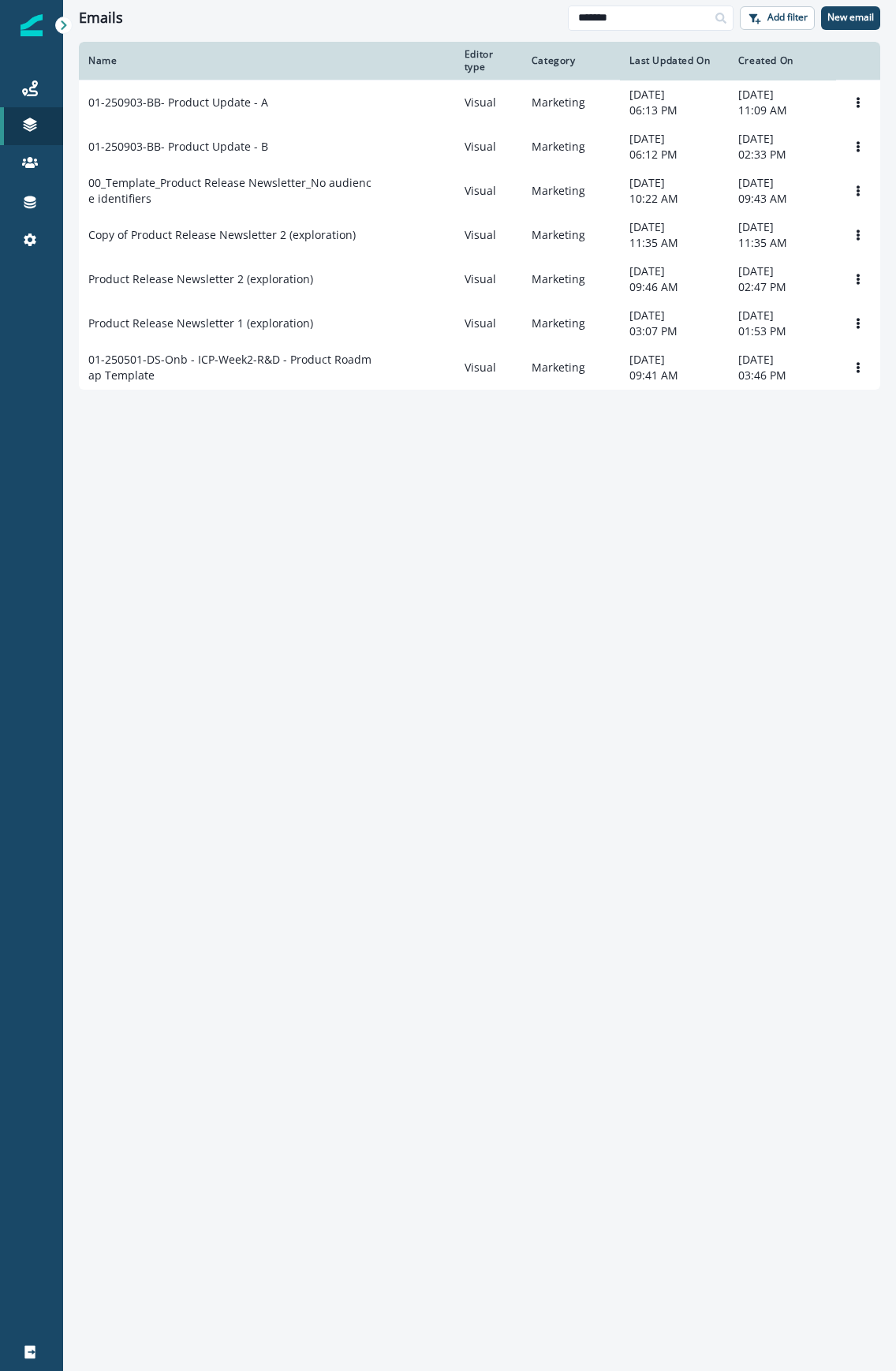
click at [722, 762] on div "Name Editor type Category Last Updated On Created On 01-250903-BB- Product Upda…" at bounding box center [480, 706] width 833 height 1327
click at [22, 80] on icon at bounding box center [30, 88] width 16 height 16
